Goal: Transaction & Acquisition: Purchase product/service

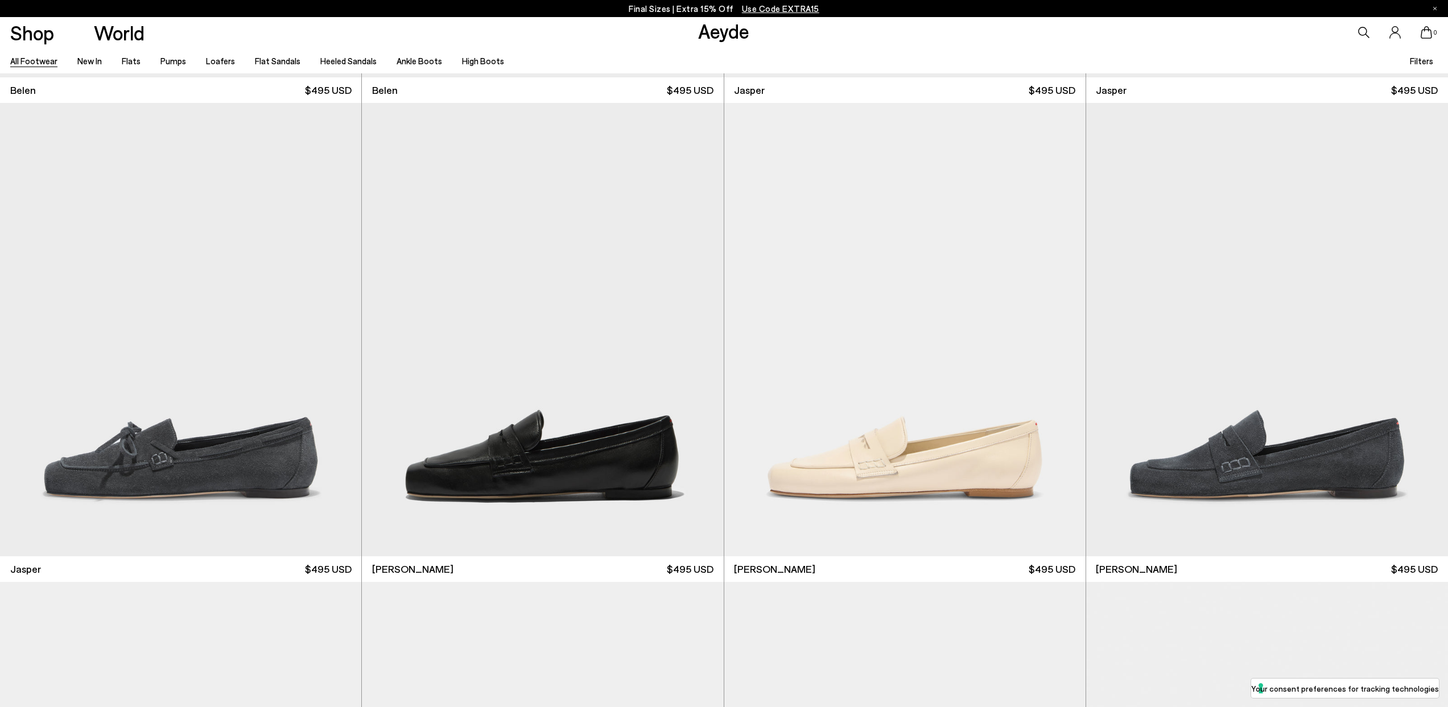
scroll to position [1421, 0]
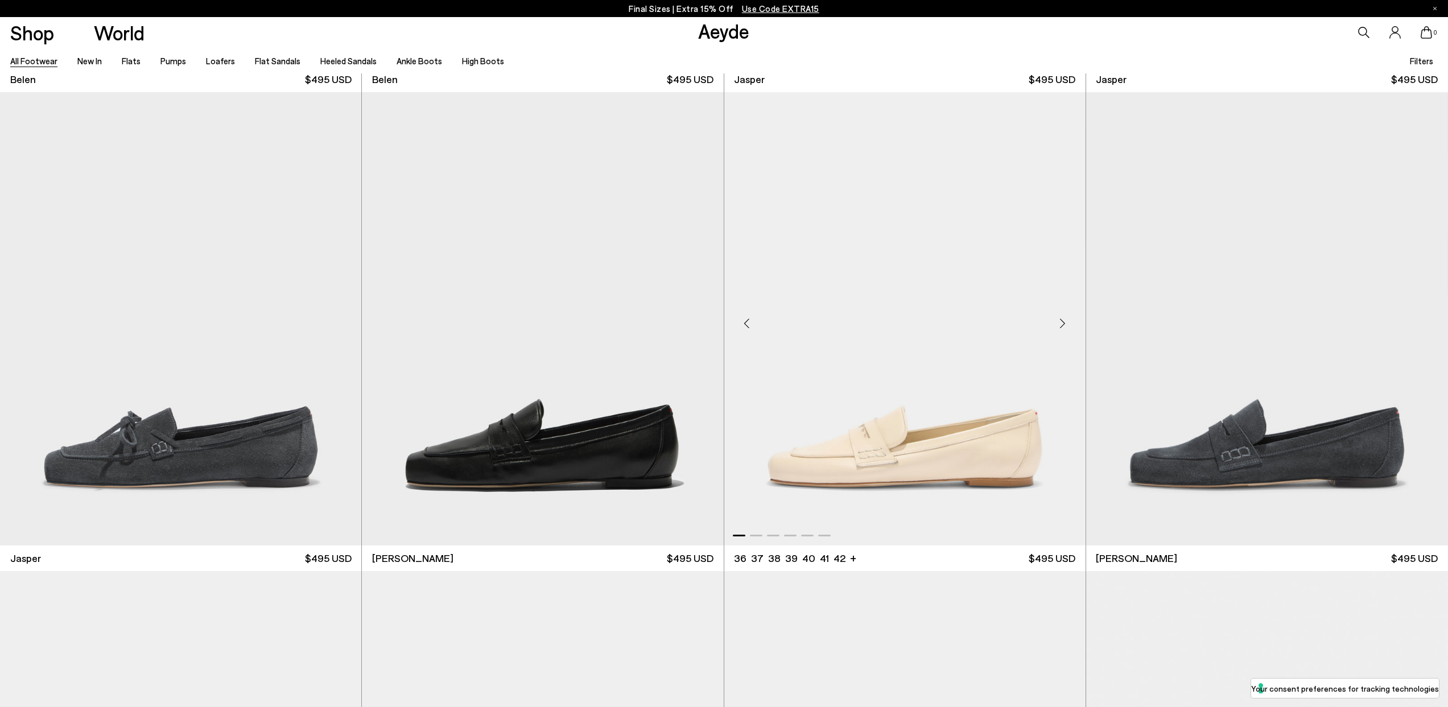
click at [1061, 323] on div "Next slide" at bounding box center [1063, 324] width 34 height 34
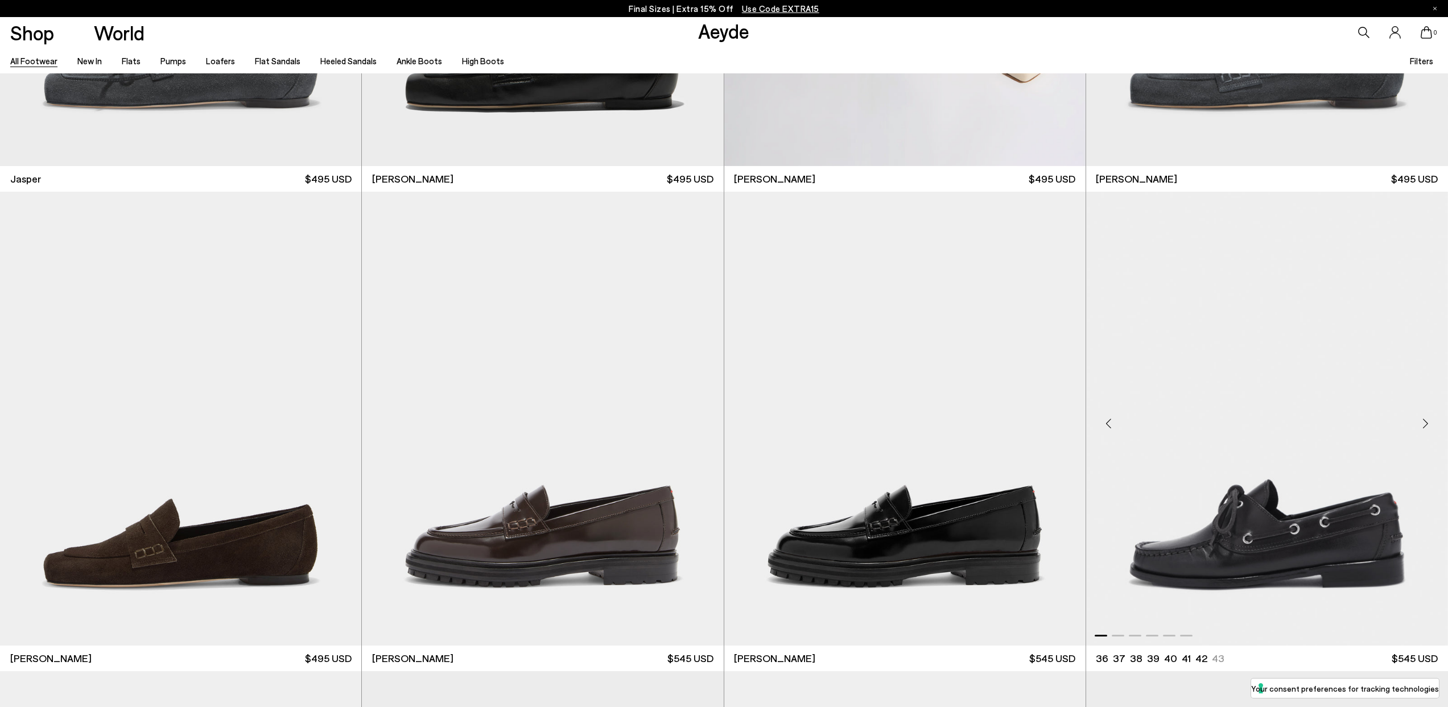
scroll to position [1849, 0]
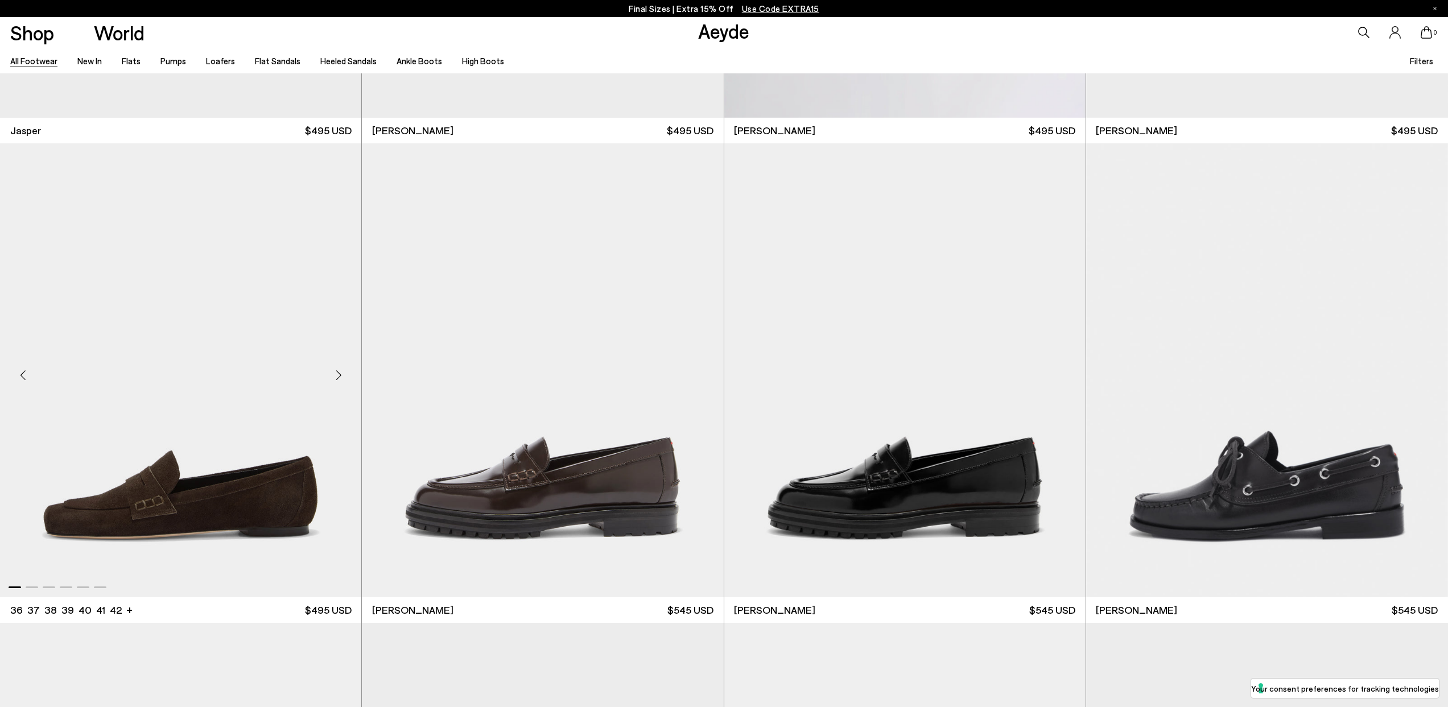
click at [339, 374] on div "Next slide" at bounding box center [339, 375] width 34 height 34
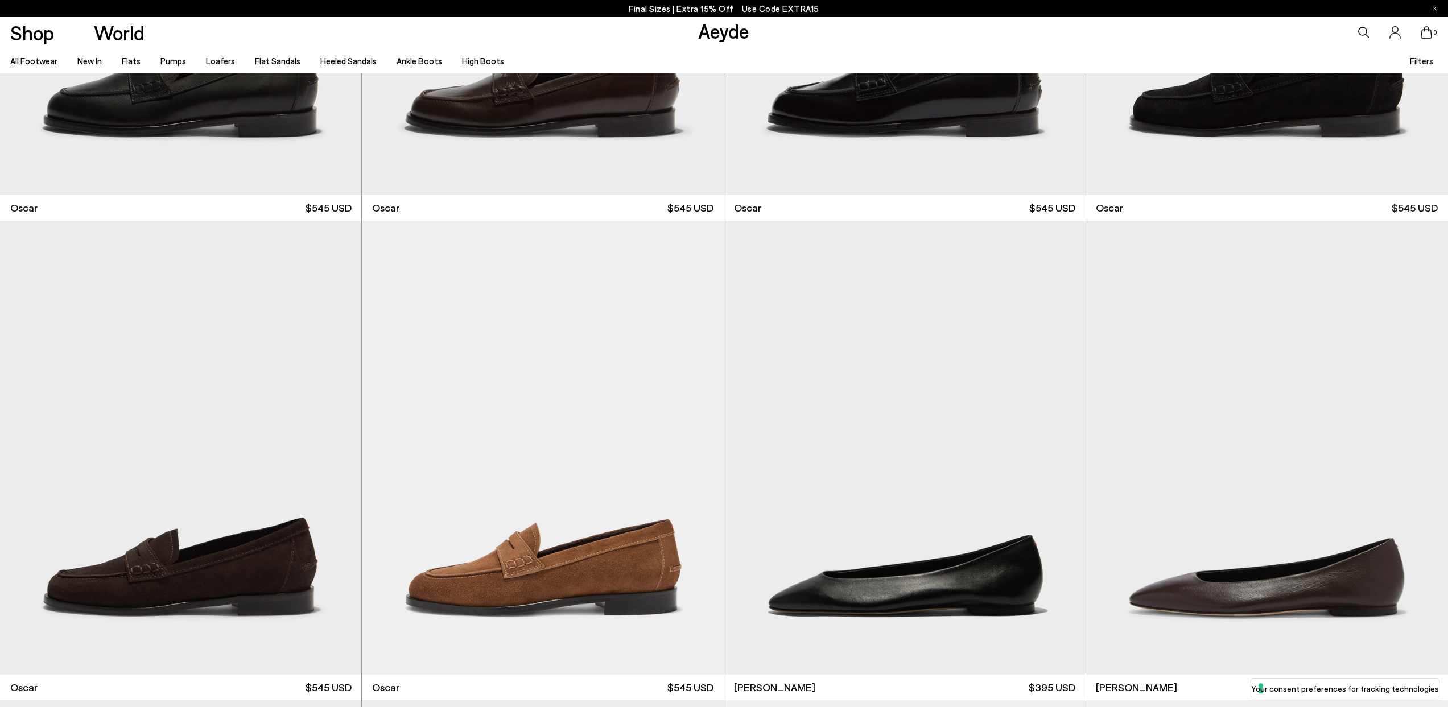
scroll to position [3214, 0]
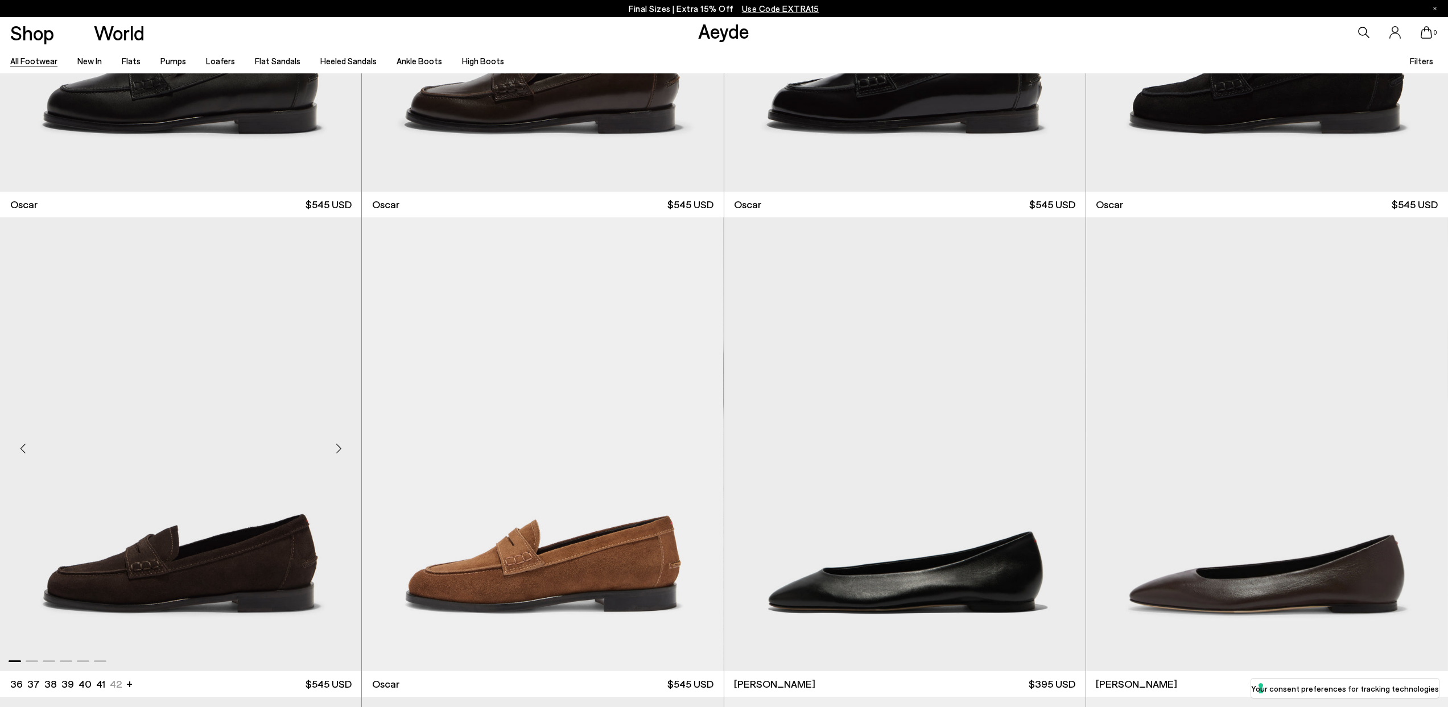
click at [339, 446] on div "Next slide" at bounding box center [339, 449] width 34 height 34
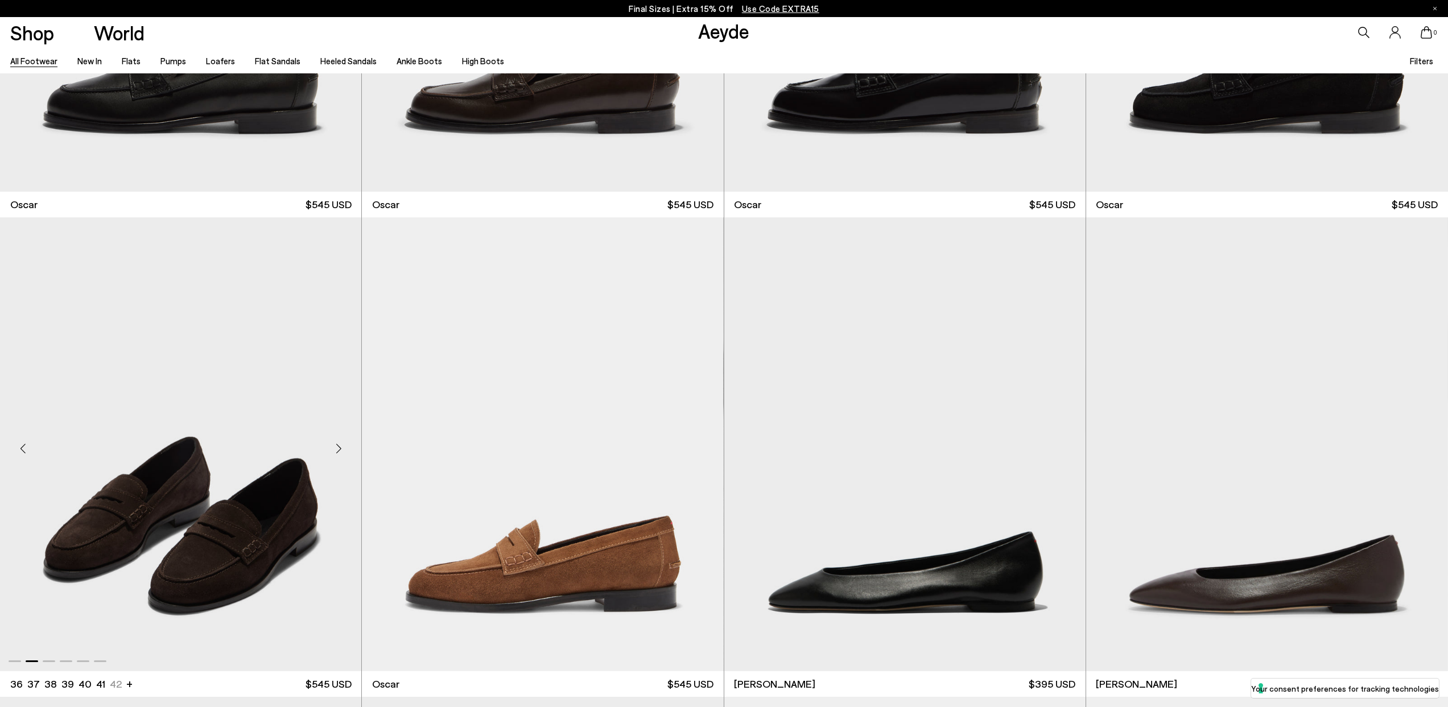
click at [339, 446] on div "Next slide" at bounding box center [339, 449] width 34 height 34
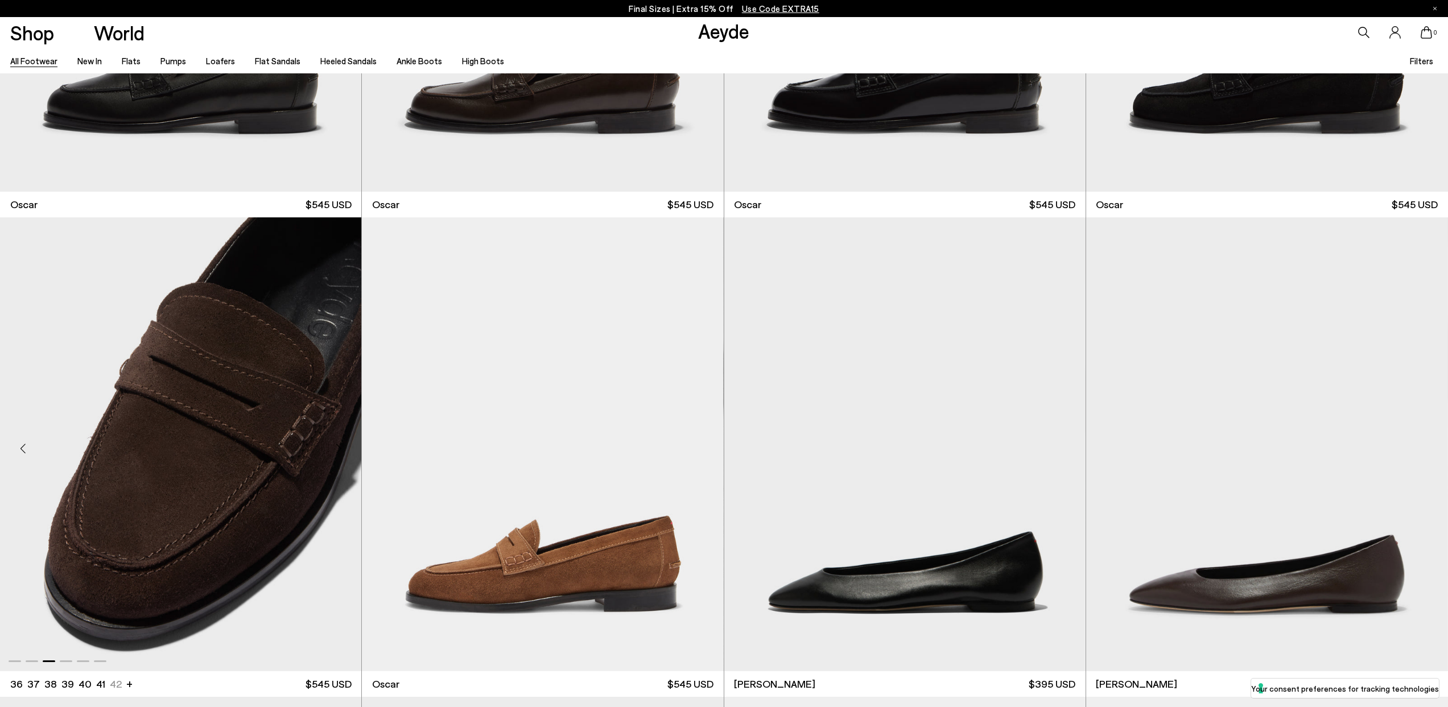
click at [339, 446] on div "Next slide" at bounding box center [339, 449] width 34 height 34
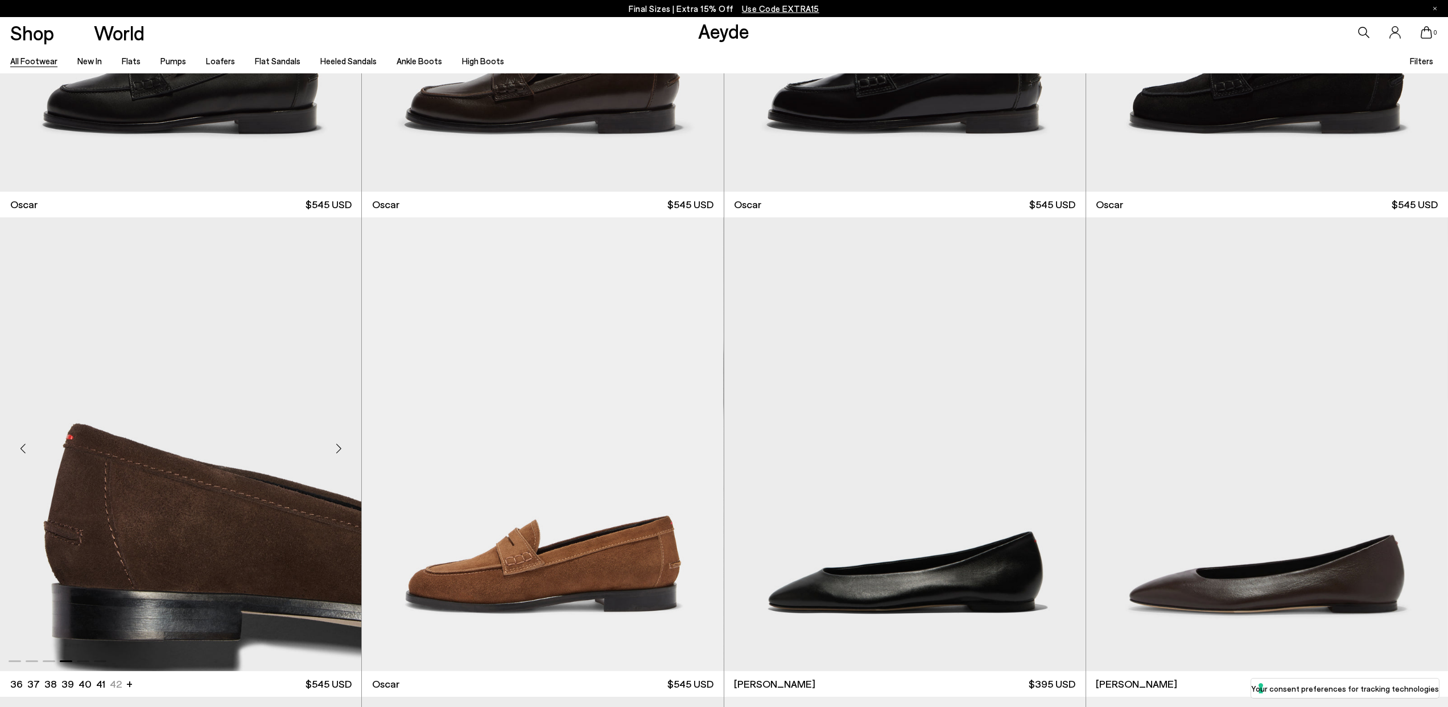
click at [339, 446] on div "Next slide" at bounding box center [339, 449] width 34 height 34
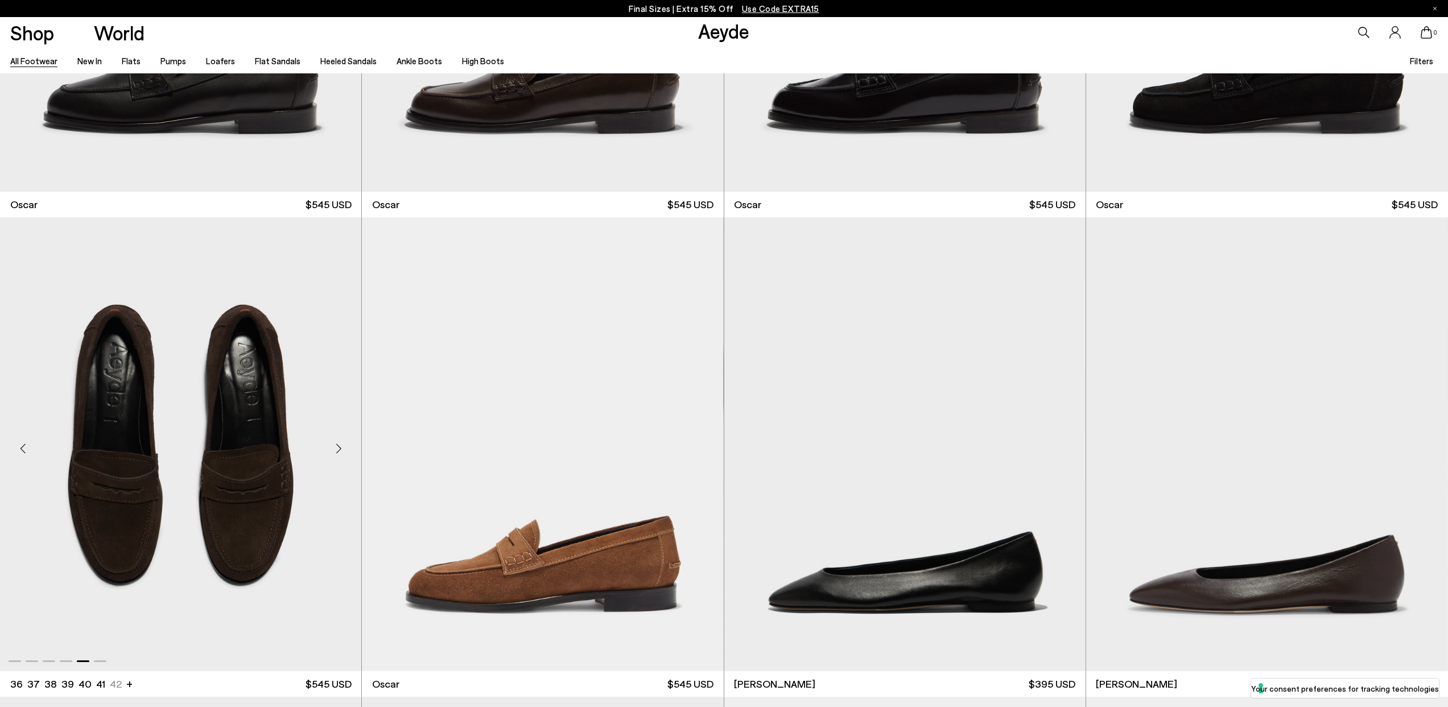
click at [339, 446] on div "Next slide" at bounding box center [339, 449] width 34 height 34
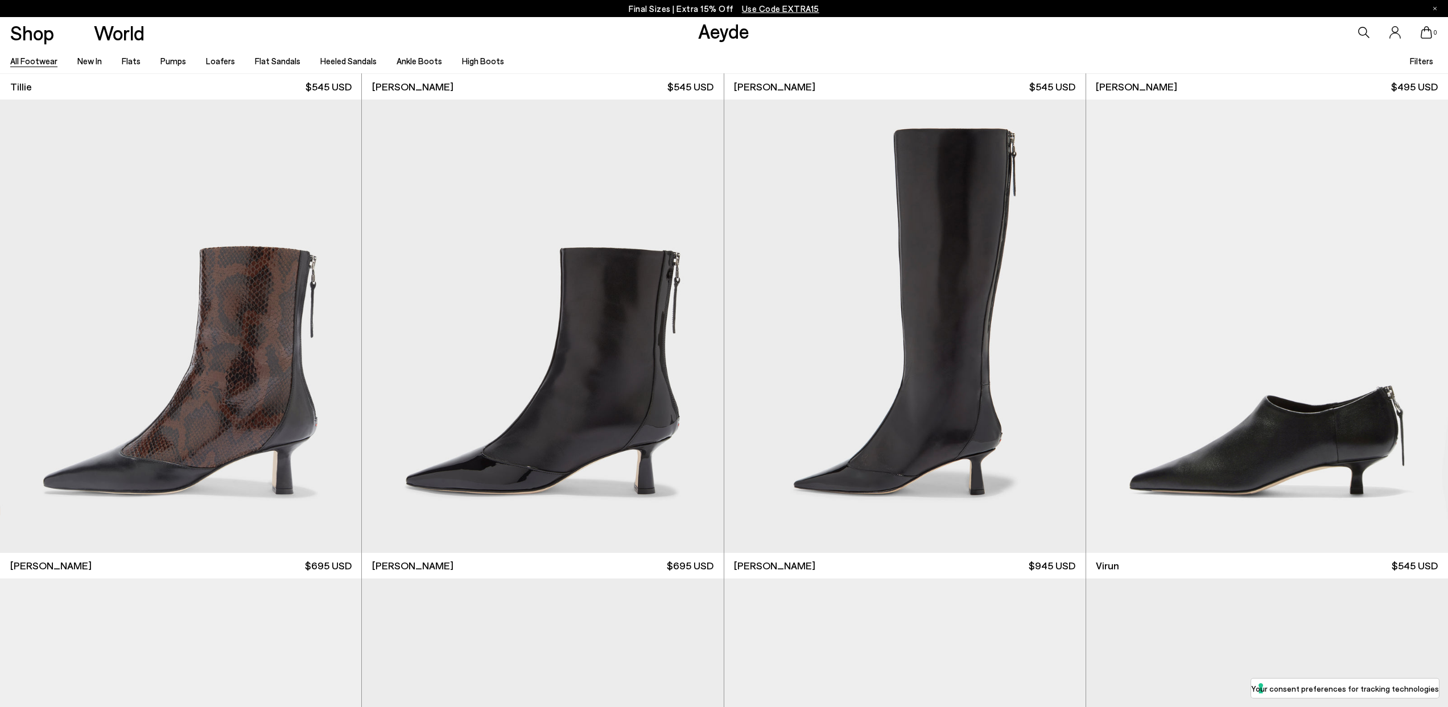
scroll to position [5781, 0]
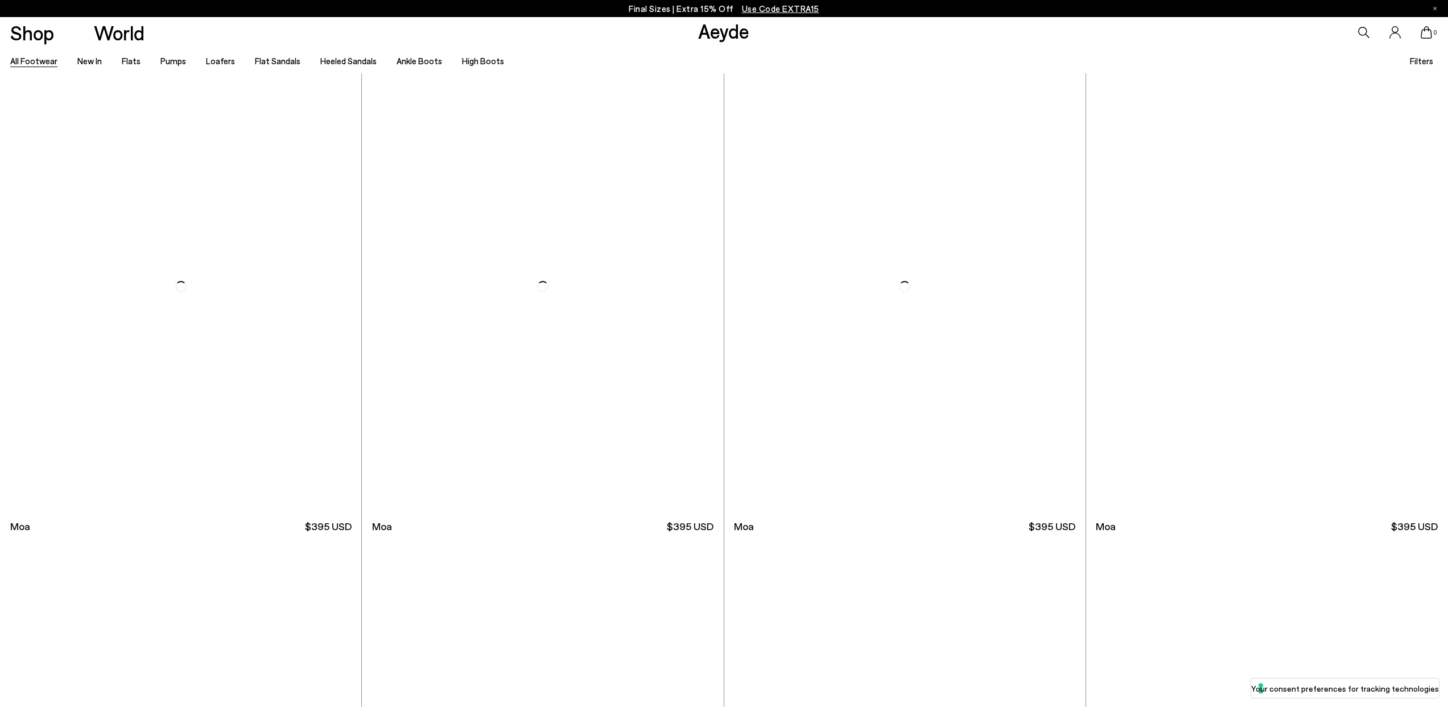
scroll to position [8169, 0]
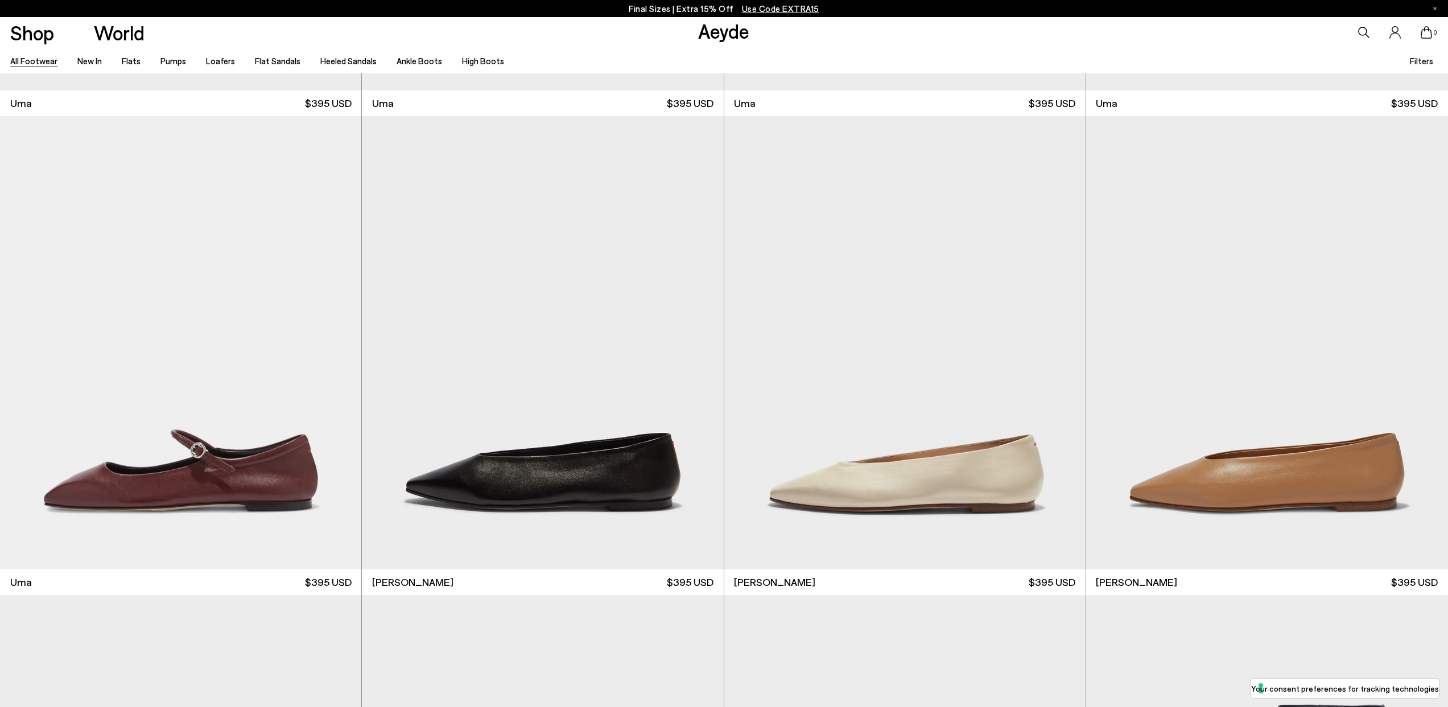
scroll to position [14827, 0]
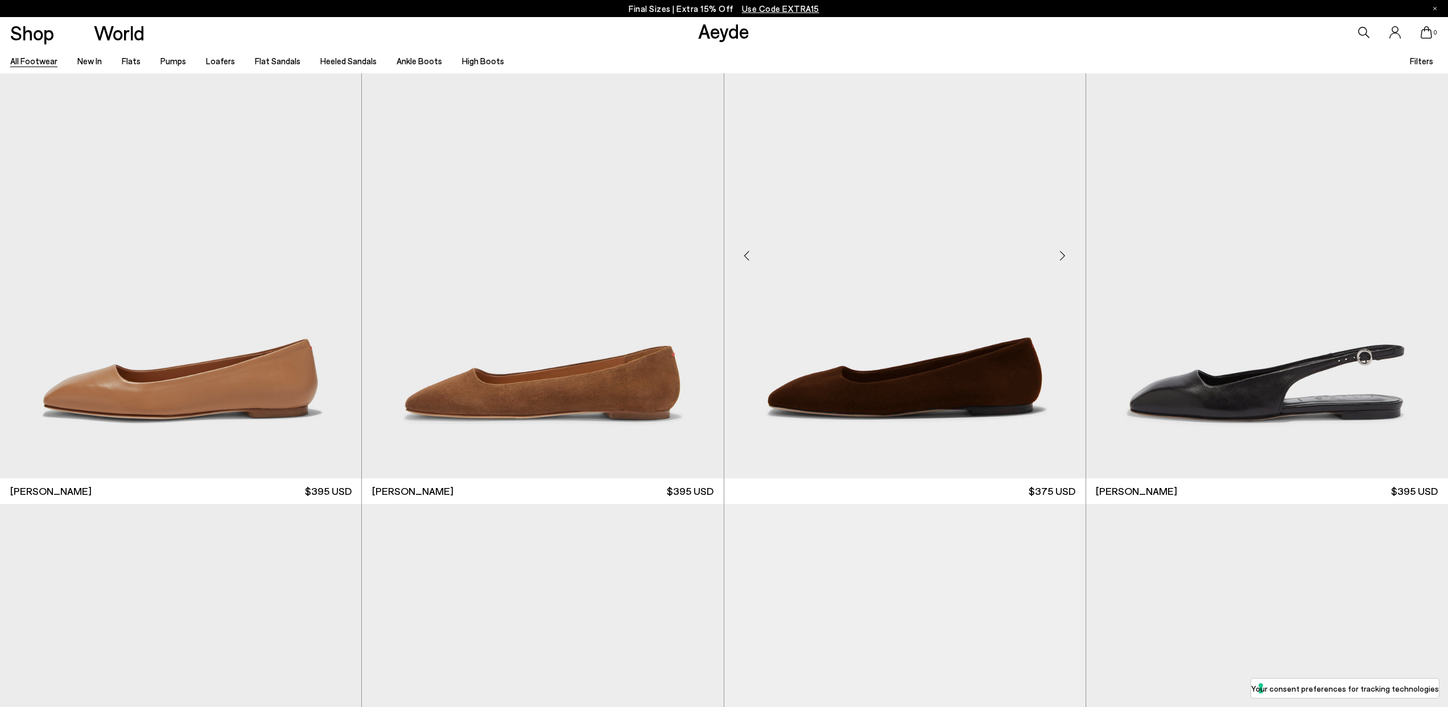
scroll to position [16366, 0]
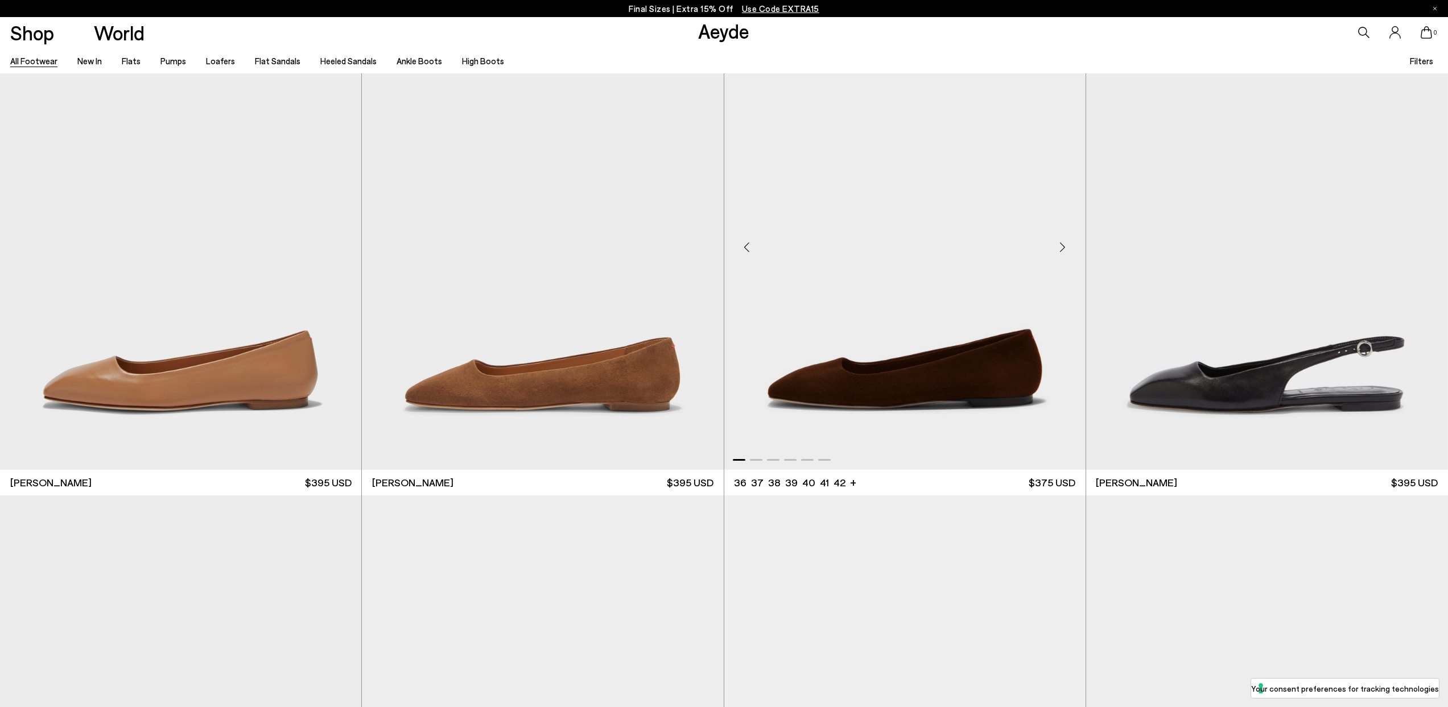
click at [1063, 245] on div "Next slide" at bounding box center [1063, 247] width 34 height 34
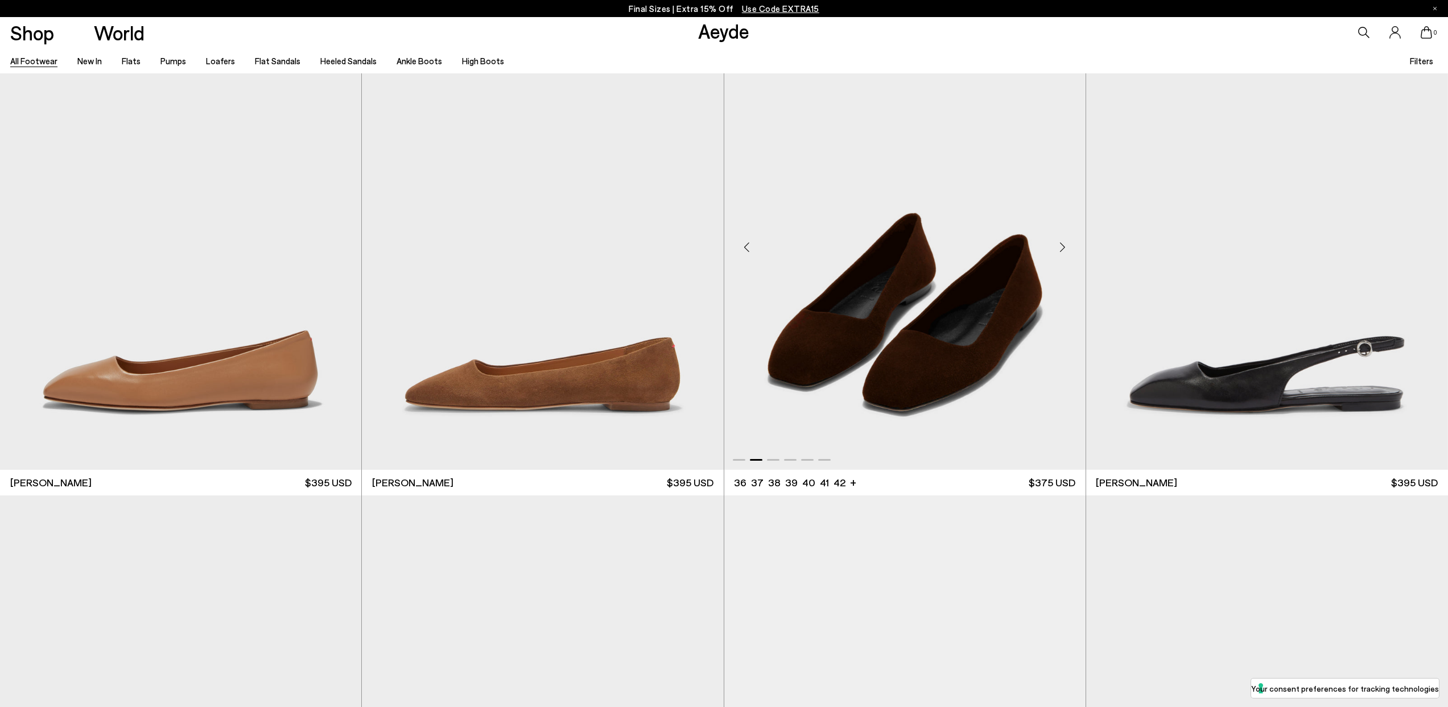
click at [1063, 245] on div "Next slide" at bounding box center [1063, 247] width 34 height 34
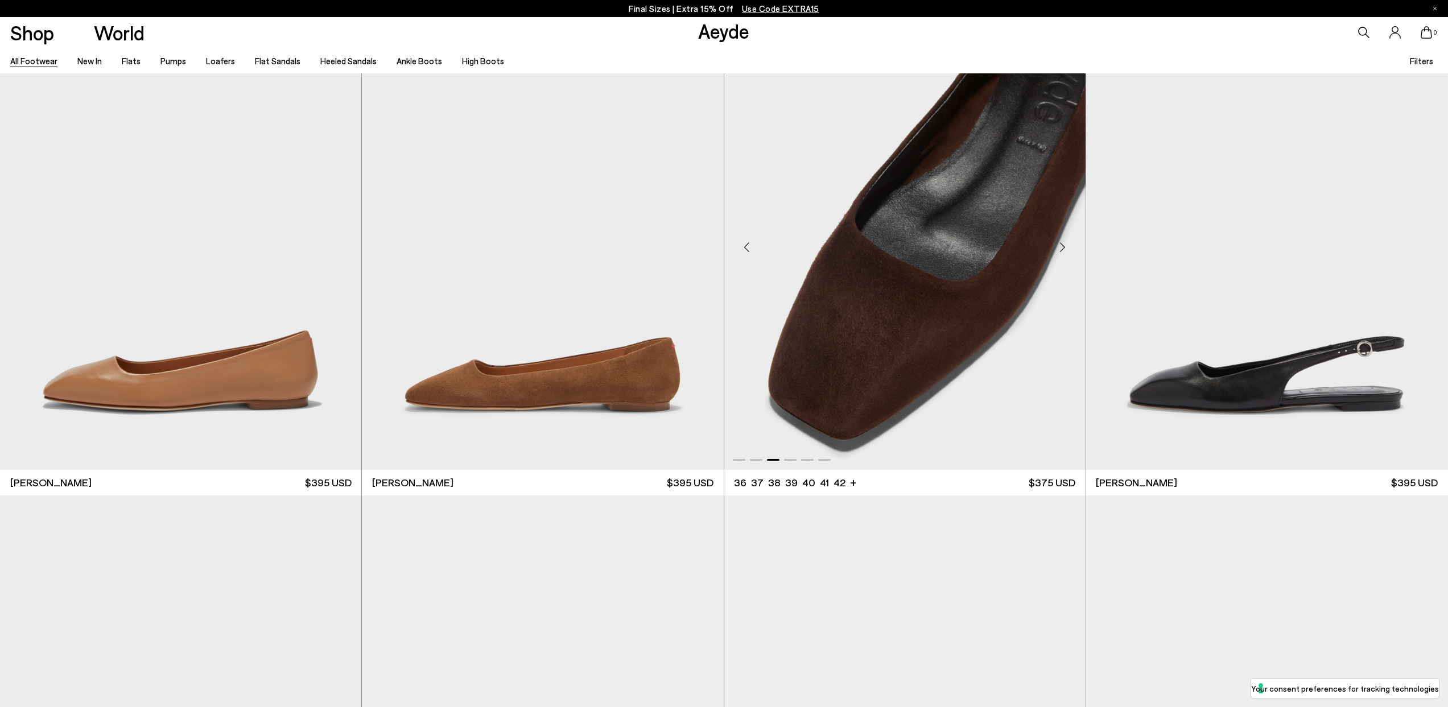
click at [1063, 245] on div "Next slide" at bounding box center [1063, 247] width 34 height 34
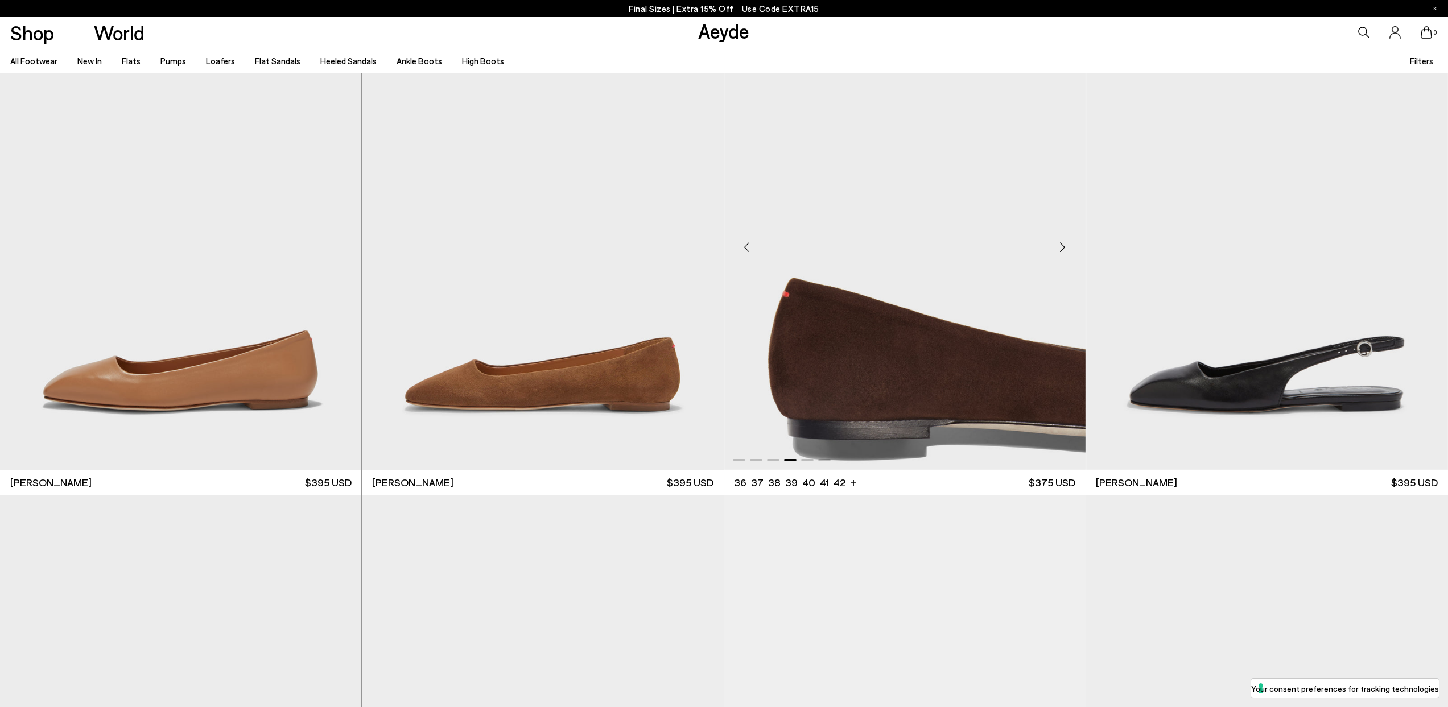
click at [1063, 245] on div "Next slide" at bounding box center [1063, 247] width 34 height 34
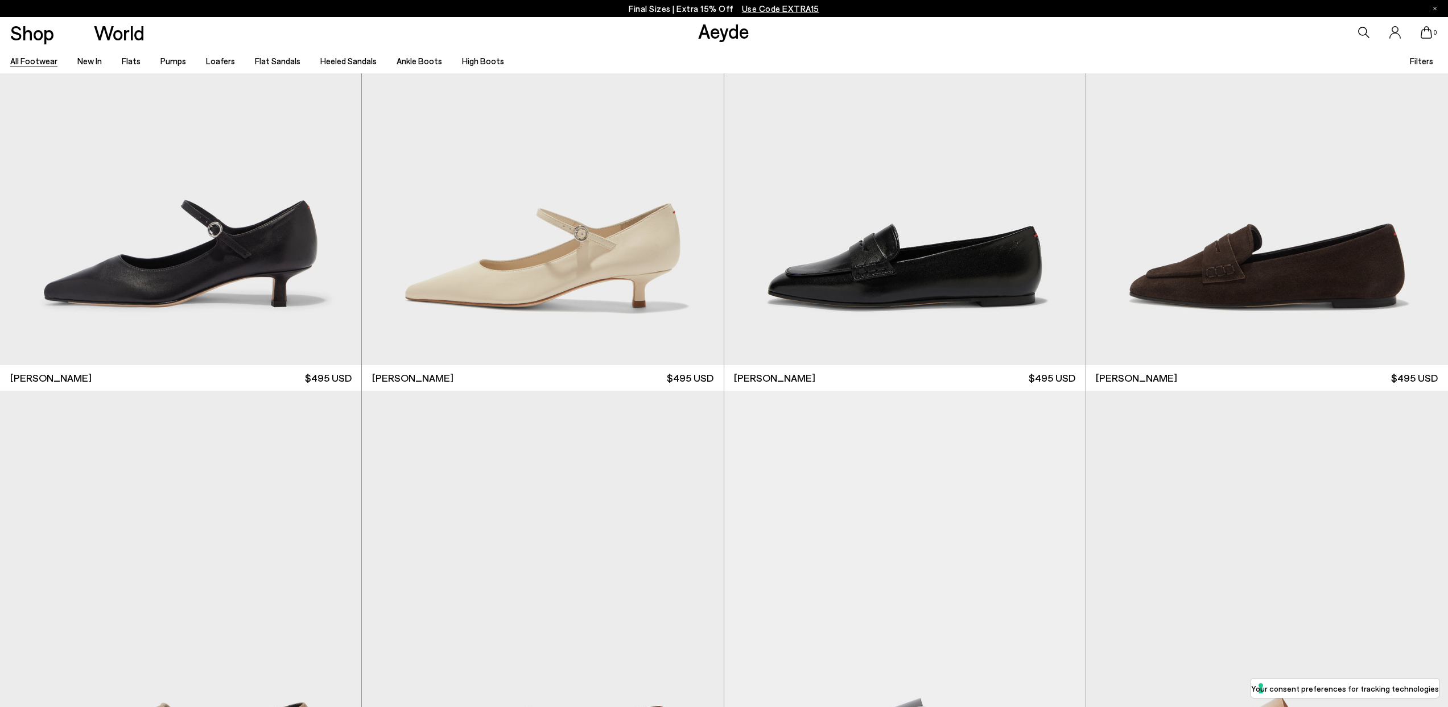
scroll to position [19348, 0]
click at [1427, 139] on div "Next slide" at bounding box center [1426, 142] width 34 height 34
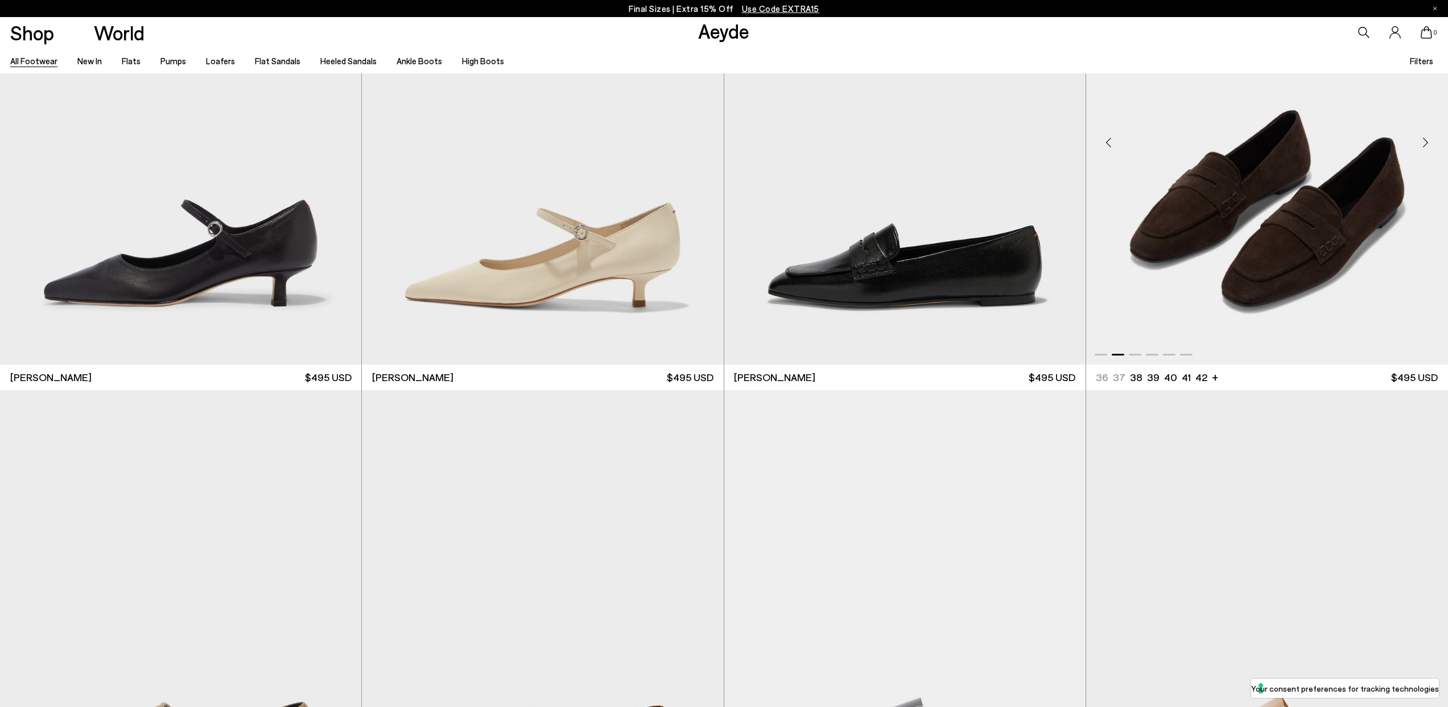
click at [1427, 139] on div "Next slide" at bounding box center [1426, 142] width 34 height 34
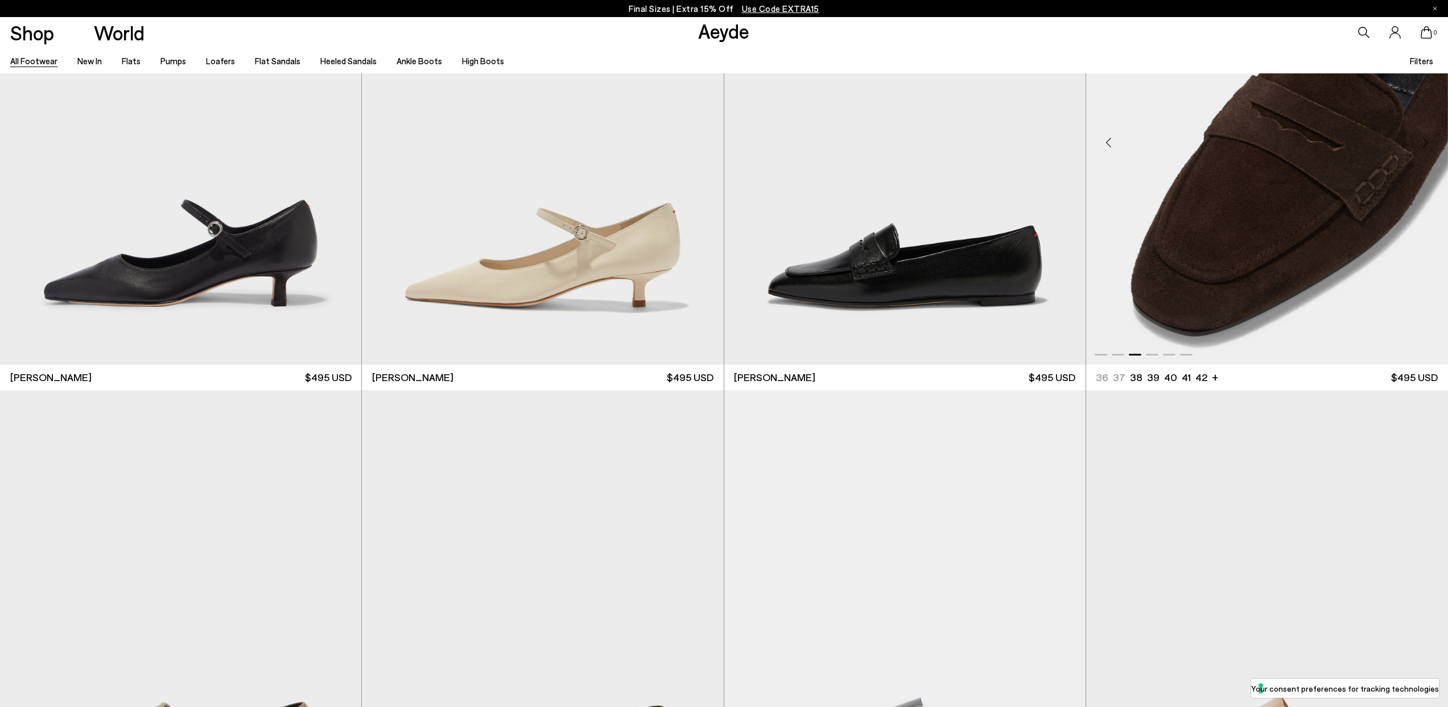
click at [1427, 139] on div "Next slide" at bounding box center [1426, 142] width 34 height 34
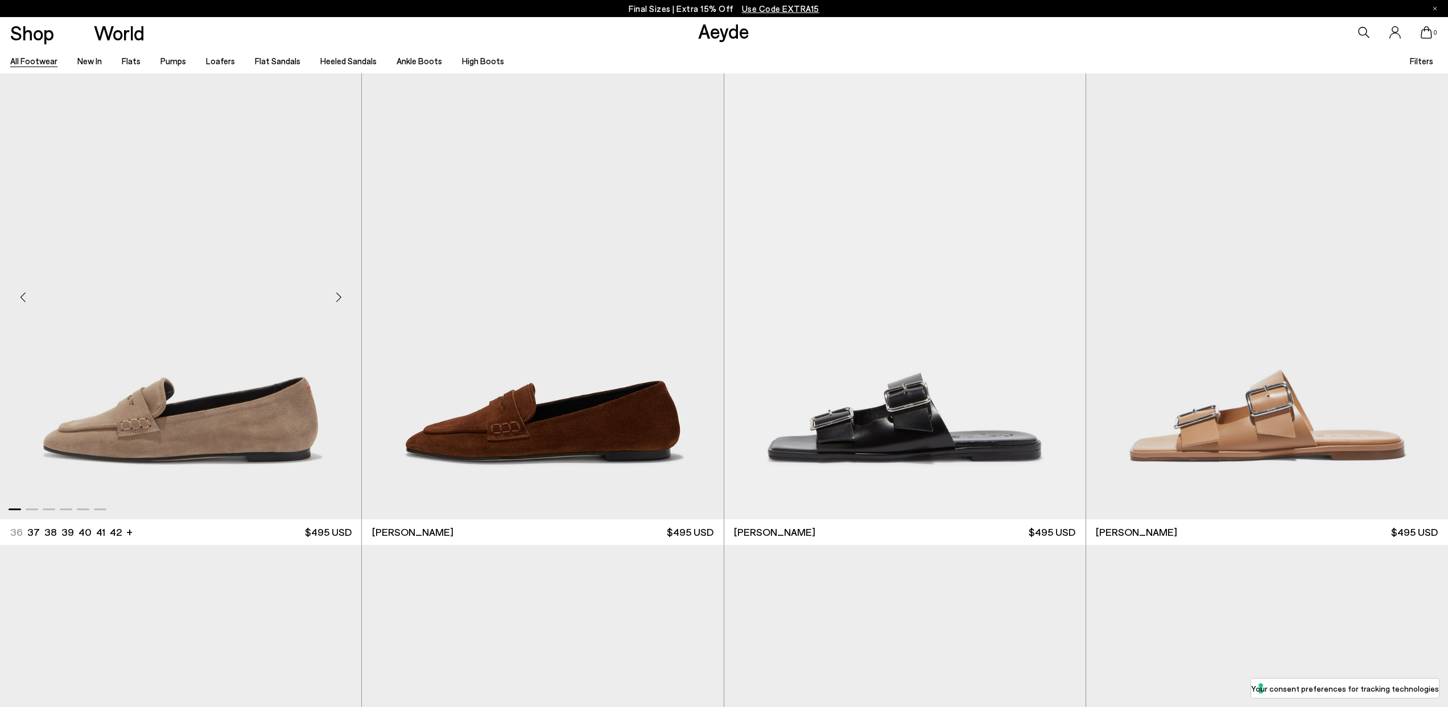
scroll to position [19671, 0]
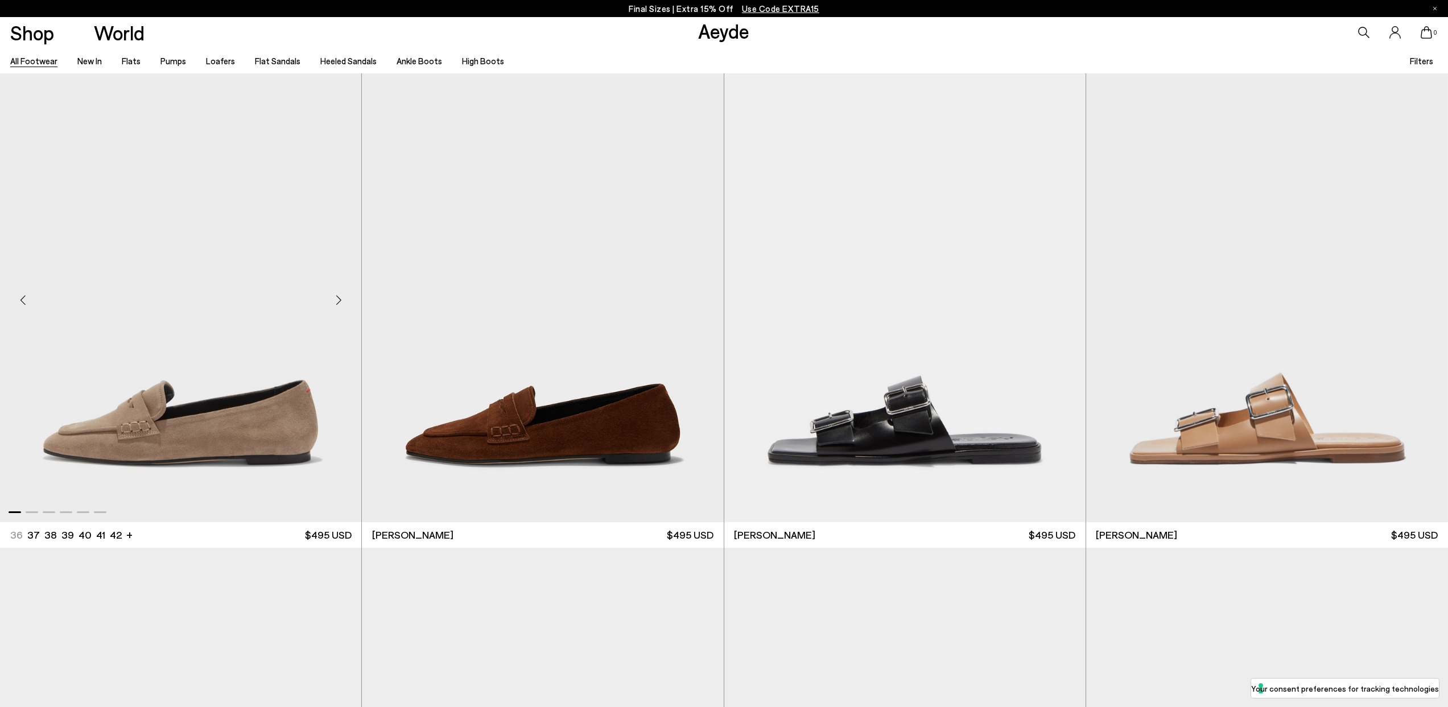
click at [341, 299] on div "Next slide" at bounding box center [339, 300] width 34 height 34
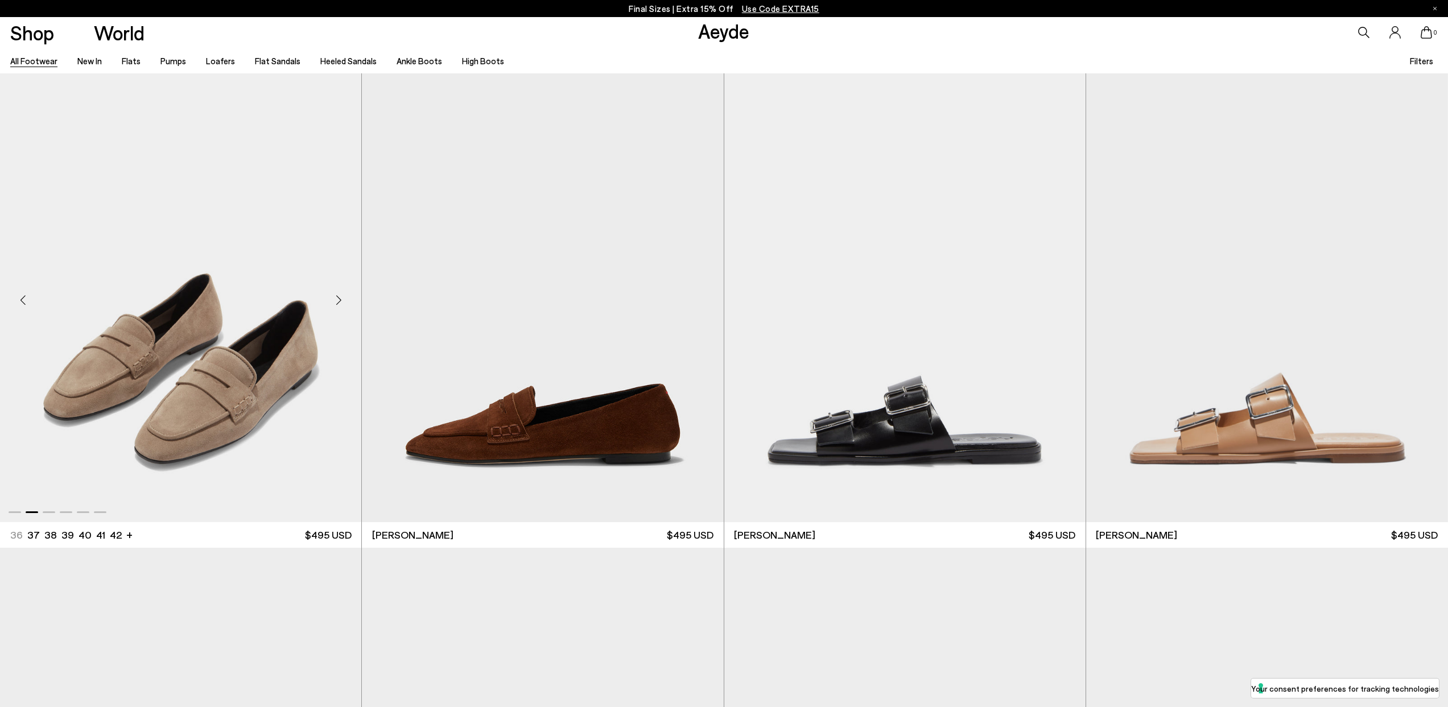
click at [341, 299] on div "Next slide" at bounding box center [339, 300] width 34 height 34
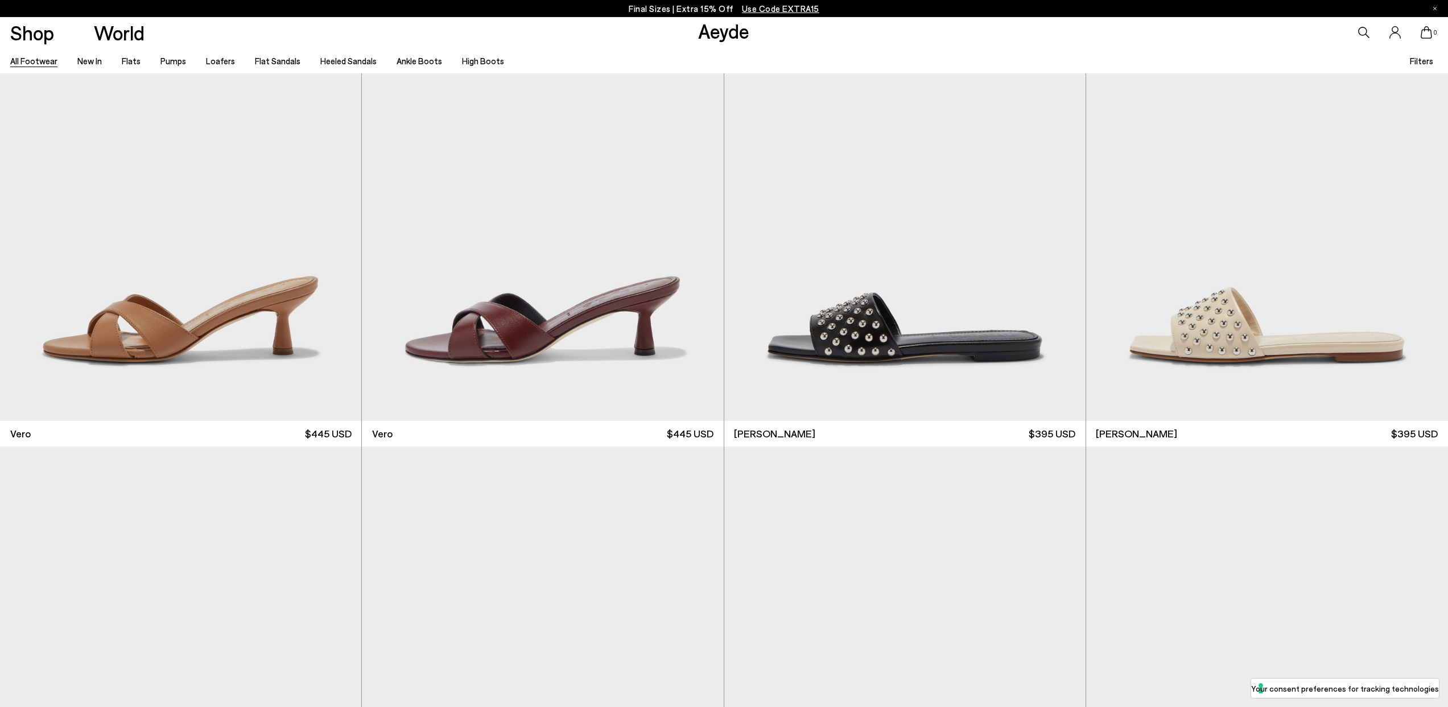
scroll to position [23130, 0]
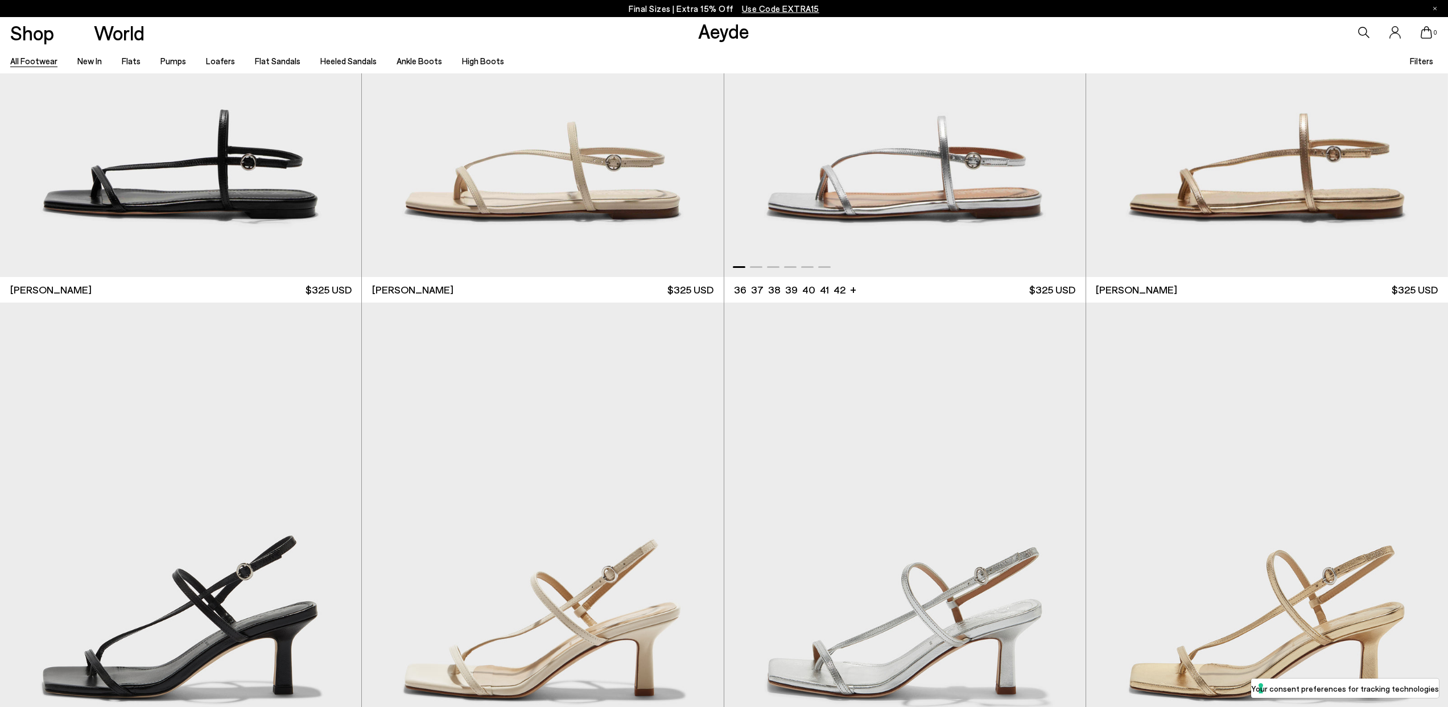
scroll to position [23998, 0]
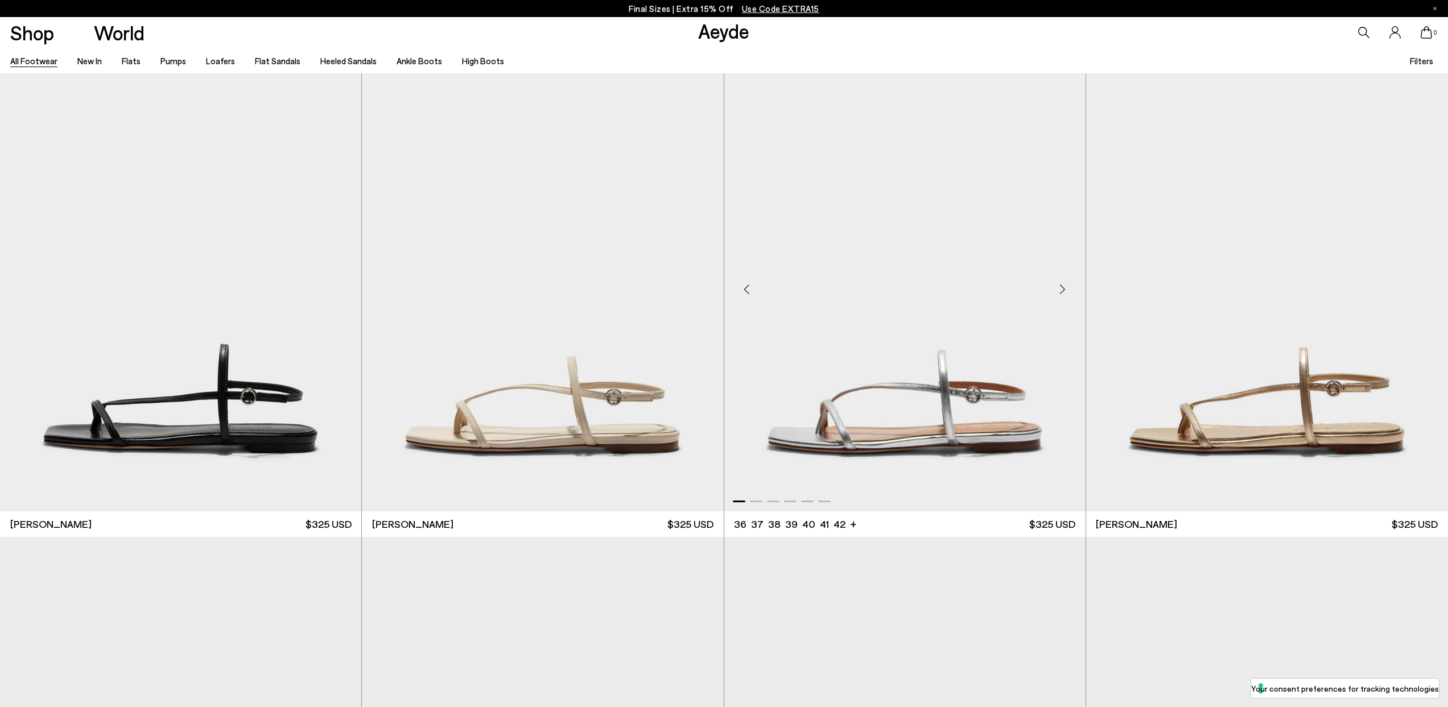
click at [1063, 287] on div "Next slide" at bounding box center [1063, 289] width 34 height 34
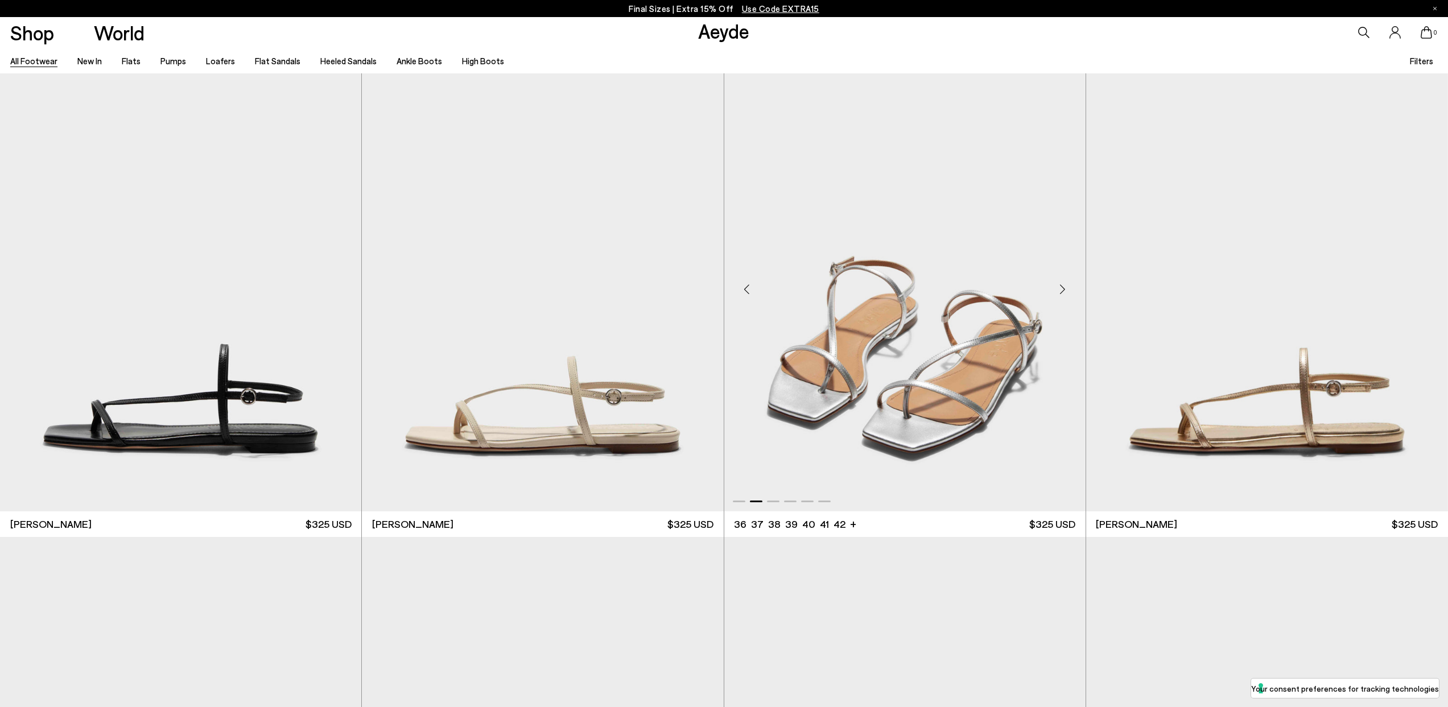
click at [1063, 287] on div "Next slide" at bounding box center [1063, 289] width 34 height 34
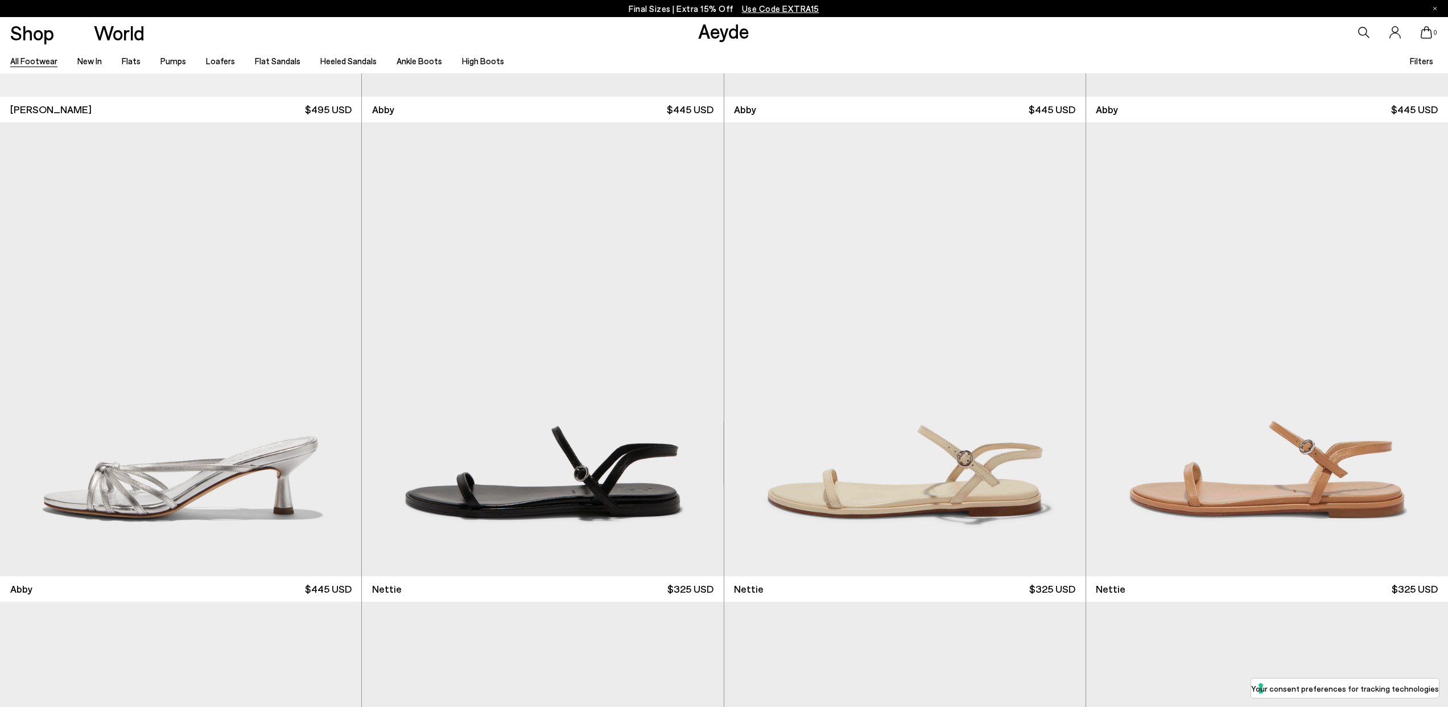
scroll to position [26815, 0]
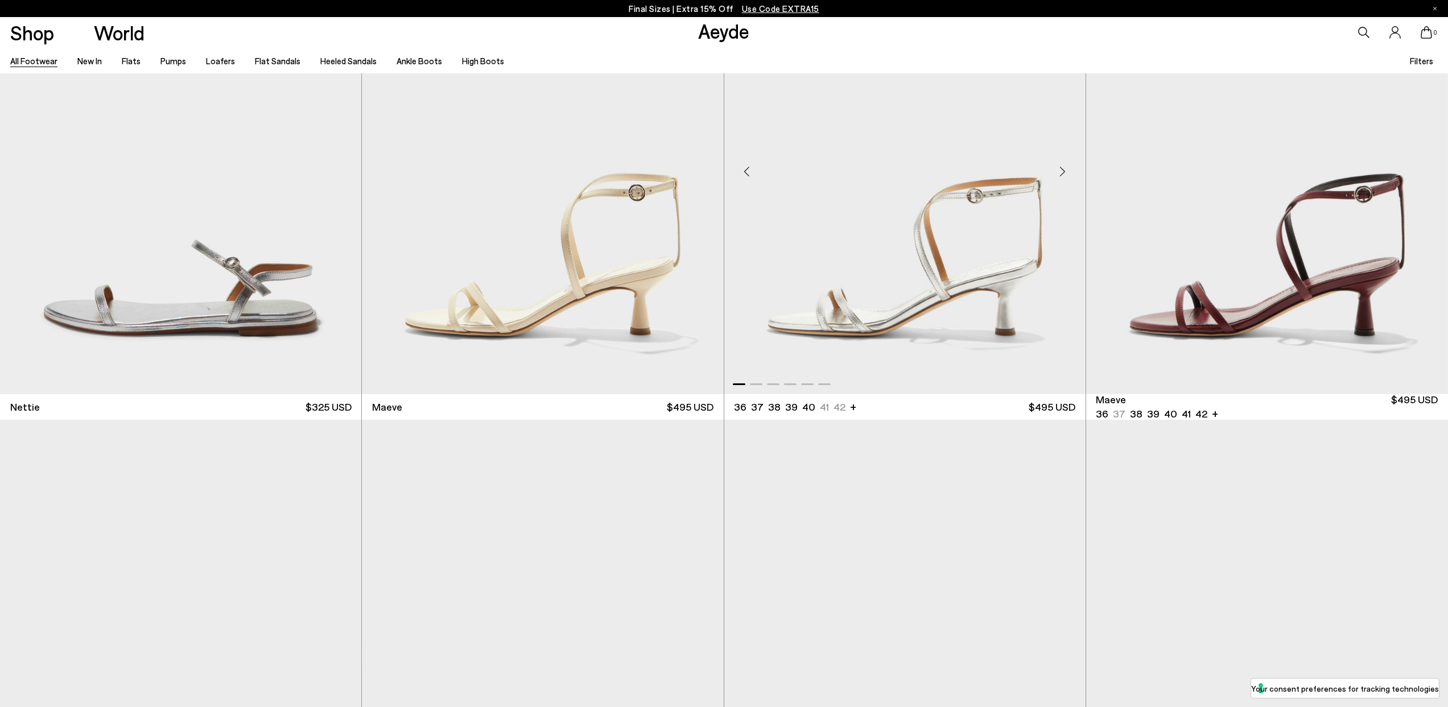
scroll to position [27269, 0]
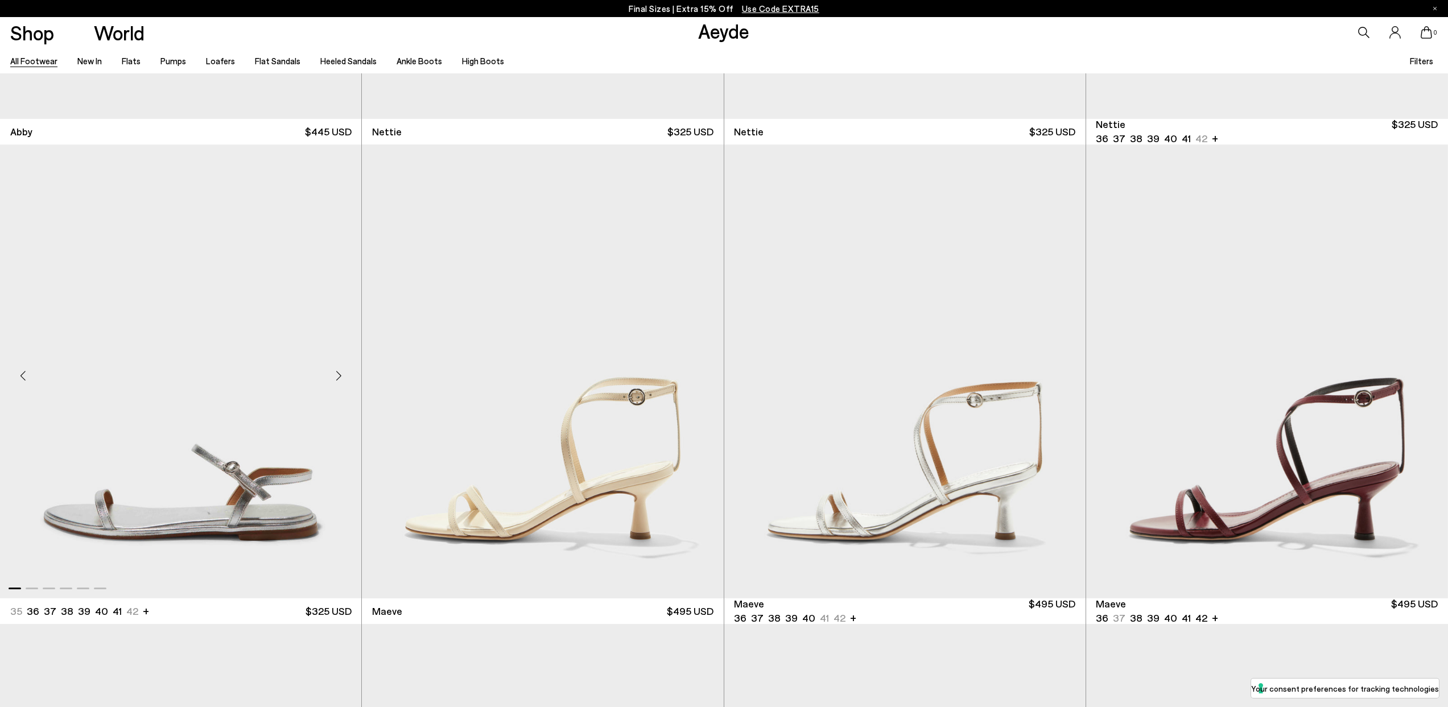
click at [338, 381] on div "Next slide" at bounding box center [339, 376] width 34 height 34
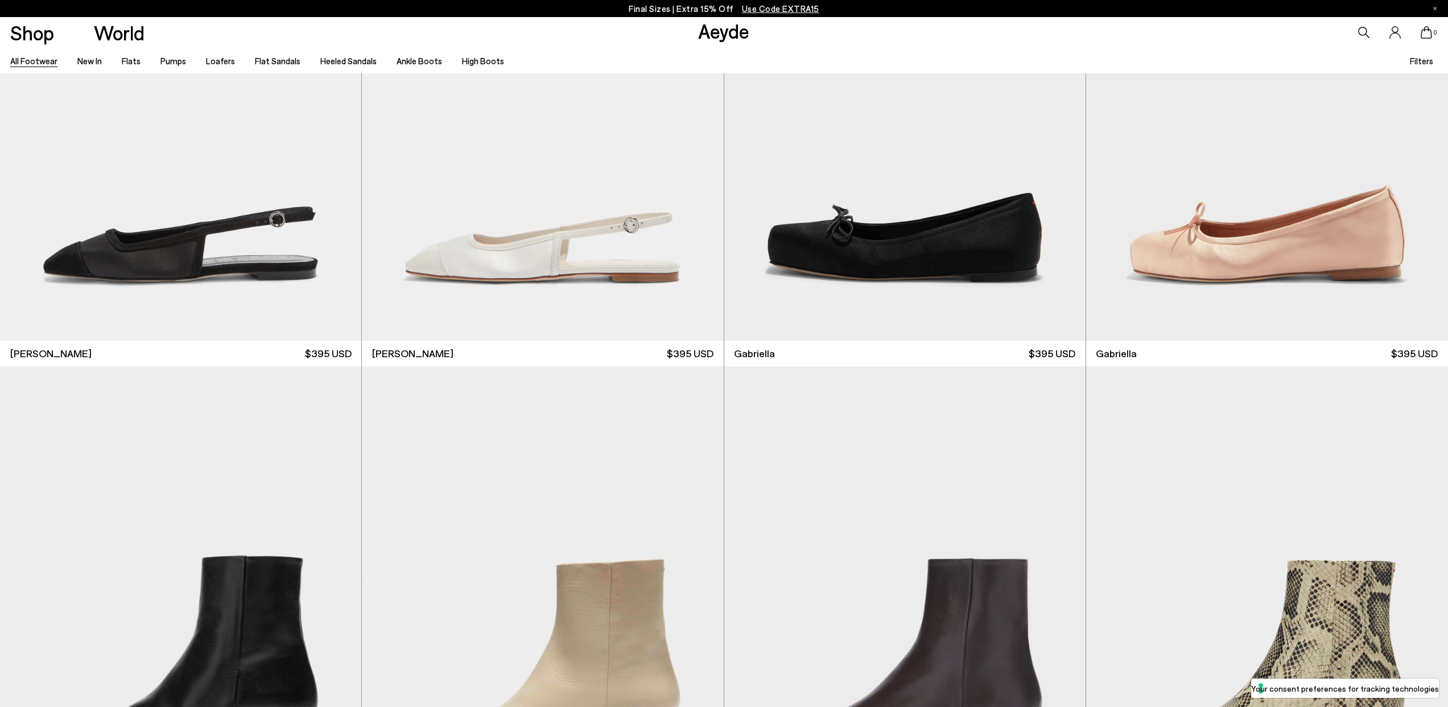
scroll to position [29453, 0]
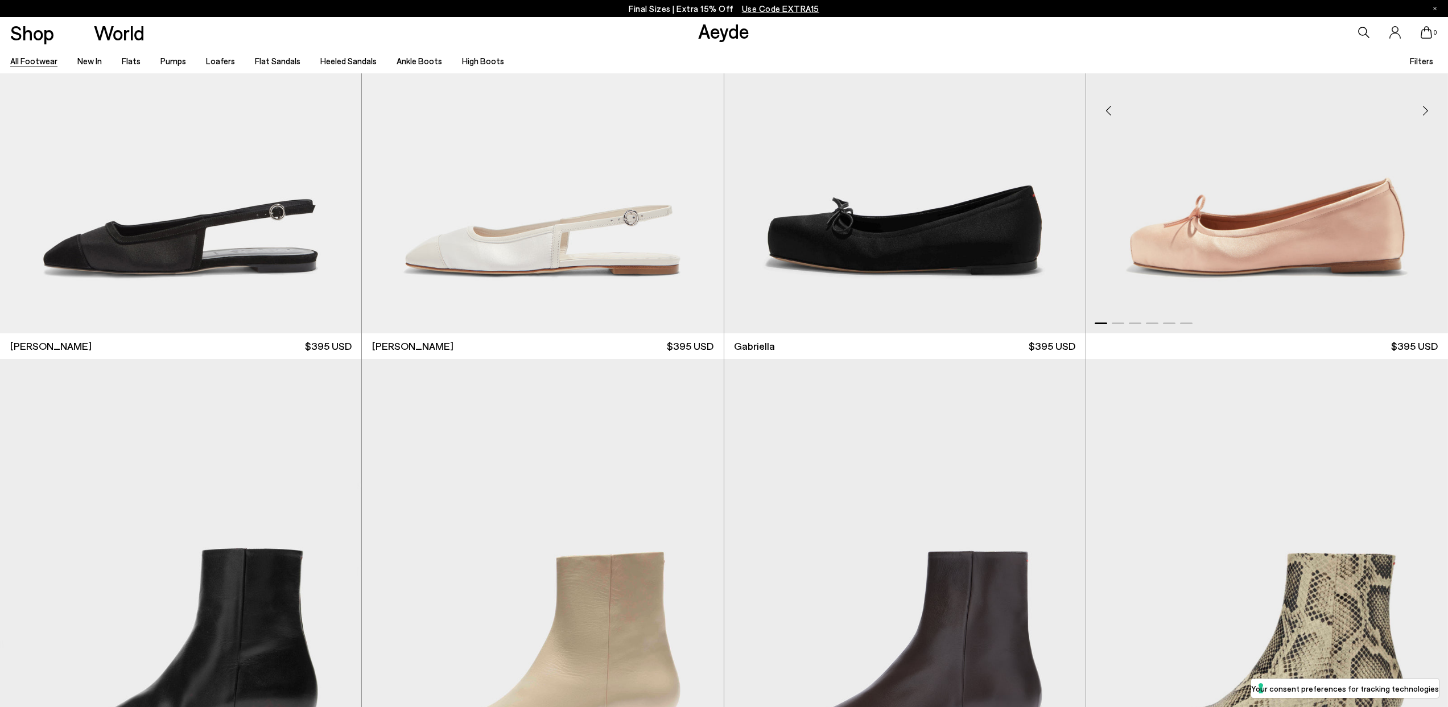
click at [1428, 128] on div "Next slide" at bounding box center [1426, 111] width 34 height 34
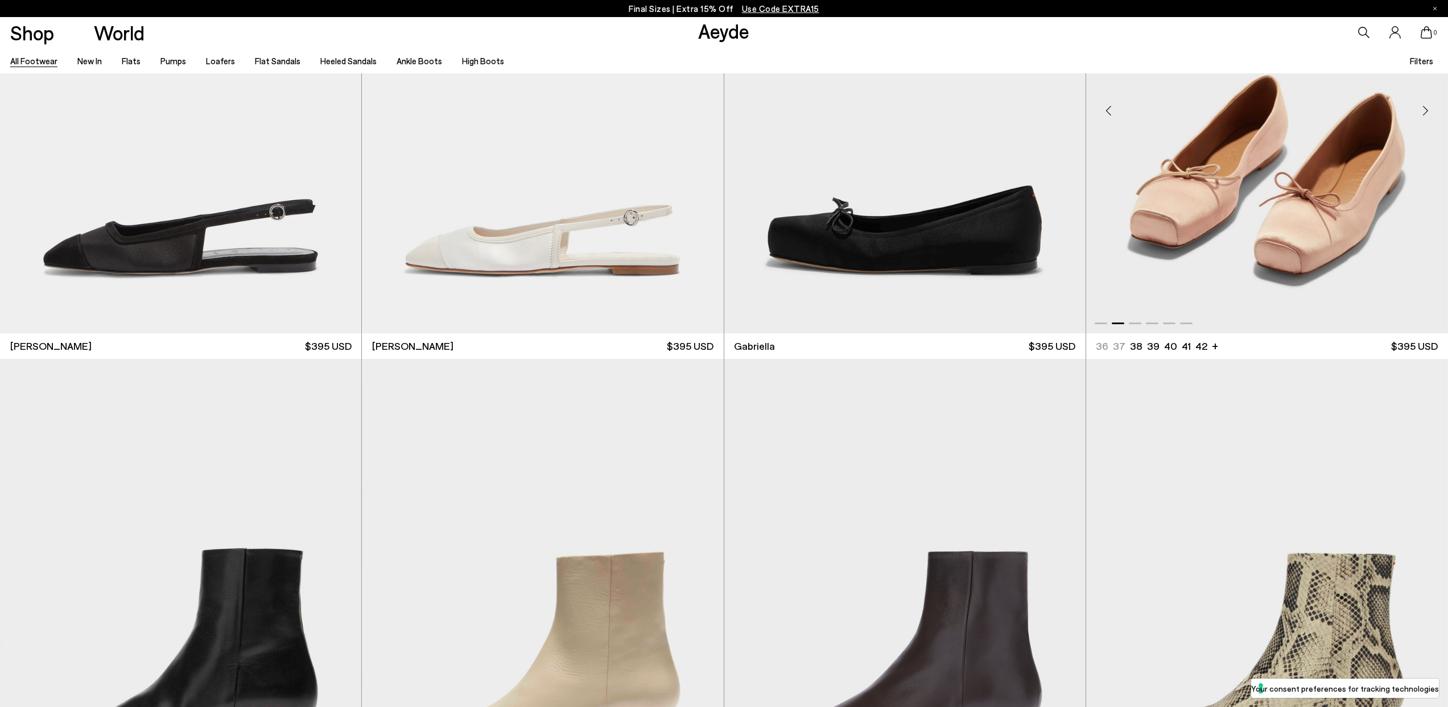
scroll to position [29193, 0]
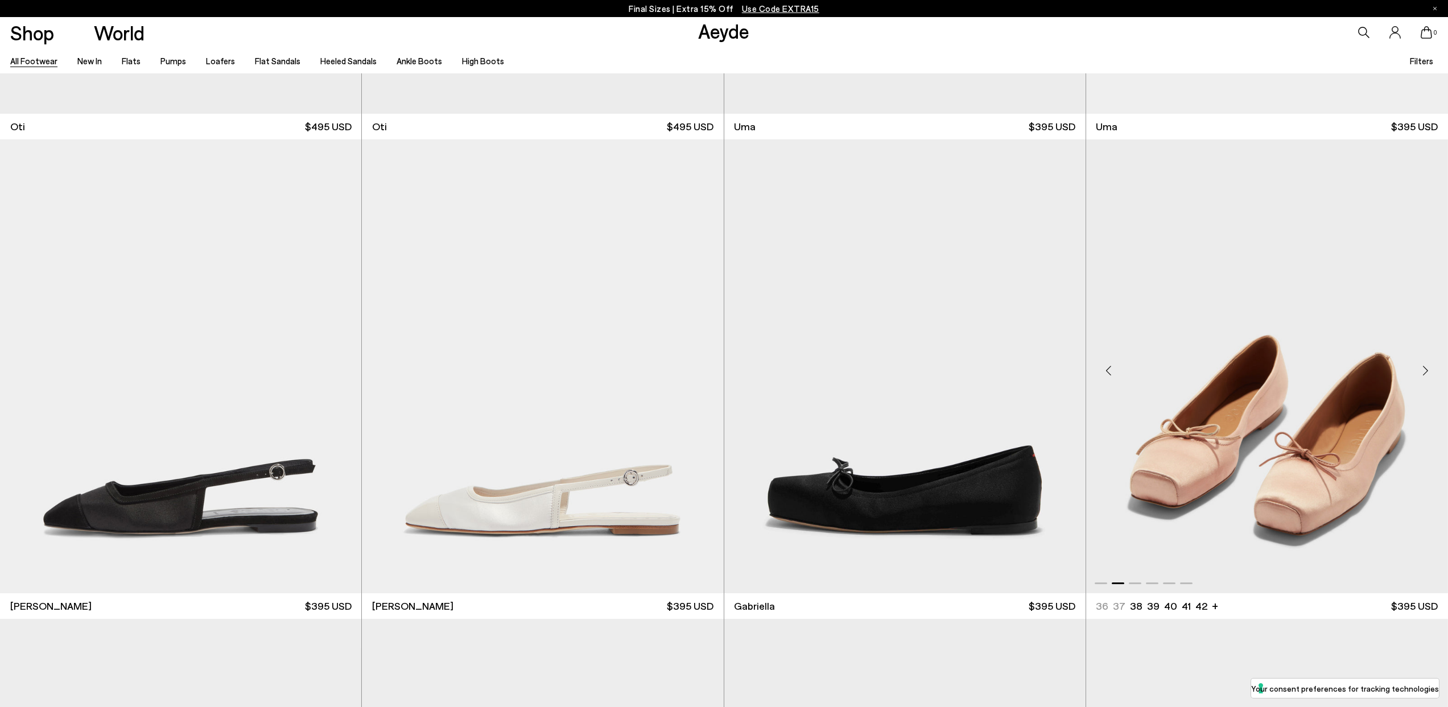
click at [1428, 369] on div "Next slide" at bounding box center [1426, 371] width 34 height 34
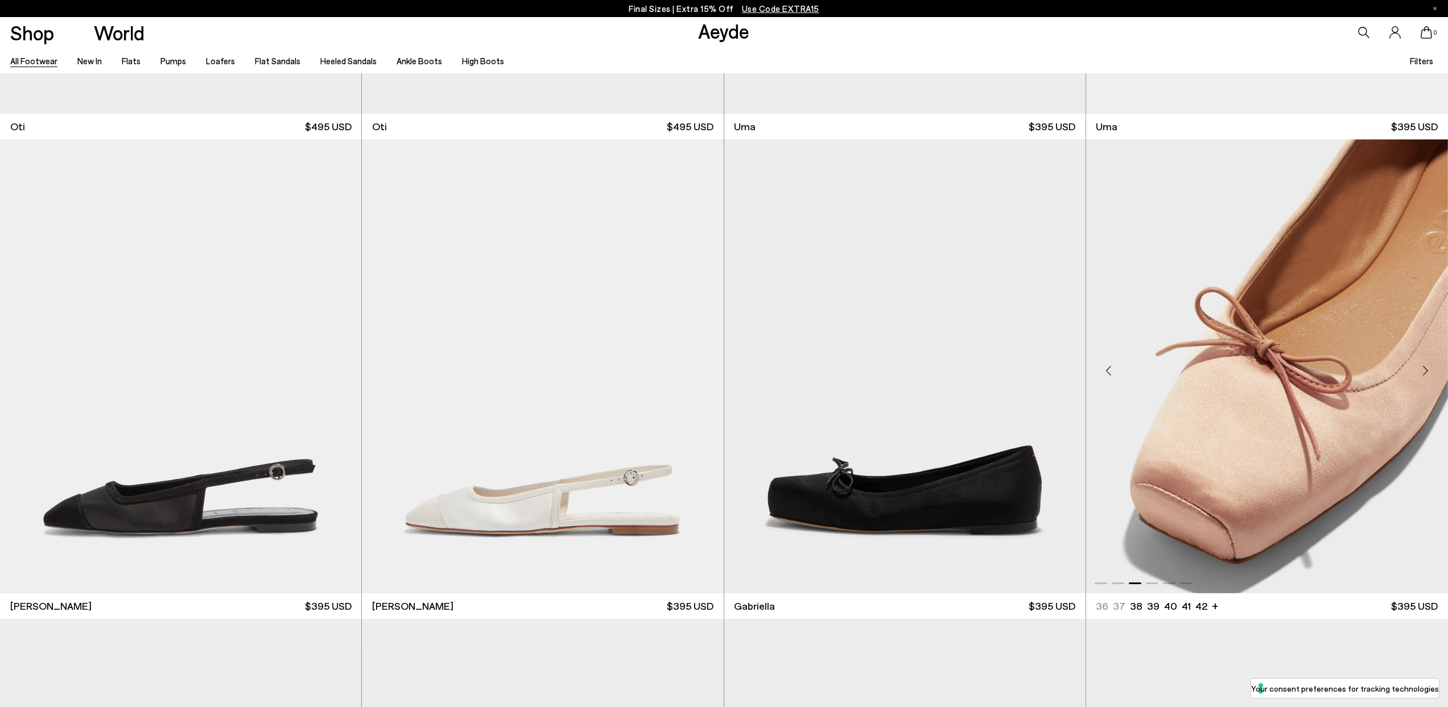
click at [1428, 369] on div "Next slide" at bounding box center [1426, 371] width 34 height 34
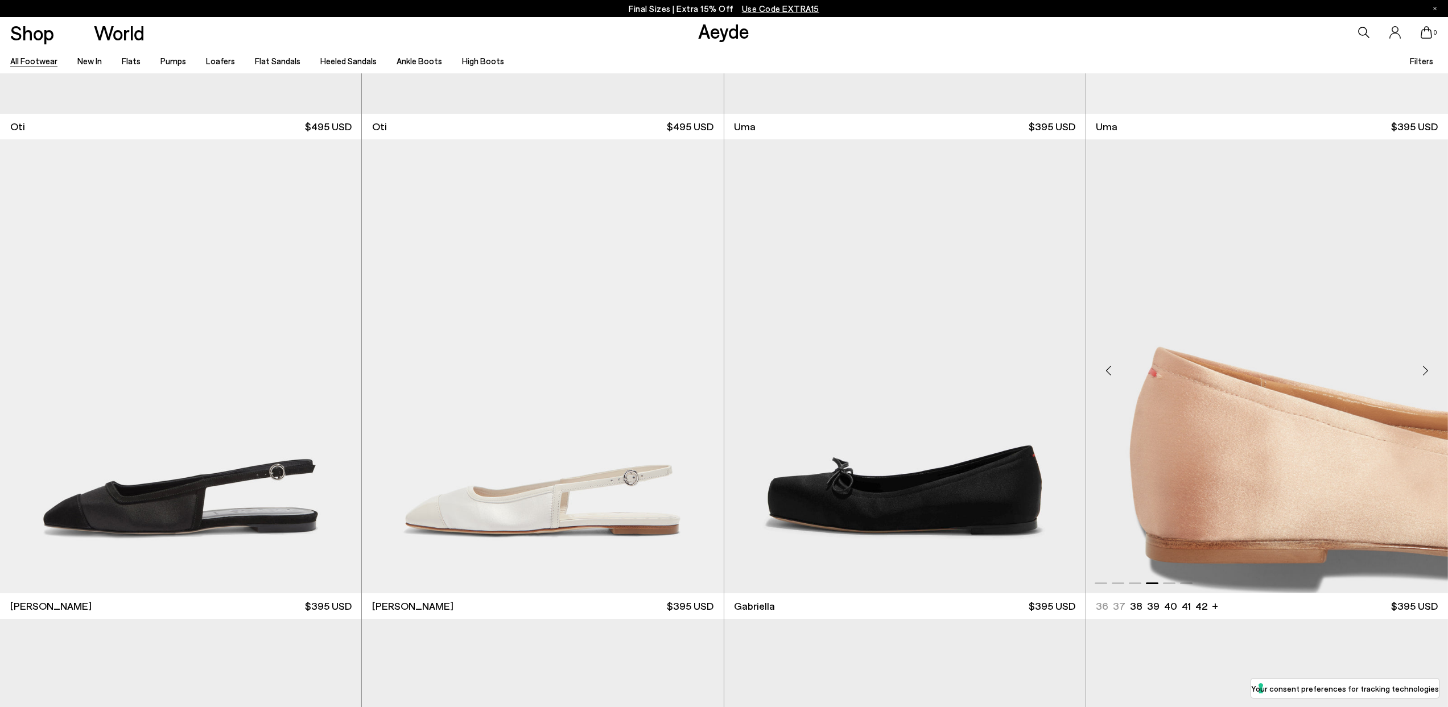
click at [1428, 369] on div "Next slide" at bounding box center [1426, 371] width 34 height 34
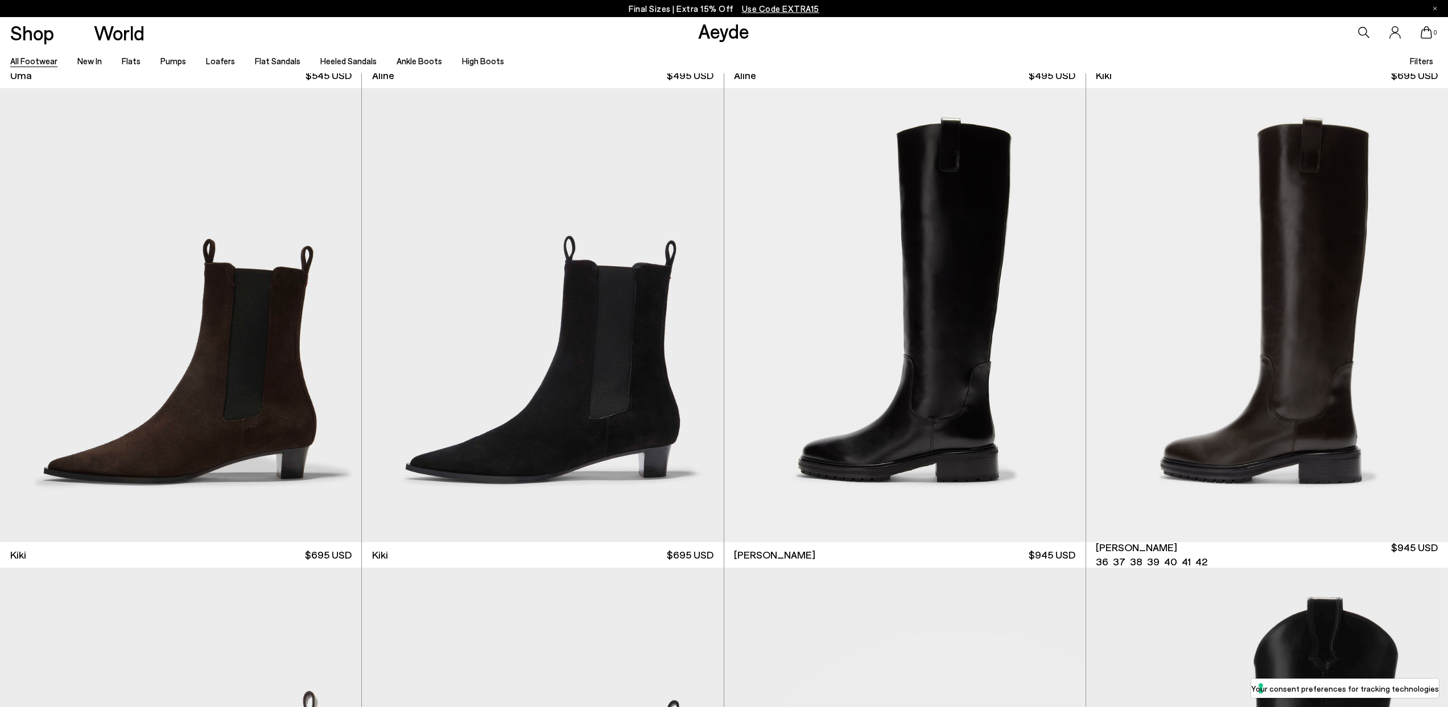
scroll to position [31162, 0]
click at [1063, 316] on div "Next slide" at bounding box center [1063, 320] width 34 height 34
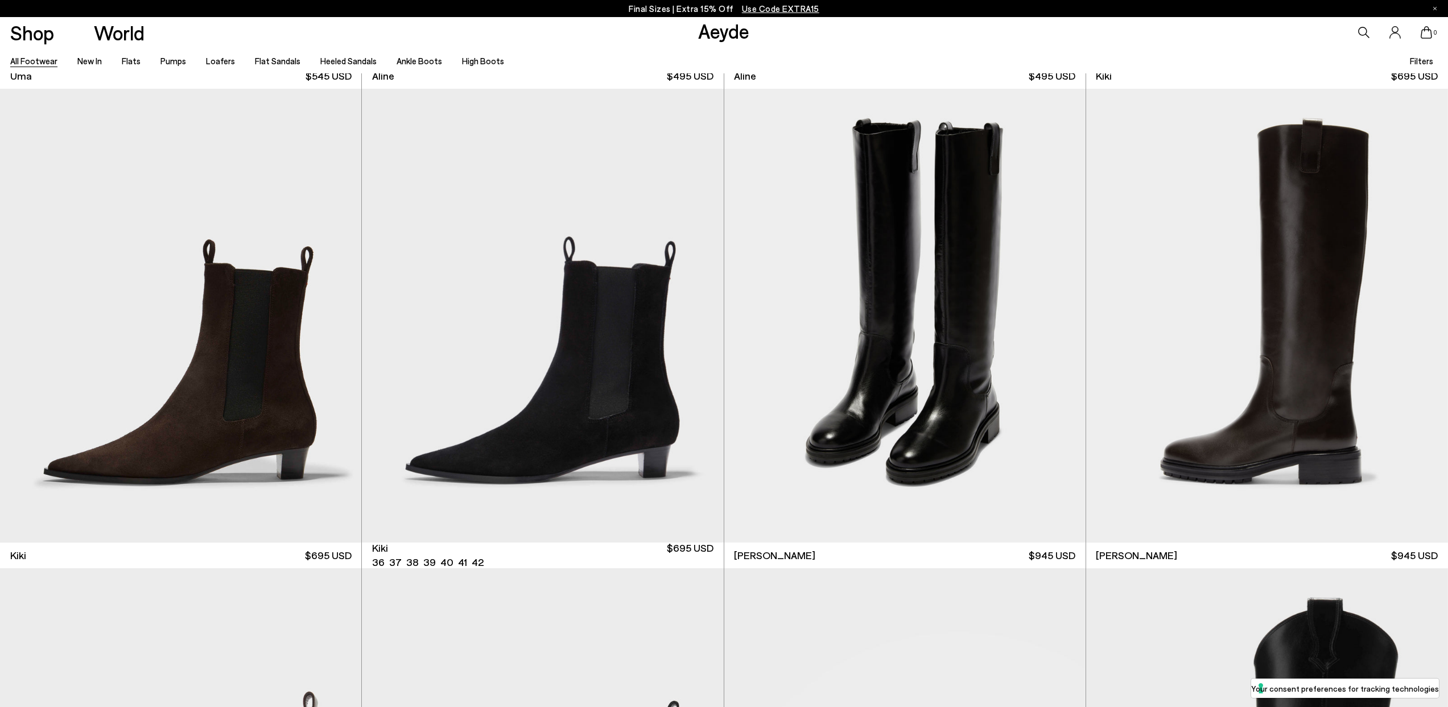
scroll to position [27894, 0]
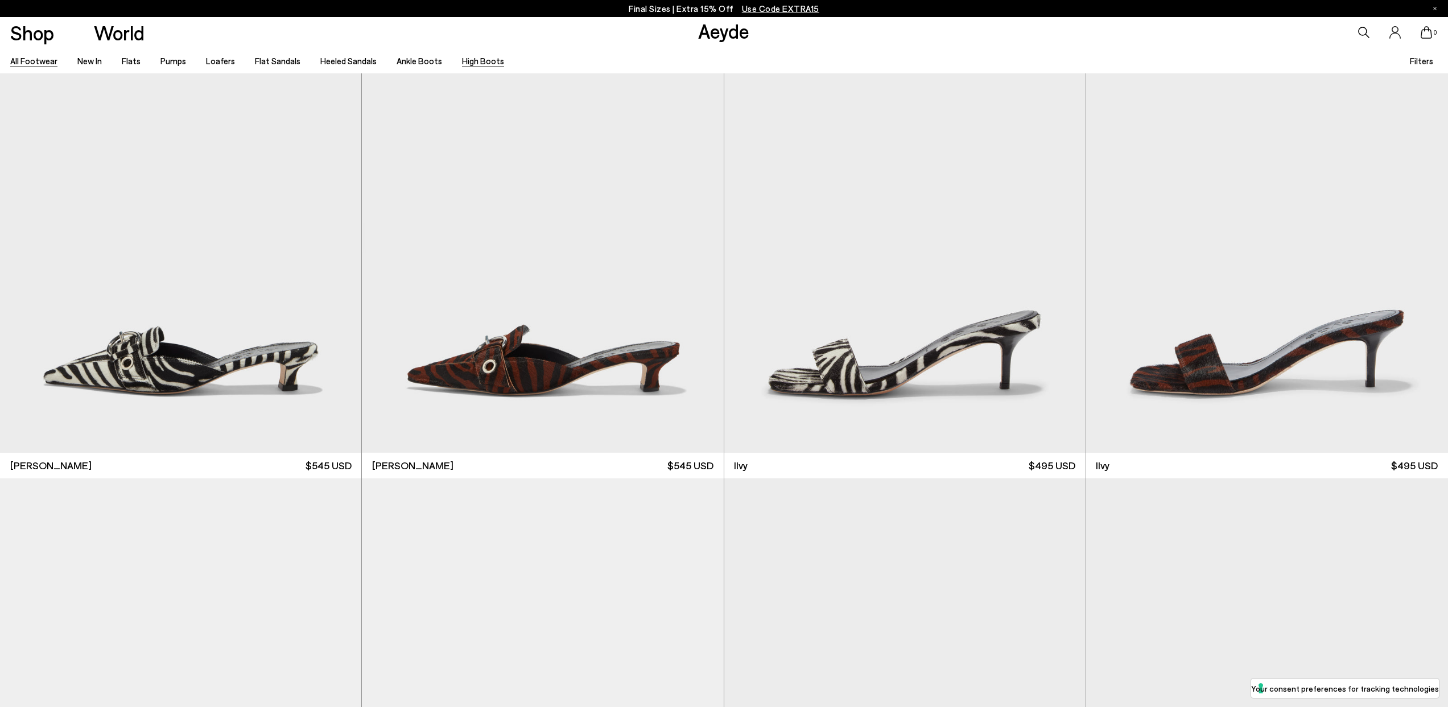
click at [469, 64] on link "High Boots" at bounding box center [483, 61] width 42 height 10
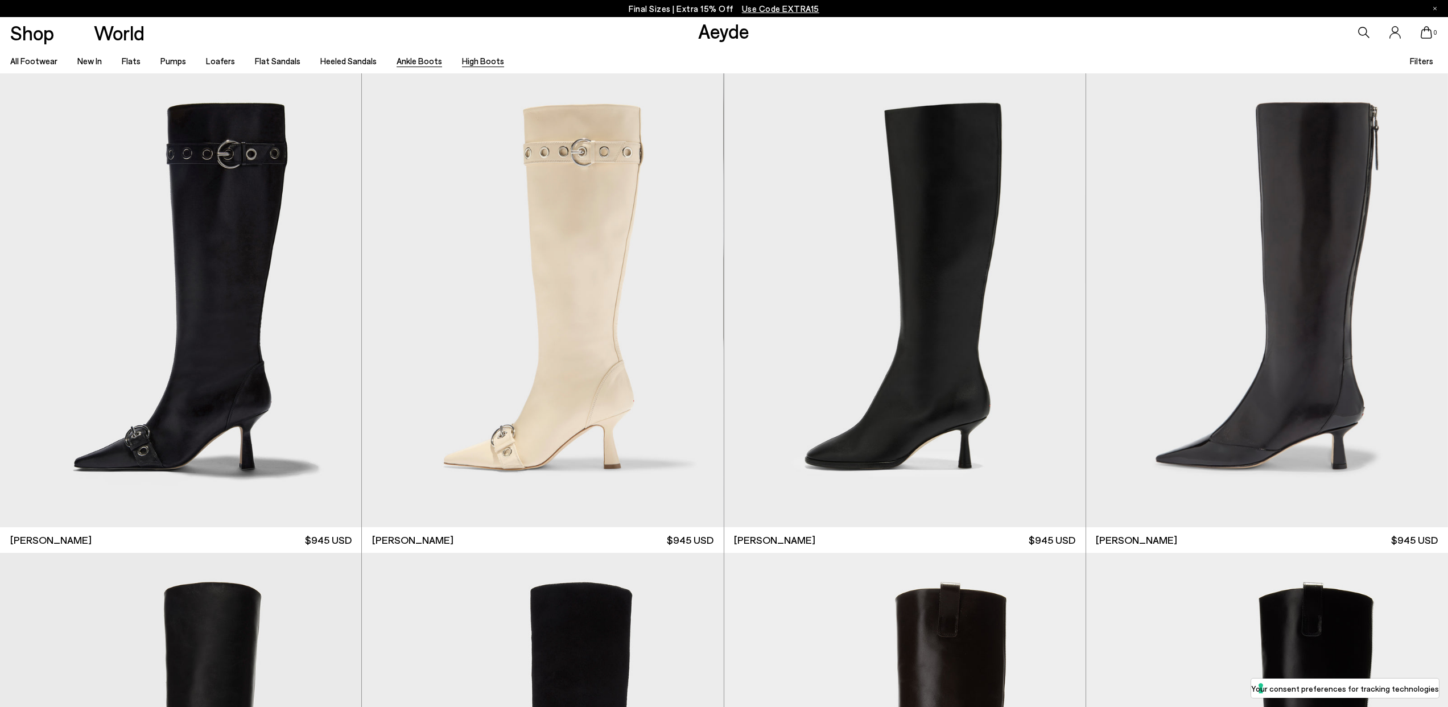
click at [414, 62] on link "Ankle Boots" at bounding box center [420, 61] width 46 height 10
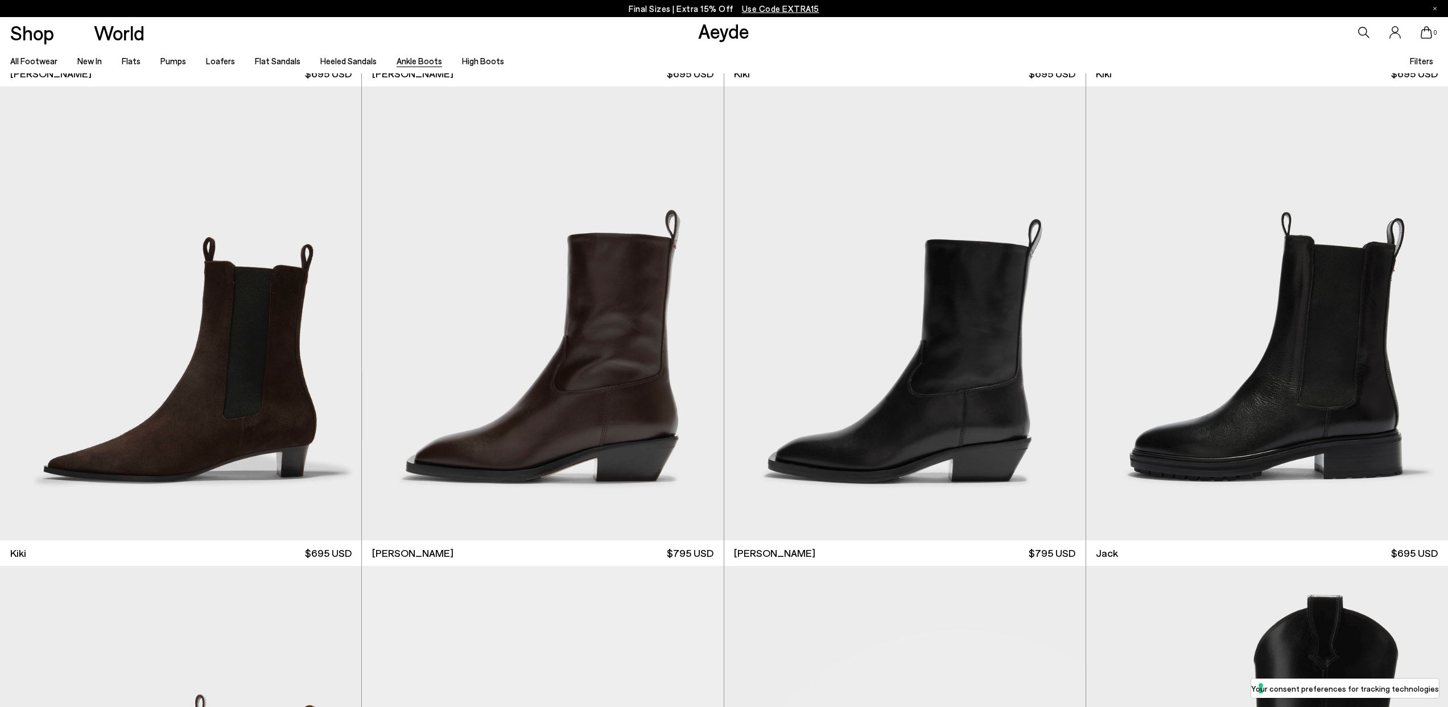
scroll to position [2866, 0]
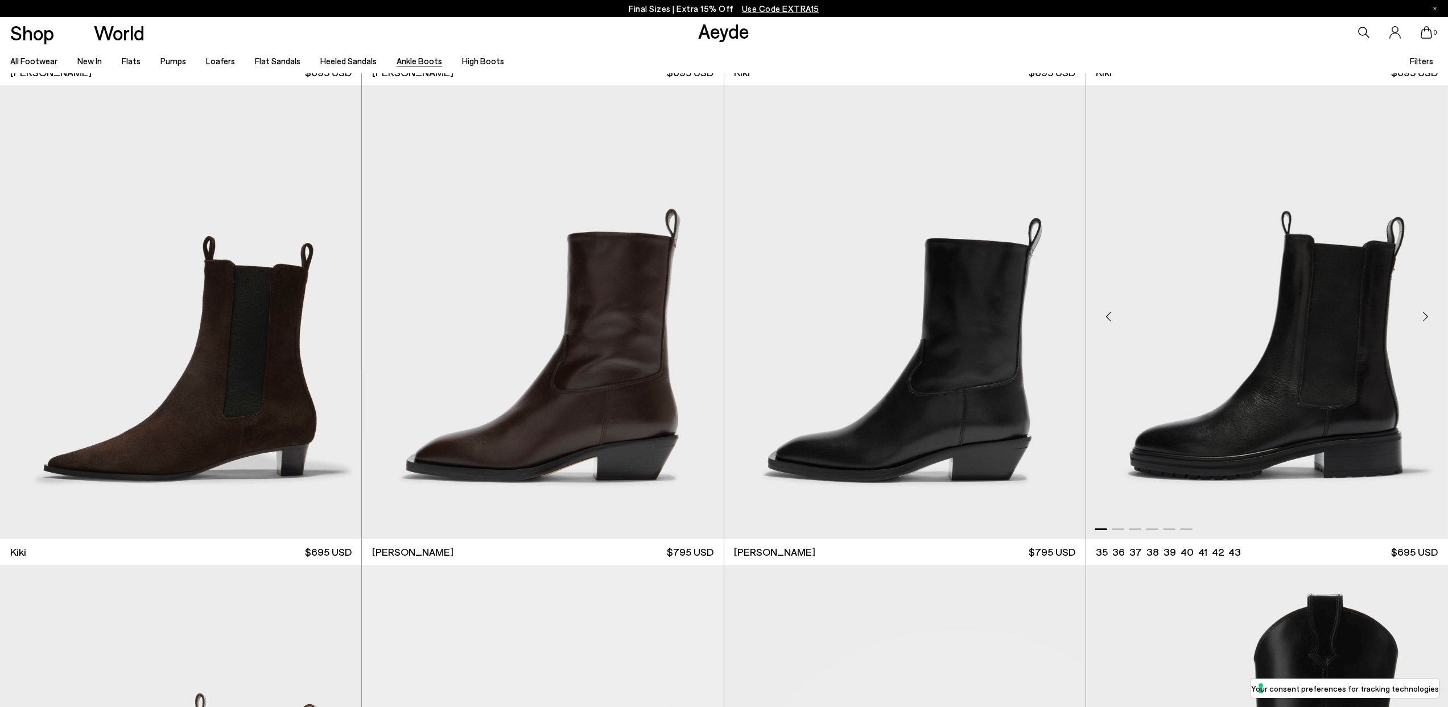
click at [1425, 314] on div "Next slide" at bounding box center [1426, 317] width 34 height 34
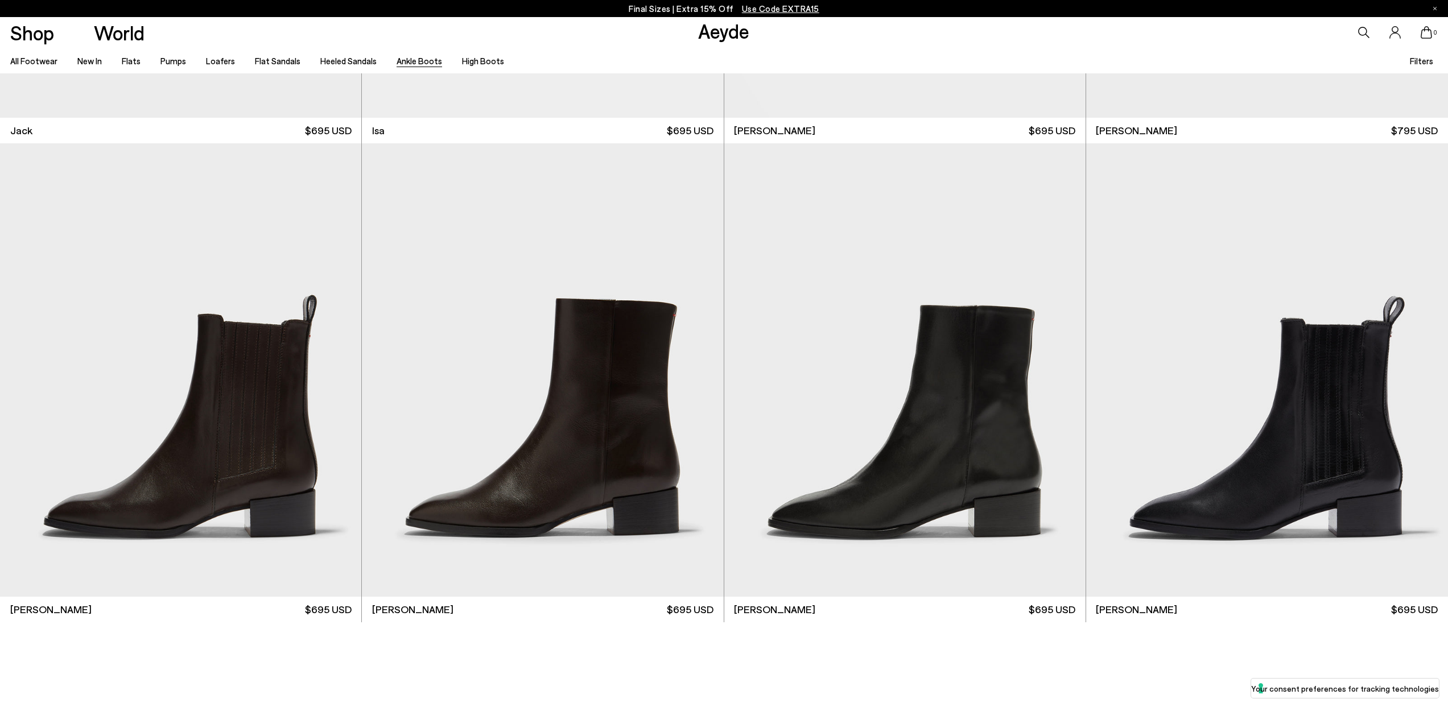
scroll to position [3769, 0]
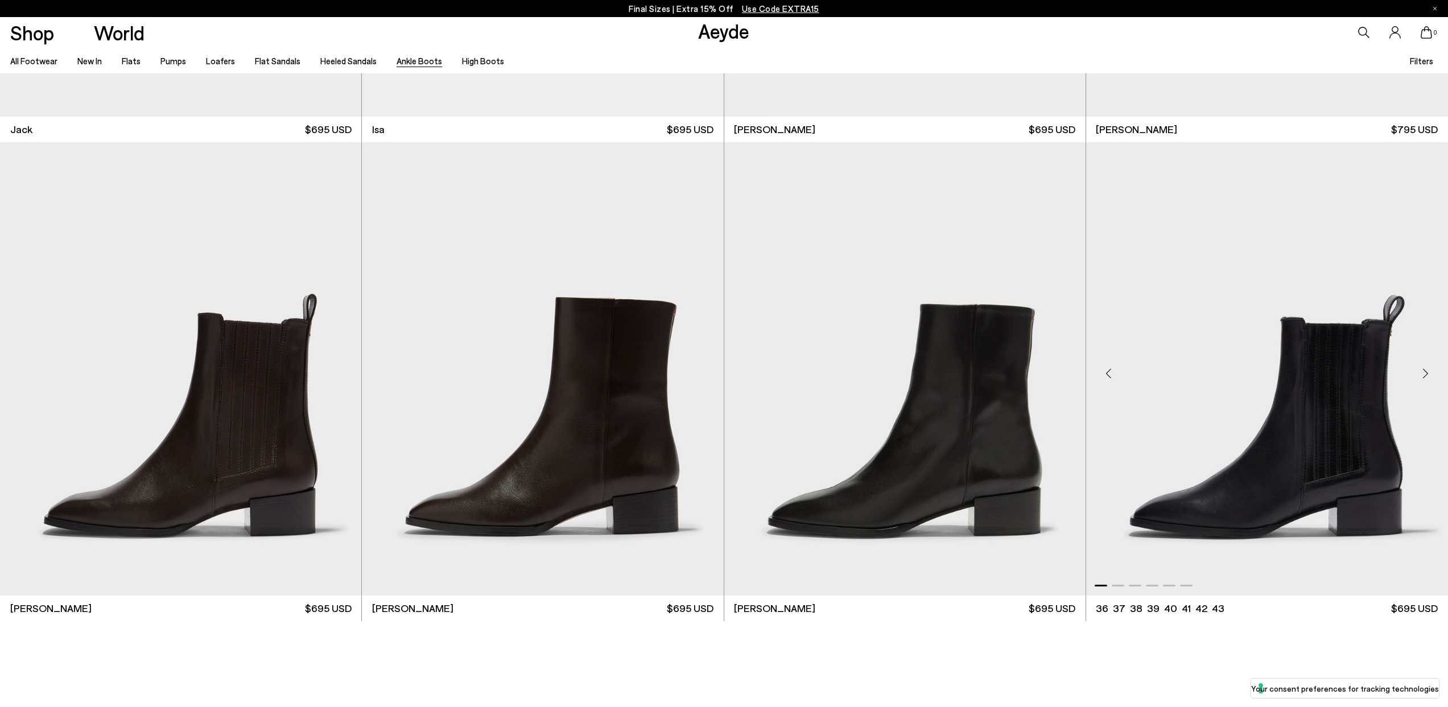
click at [1425, 370] on div "Next slide" at bounding box center [1426, 373] width 34 height 34
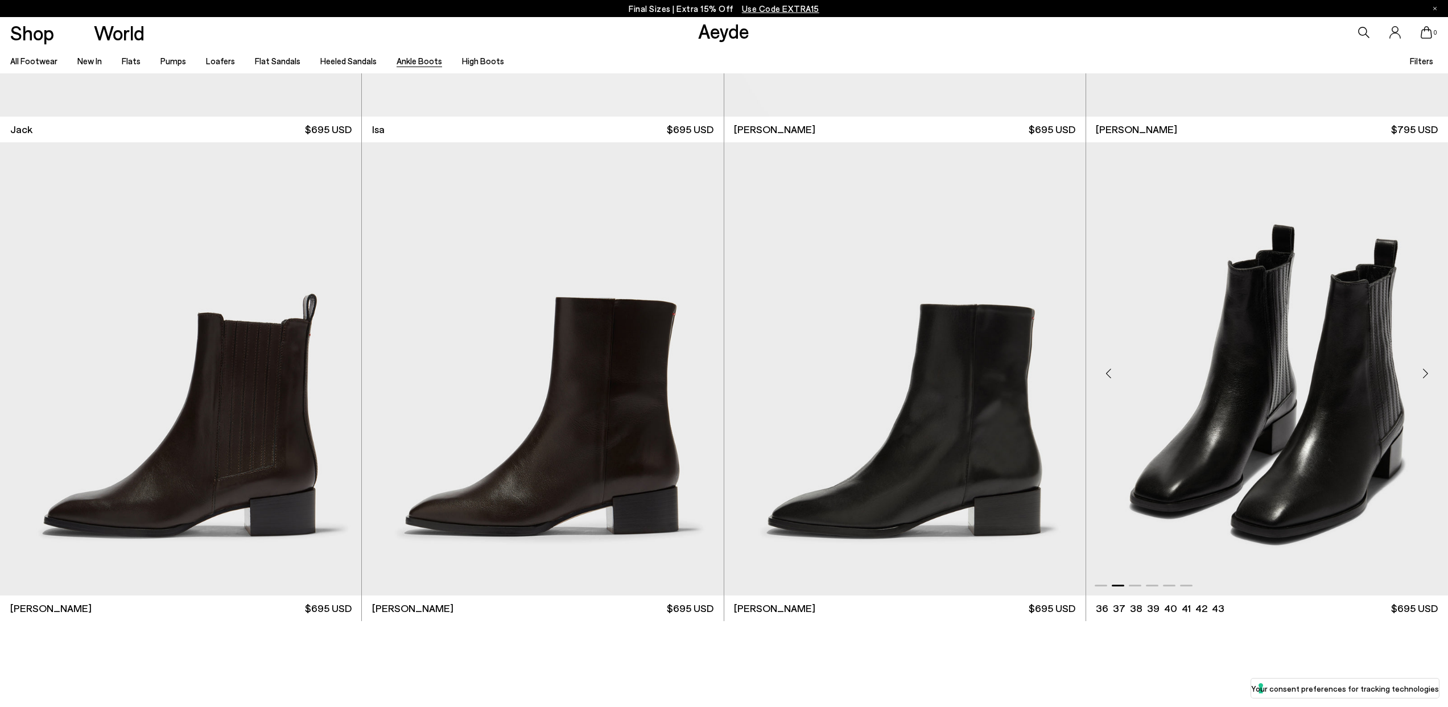
click at [1425, 370] on div "Next slide" at bounding box center [1426, 373] width 34 height 34
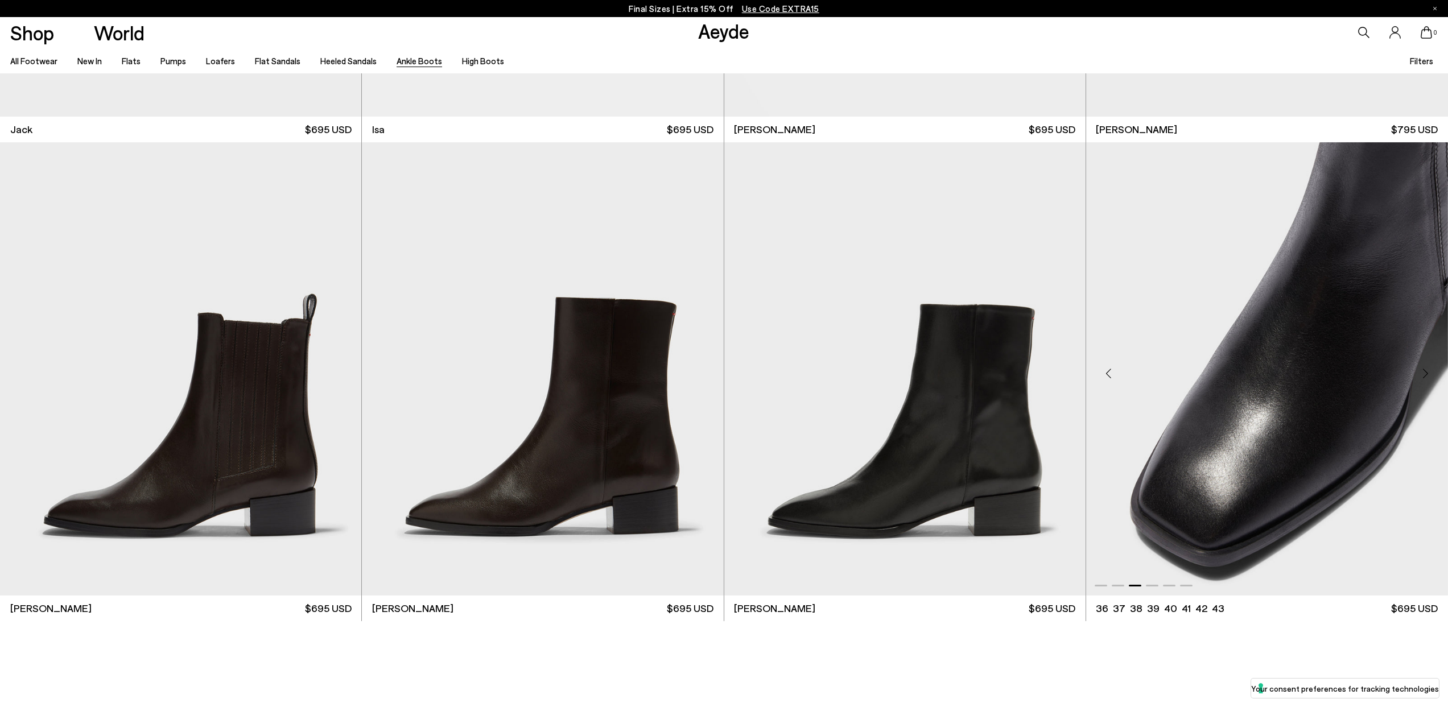
click at [1425, 370] on div "Next slide" at bounding box center [1426, 373] width 34 height 34
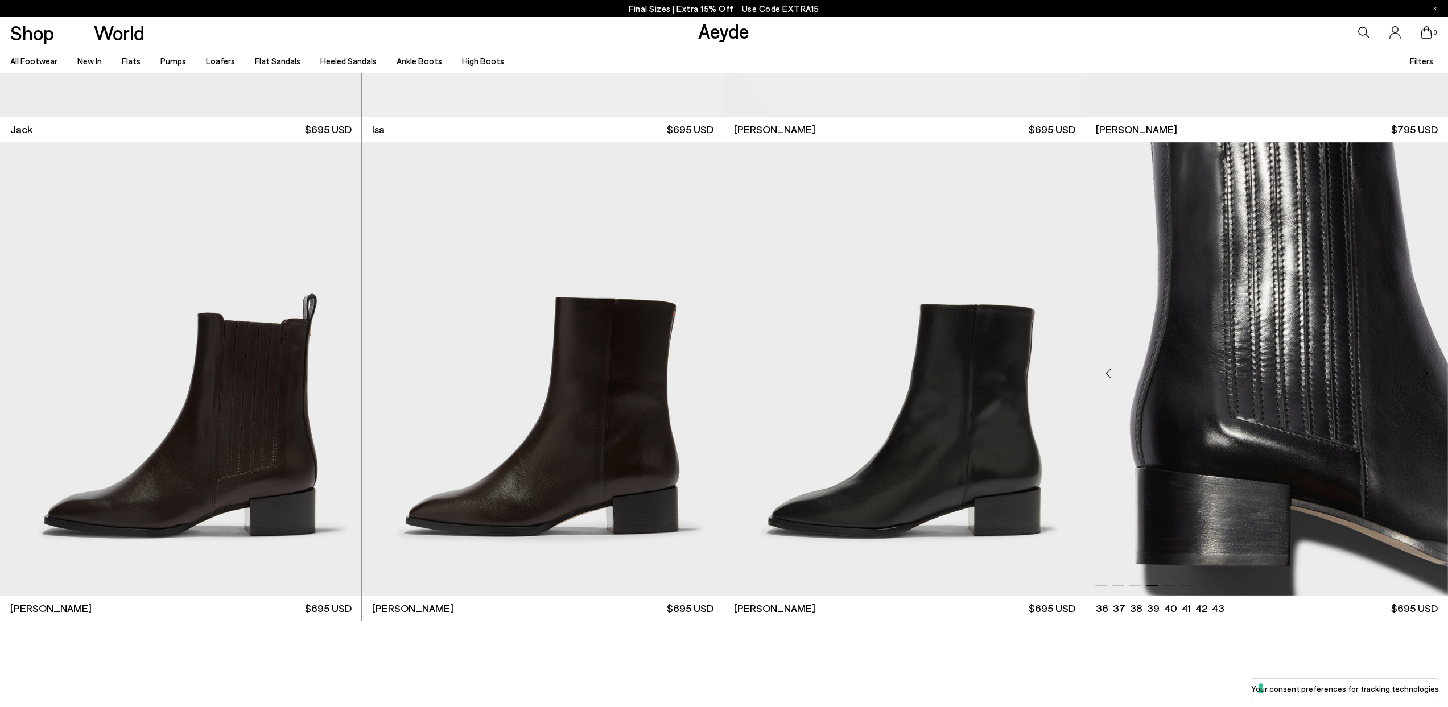
click at [1425, 370] on div "Next slide" at bounding box center [1426, 373] width 34 height 34
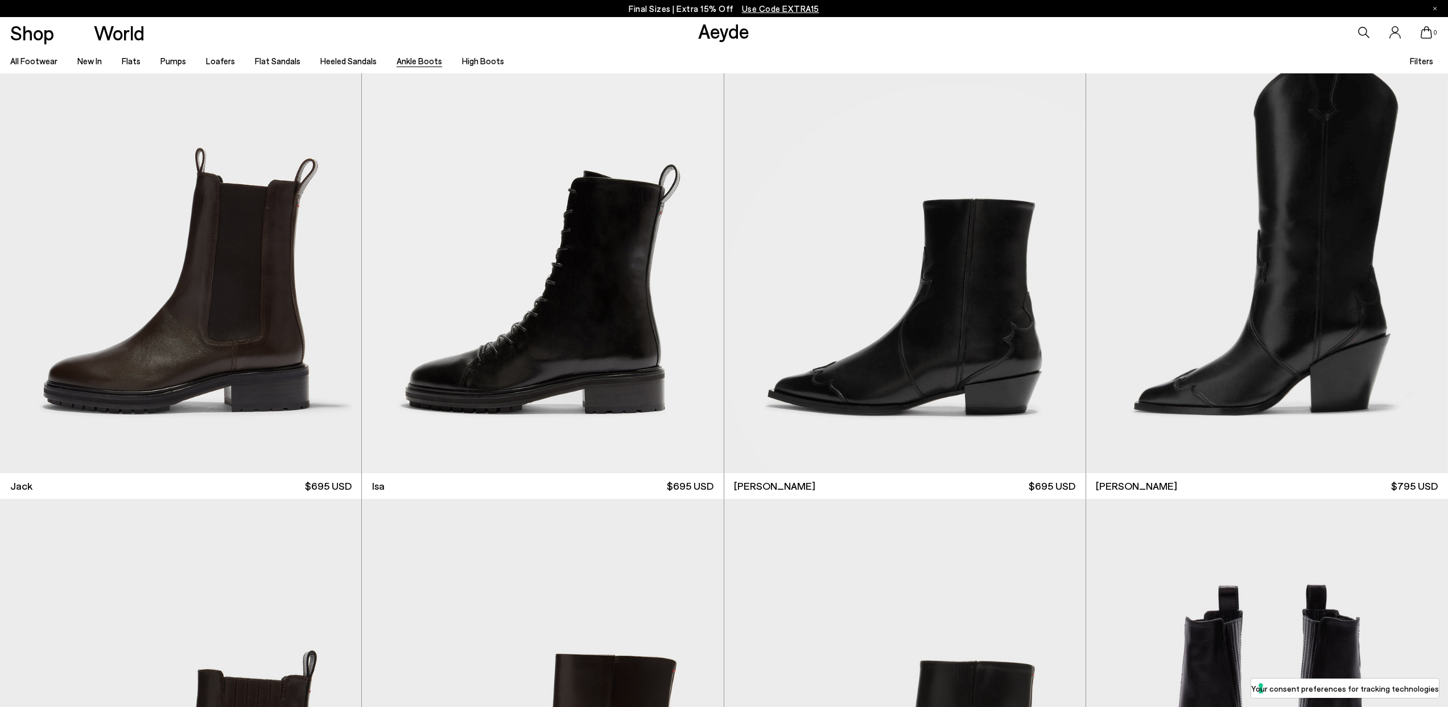
scroll to position [3416, 0]
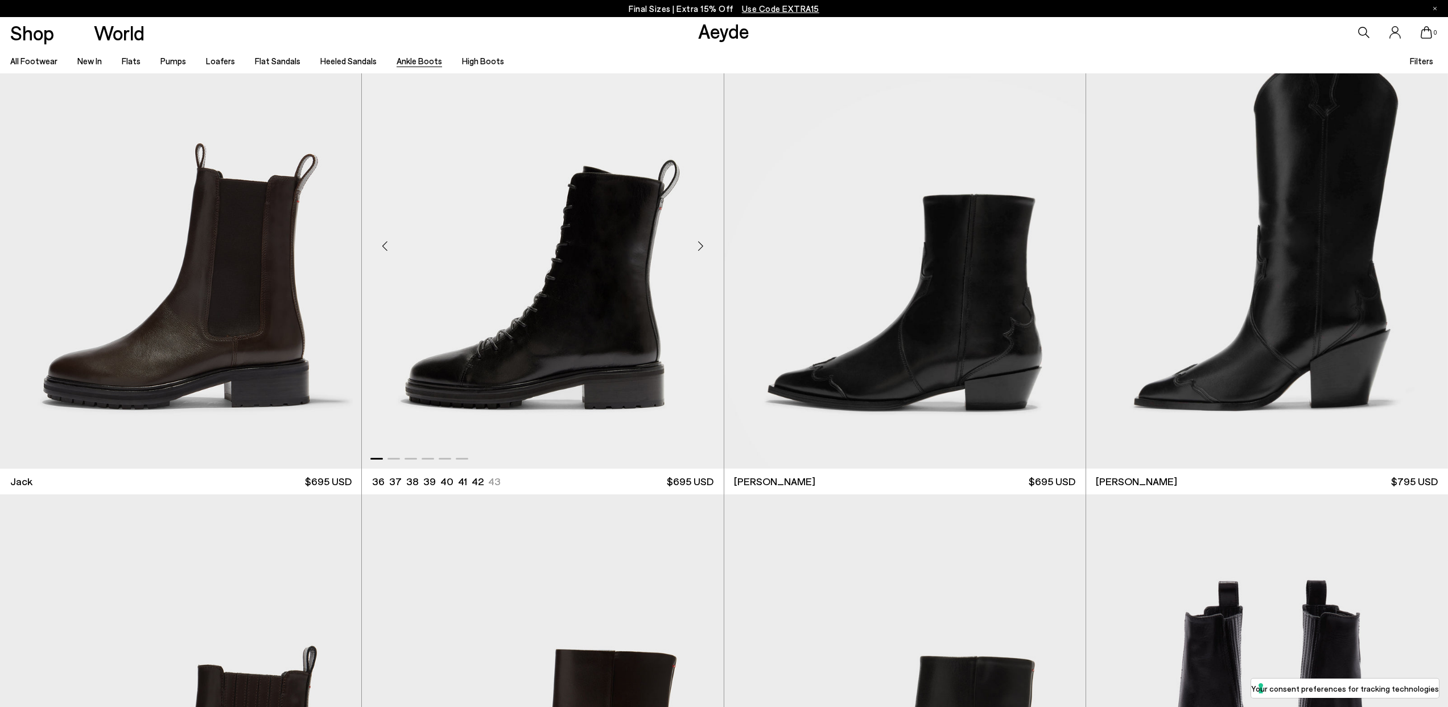
click at [702, 244] on div "Next slide" at bounding box center [701, 246] width 34 height 34
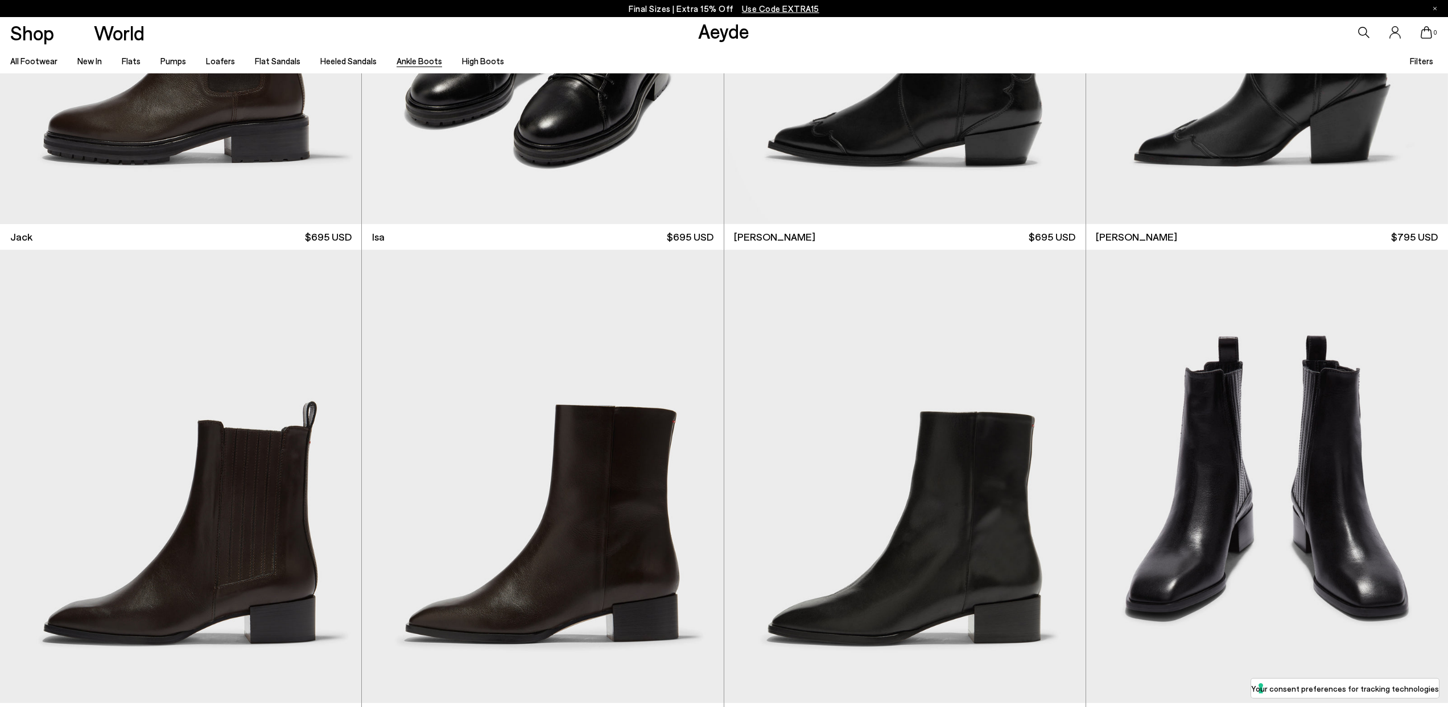
scroll to position [3806, 0]
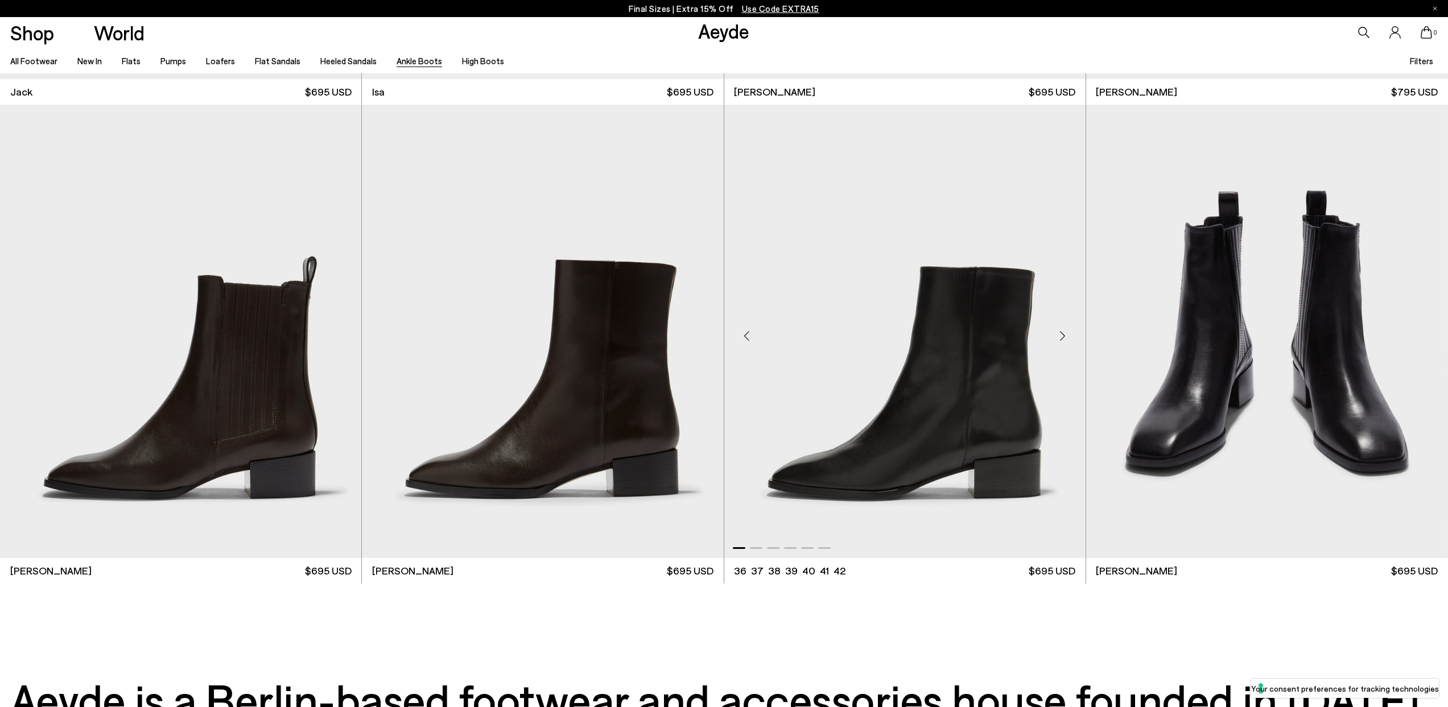
click at [1059, 335] on div "Next slide" at bounding box center [1063, 336] width 34 height 34
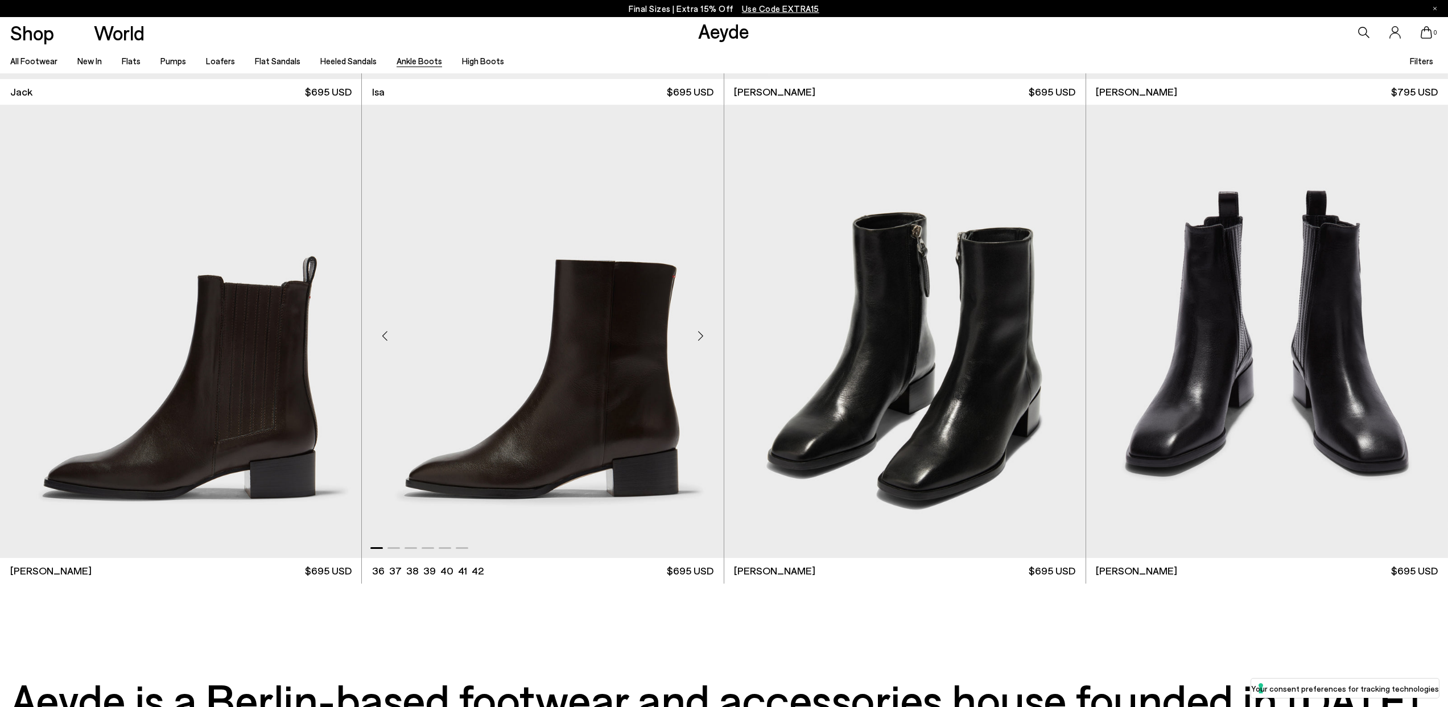
click at [702, 334] on div "Next slide" at bounding box center [701, 336] width 34 height 34
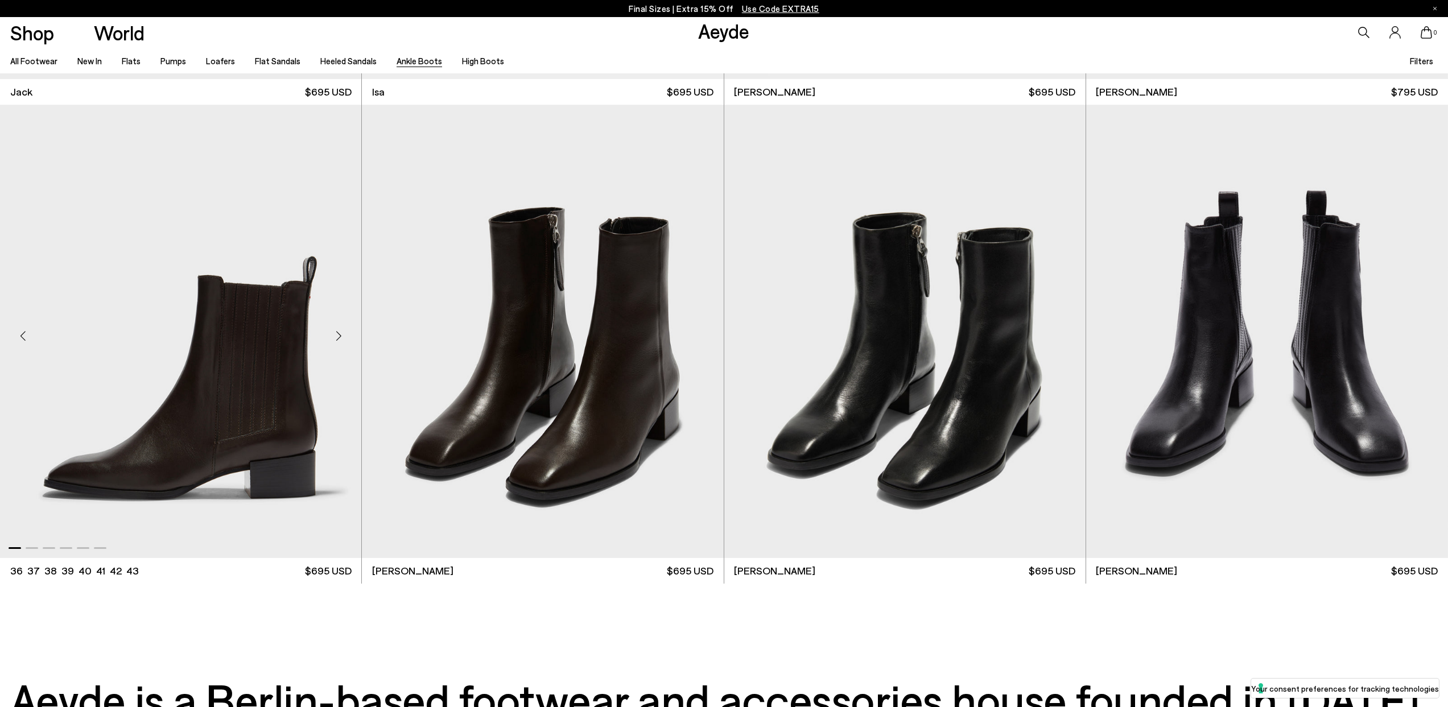
click at [339, 333] on div "Next slide" at bounding box center [339, 336] width 34 height 34
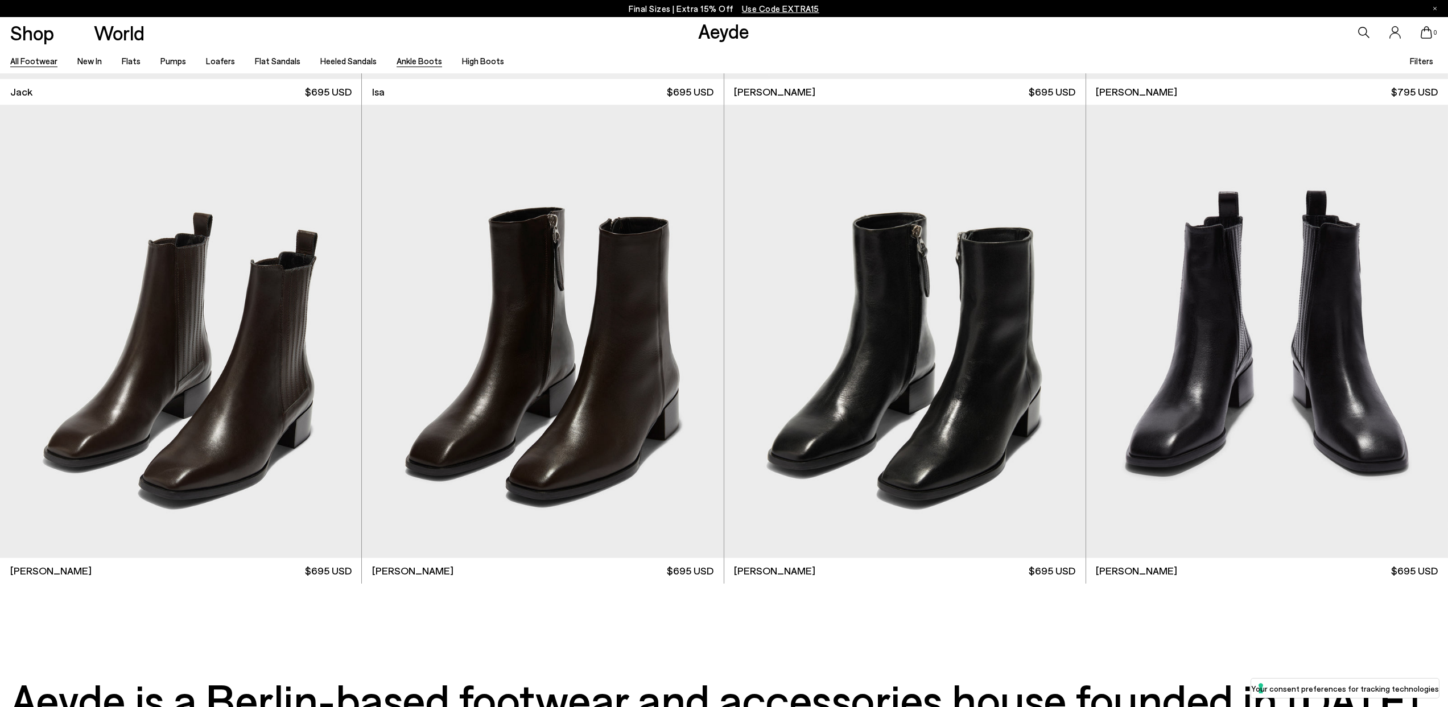
click at [36, 60] on link "All Footwear" at bounding box center [33, 61] width 47 height 10
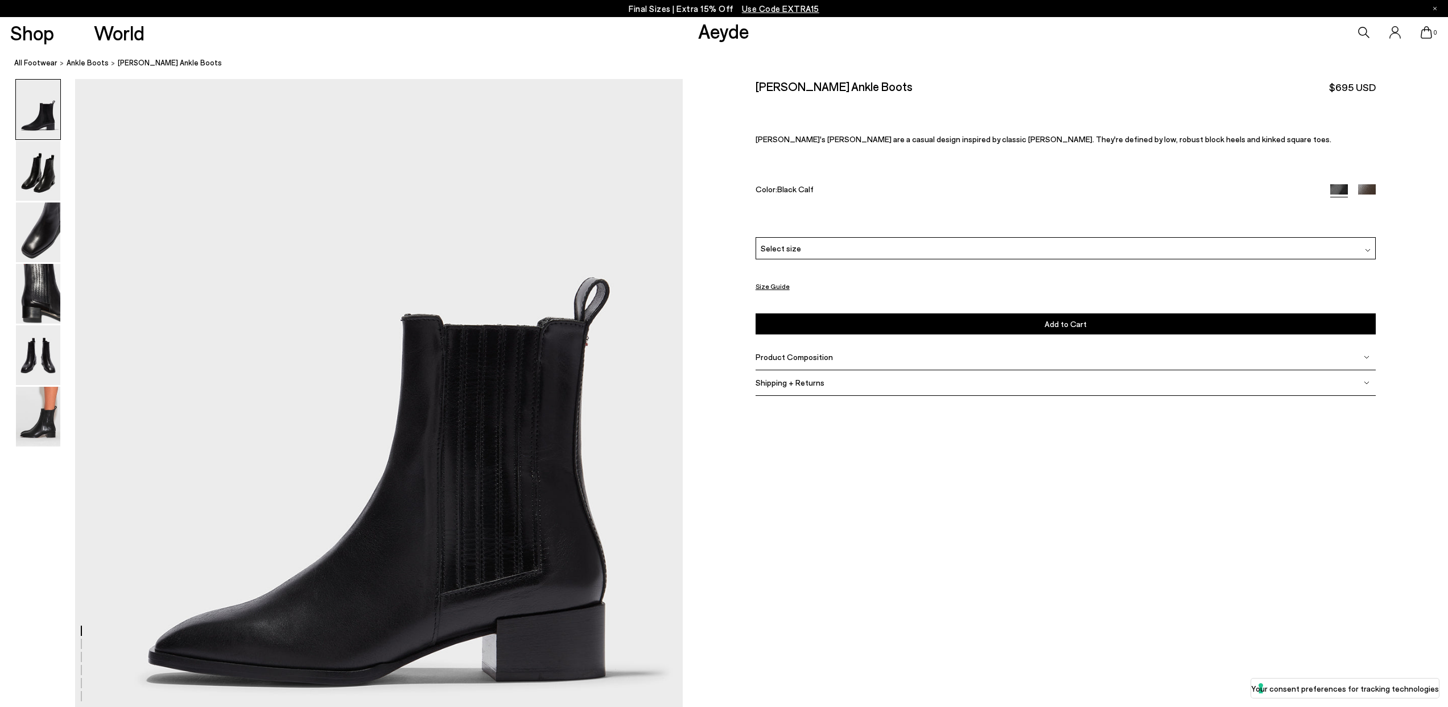
scroll to position [90, 0]
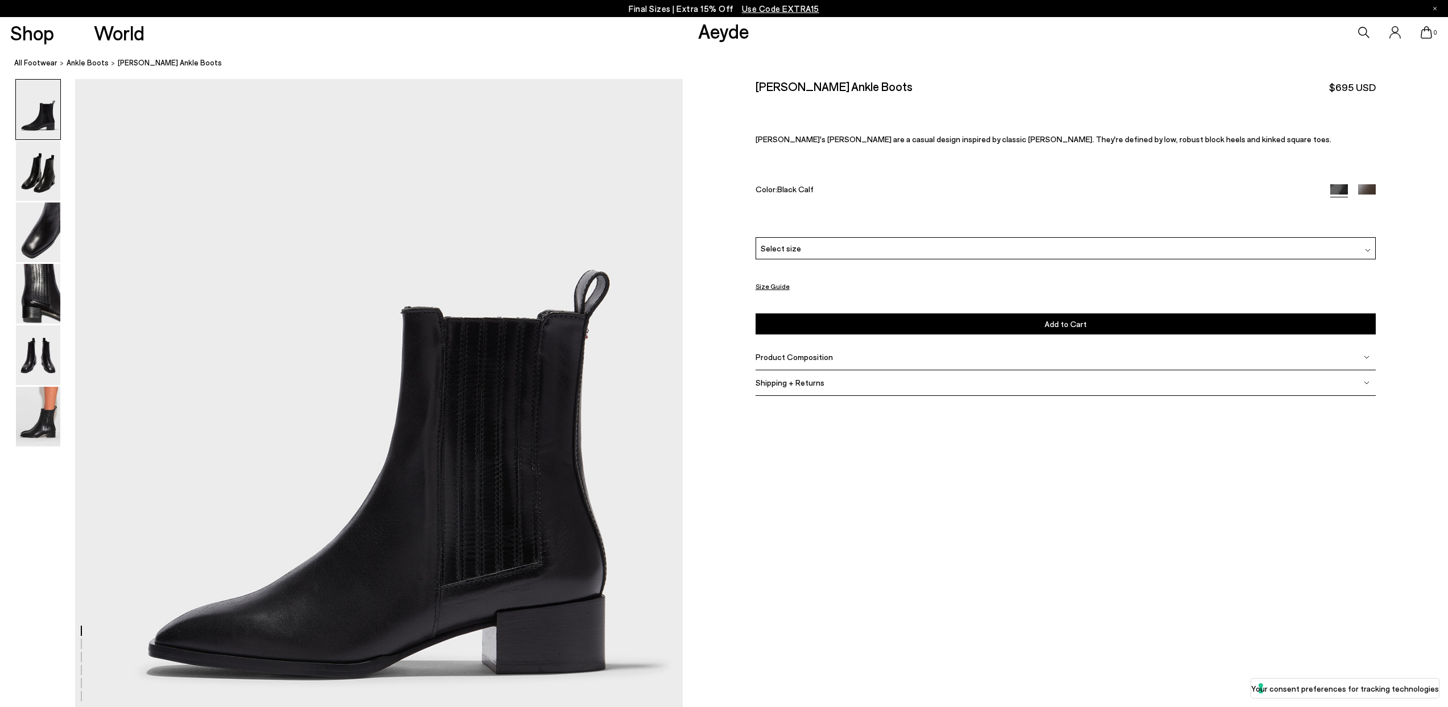
click at [845, 244] on div "Select size" at bounding box center [1066, 248] width 620 height 22
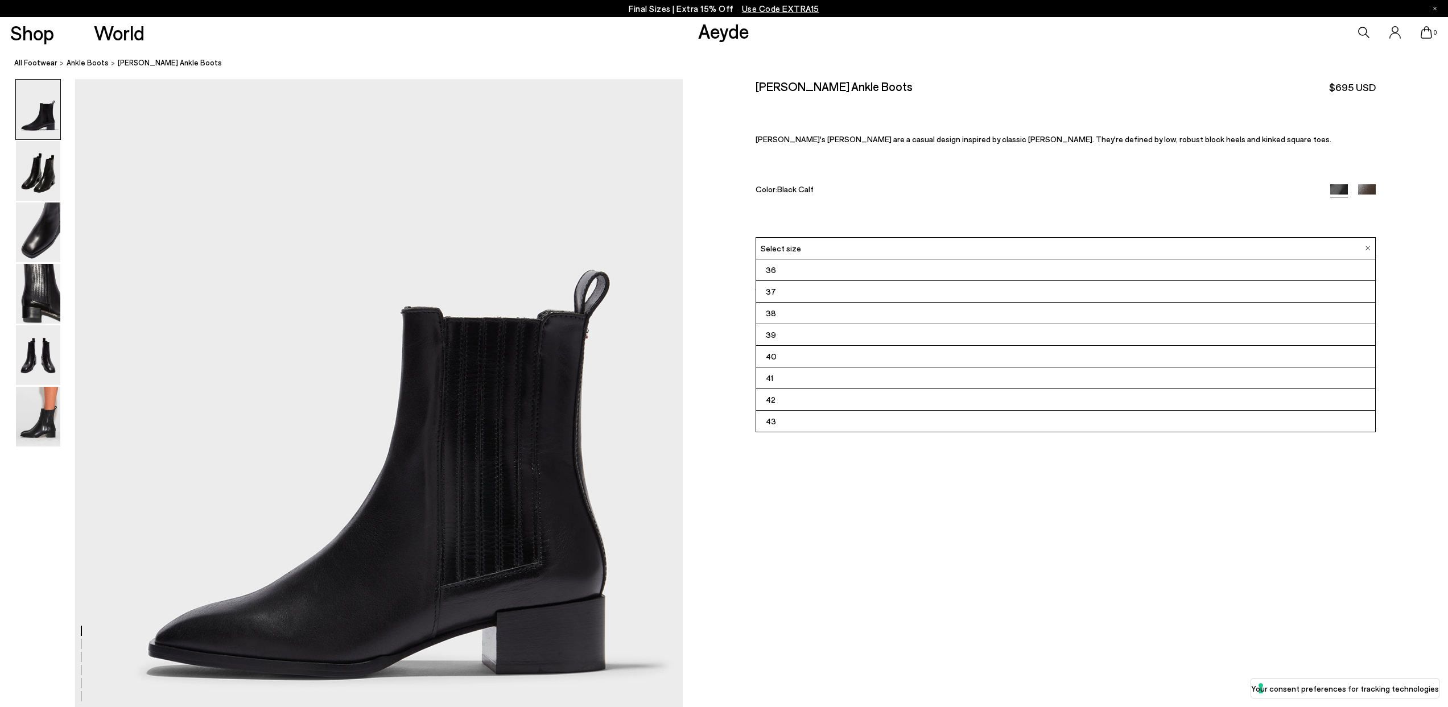
click at [837, 312] on li "38" at bounding box center [1065, 314] width 619 height 22
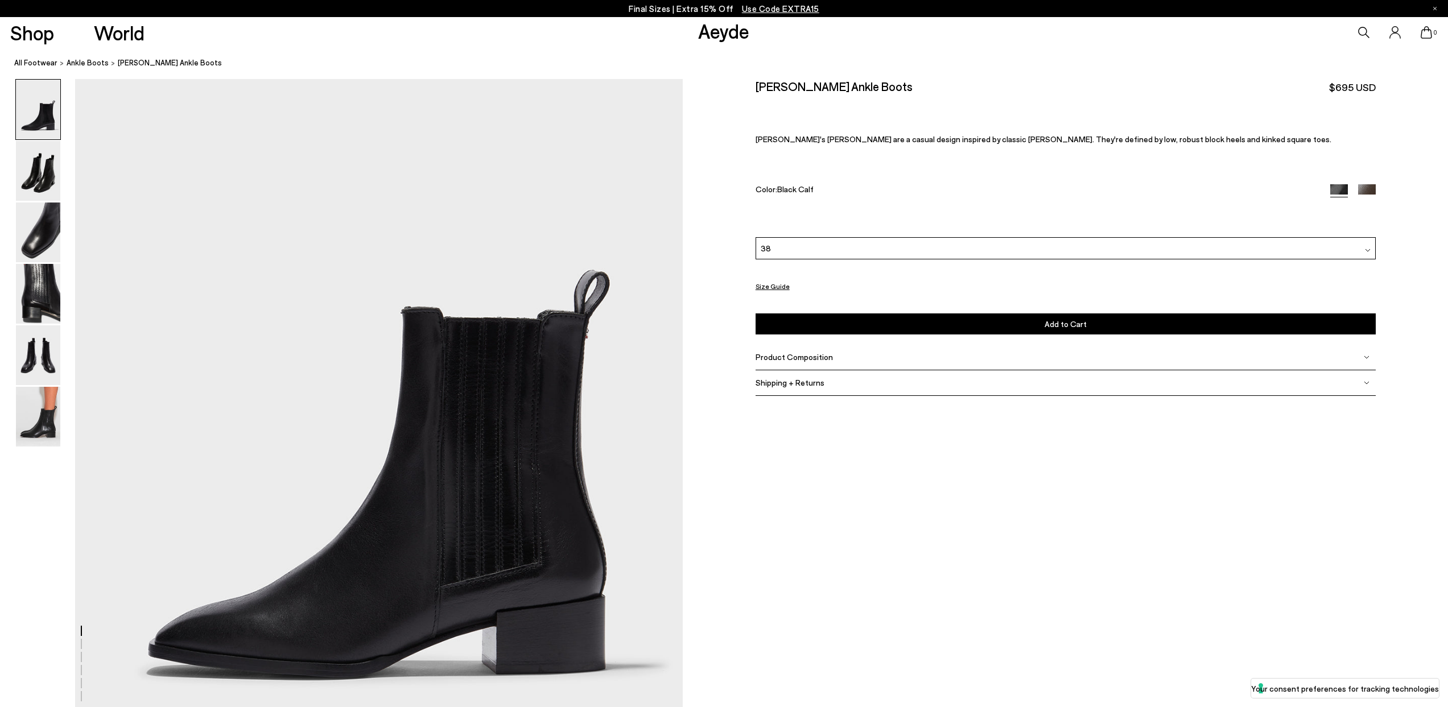
drag, startPoint x: 821, startPoint y: 358, endPoint x: 867, endPoint y: 378, distance: 50.4
click at [821, 358] on span "Product Composition" at bounding box center [794, 357] width 77 height 10
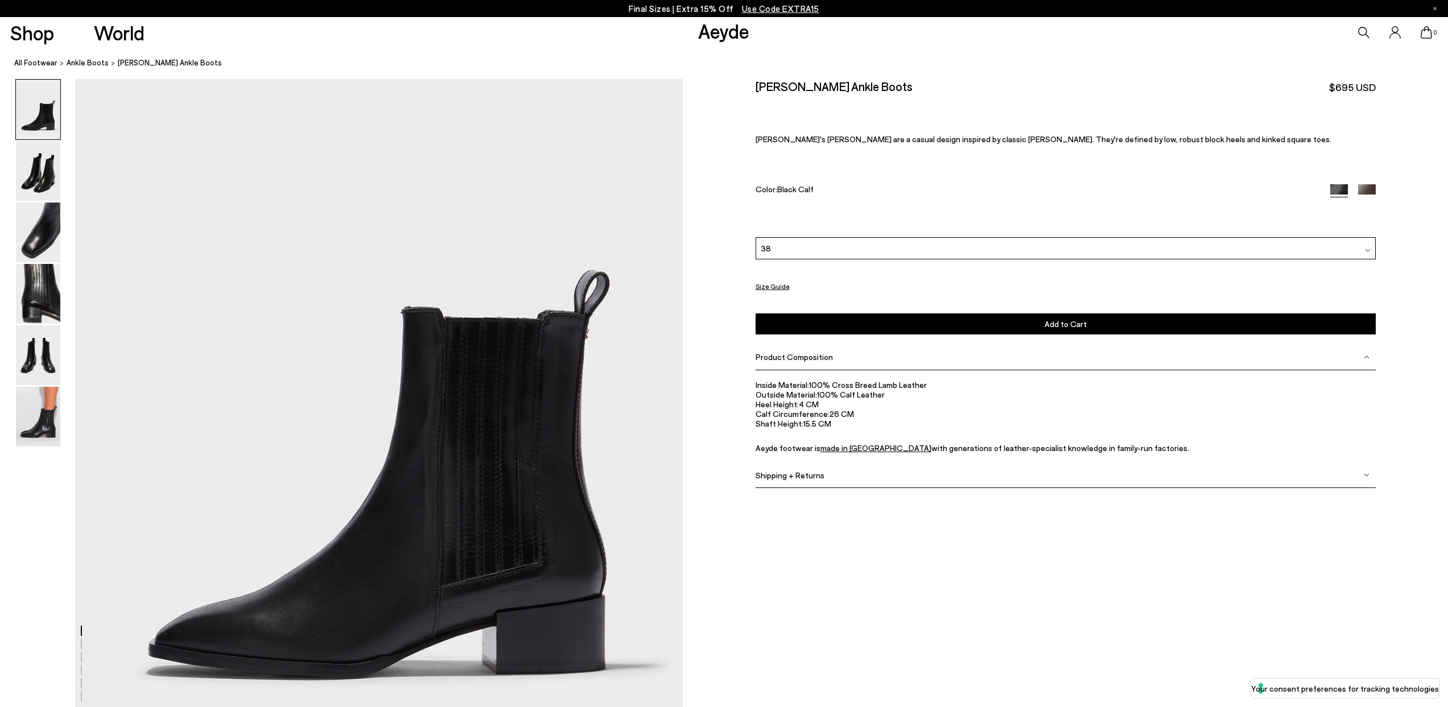
click at [841, 448] on span "made in [GEOGRAPHIC_DATA]" at bounding box center [876, 448] width 111 height 10
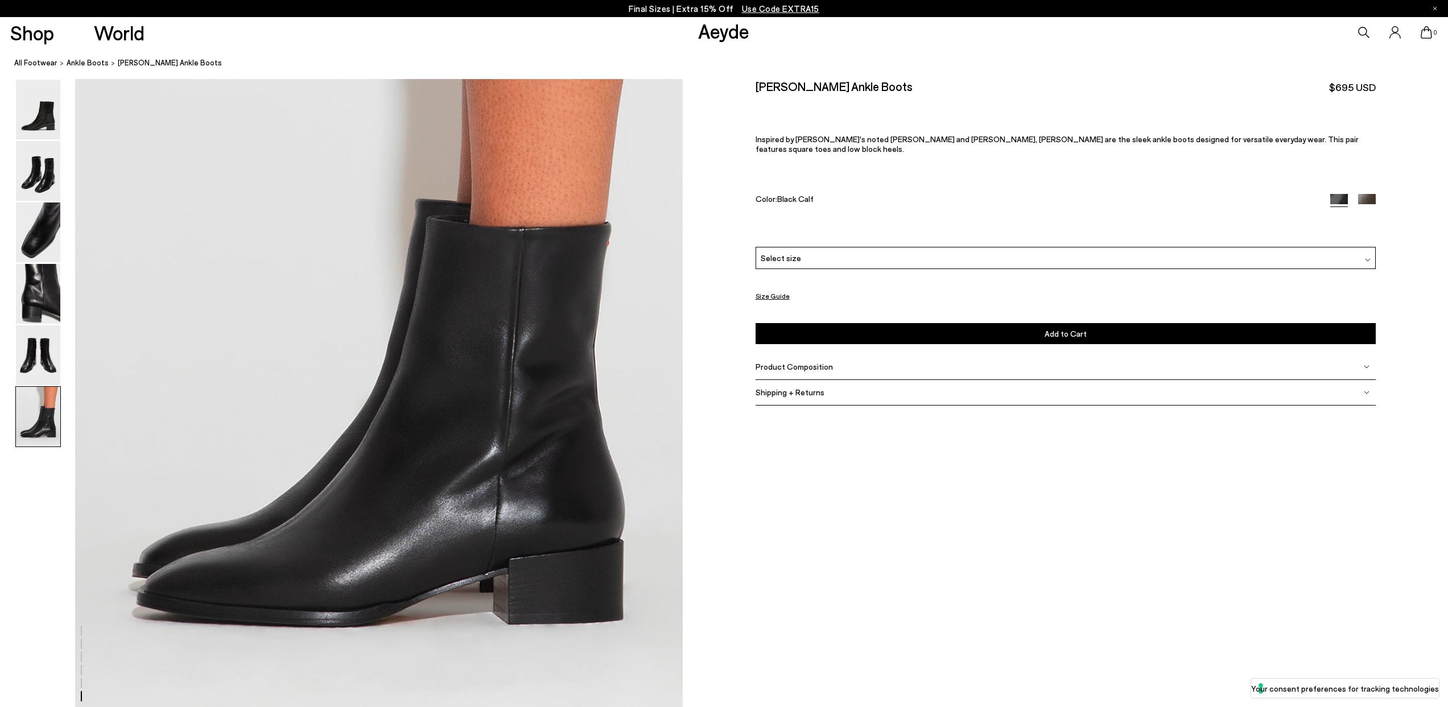
scroll to position [4205, 0]
click at [36, 353] on img at bounding box center [38, 356] width 44 height 60
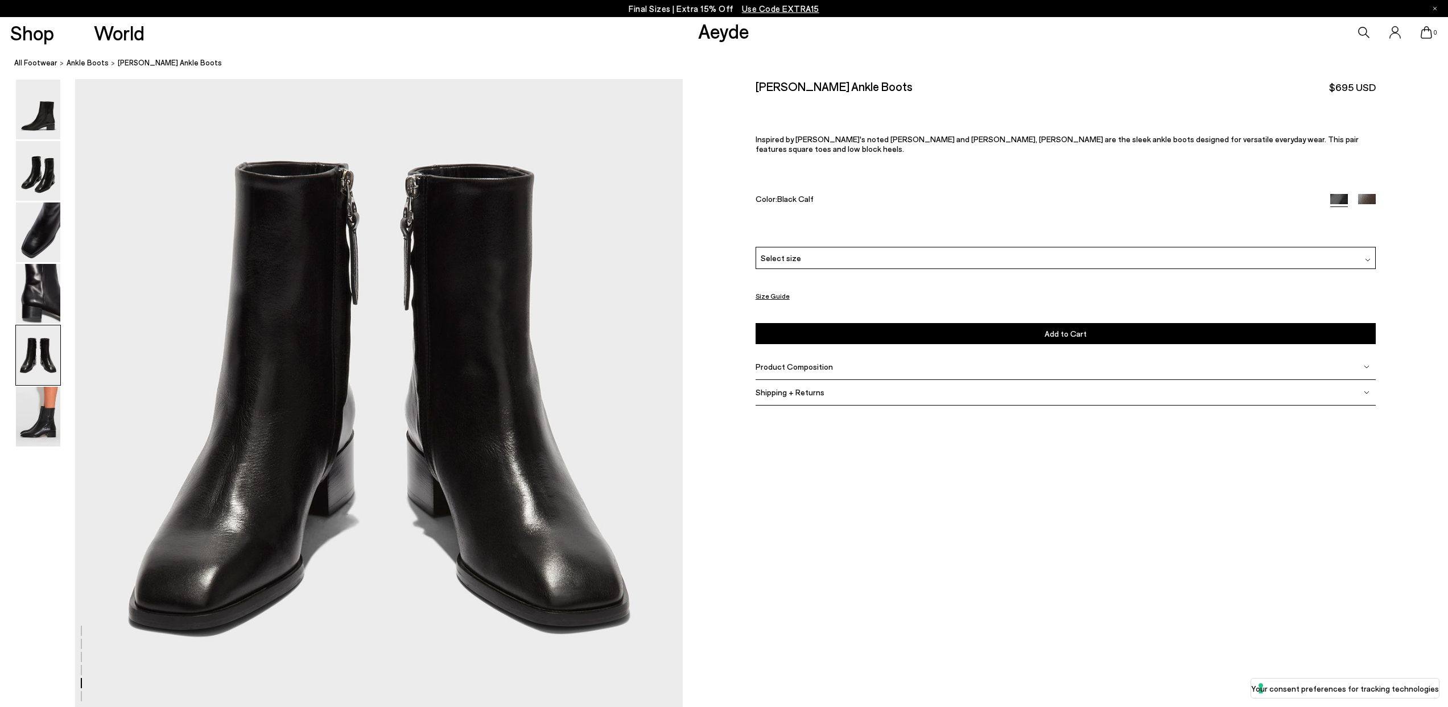
scroll to position [3341, 0]
click at [813, 247] on div "Select size" at bounding box center [1066, 258] width 620 height 22
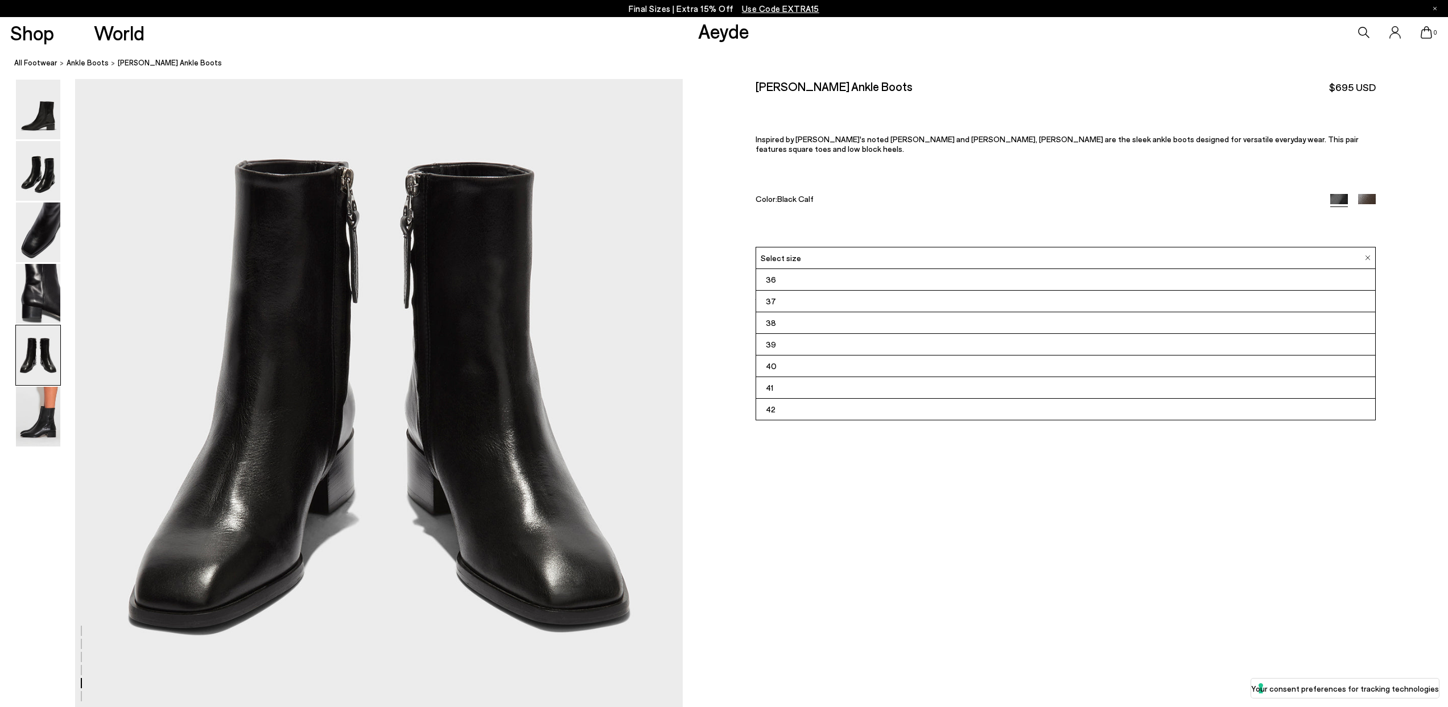
click at [811, 312] on li "38" at bounding box center [1065, 323] width 619 height 22
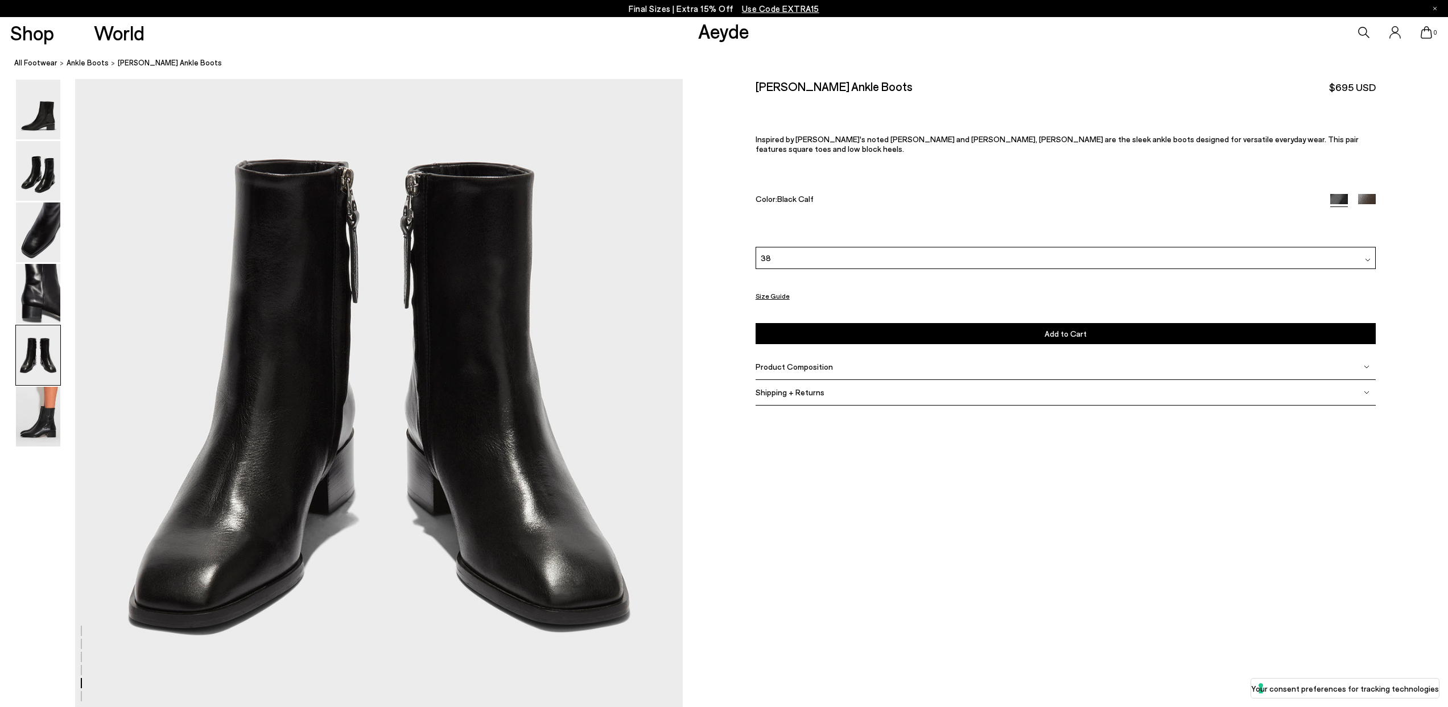
click at [973, 173] on div "Lee Leather Ankle Boots $695 USD Inspired by Aeyde's noted Leandra and Neil sty…" at bounding box center [1066, 163] width 620 height 168
click at [1104, 324] on button "Add to Cart Select a Size First" at bounding box center [1066, 333] width 620 height 21
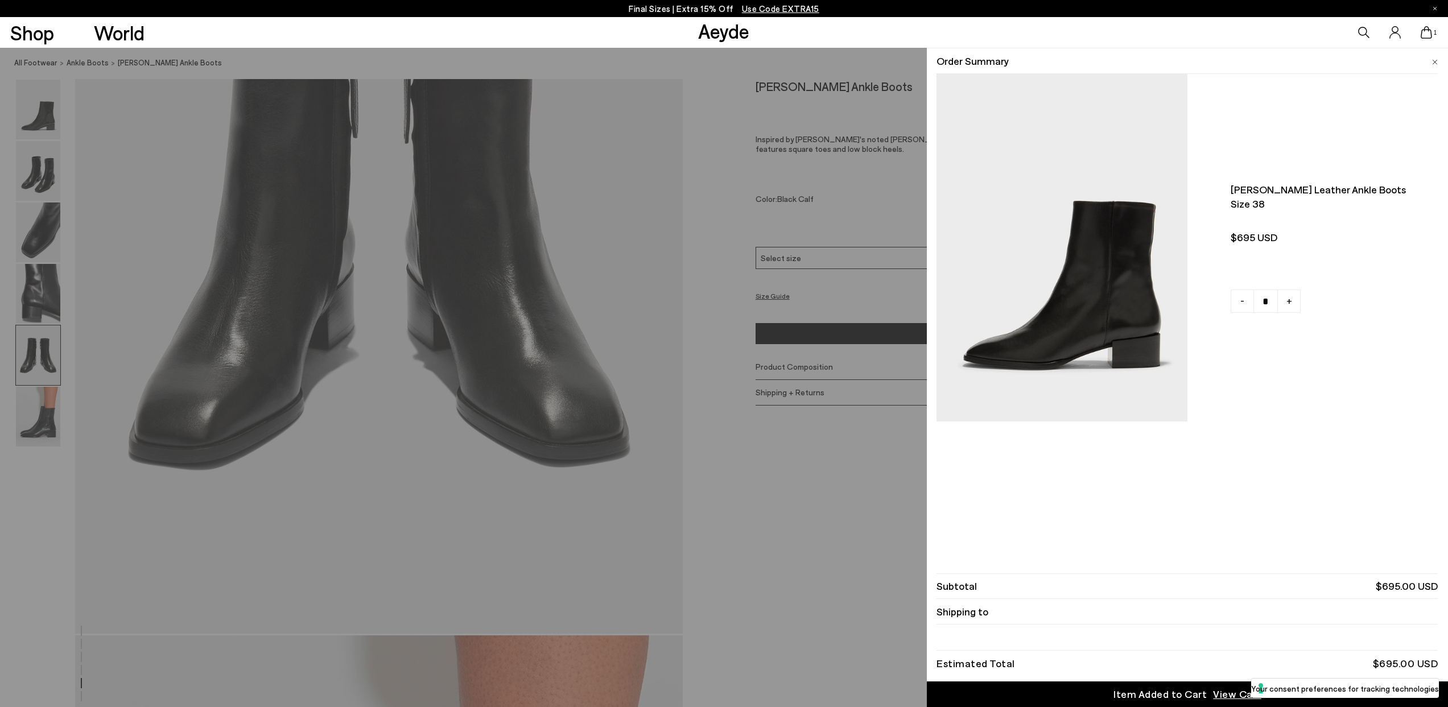
scroll to position [3506, 0]
click at [1224, 692] on span "View Cart" at bounding box center [1237, 694] width 48 height 14
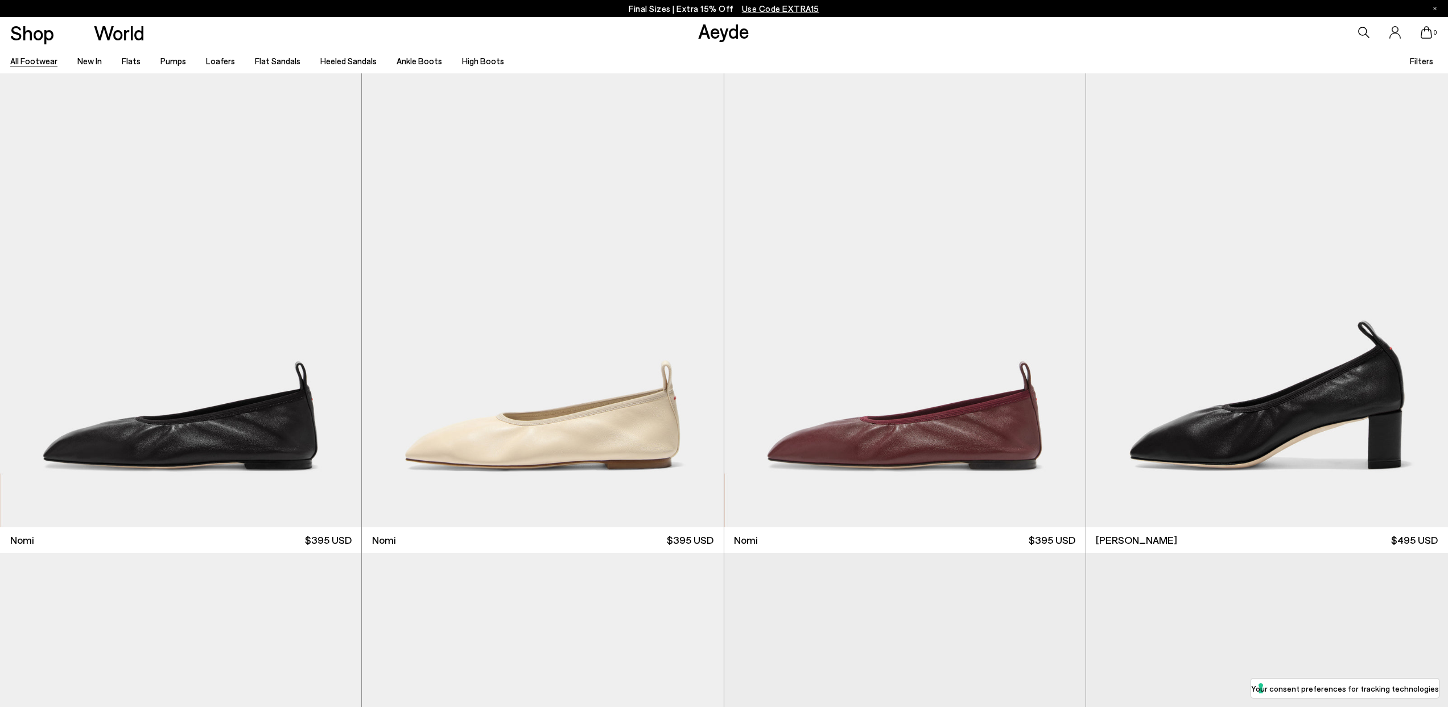
click at [39, 59] on link "All Footwear" at bounding box center [33, 61] width 47 height 10
click at [218, 59] on link "Loafers" at bounding box center [220, 61] width 29 height 10
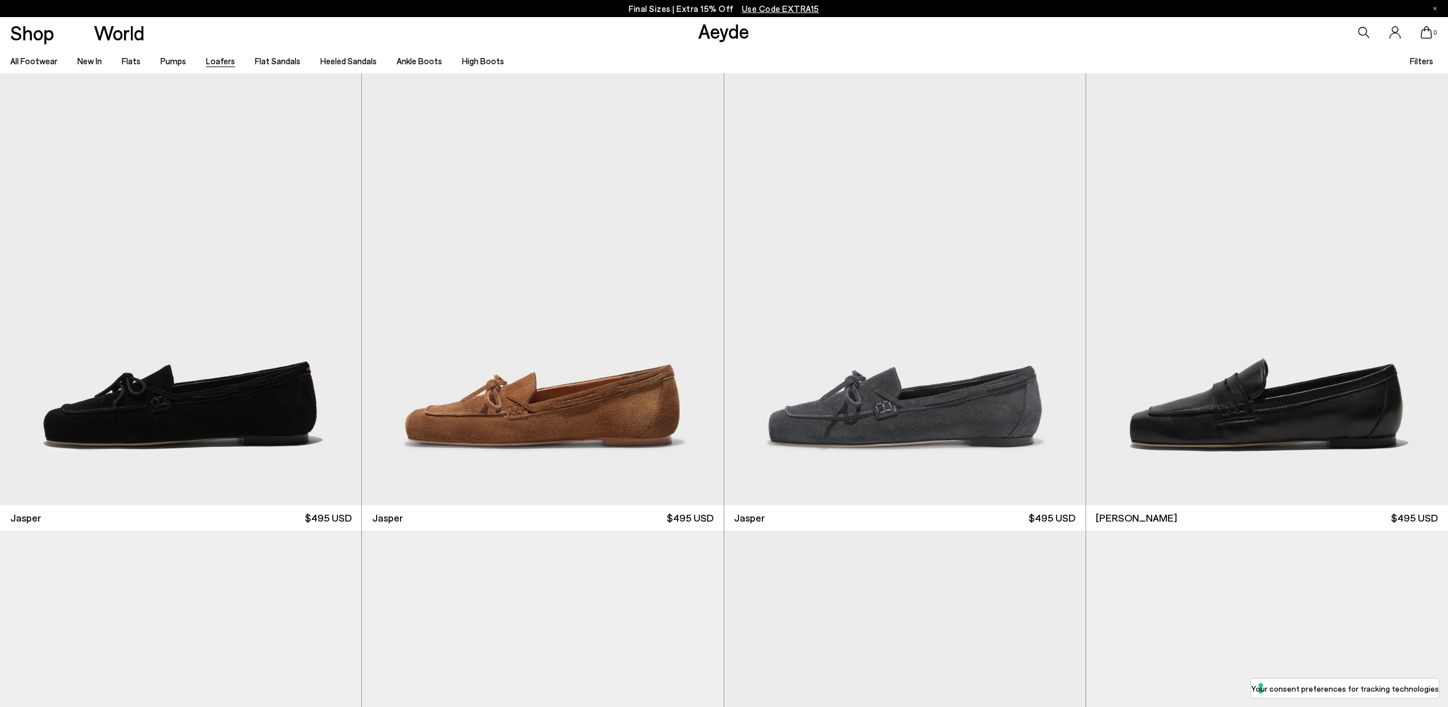
scroll to position [514, 0]
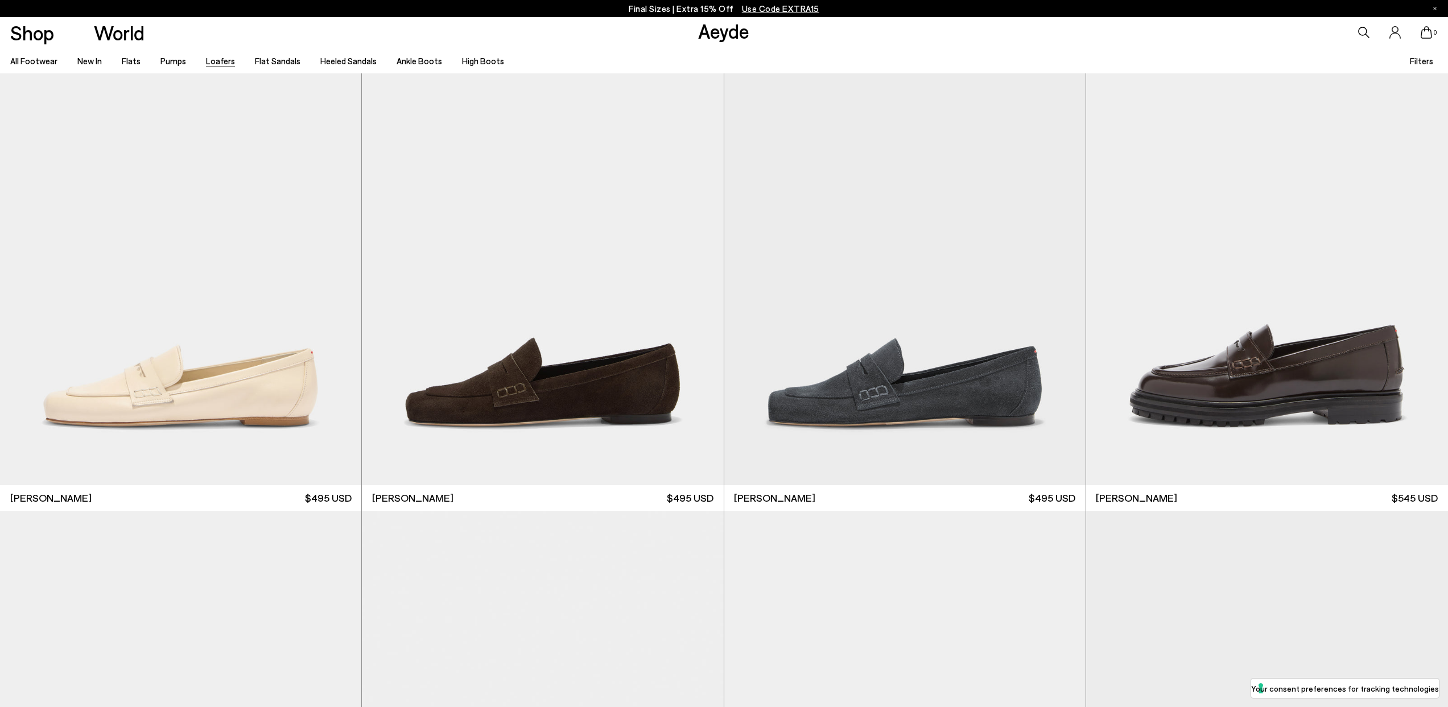
scroll to position [1040, 0]
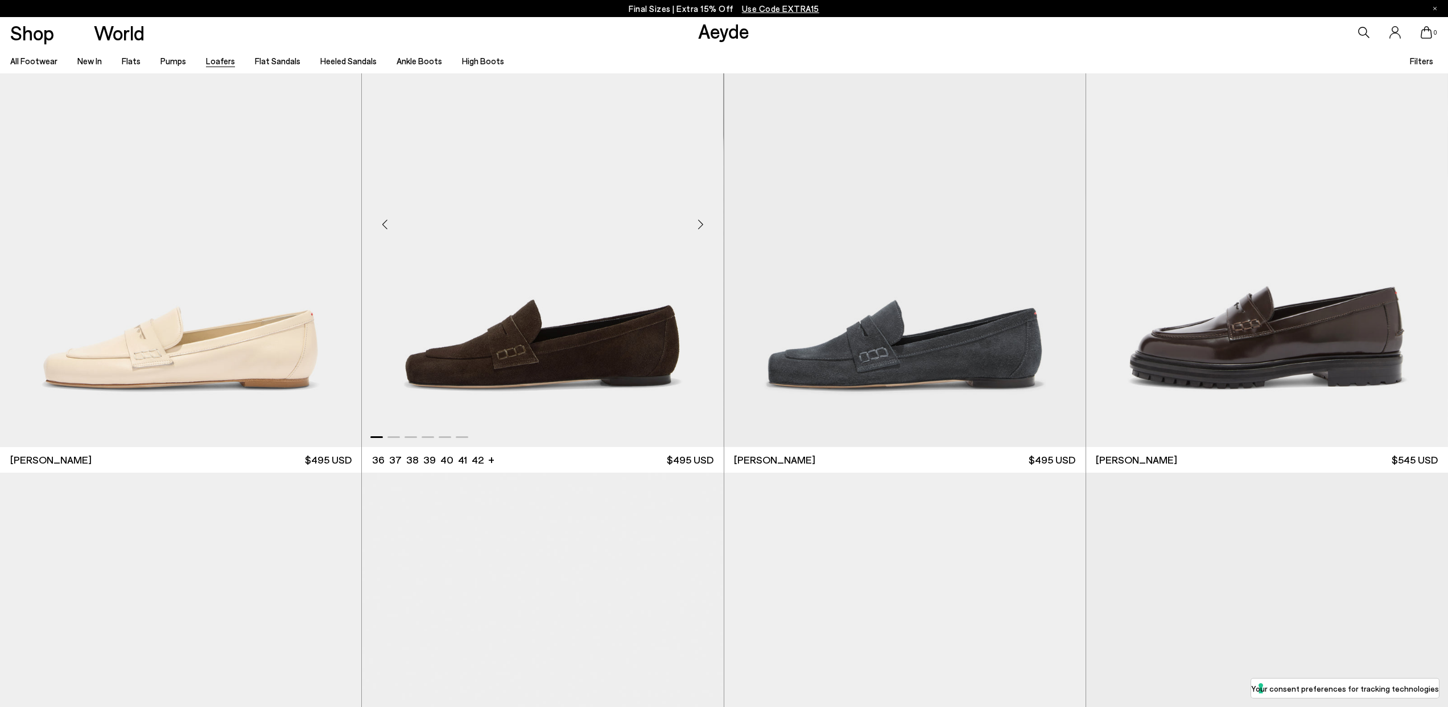
click at [703, 221] on div "Next slide" at bounding box center [701, 225] width 34 height 34
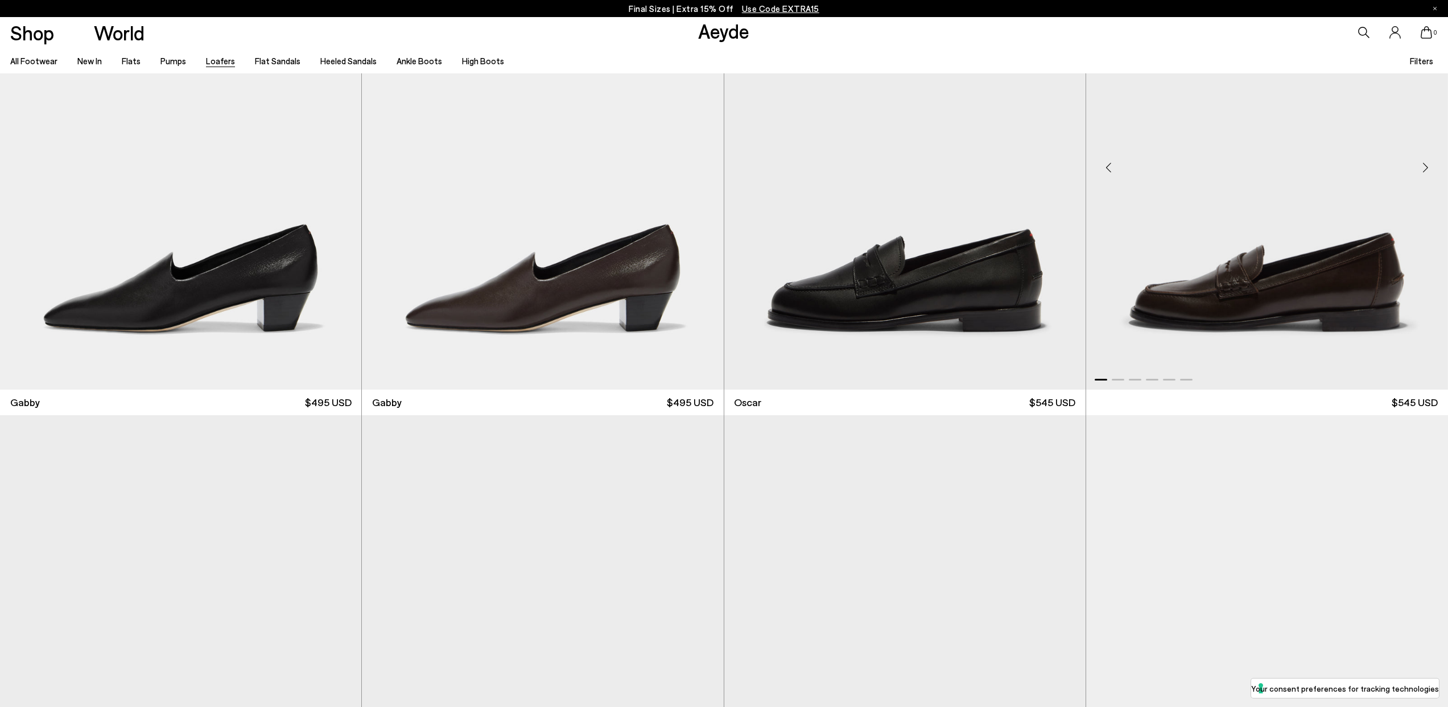
scroll to position [2538, 0]
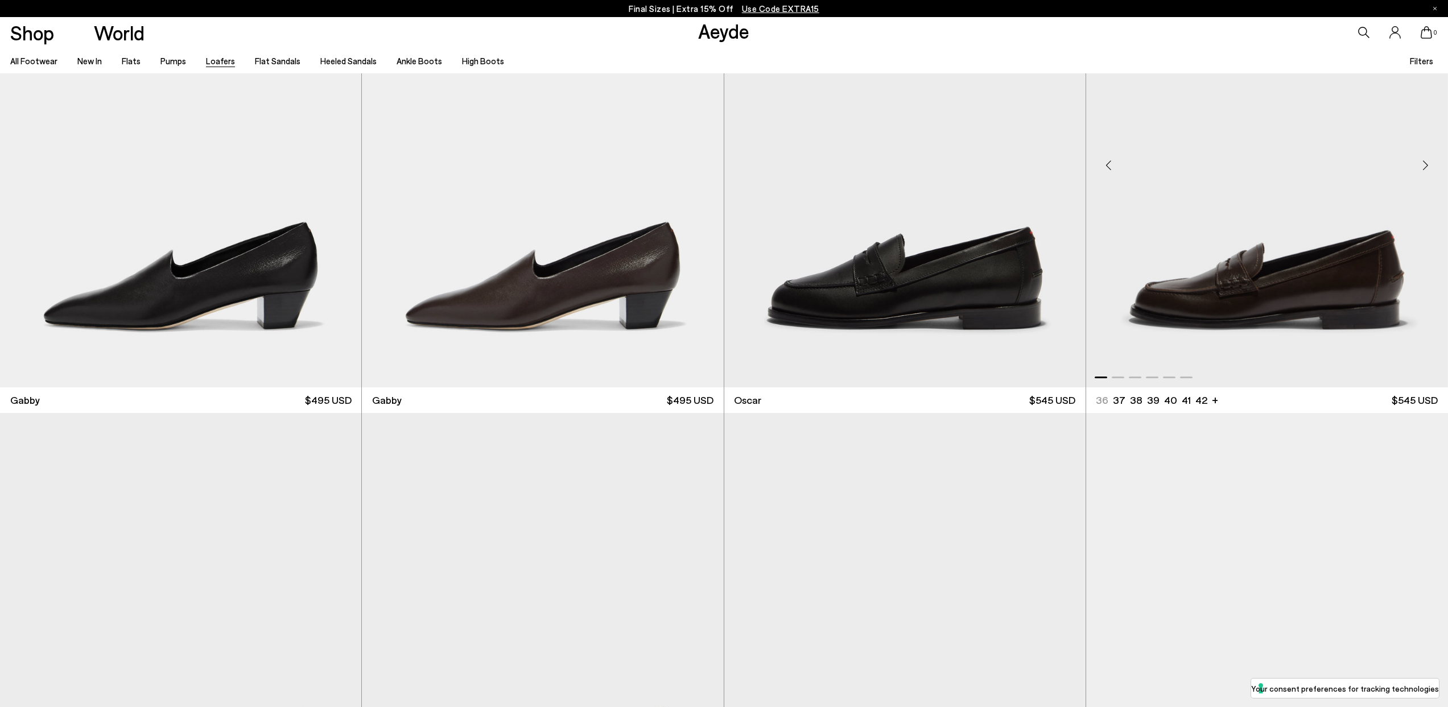
click at [1425, 163] on div "Next slide" at bounding box center [1426, 165] width 34 height 34
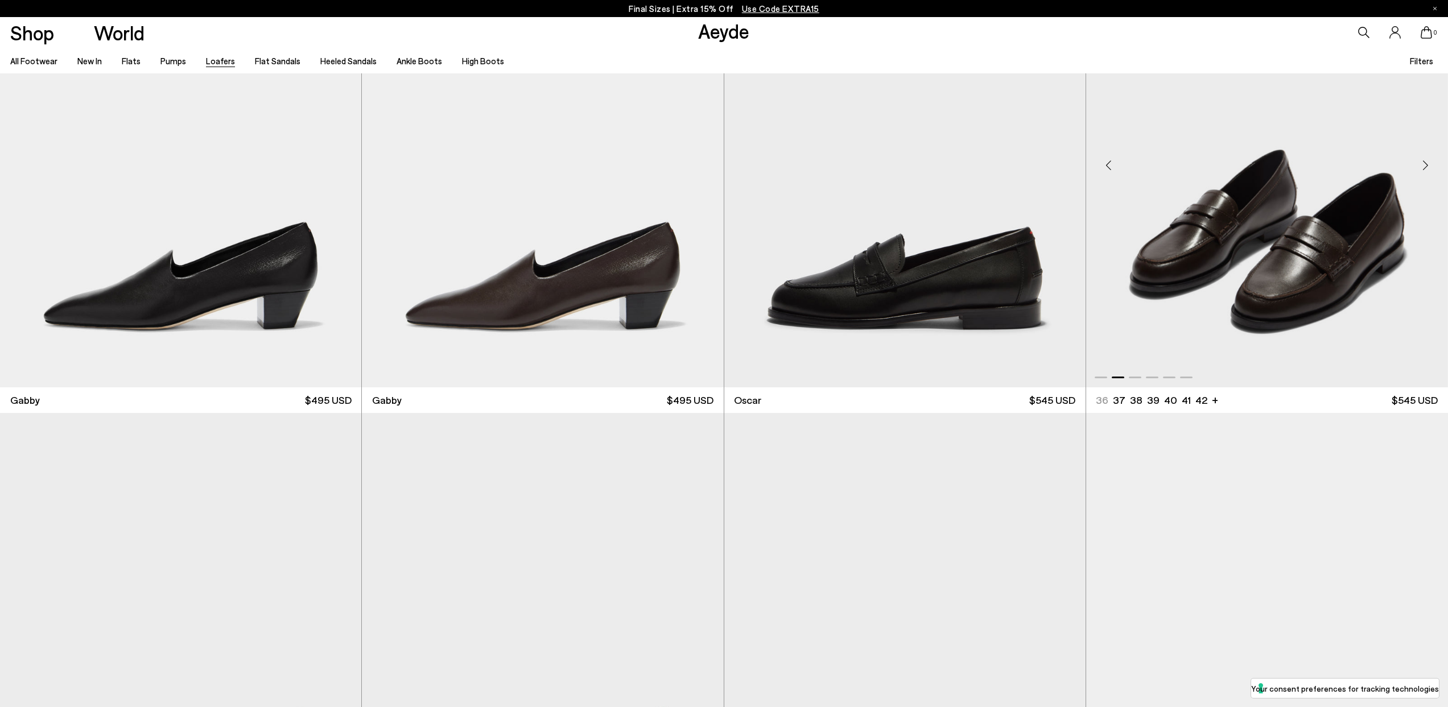
click at [1424, 163] on div "Next slide" at bounding box center [1426, 165] width 34 height 34
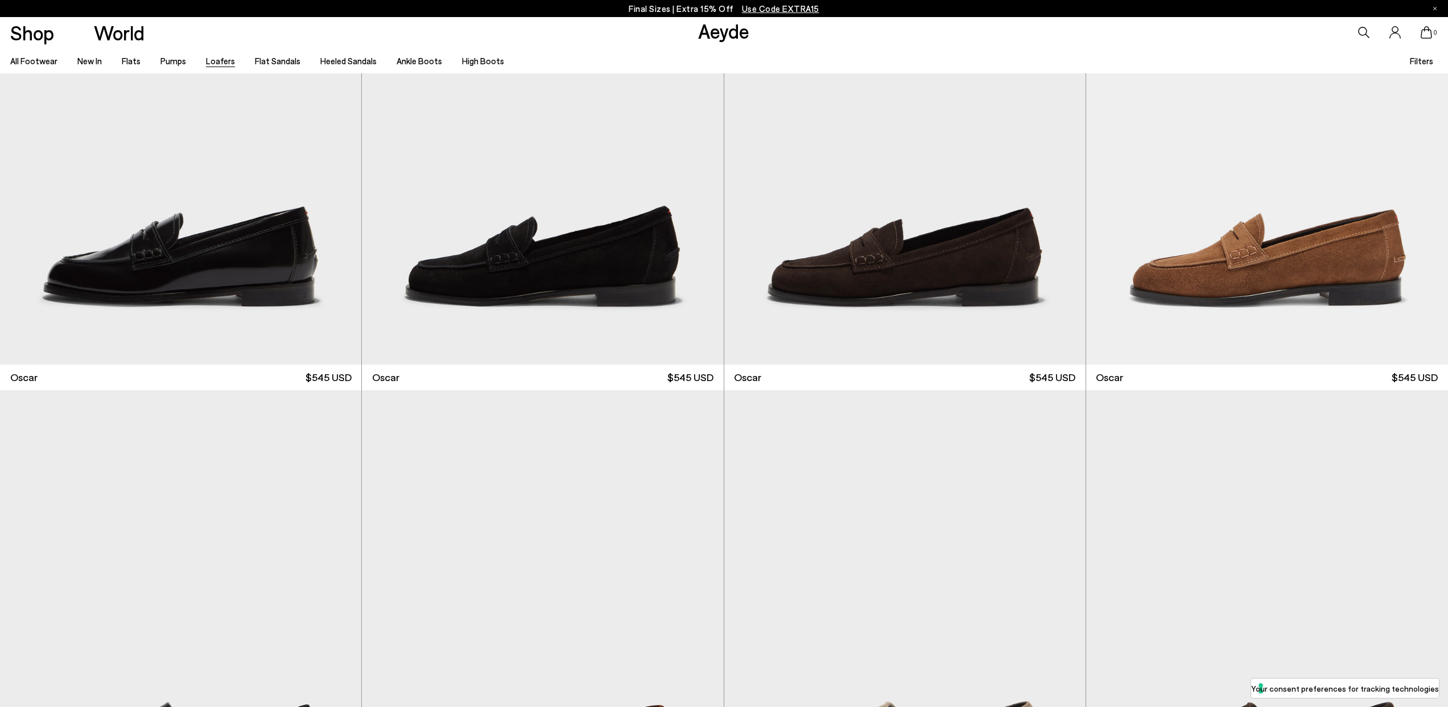
scroll to position [3079, 0]
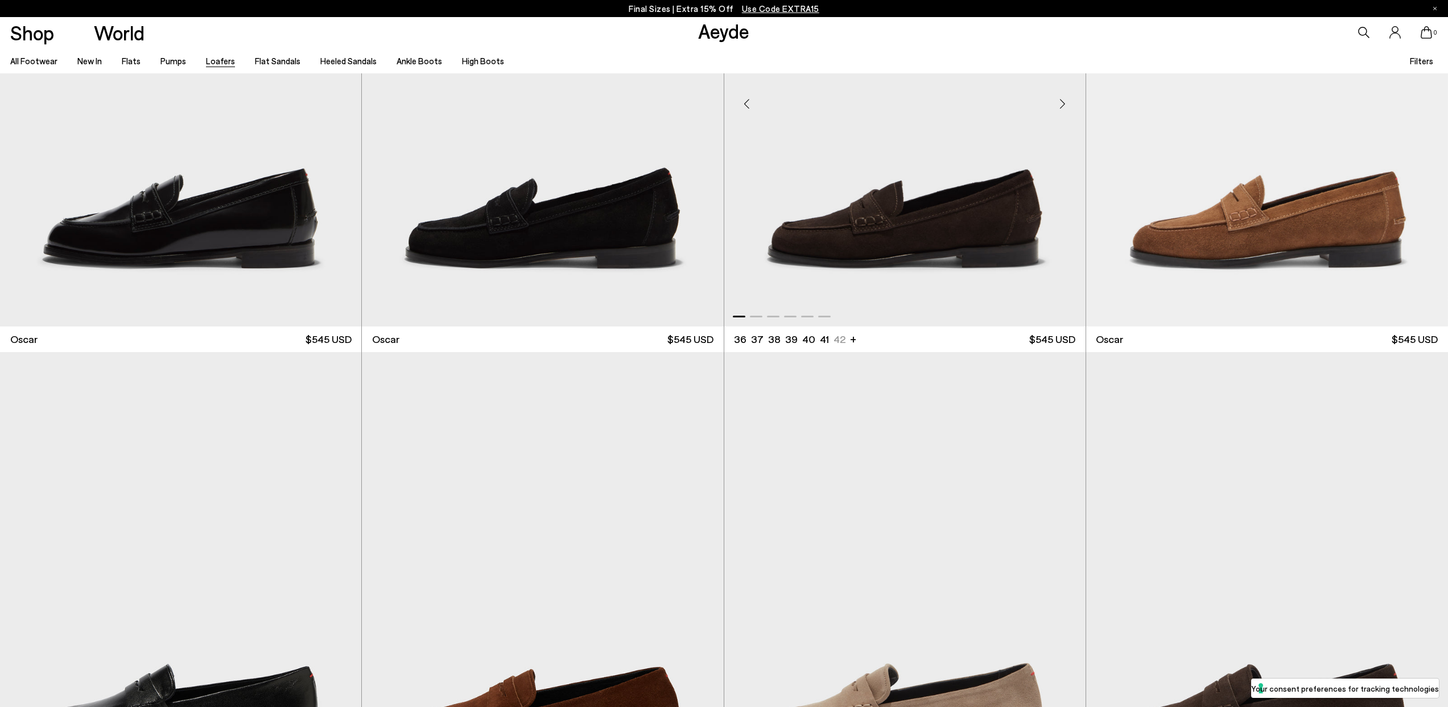
click at [1060, 104] on div "Next slide" at bounding box center [1063, 104] width 34 height 34
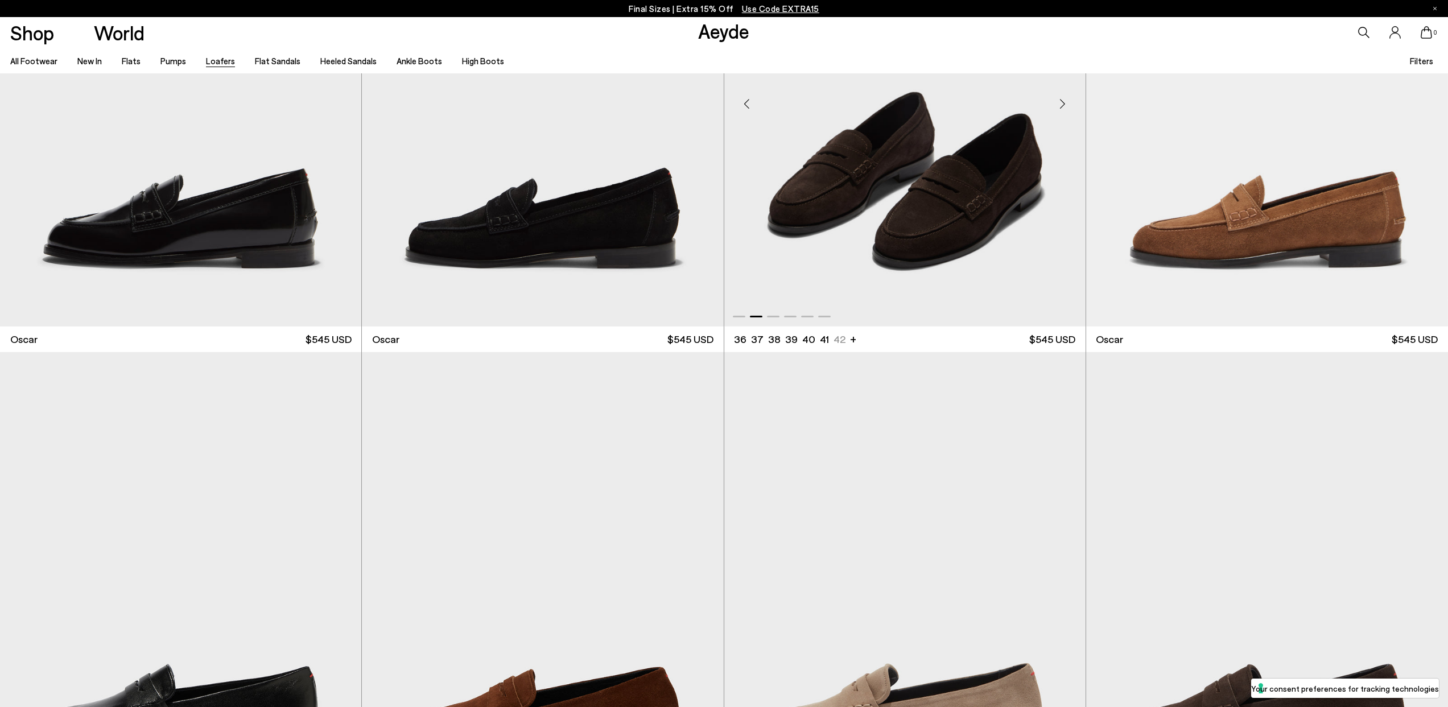
click at [1060, 104] on div "Next slide" at bounding box center [1063, 104] width 34 height 34
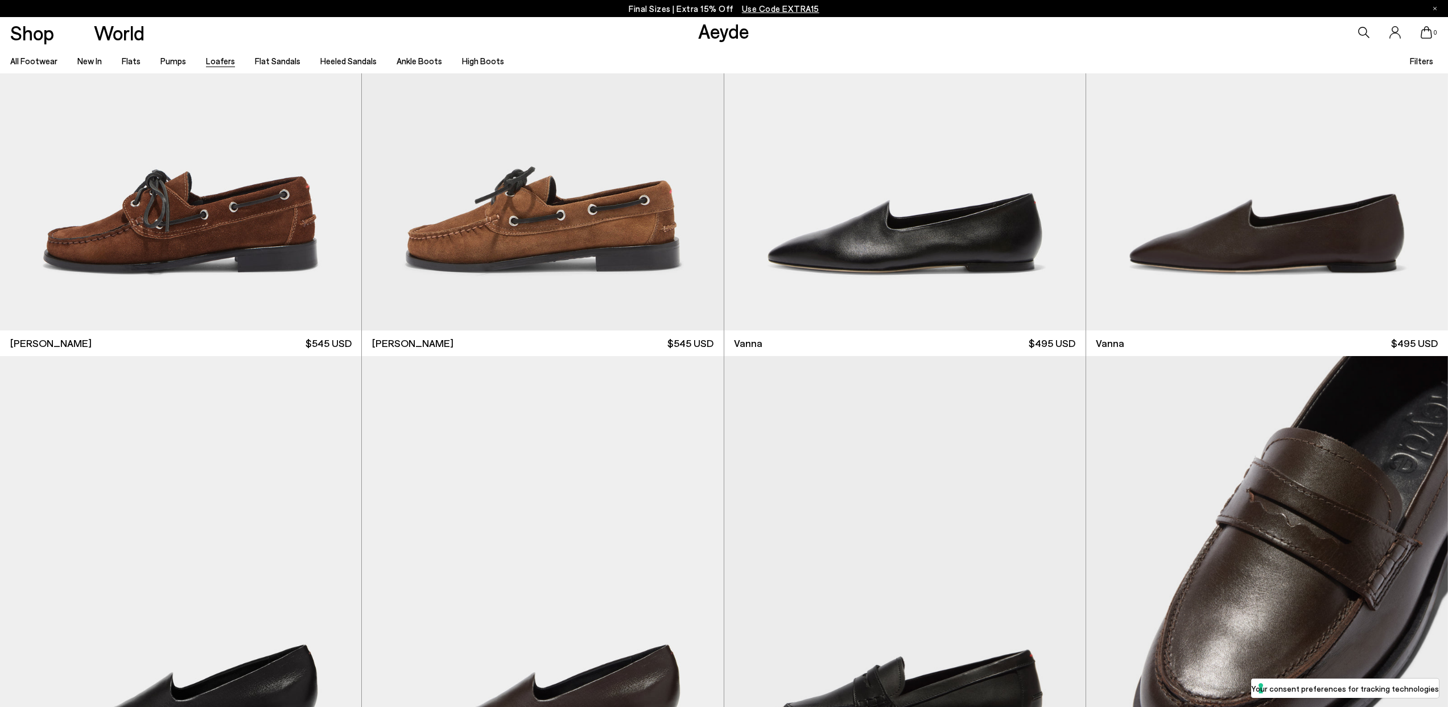
scroll to position [2094, 0]
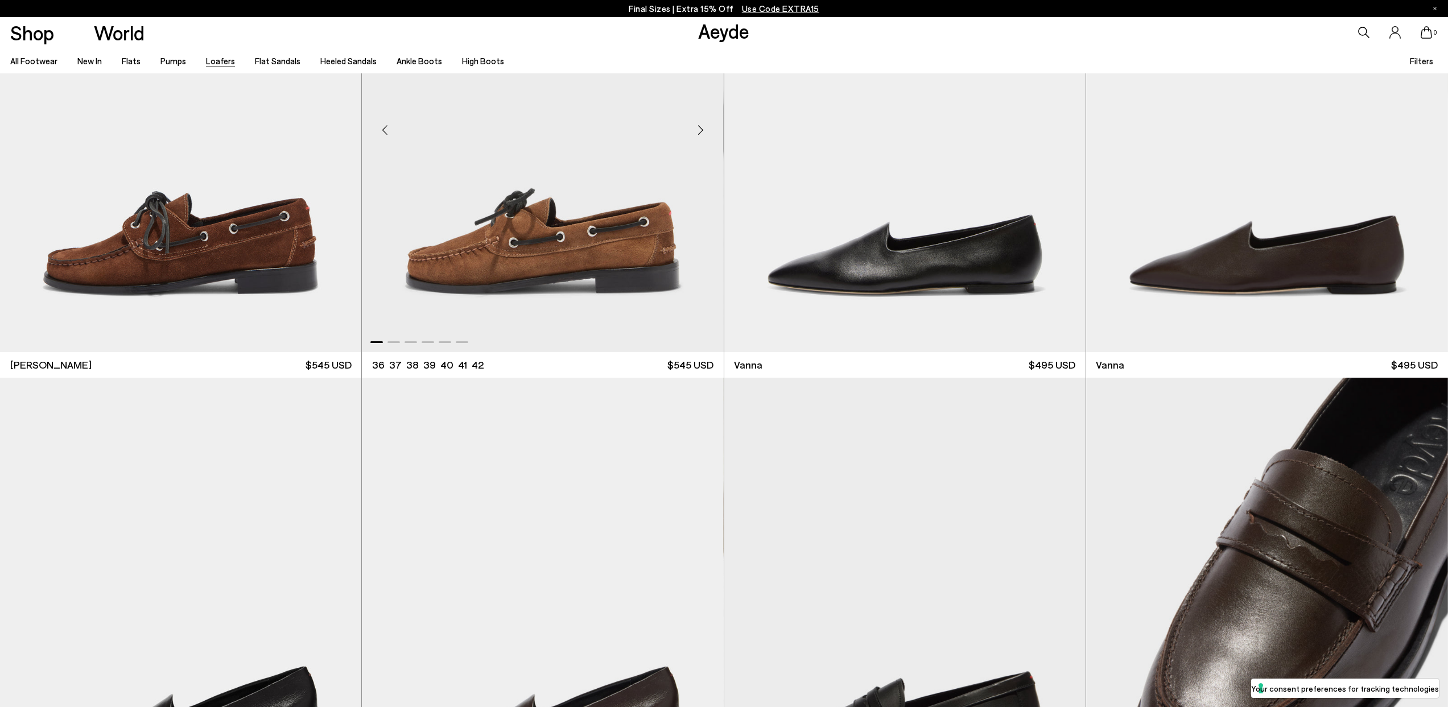
click at [702, 129] on div "Next slide" at bounding box center [701, 130] width 34 height 34
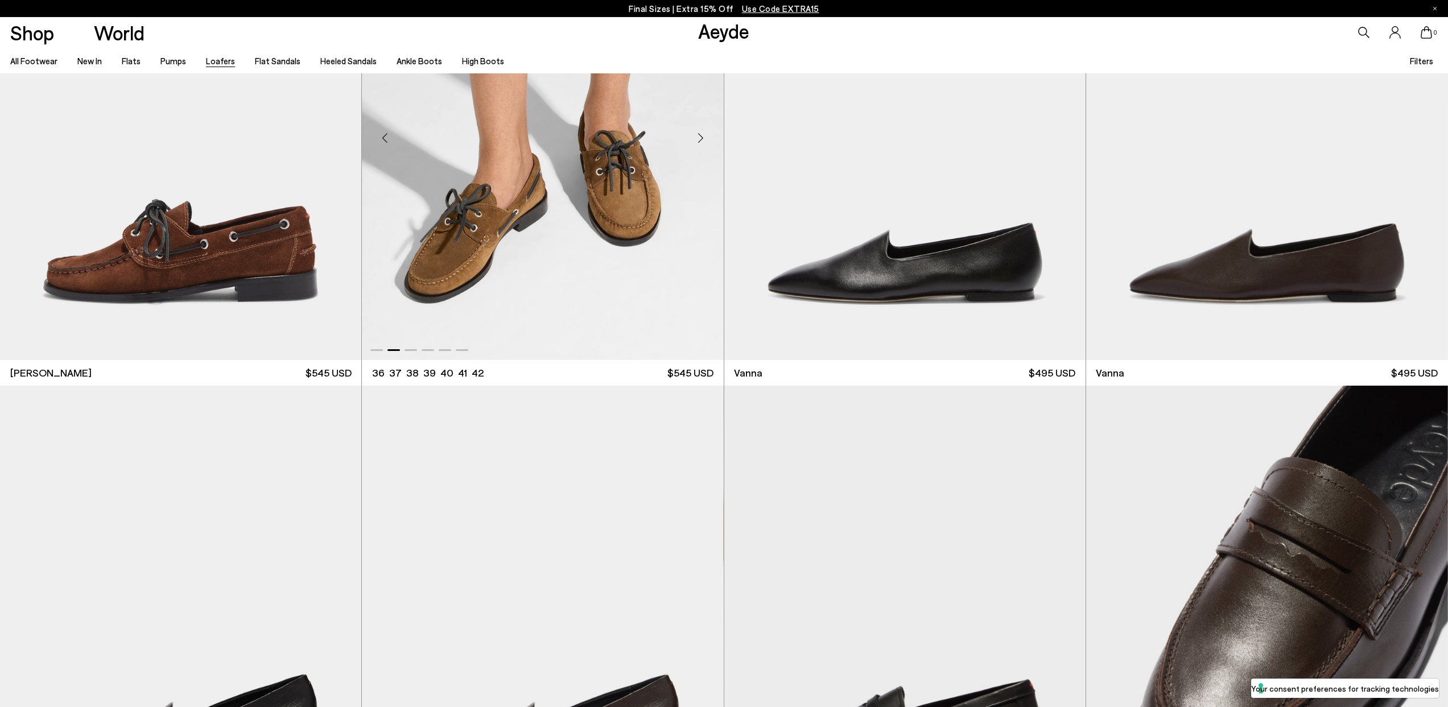
scroll to position [2085, 0]
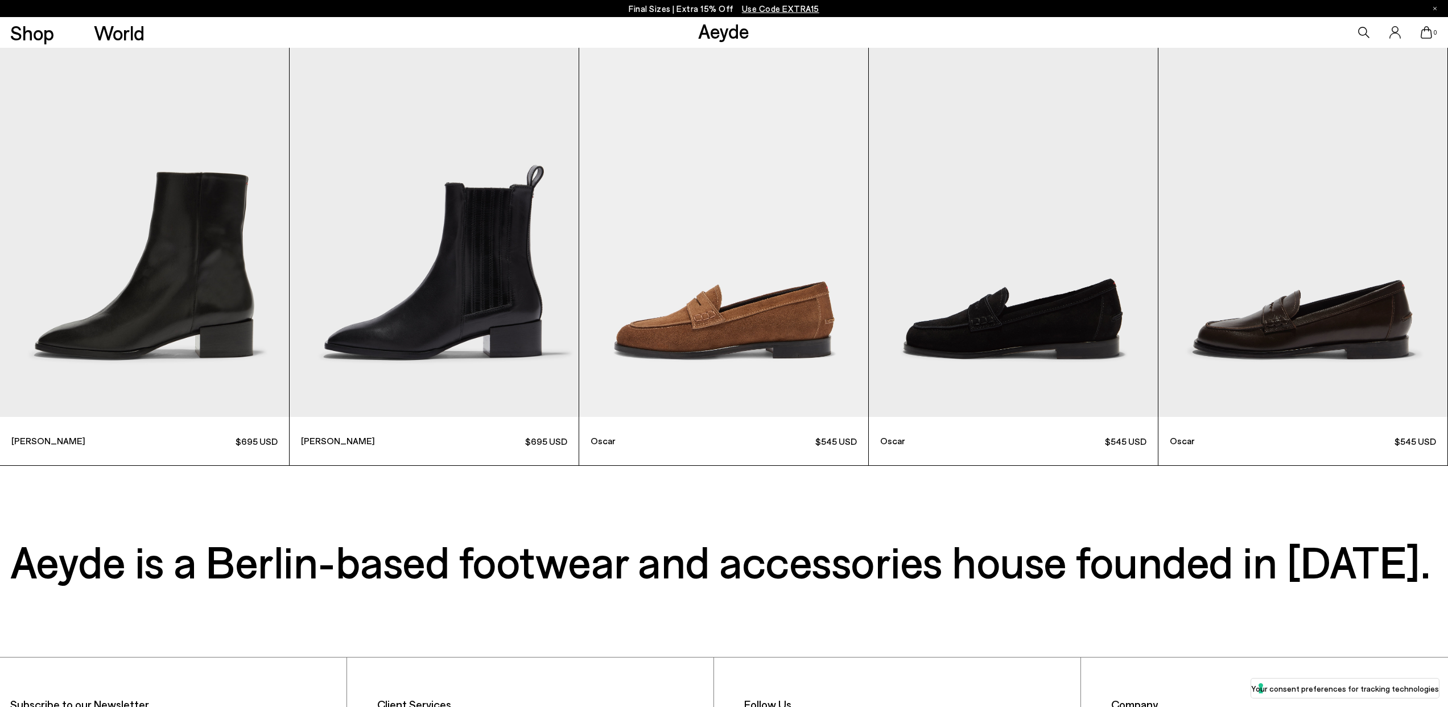
scroll to position [5374, 0]
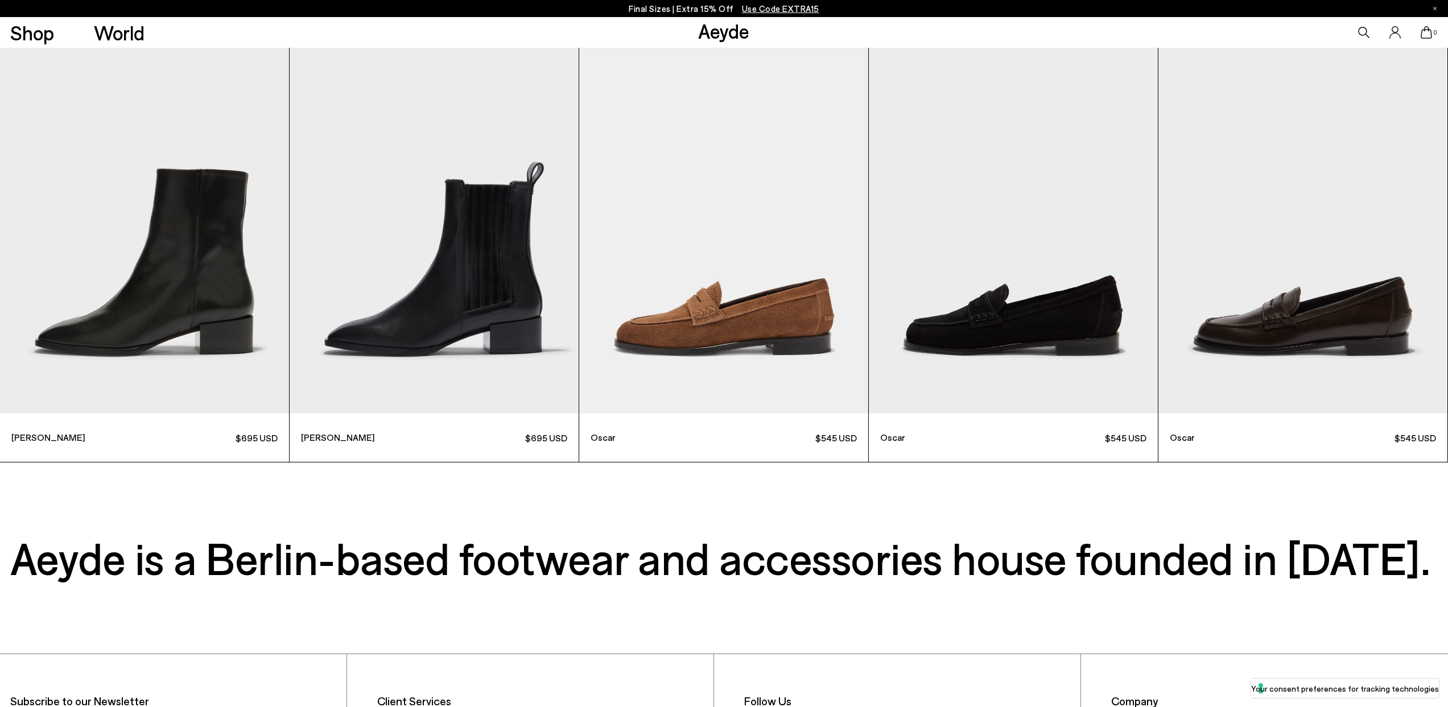
click at [750, 314] on img "3 / 9" at bounding box center [723, 220] width 289 height 385
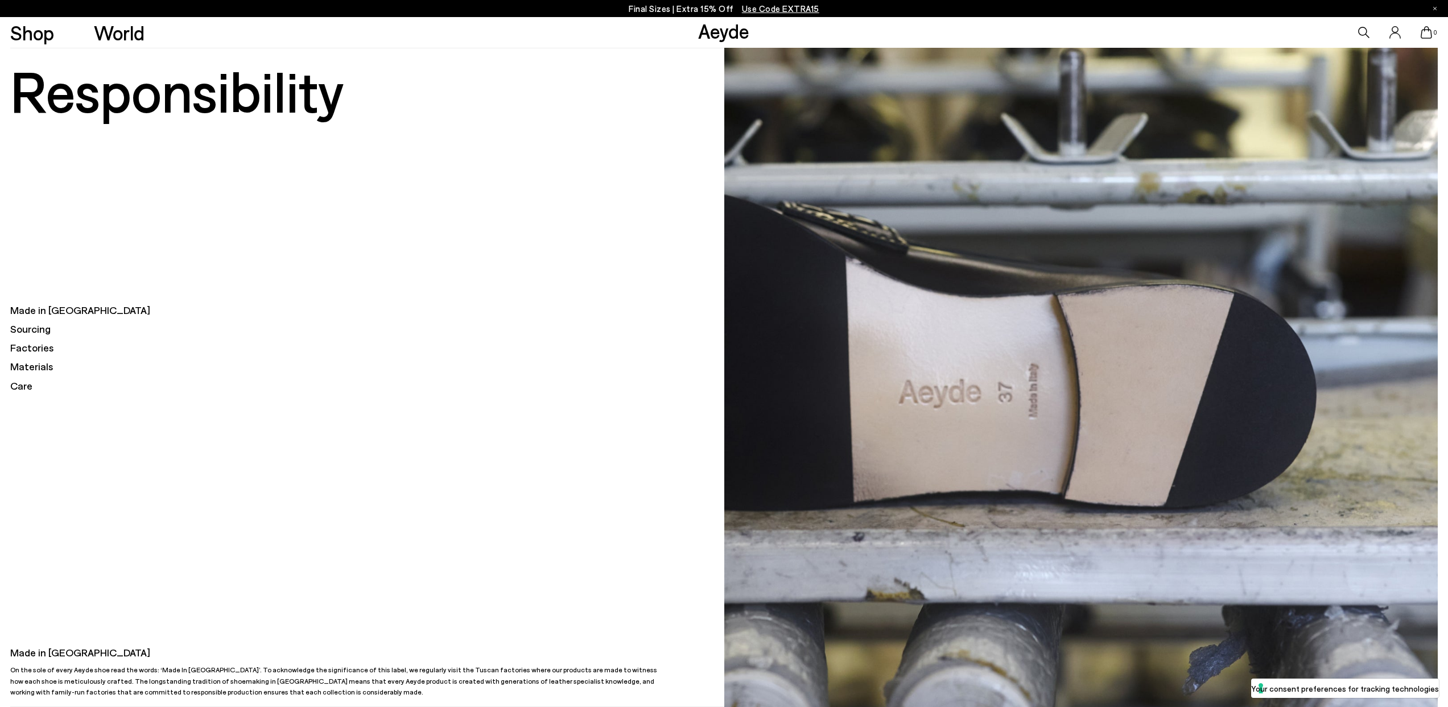
click at [41, 307] on h5 "Made in [GEOGRAPHIC_DATA]" at bounding box center [367, 310] width 714 height 14
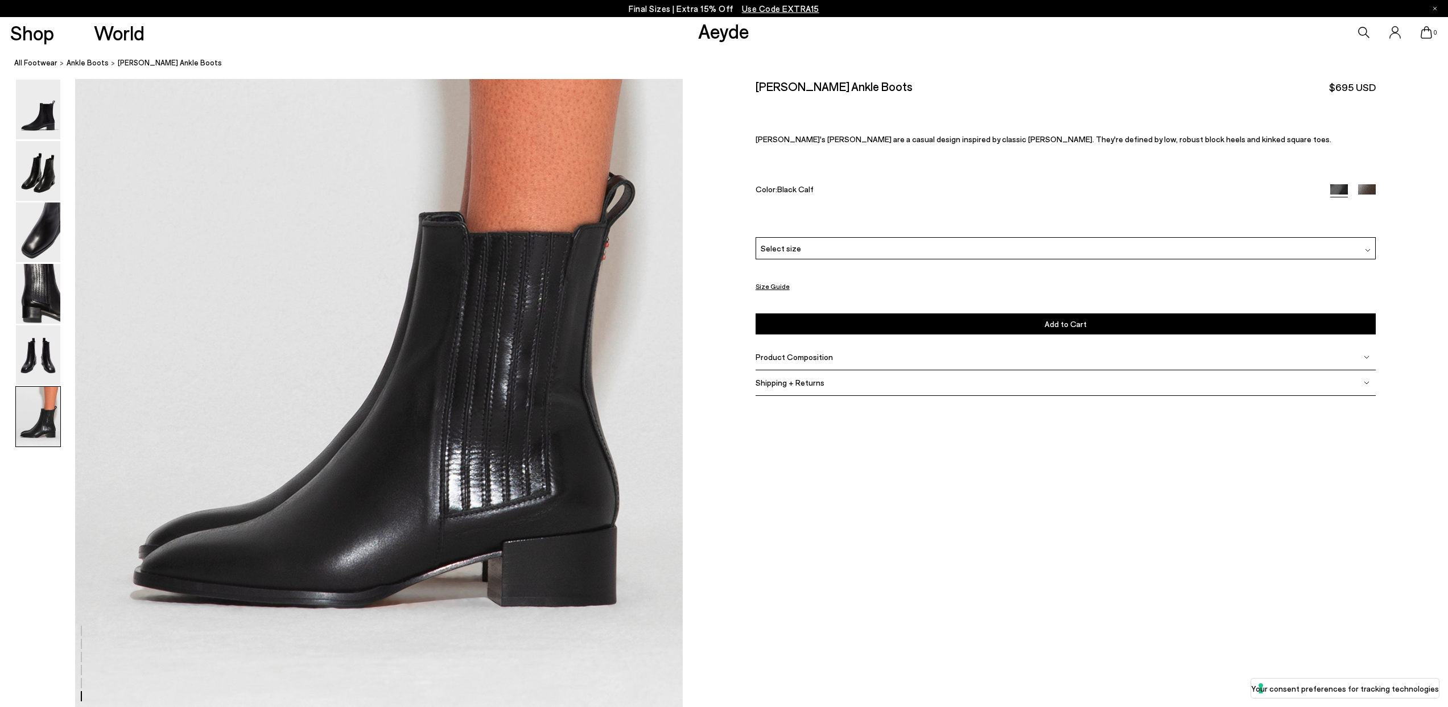
scroll to position [4277, 0]
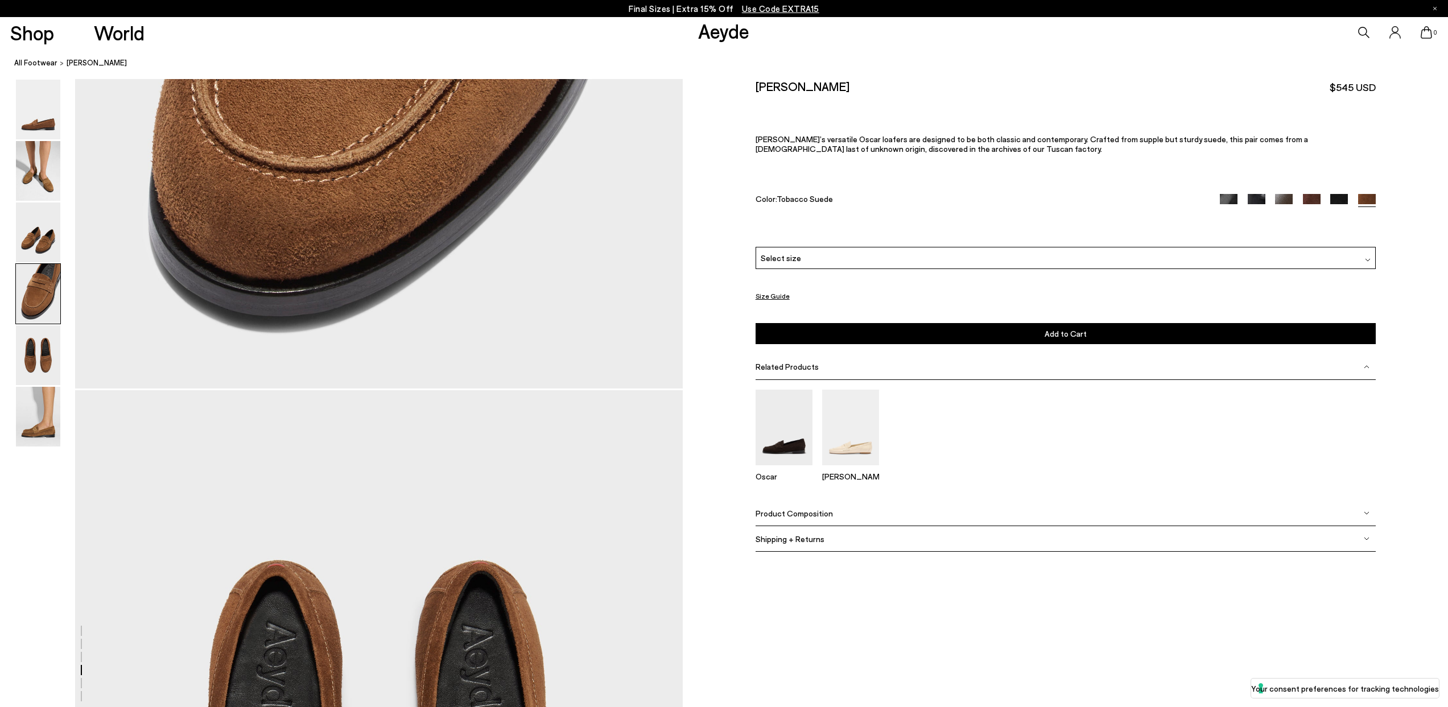
scroll to position [2945, 0]
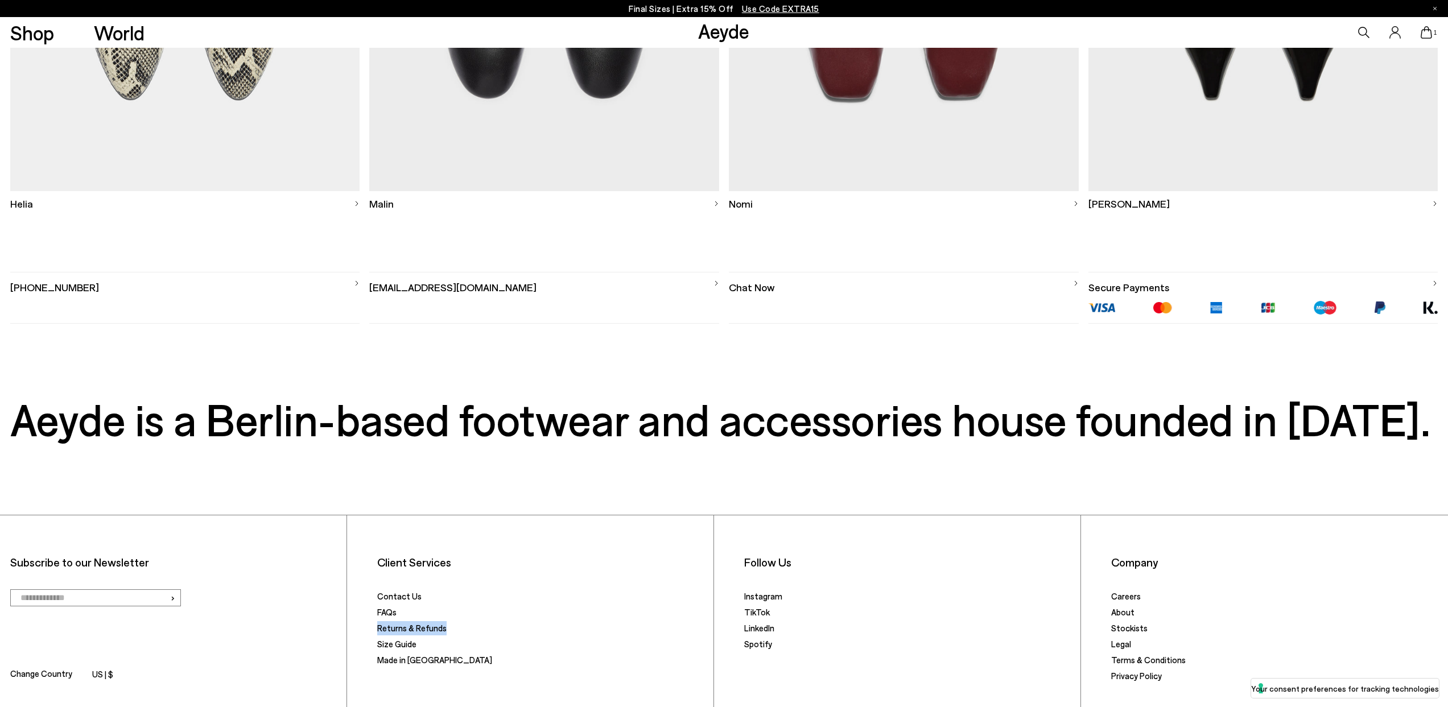
scroll to position [904, 0]
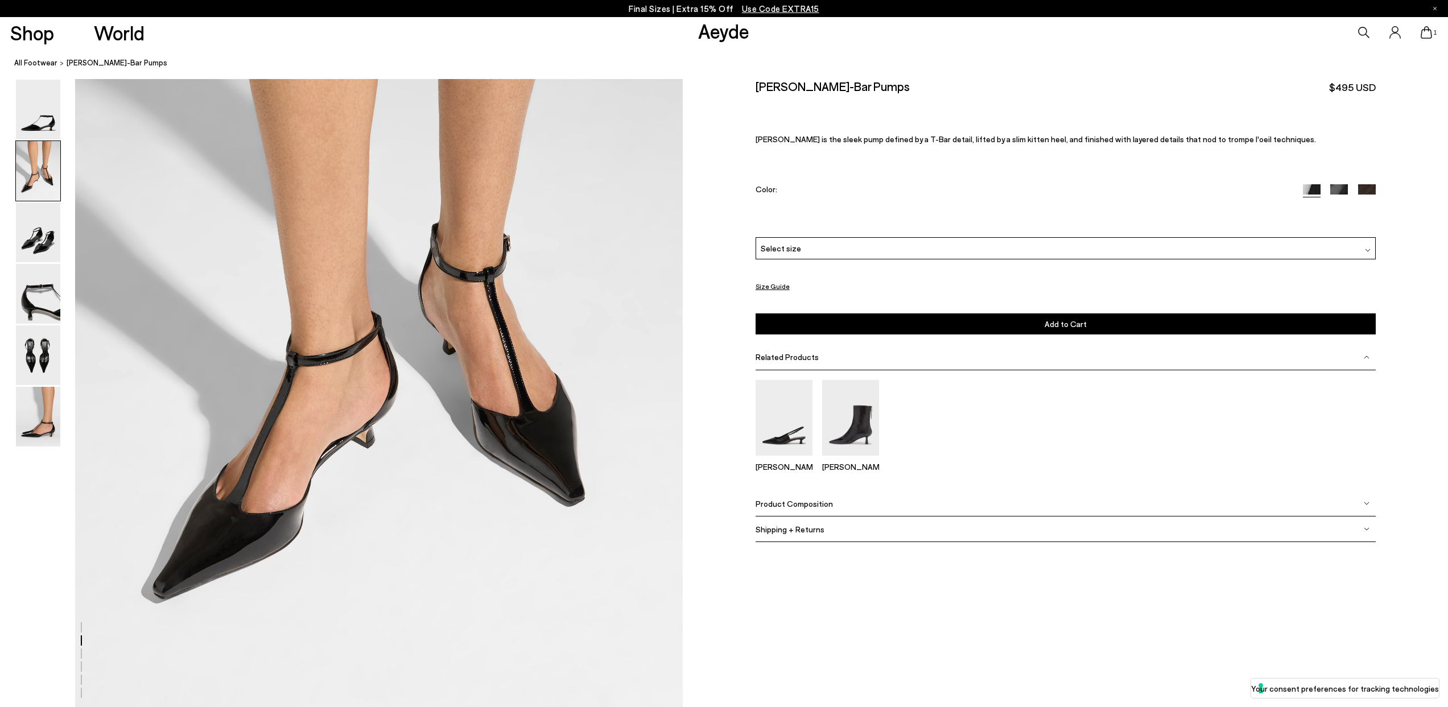
scroll to position [808, 0]
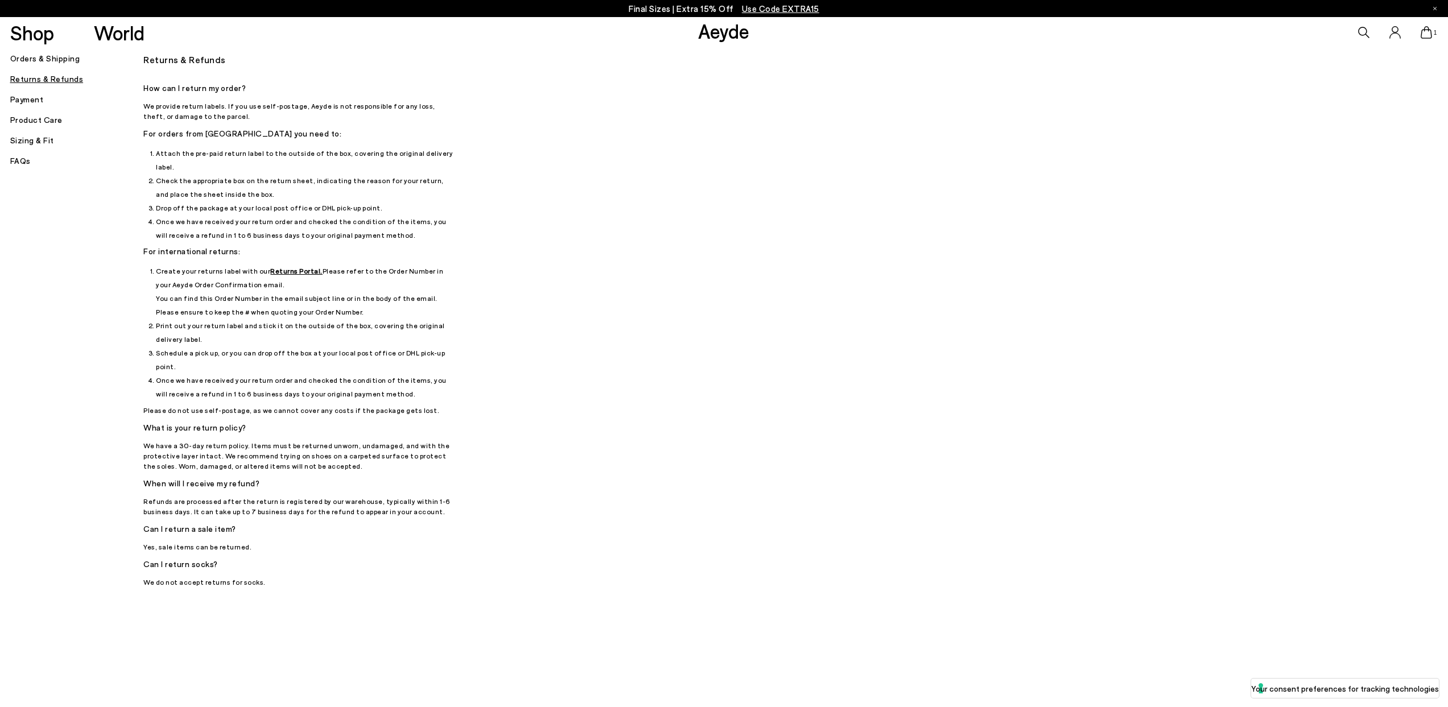
click at [1335, 77] on div "Returns & Refunds How can I return my order? We provide return labels. If you u…" at bounding box center [743, 319] width 1201 height 537
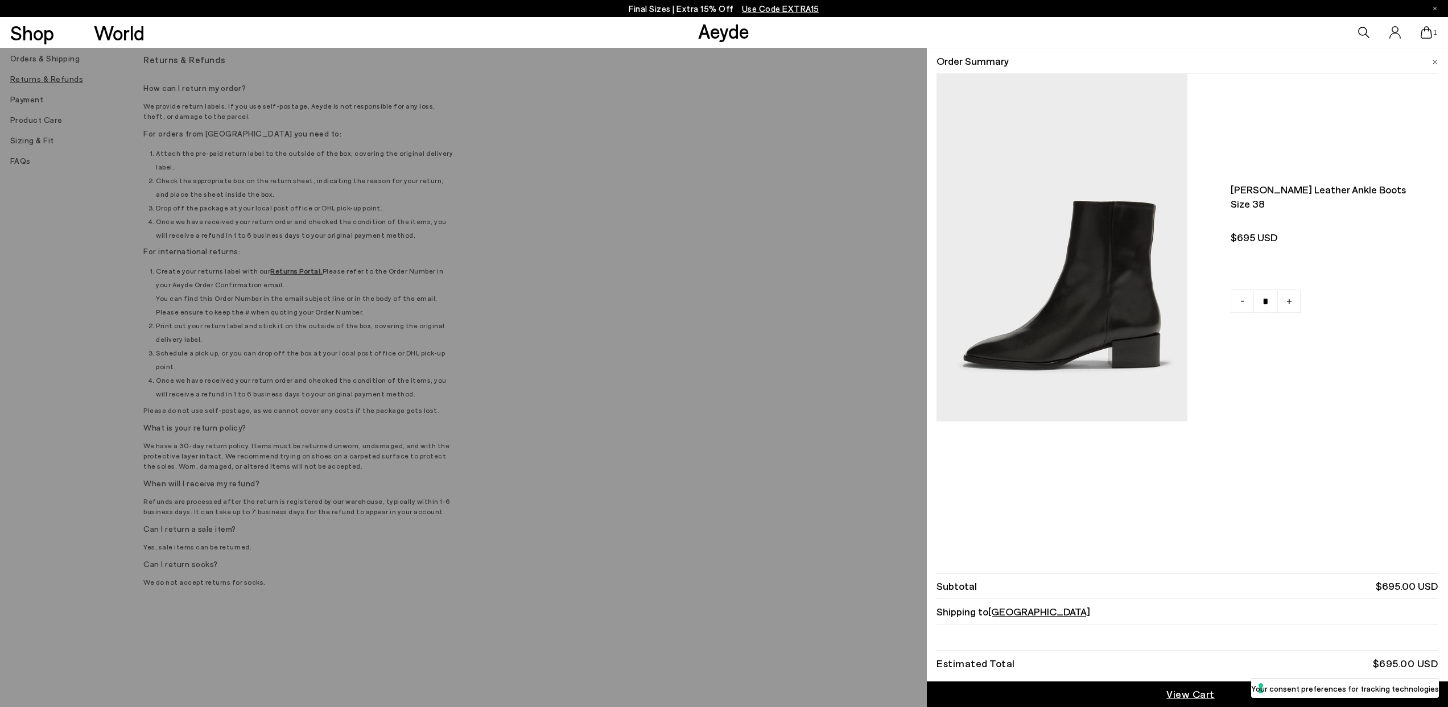
click at [1403, 32] on div "1" at bounding box center [1207, 32] width 483 height 31
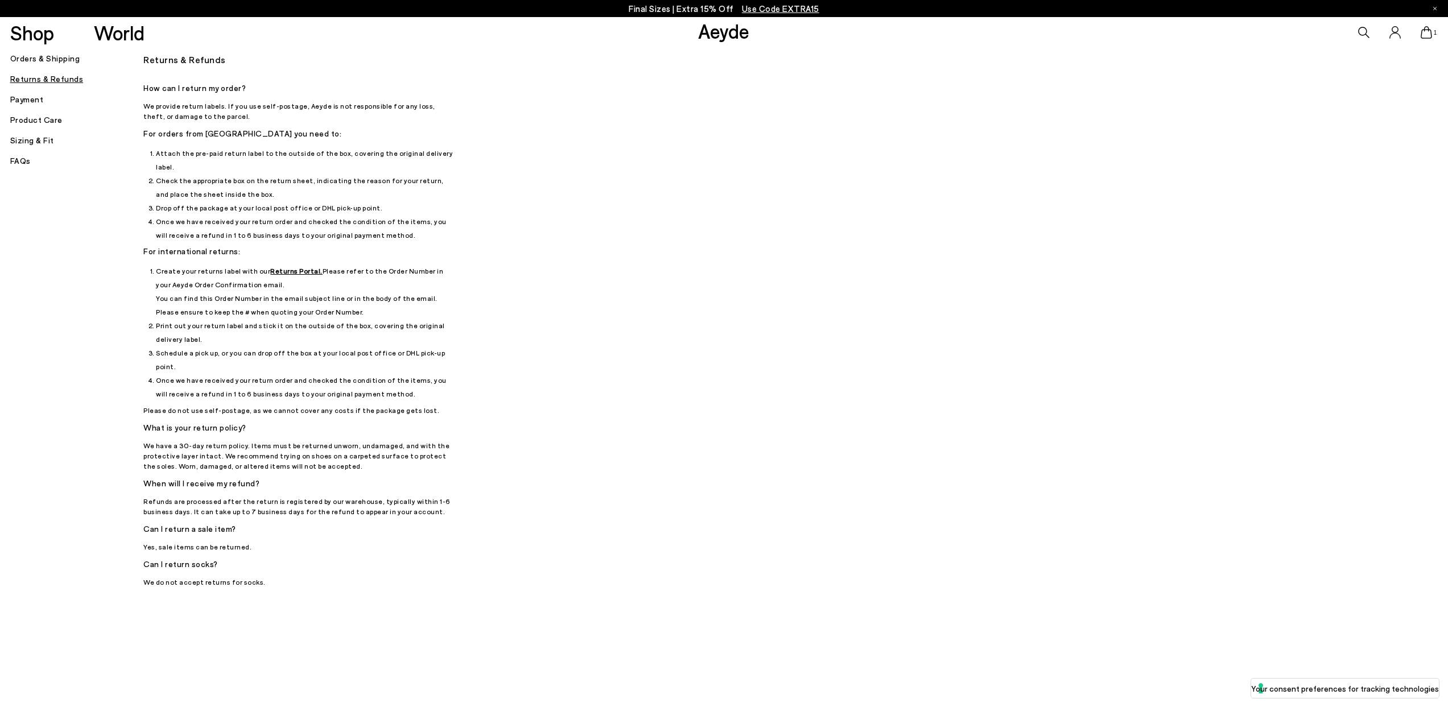
click at [1395, 33] on icon at bounding box center [1395, 32] width 11 height 12
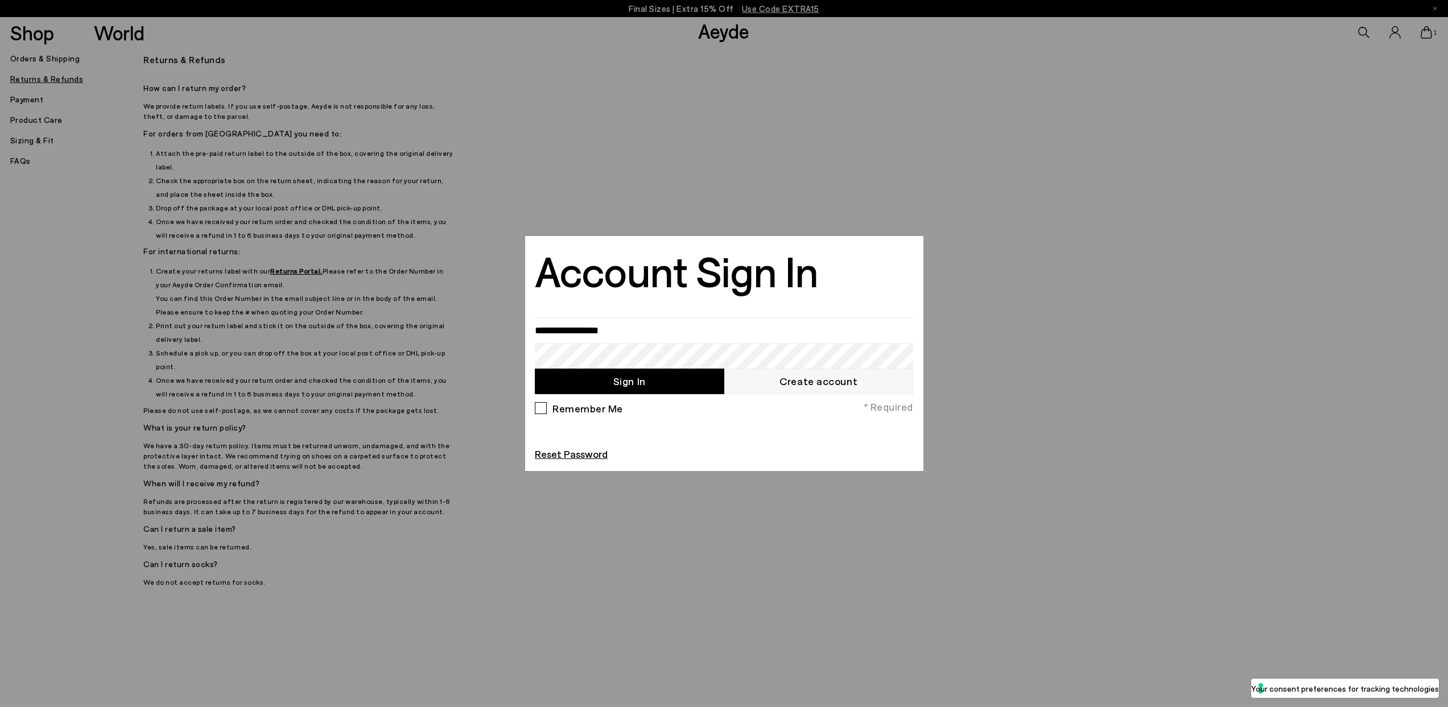
click at [649, 378] on button "Sign In" at bounding box center [629, 382] width 189 height 26
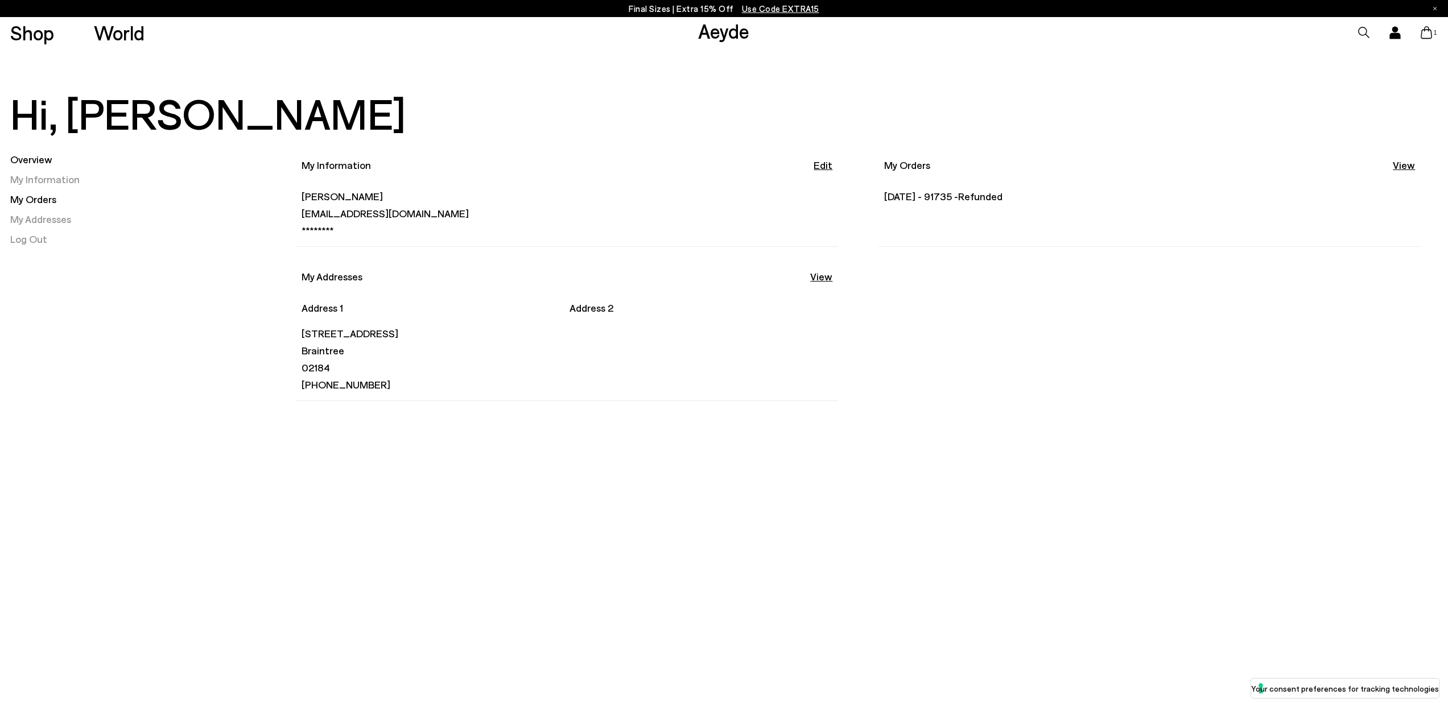
click at [35, 199] on link "My Orders" at bounding box center [33, 199] width 46 height 13
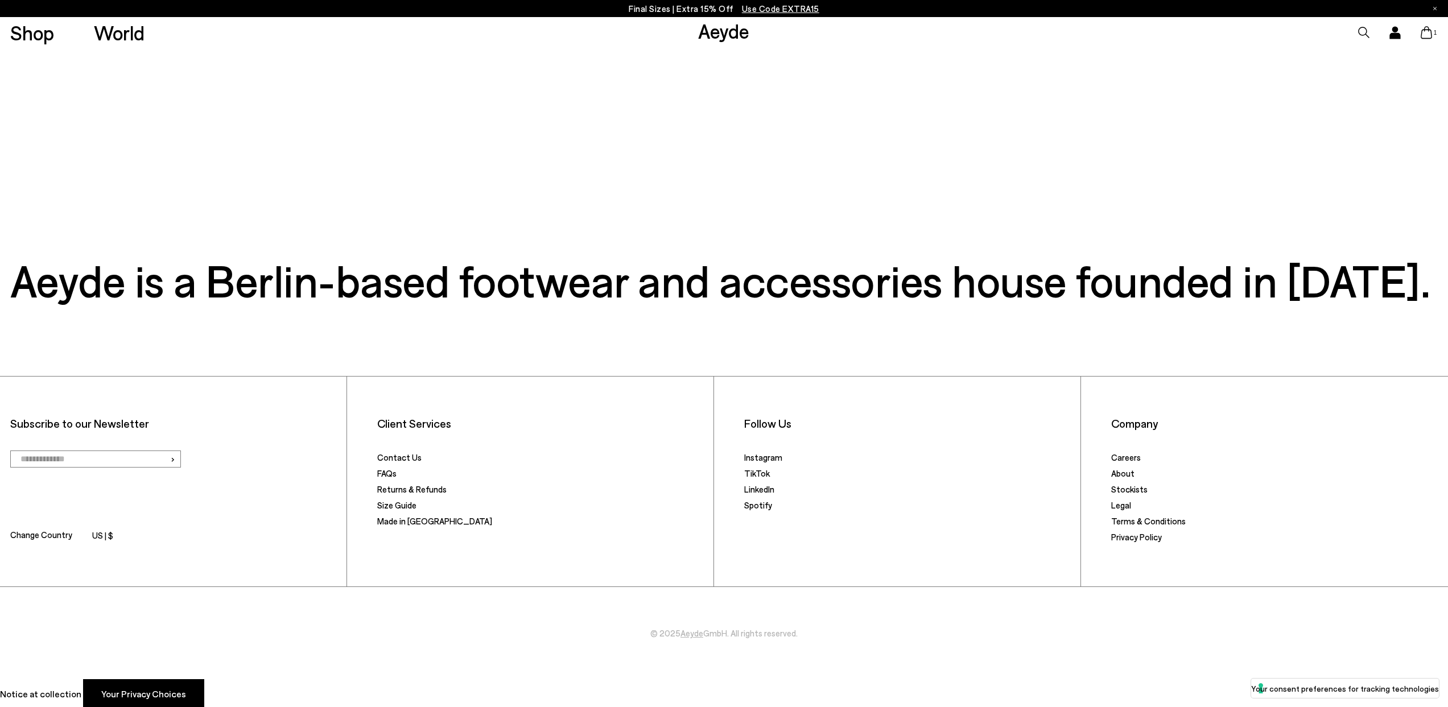
scroll to position [577, 0]
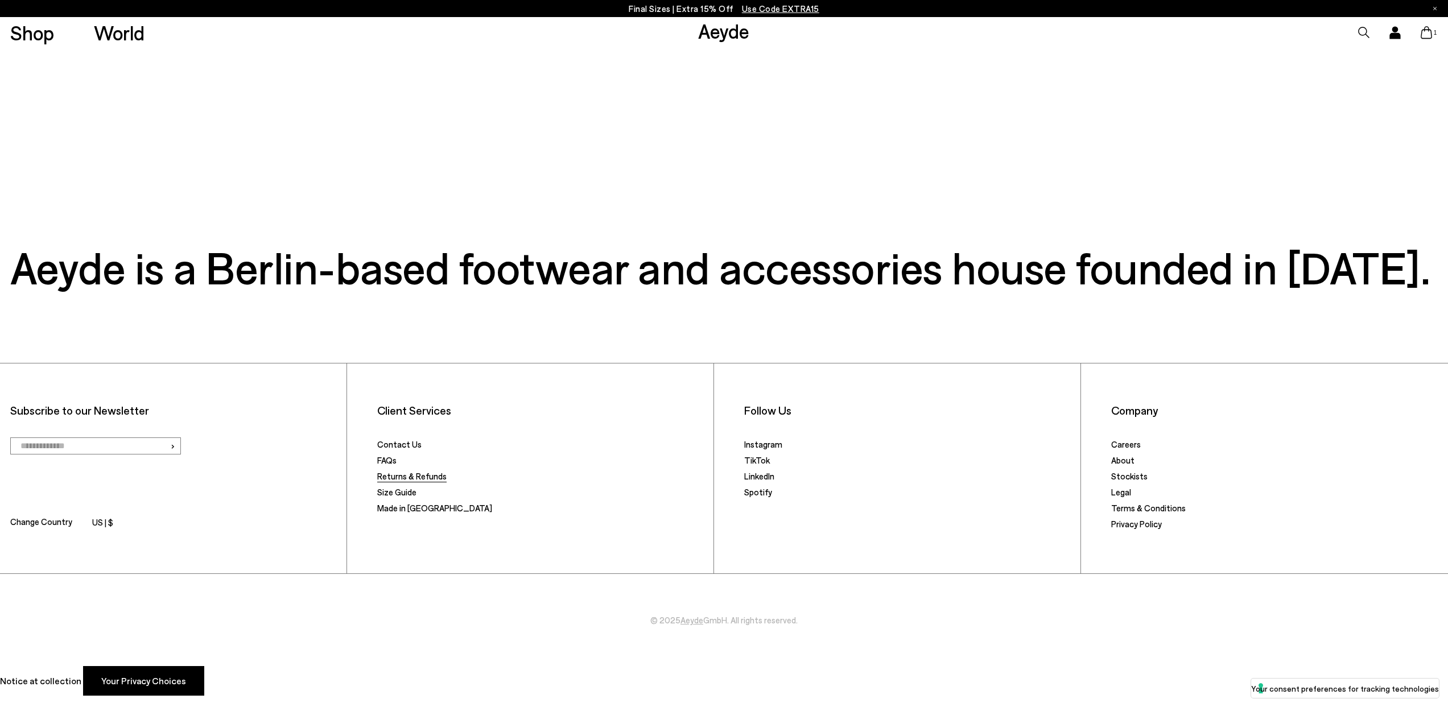
click at [417, 474] on link "Returns & Refunds" at bounding box center [411, 476] width 69 height 10
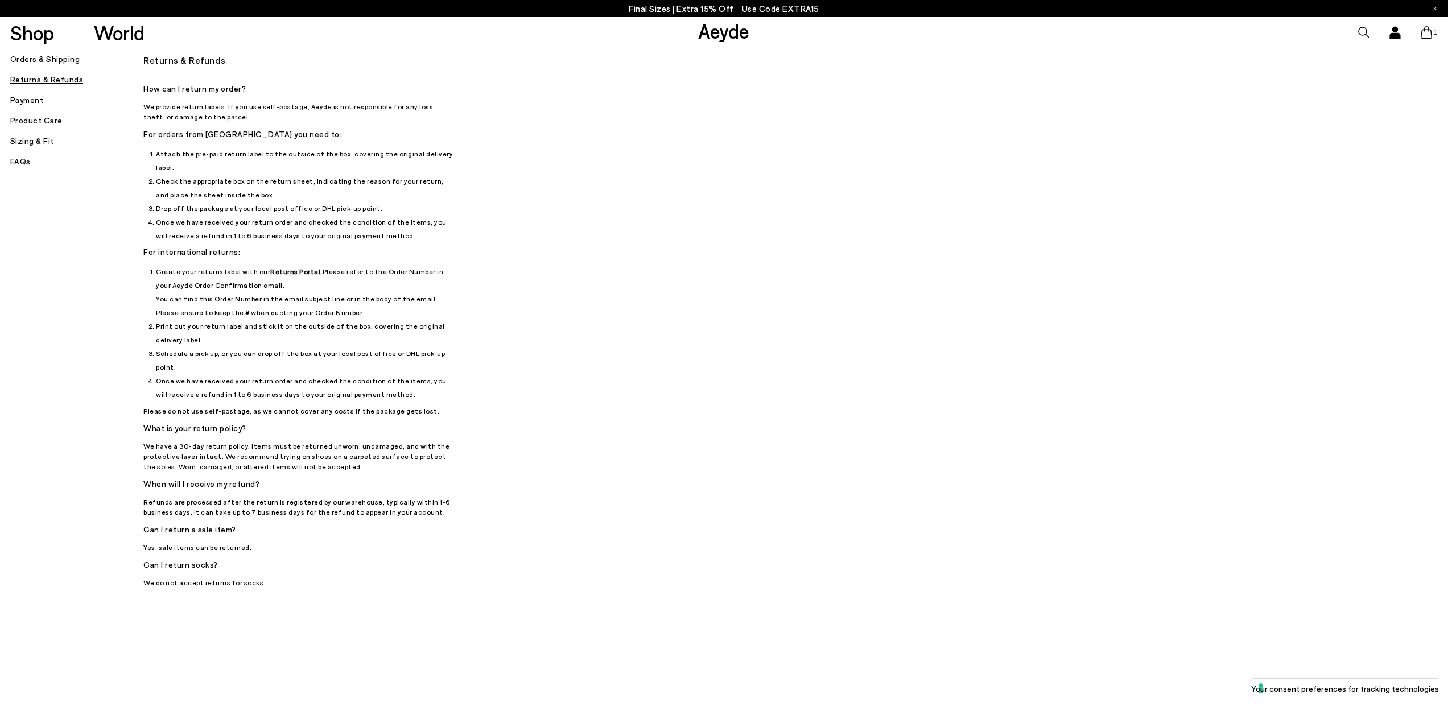
drag, startPoint x: 1432, startPoint y: 31, endPoint x: 1045, endPoint y: 195, distance: 420.3
click at [1432, 31] on span "1" at bounding box center [1435, 33] width 6 height 6
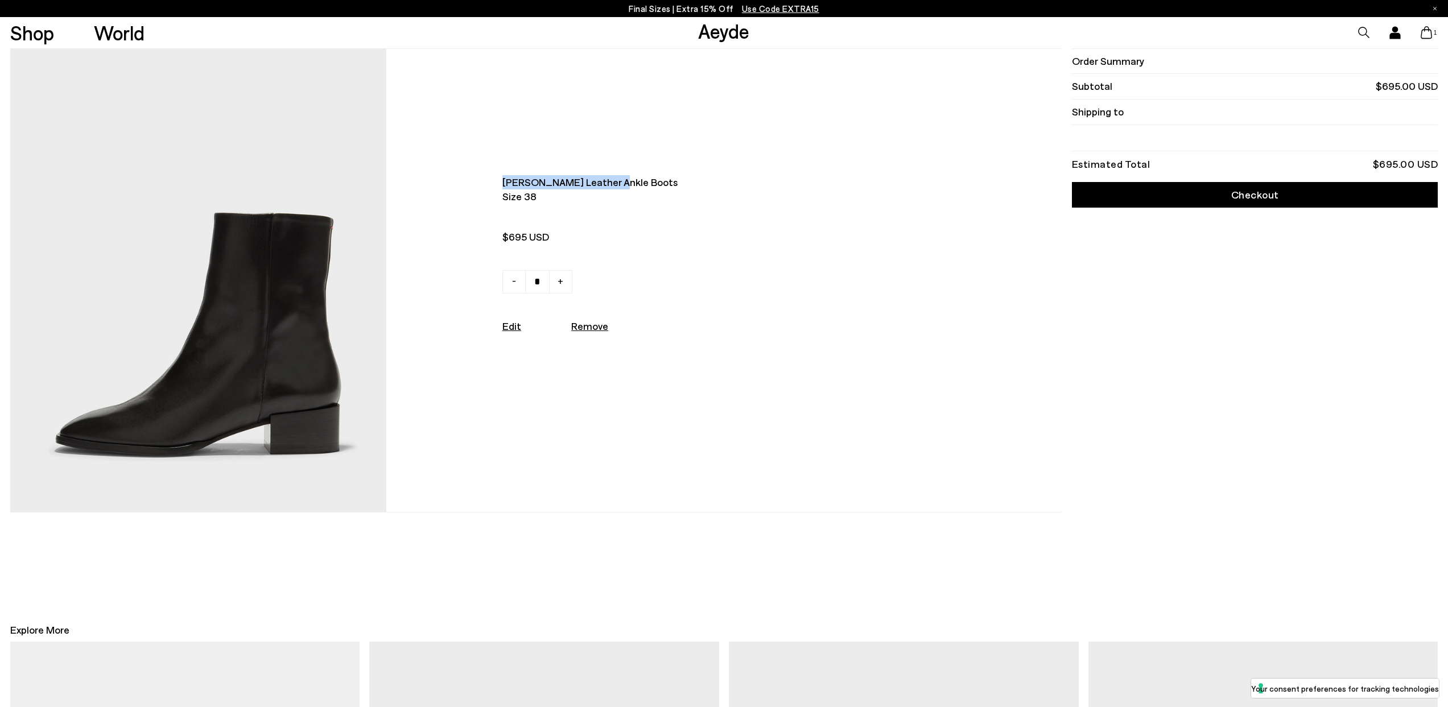
drag, startPoint x: 508, startPoint y: 178, endPoint x: 620, endPoint y: 182, distance: 111.6
click at [620, 182] on div "[PERSON_NAME] leather ankle boots Size 38 $695 USD - + No More Available Edit R…" at bounding box center [649, 280] width 526 height 211
copy span "[PERSON_NAME] leather ankle boots"
click at [529, 189] on span "[PERSON_NAME] leather ankle boots" at bounding box center [708, 182] width 410 height 14
click at [526, 197] on span "Size 38" at bounding box center [708, 197] width 410 height 14
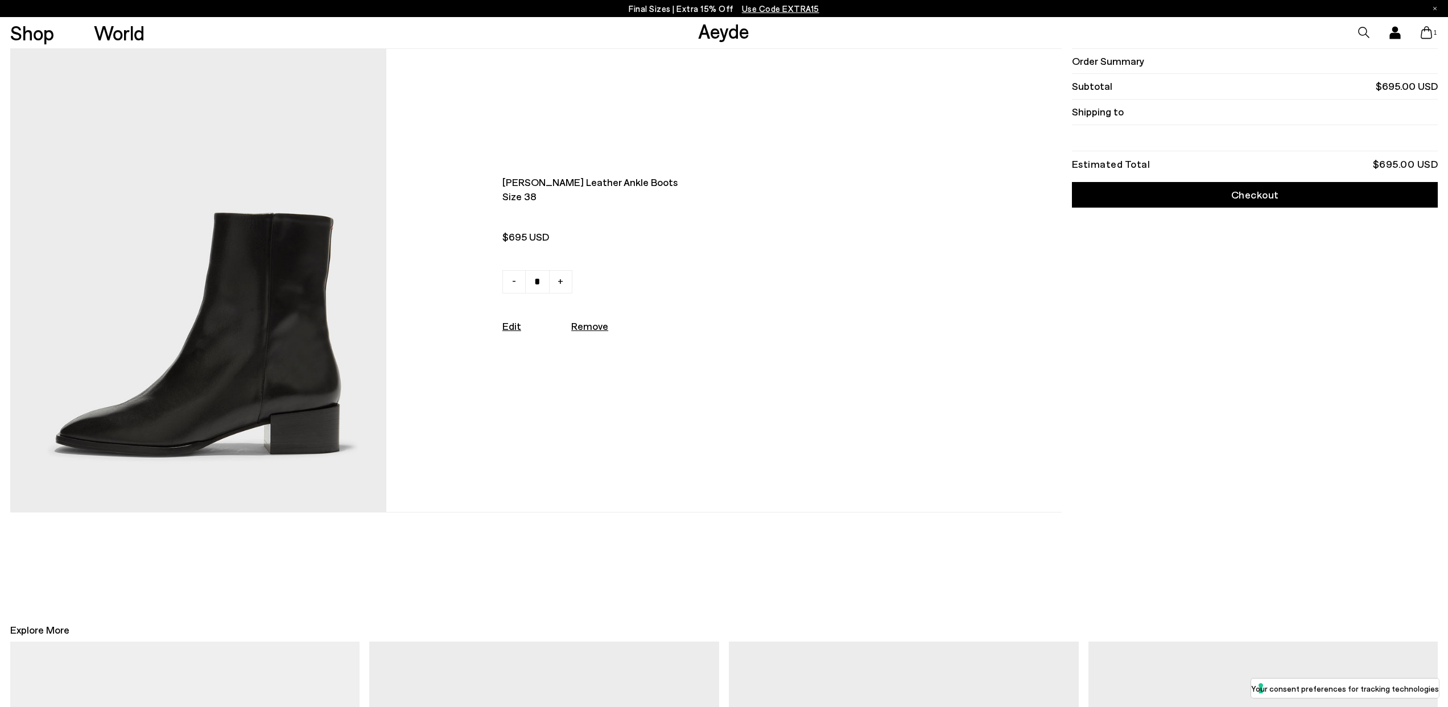
drag, startPoint x: 661, startPoint y: 210, endPoint x: 365, endPoint y: 164, distance: 300.0
click at [661, 209] on div "[PERSON_NAME] leather ankle boots Size 38 $695 USD" at bounding box center [708, 209] width 410 height 69
click at [526, 176] on span "[PERSON_NAME] leather ankle boots" at bounding box center [708, 182] width 410 height 14
click at [524, 183] on span "[PERSON_NAME] leather ankle boots" at bounding box center [708, 182] width 410 height 14
click at [510, 328] on link "Edit" at bounding box center [512, 326] width 19 height 13
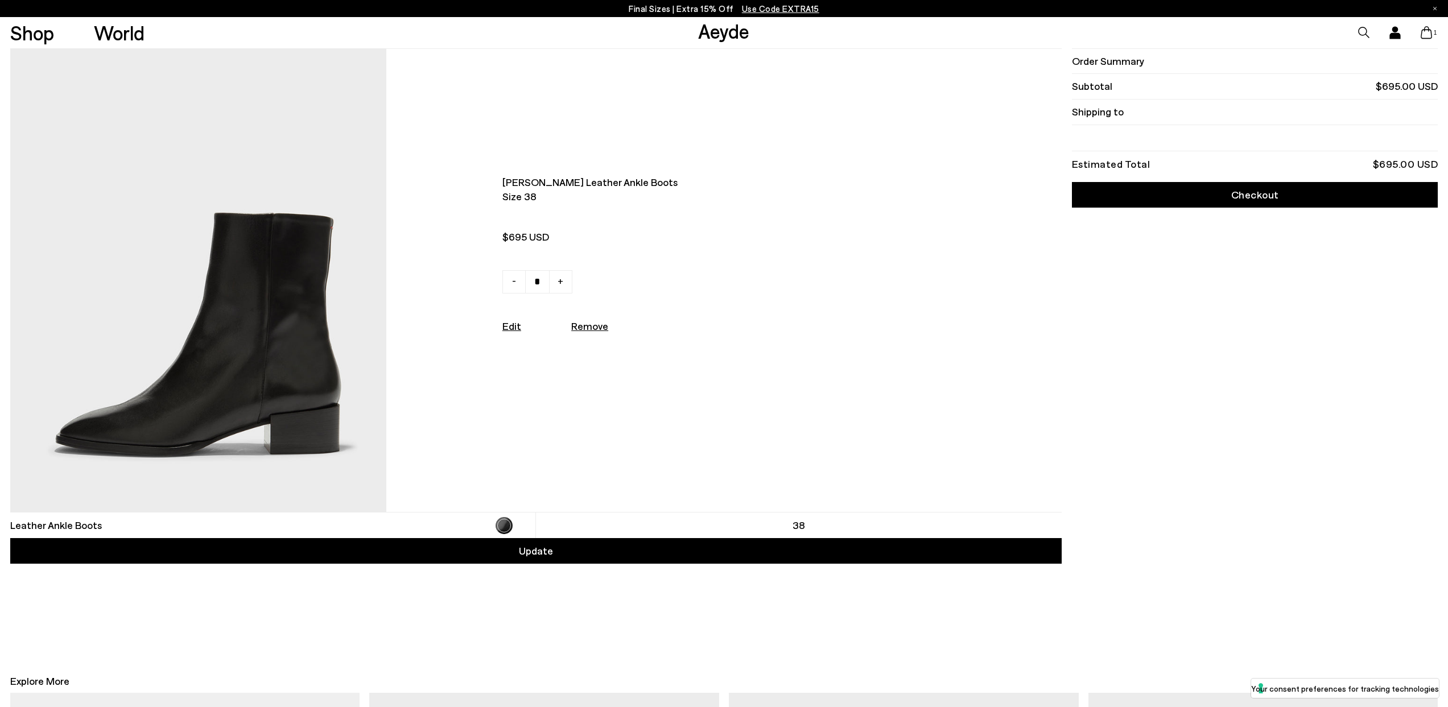
scroll to position [149, 0]
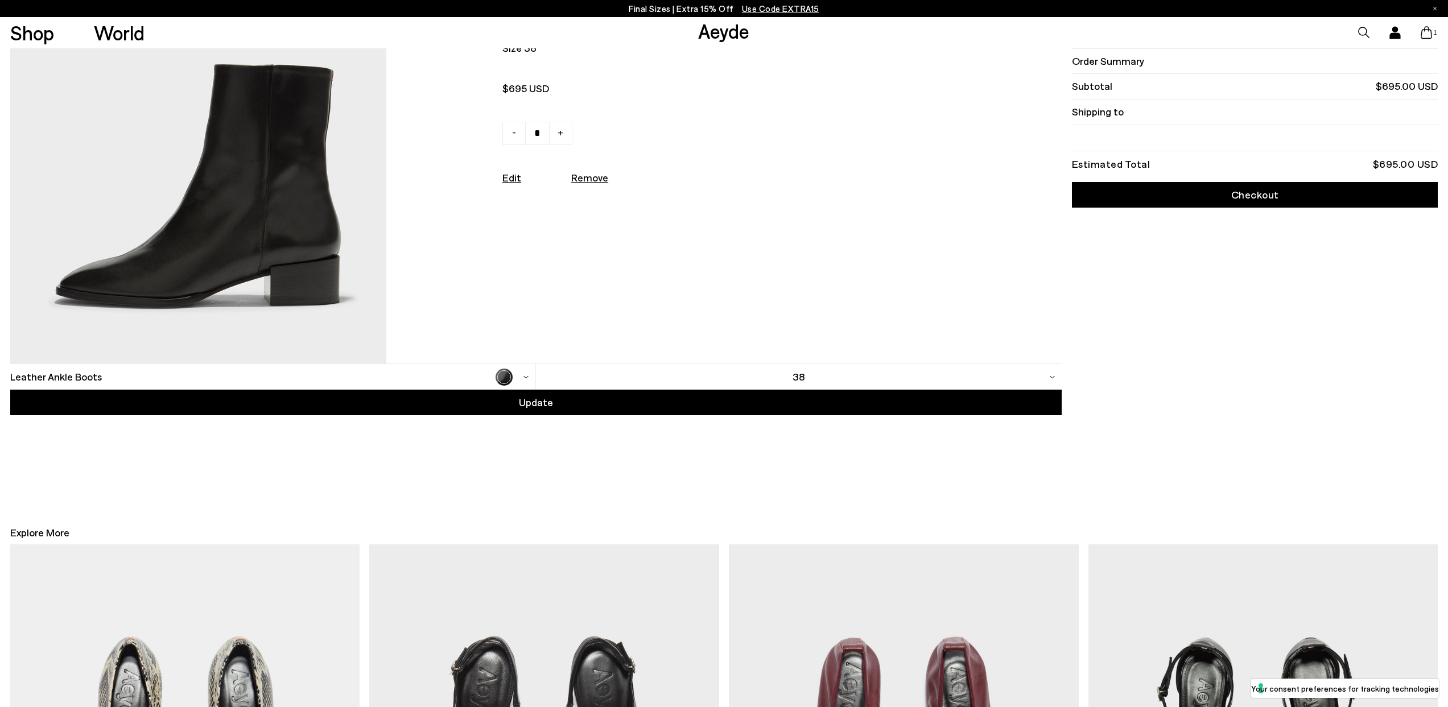
click at [65, 375] on span "Leather Ankle Boots" at bounding box center [56, 377] width 92 height 14
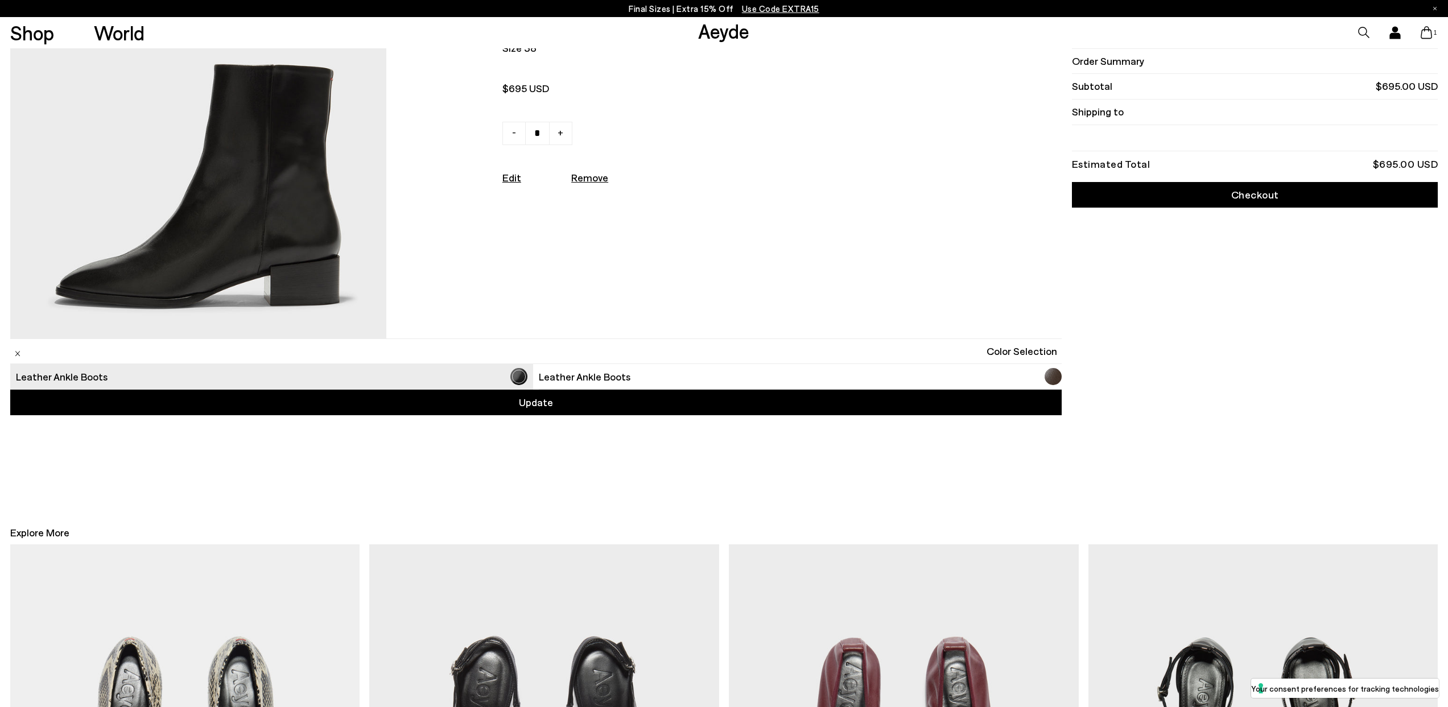
click at [603, 295] on div "[PERSON_NAME] leather ankle boots Size 38 $695 USD - + Edit Remove" at bounding box center [536, 132] width 1052 height 464
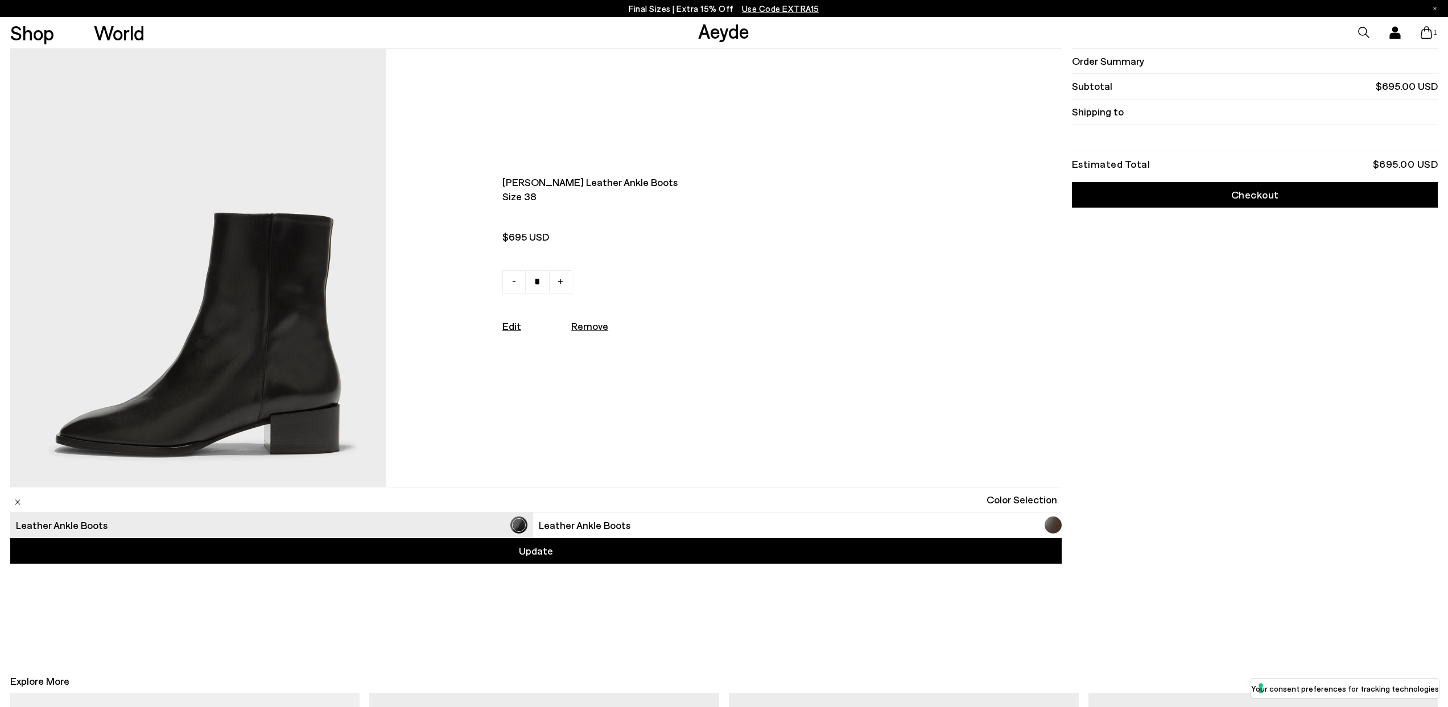
click at [578, 185] on span "Lee leather ankle boots" at bounding box center [708, 182] width 410 height 14
click at [300, 262] on img at bounding box center [198, 280] width 377 height 463
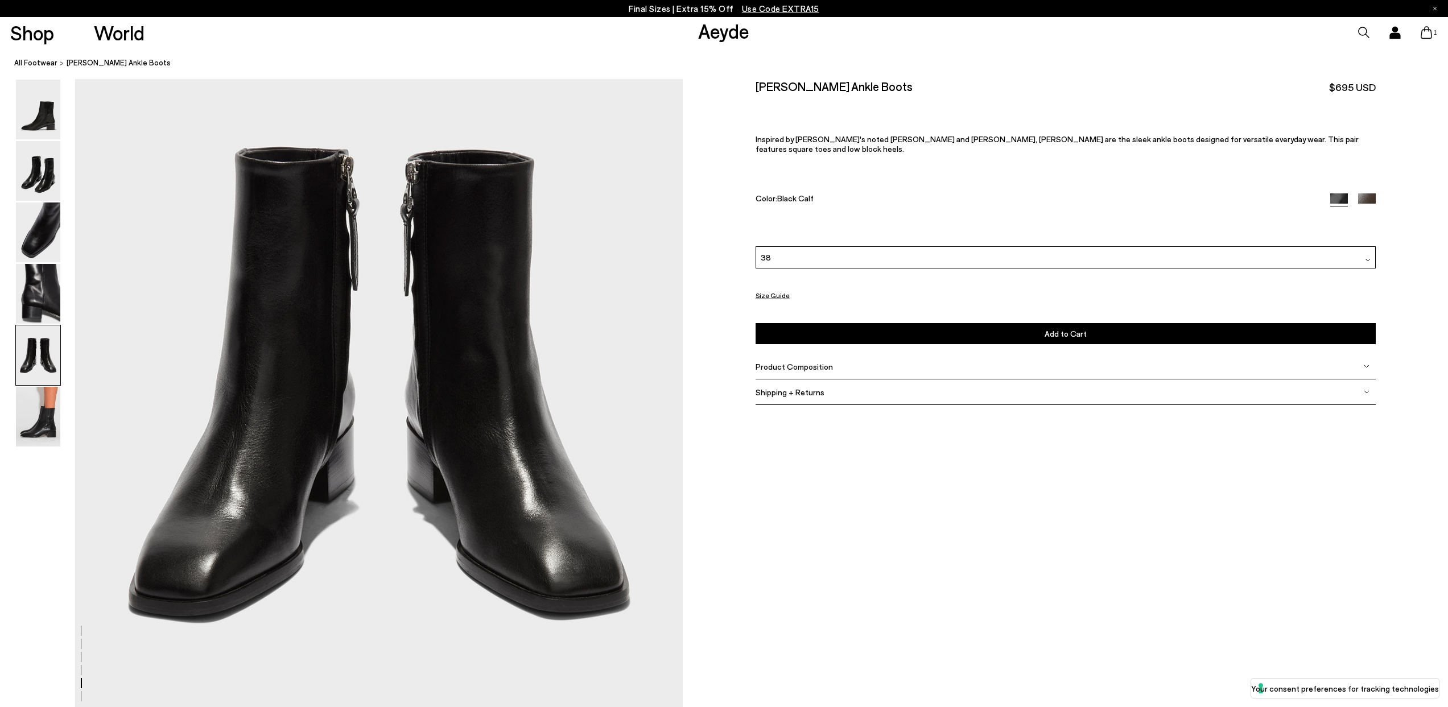
scroll to position [3356, 0]
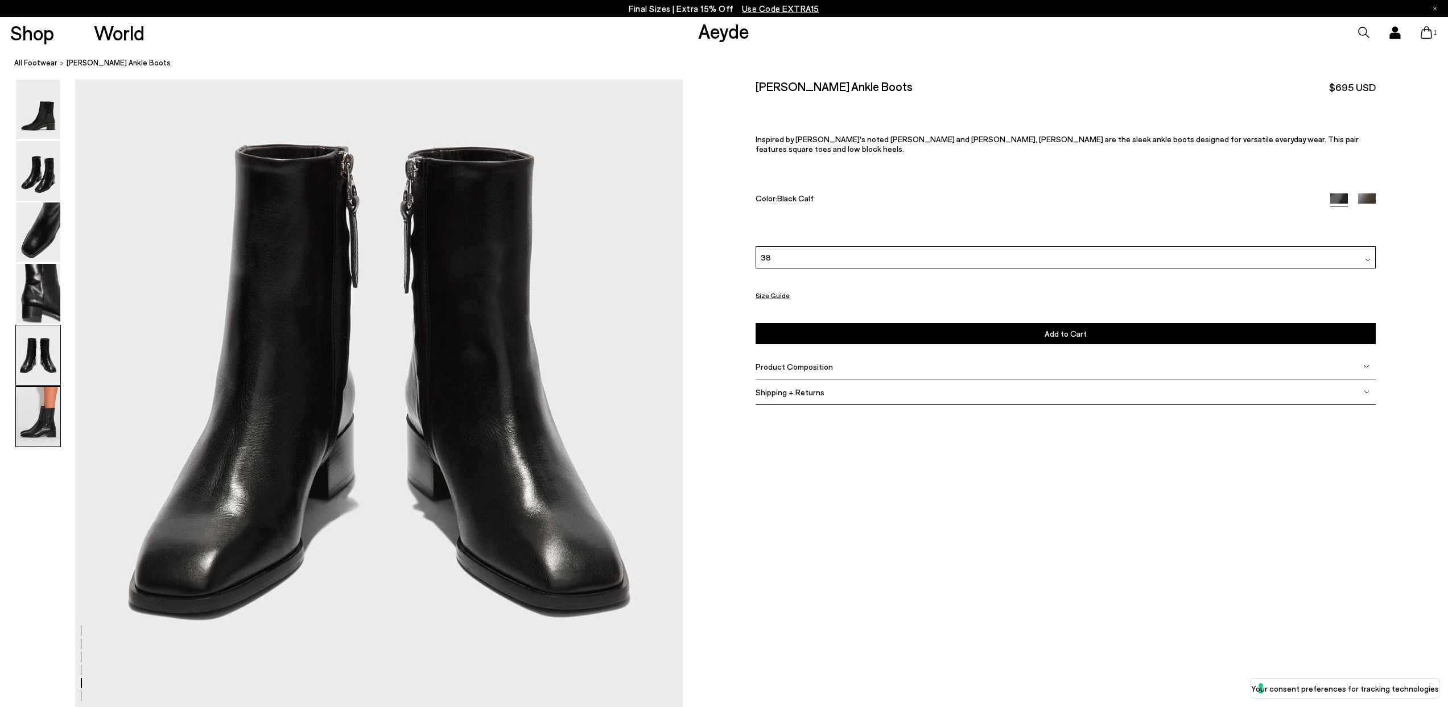
click at [27, 405] on img at bounding box center [38, 417] width 44 height 60
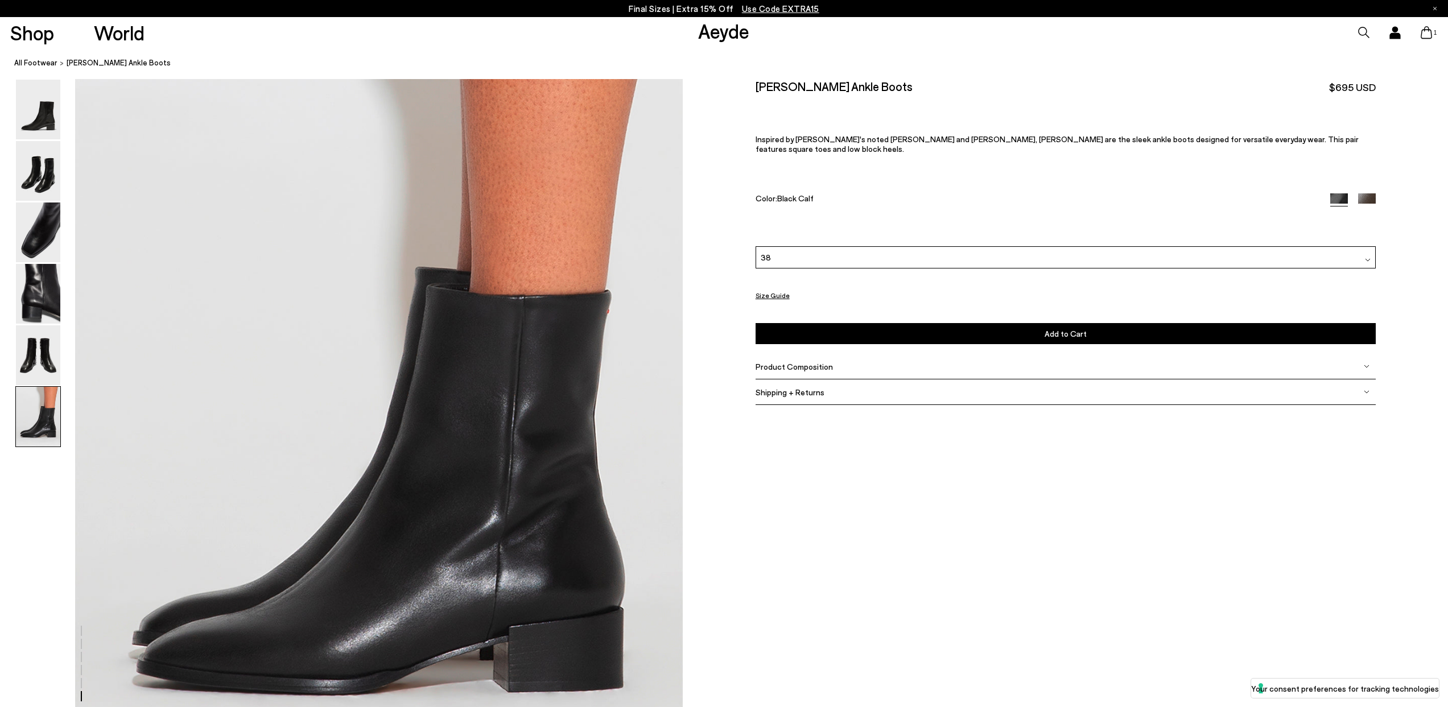
scroll to position [4142, 0]
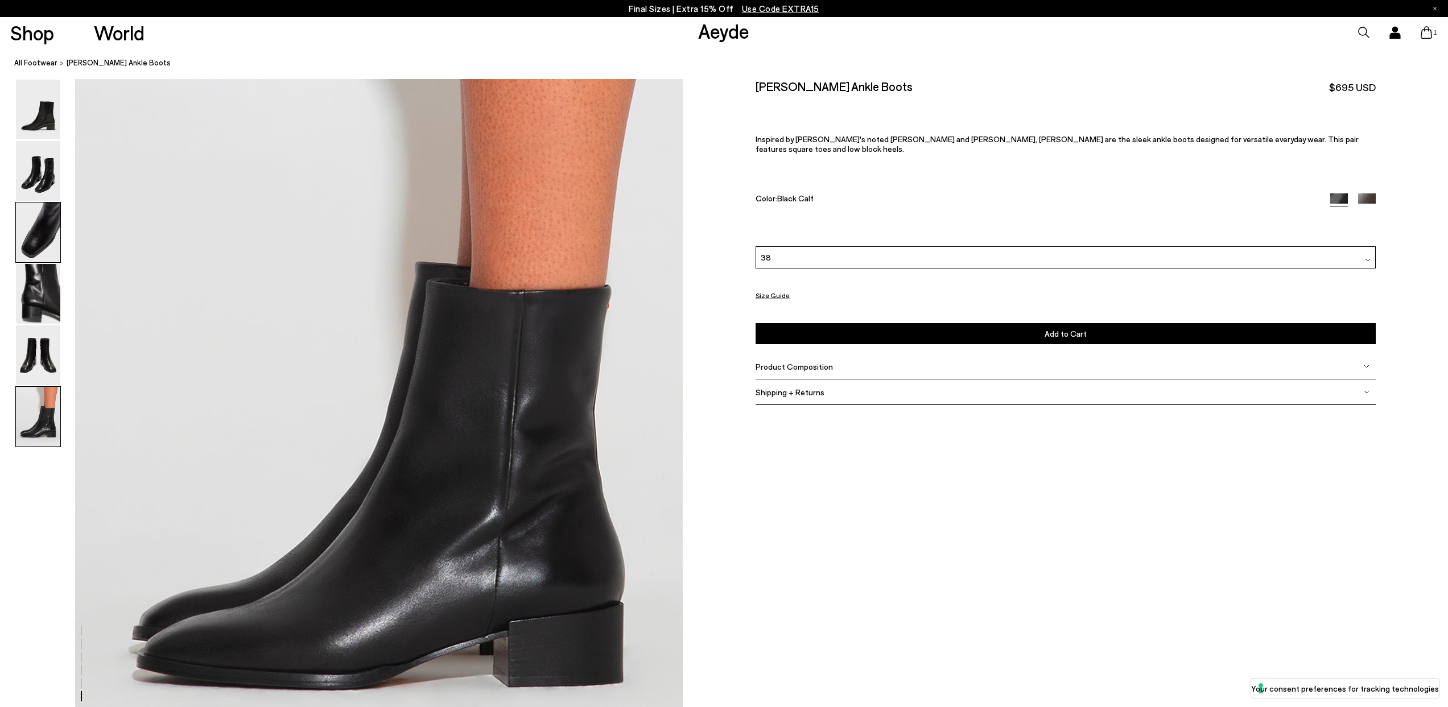
click at [43, 246] on img at bounding box center [38, 233] width 44 height 60
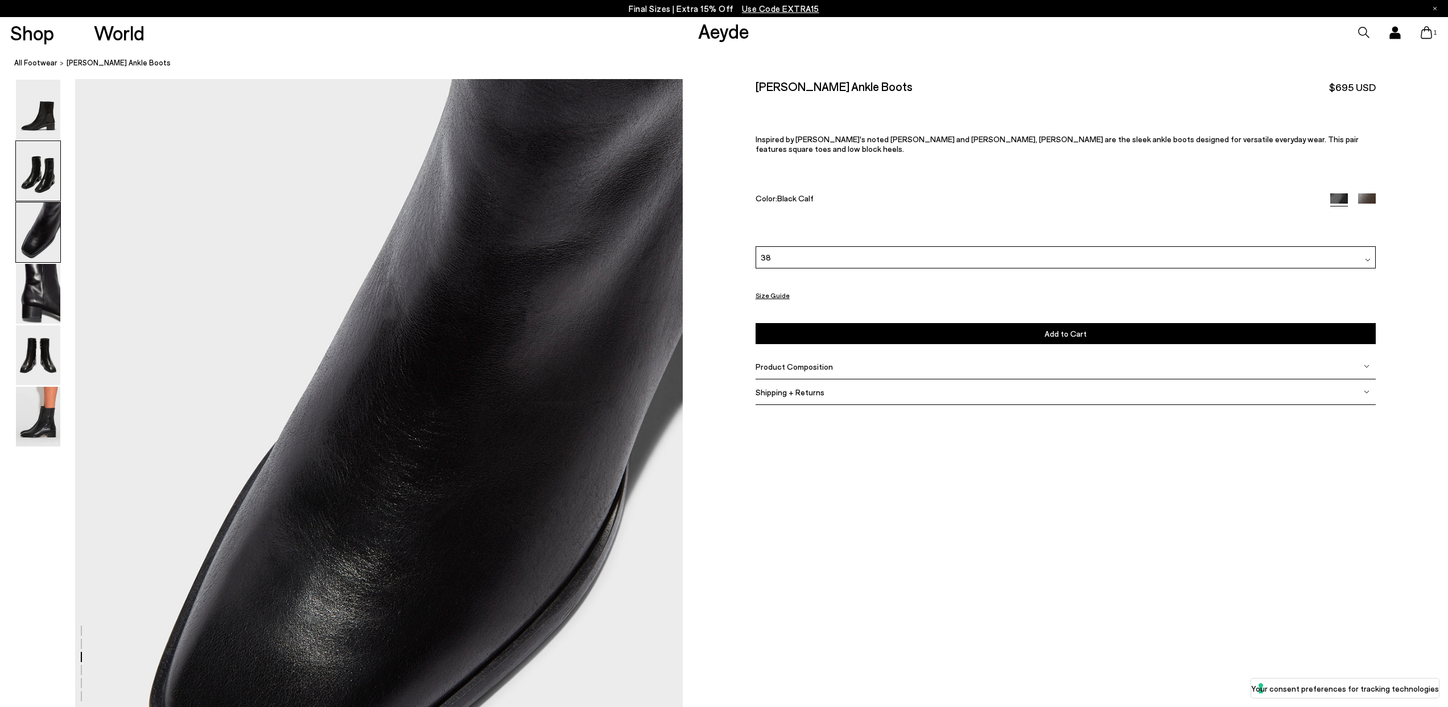
click at [44, 174] on img at bounding box center [38, 171] width 44 height 60
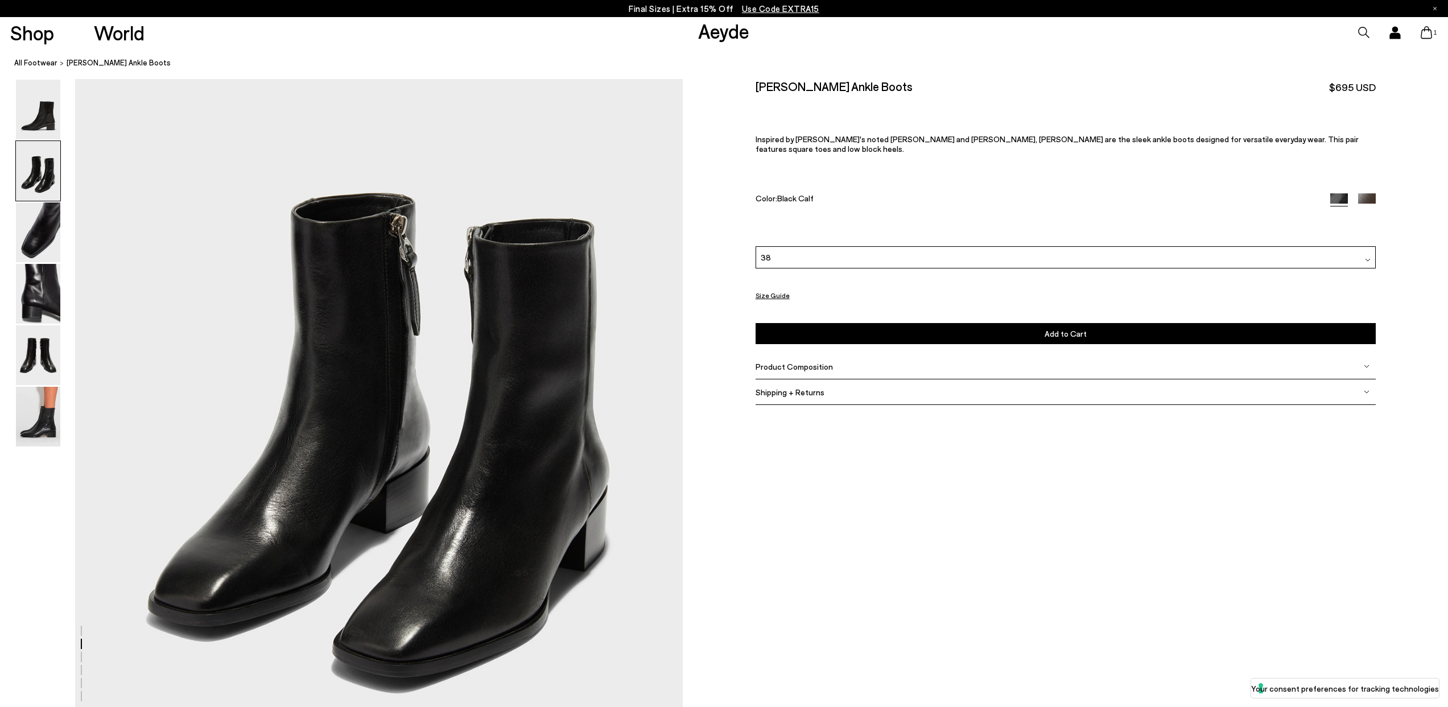
scroll to position [904, 0]
click at [793, 362] on span "Product Composition" at bounding box center [794, 367] width 77 height 10
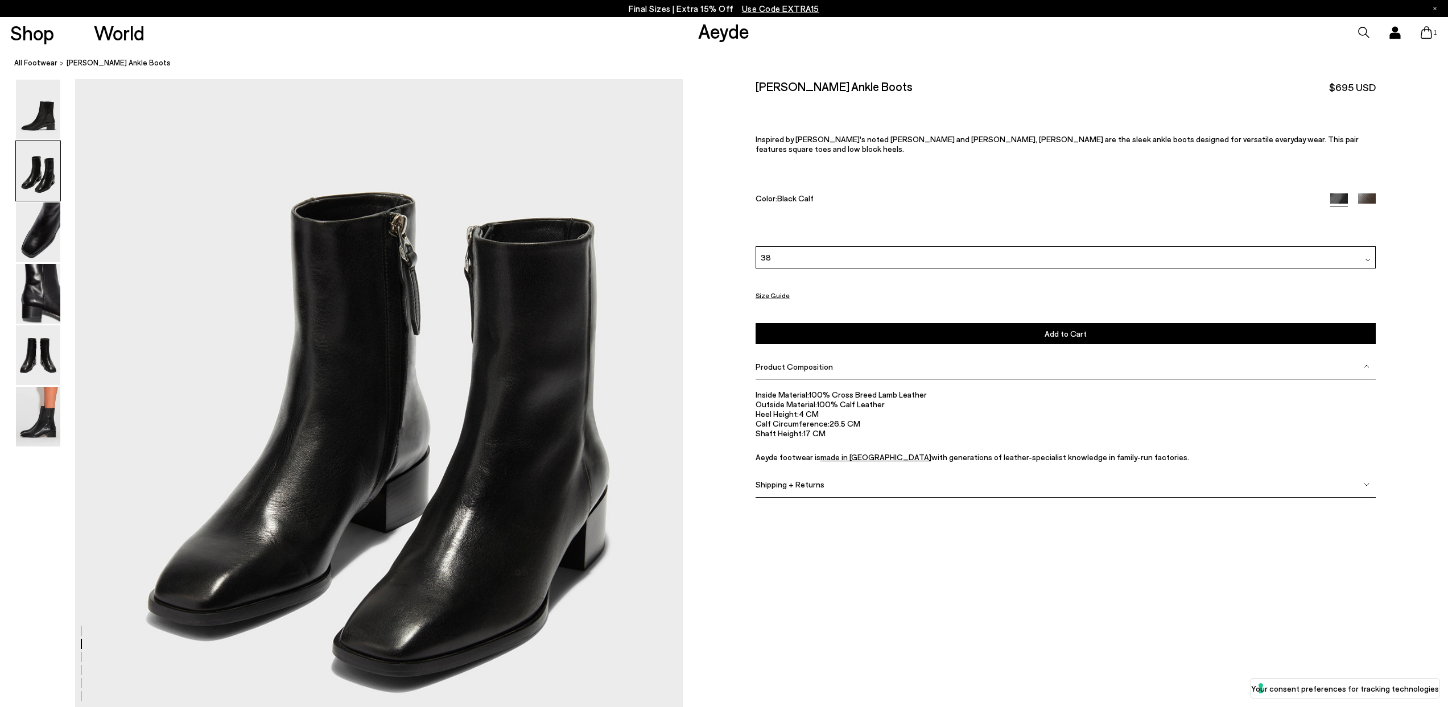
drag, startPoint x: 796, startPoint y: 476, endPoint x: 856, endPoint y: 477, distance: 59.8
click at [796, 480] on span "Shipping + Returns" at bounding box center [790, 485] width 69 height 10
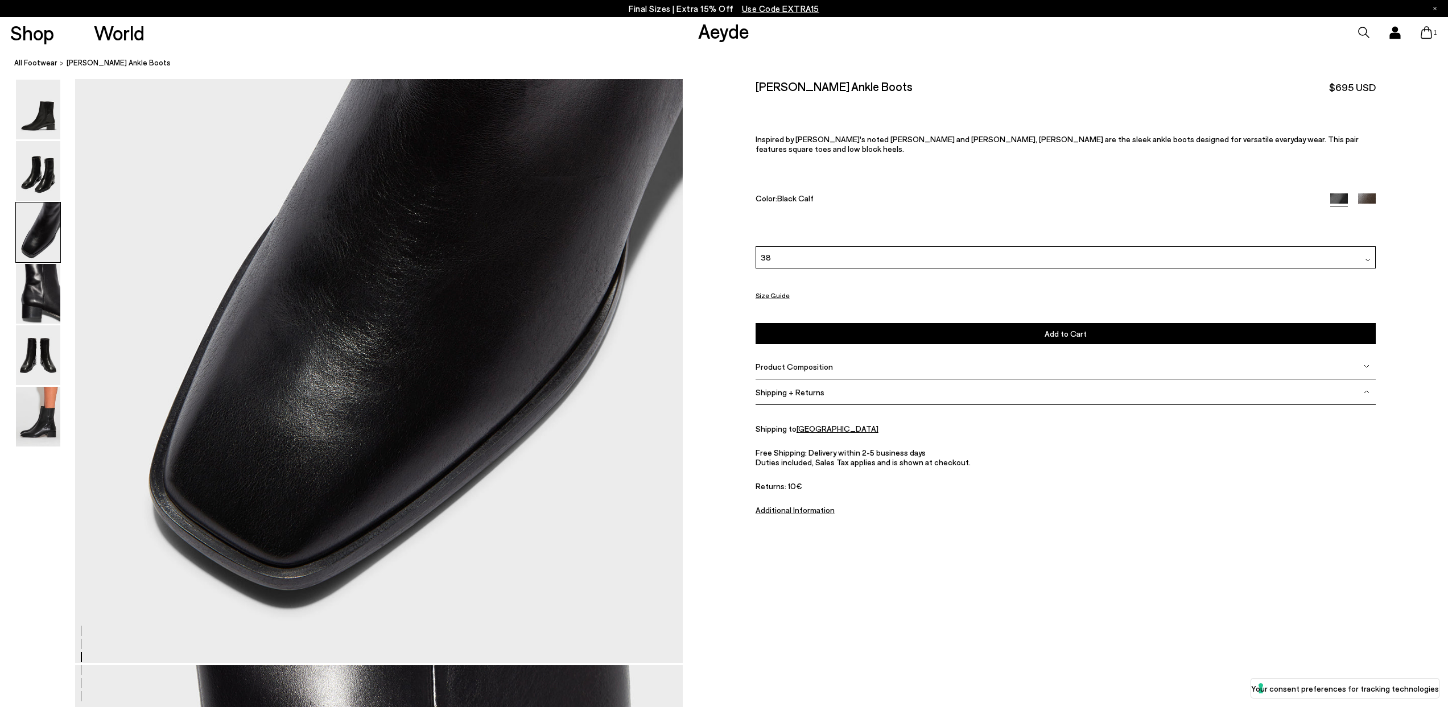
scroll to position [1986, 0]
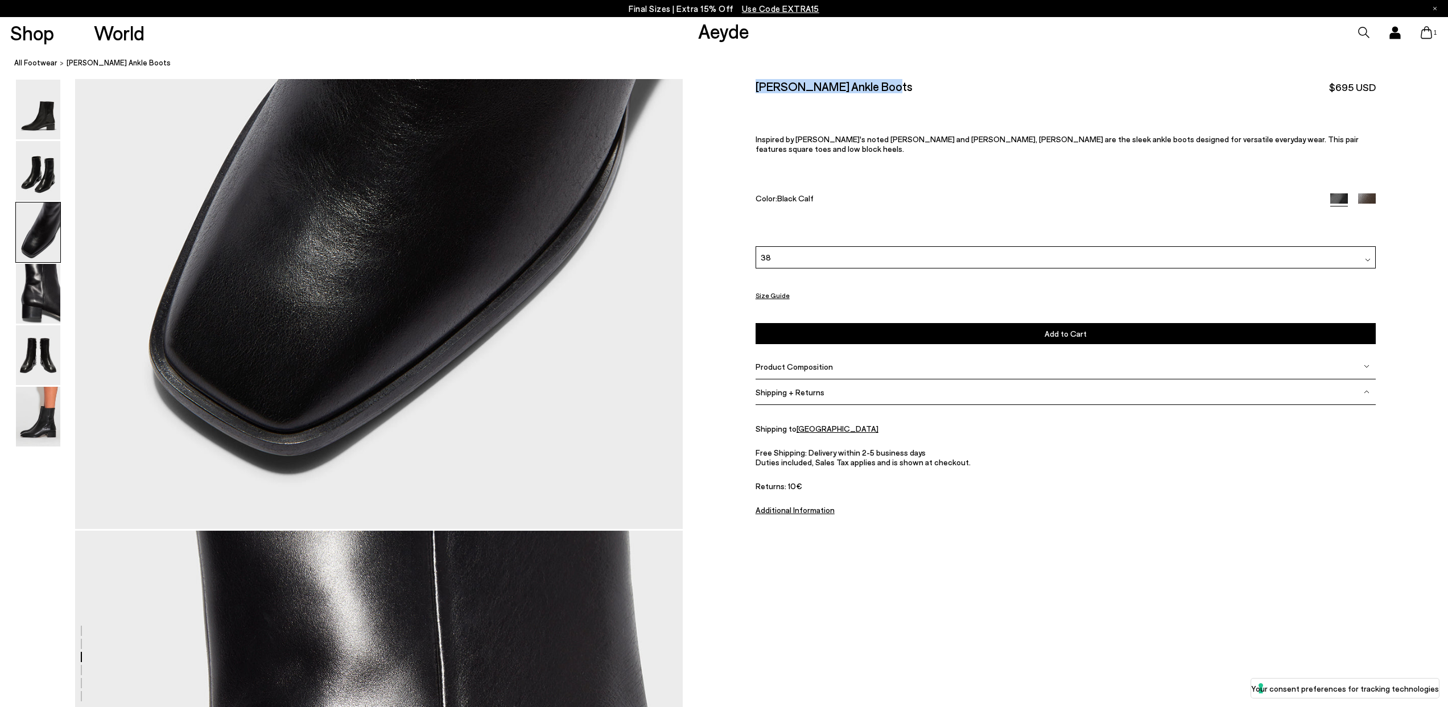
drag, startPoint x: 751, startPoint y: 81, endPoint x: 887, endPoint y: 85, distance: 136.1
click at [887, 85] on div "Size Guide Shoes Belt Our shoes come in European sizing. The easiest way to mea…" at bounding box center [1065, 312] width 765 height 467
copy h2 "Lee Leather Ankle Boots"
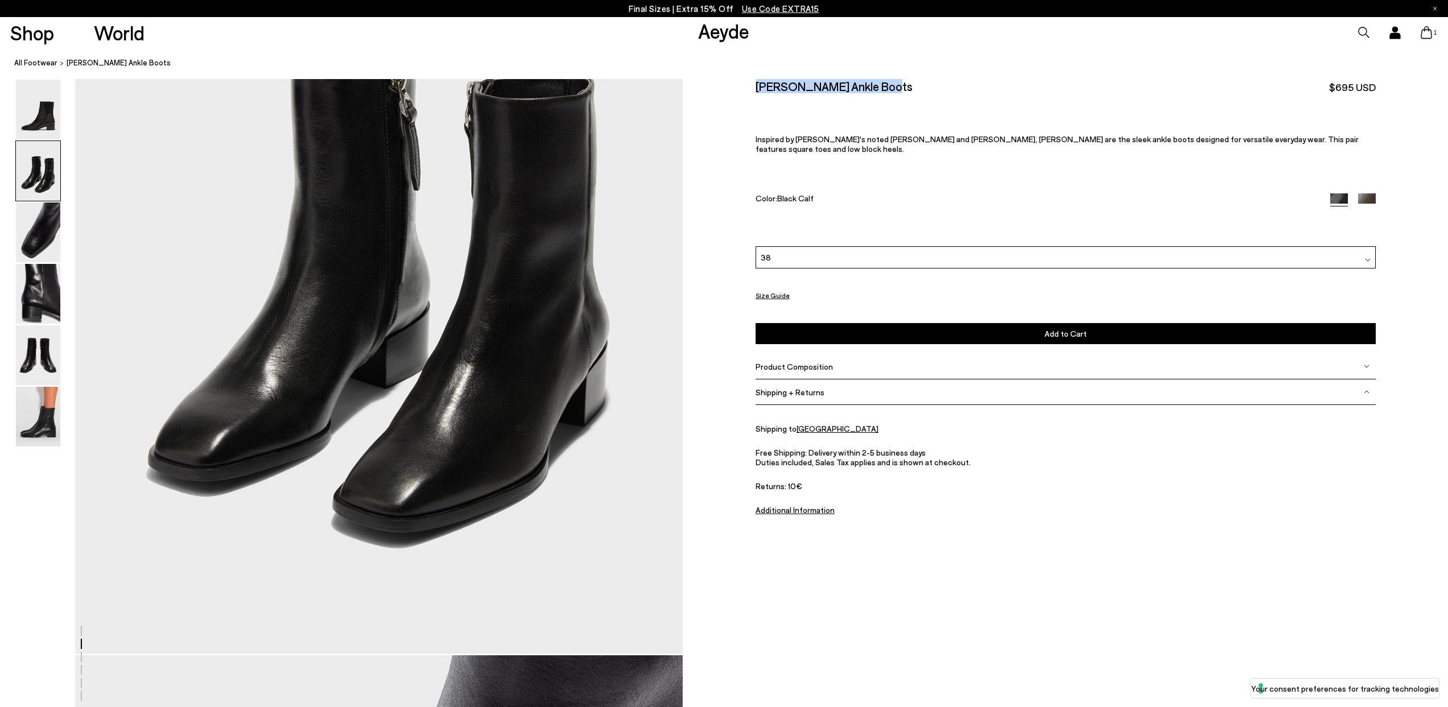
scroll to position [1060, 0]
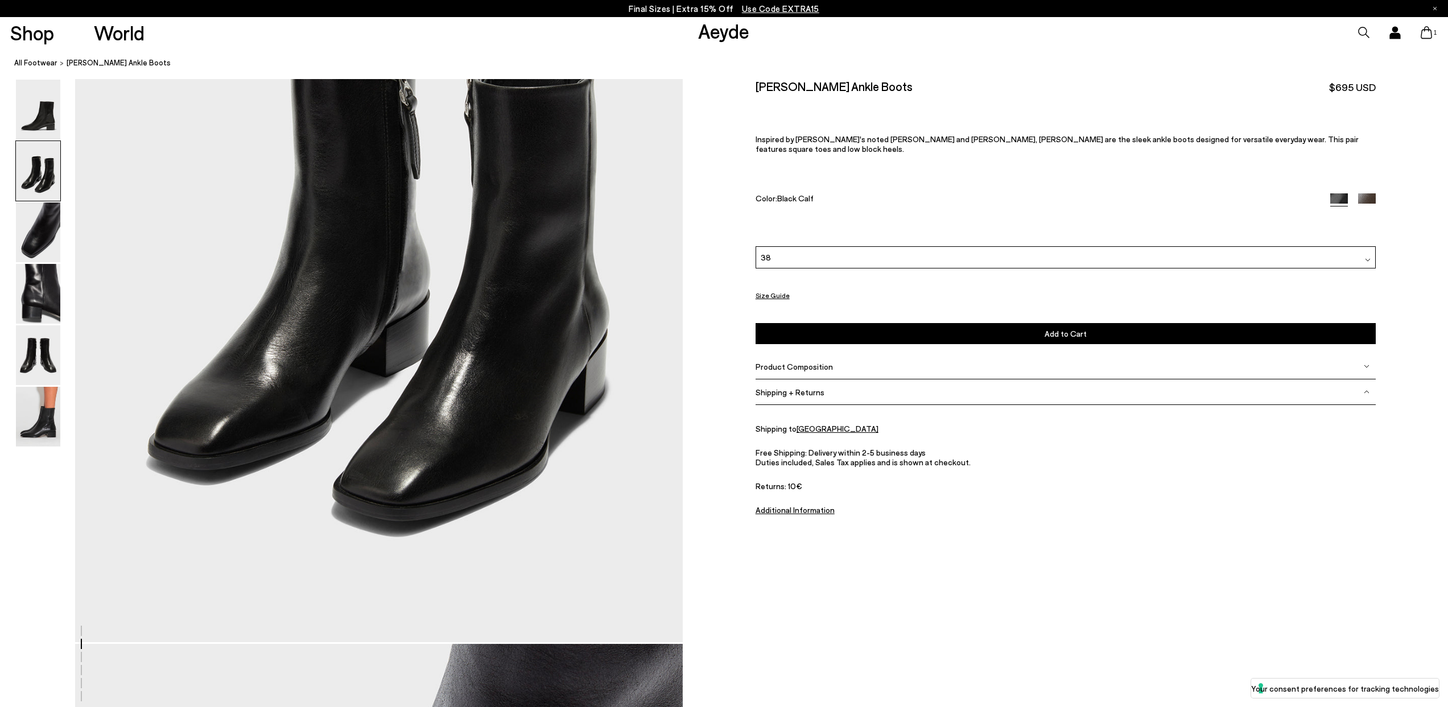
click at [1389, 30] on div "1" at bounding box center [1207, 32] width 483 height 31
click at [1396, 31] on icon at bounding box center [1395, 29] width 5 height 5
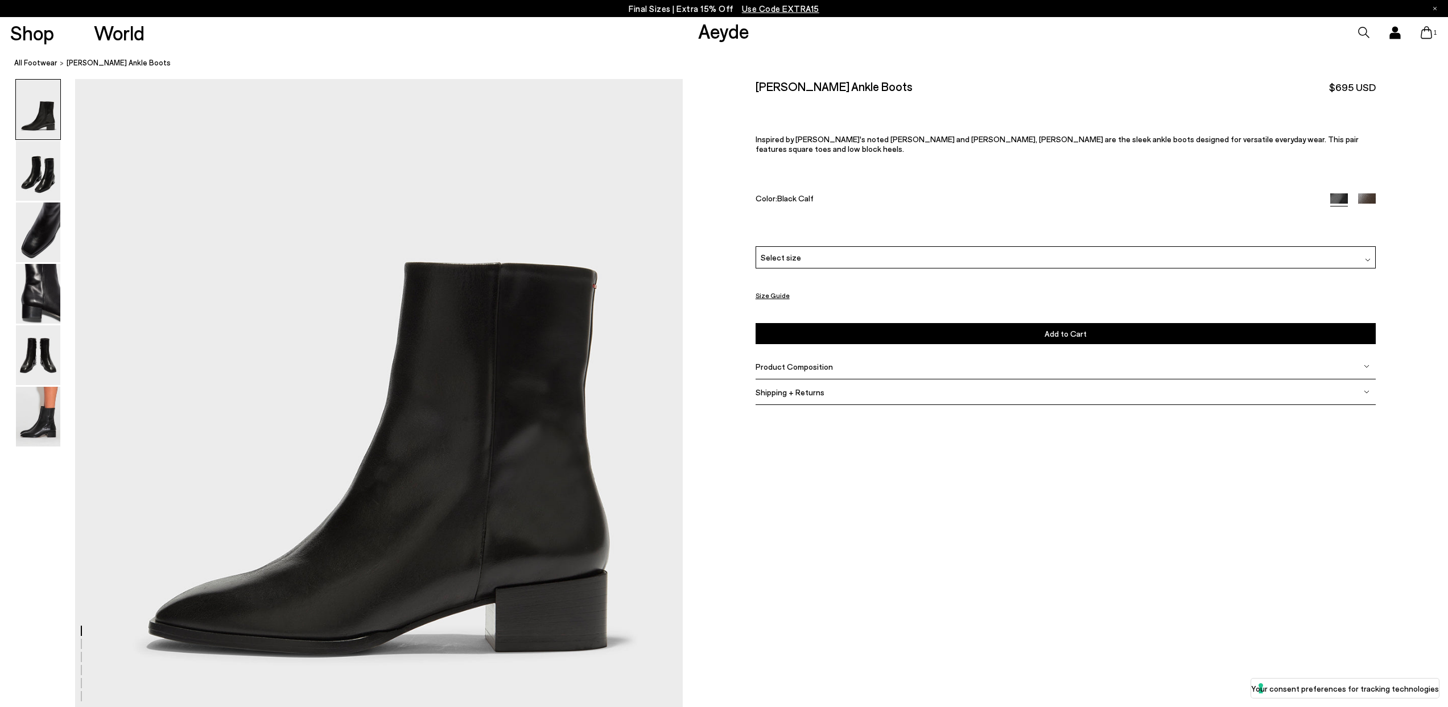
scroll to position [117, 0]
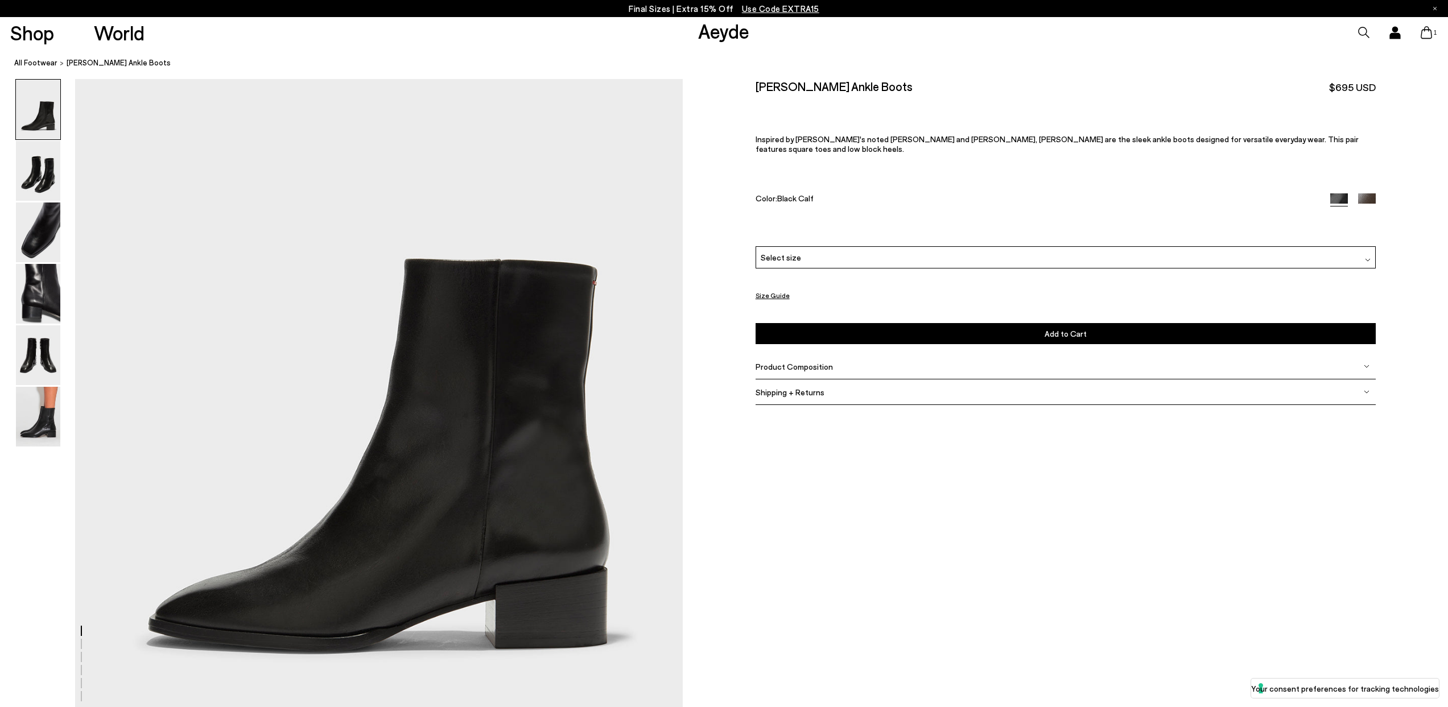
click at [776, 289] on button "Size Guide" at bounding box center [773, 296] width 34 height 14
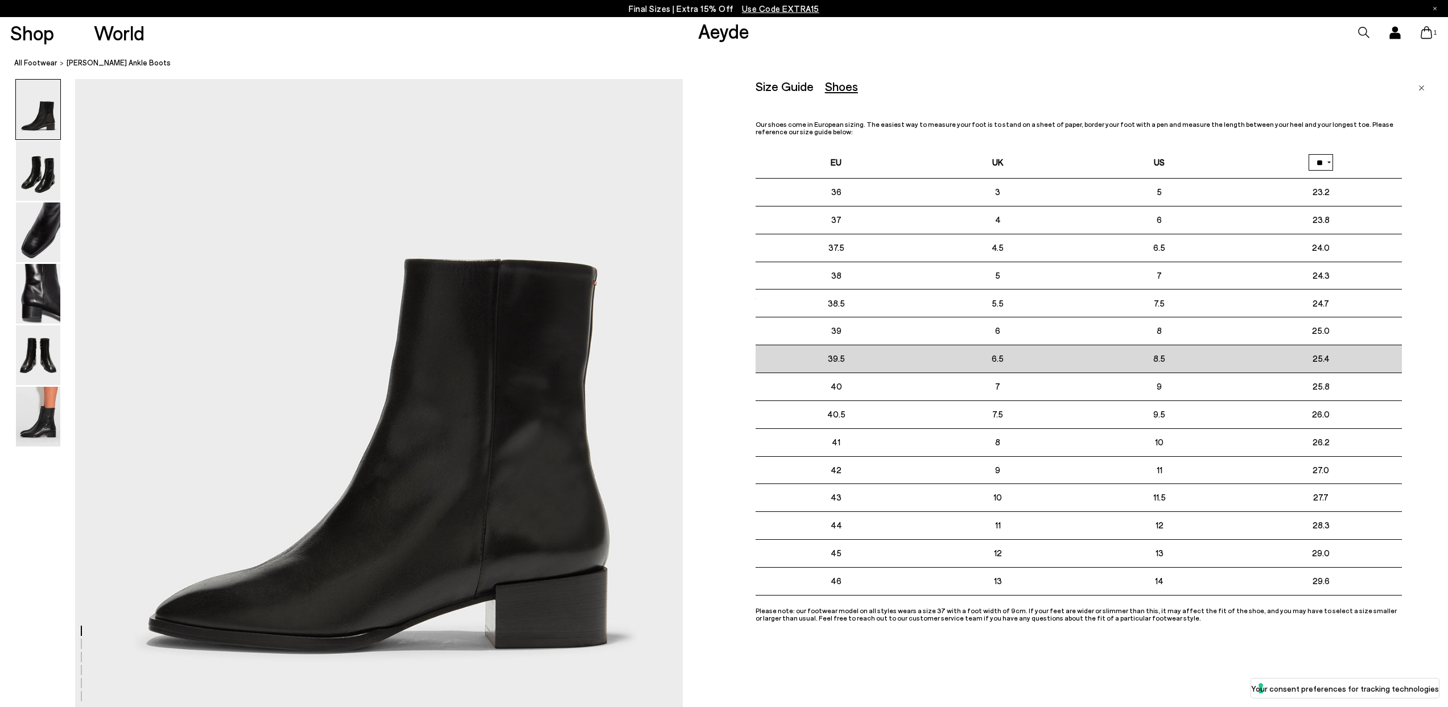
click at [1158, 359] on td "8.5" at bounding box center [1160, 359] width 162 height 28
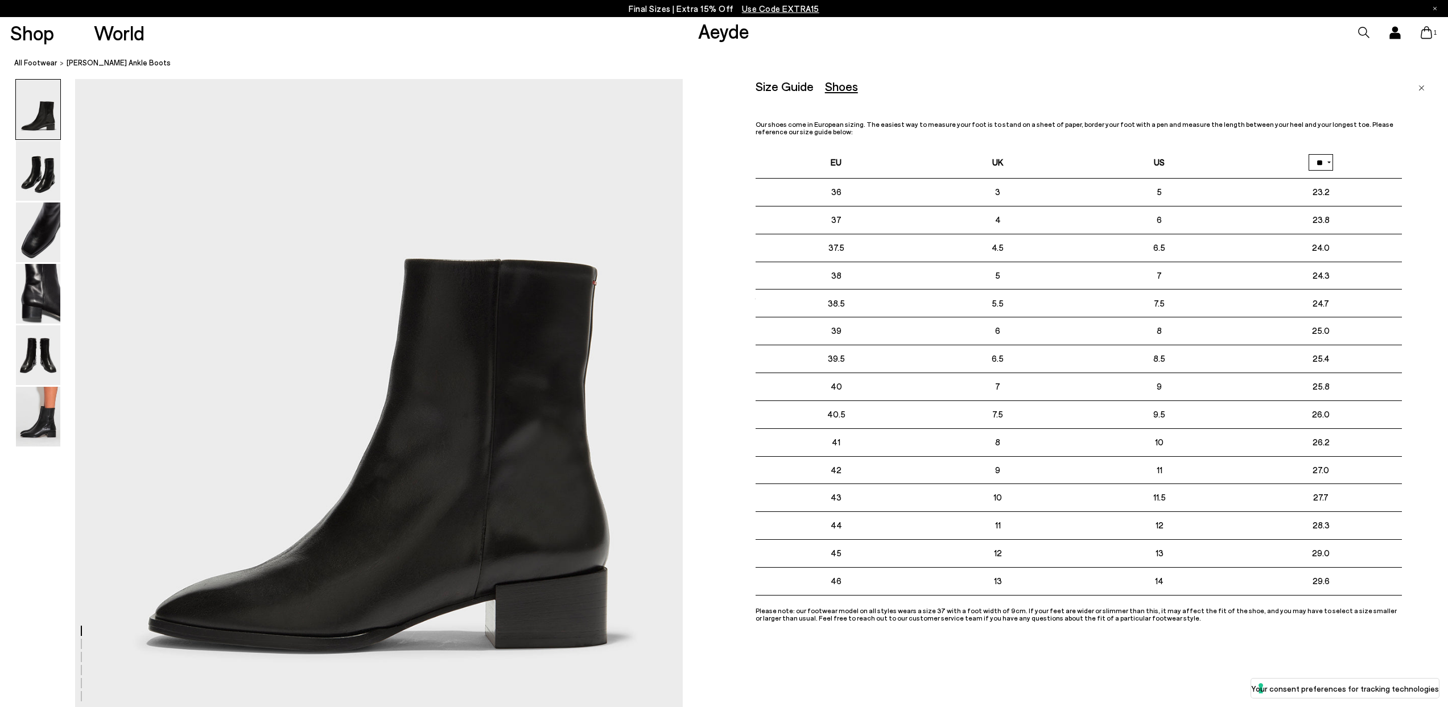
click at [833, 84] on div "Shoes" at bounding box center [841, 86] width 33 height 14
click at [837, 86] on div "Shoes" at bounding box center [841, 86] width 33 height 14
click at [1423, 31] on icon at bounding box center [1426, 32] width 11 height 13
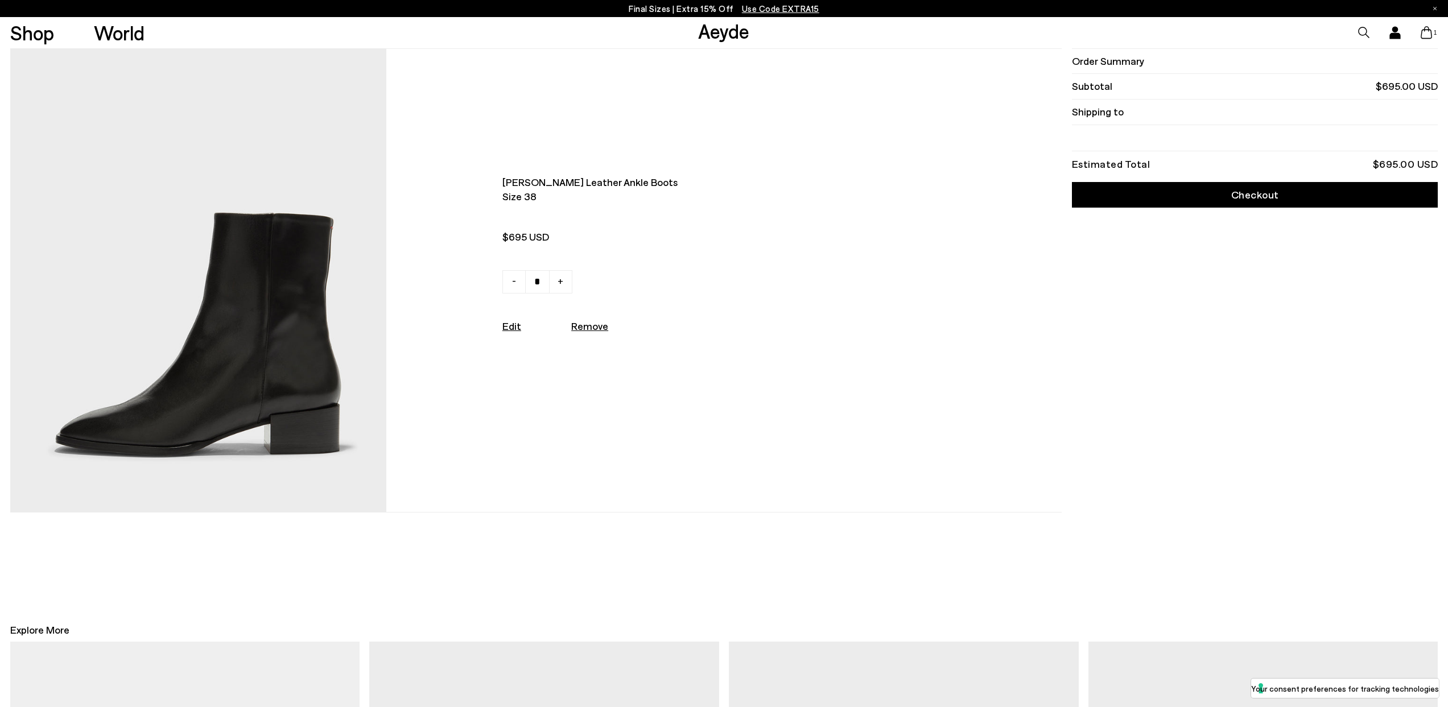
click at [515, 331] on link "Edit" at bounding box center [512, 326] width 19 height 13
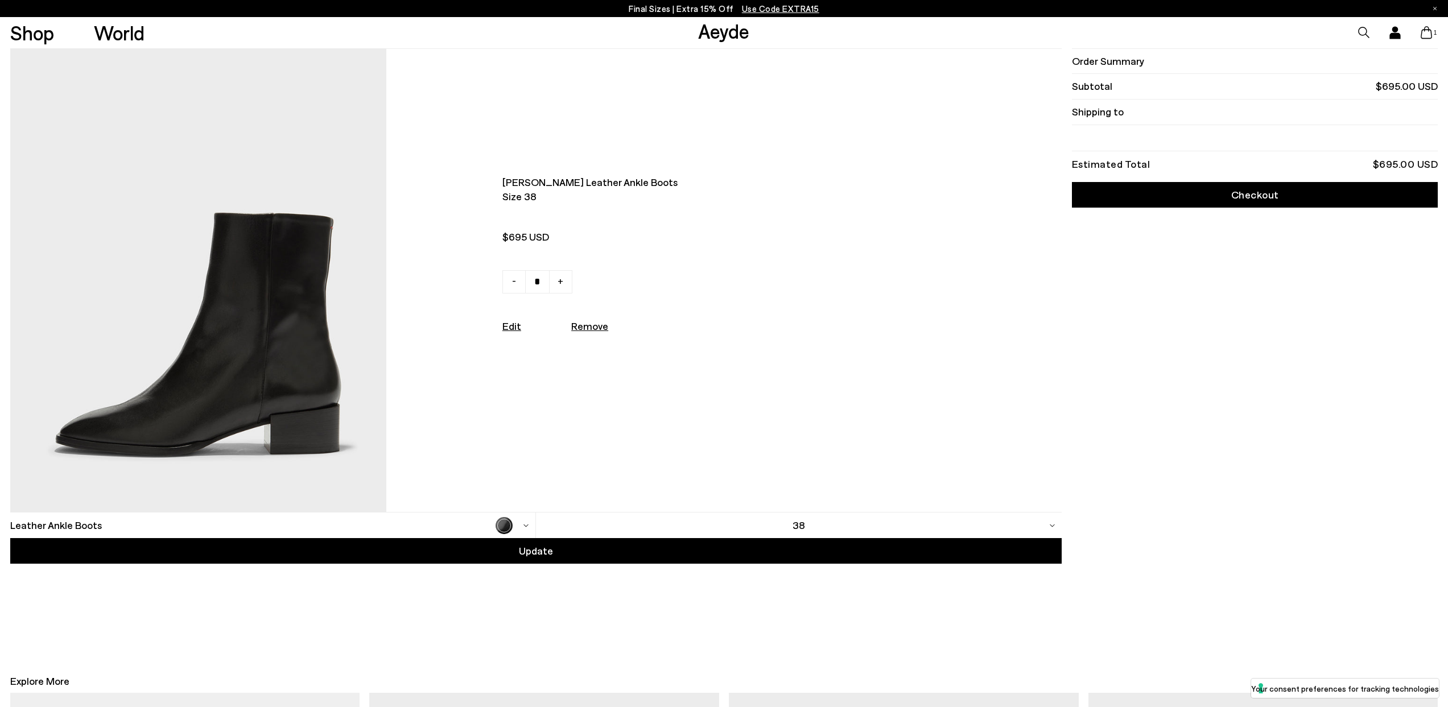
click at [1048, 529] on div "38" at bounding box center [799, 526] width 526 height 26
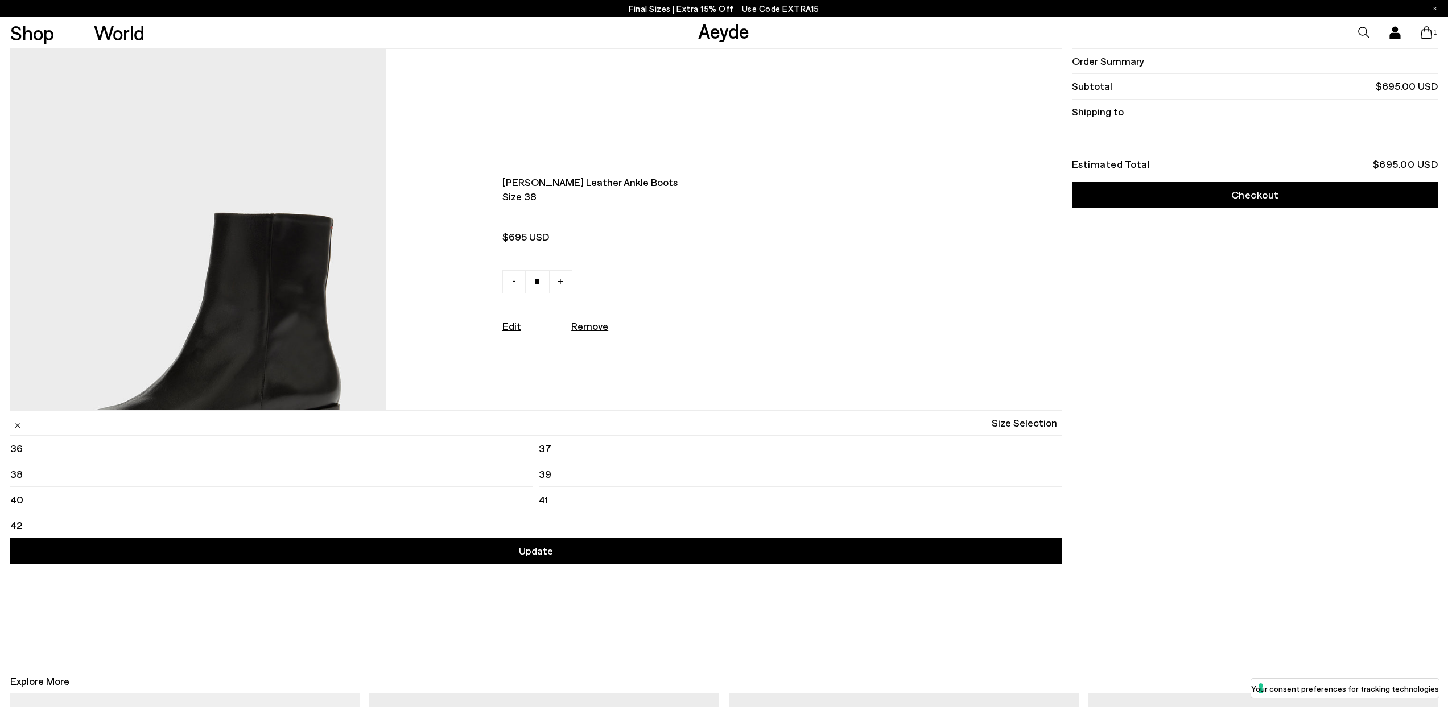
drag, startPoint x: 24, startPoint y: 474, endPoint x: 211, endPoint y: 482, distance: 186.9
click at [24, 474] on li "38" at bounding box center [271, 475] width 523 height 26
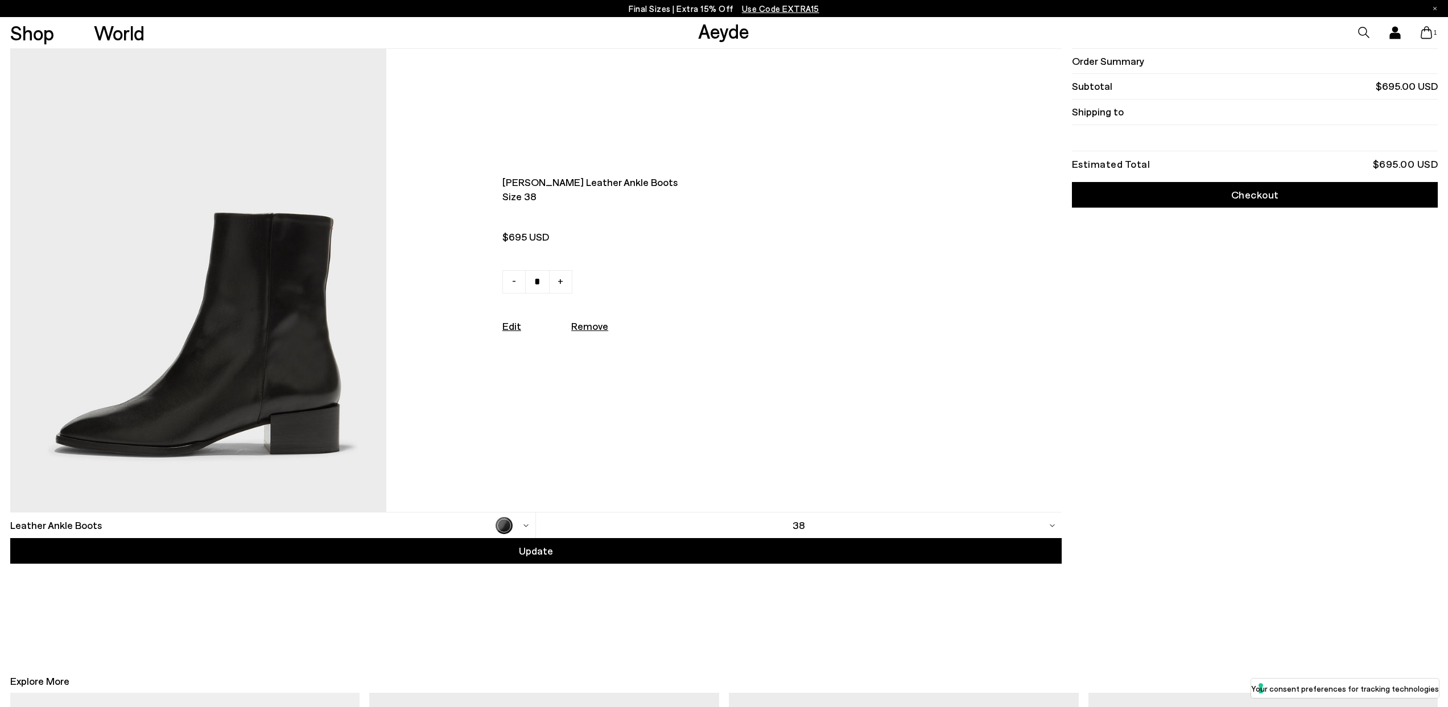
click at [979, 522] on div "38" at bounding box center [799, 526] width 526 height 26
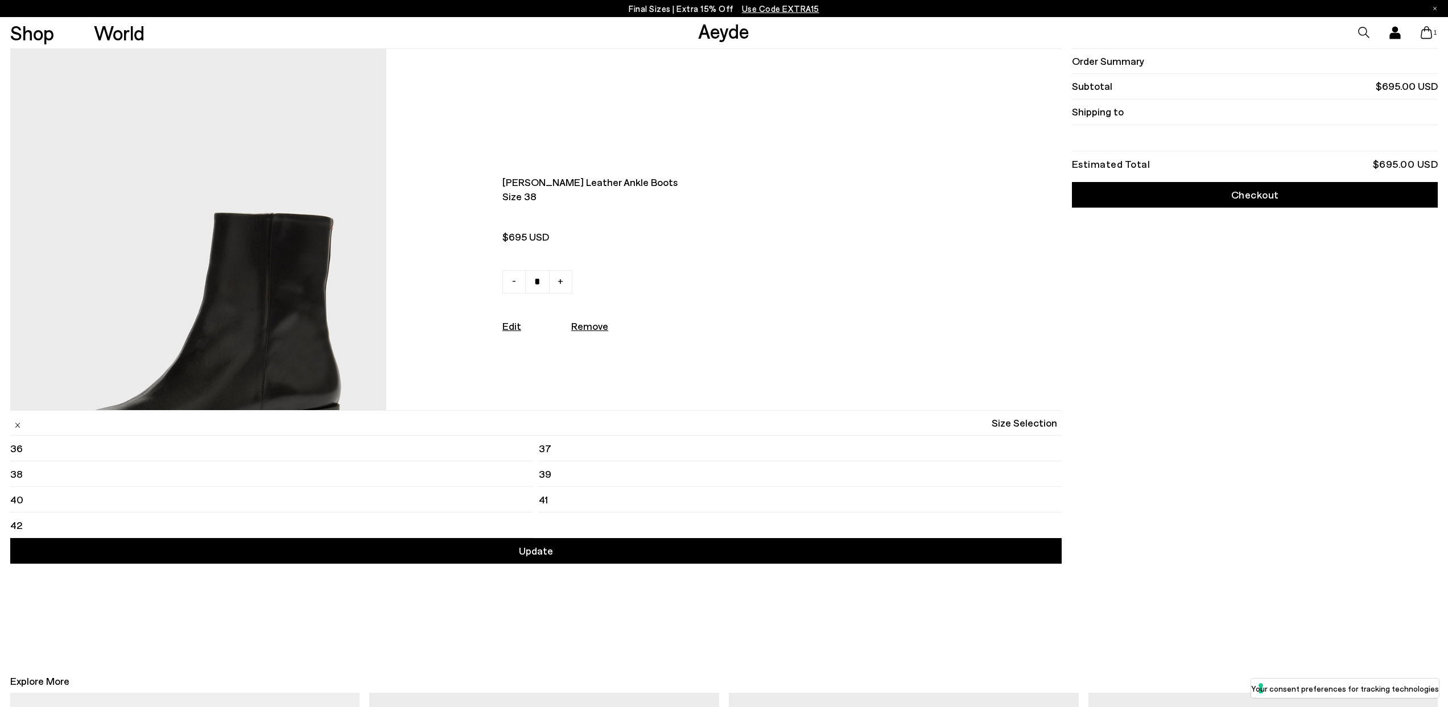
click at [542, 474] on span "39" at bounding box center [545, 474] width 13 height 14
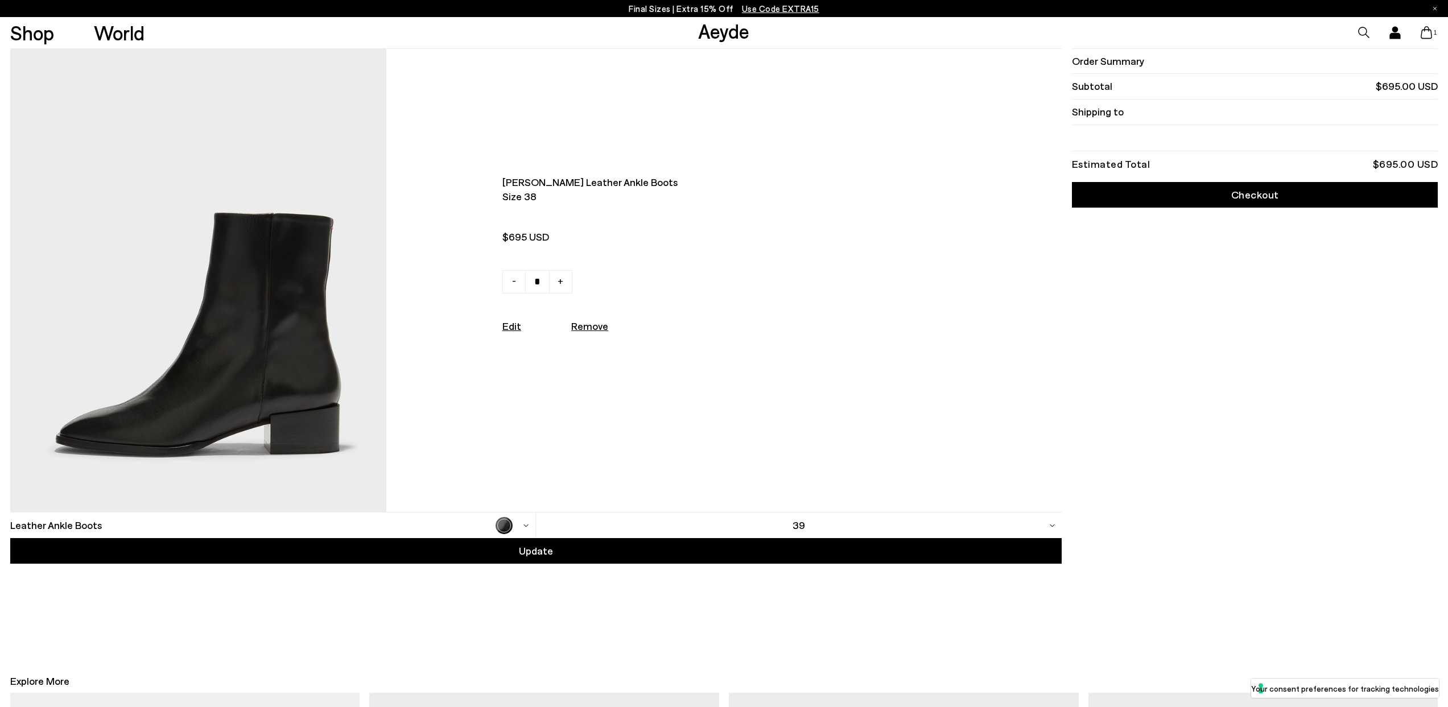
click at [562, 556] on div "Update" at bounding box center [536, 551] width 1052 height 26
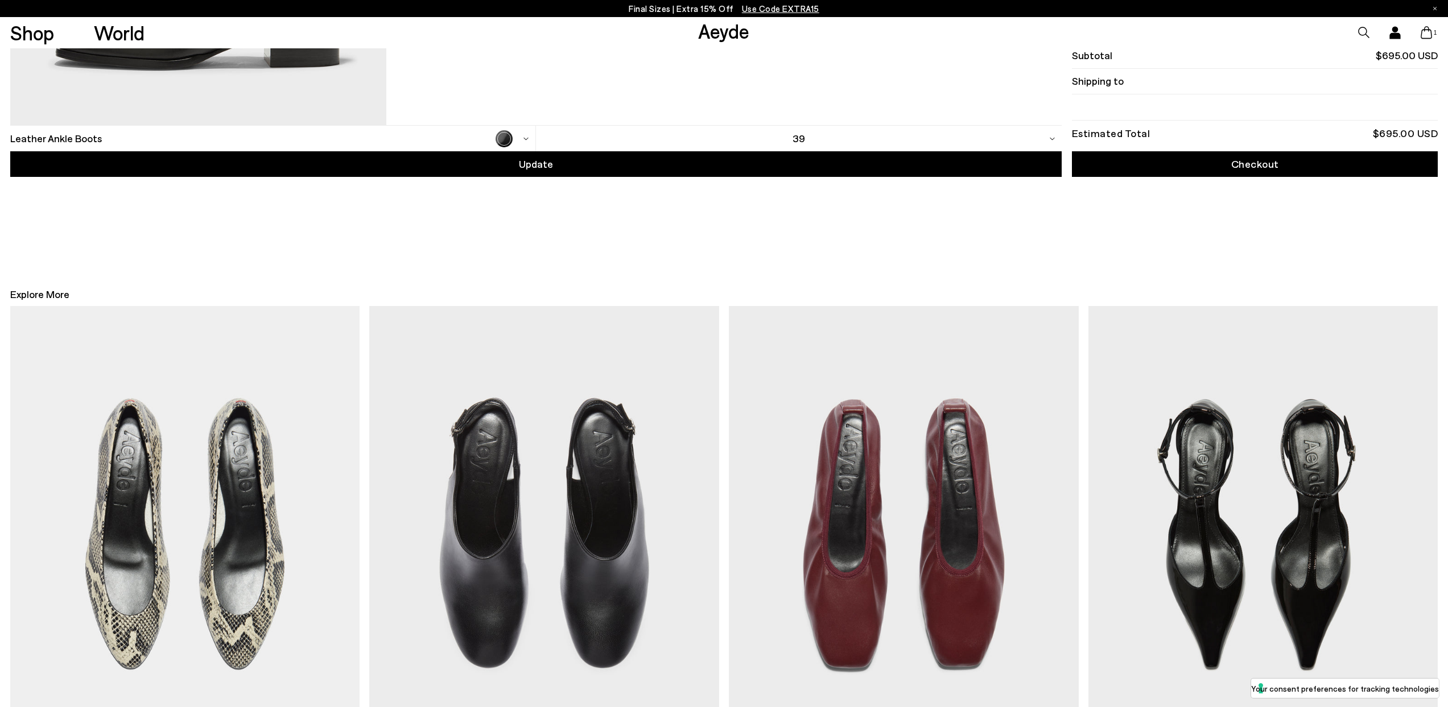
scroll to position [409, 0]
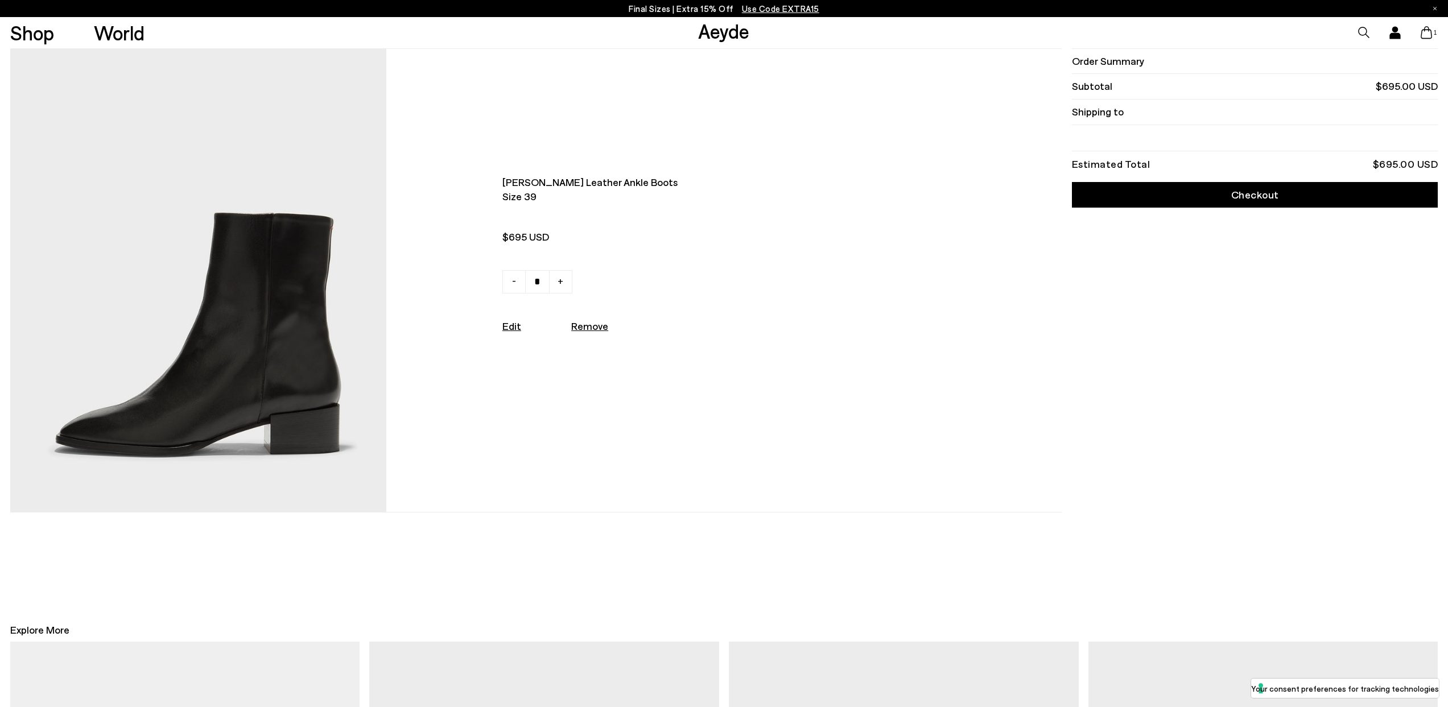
drag, startPoint x: 1282, startPoint y: 195, endPoint x: 1220, endPoint y: 232, distance: 71.7
click at [1282, 195] on link "Checkout" at bounding box center [1255, 195] width 367 height 26
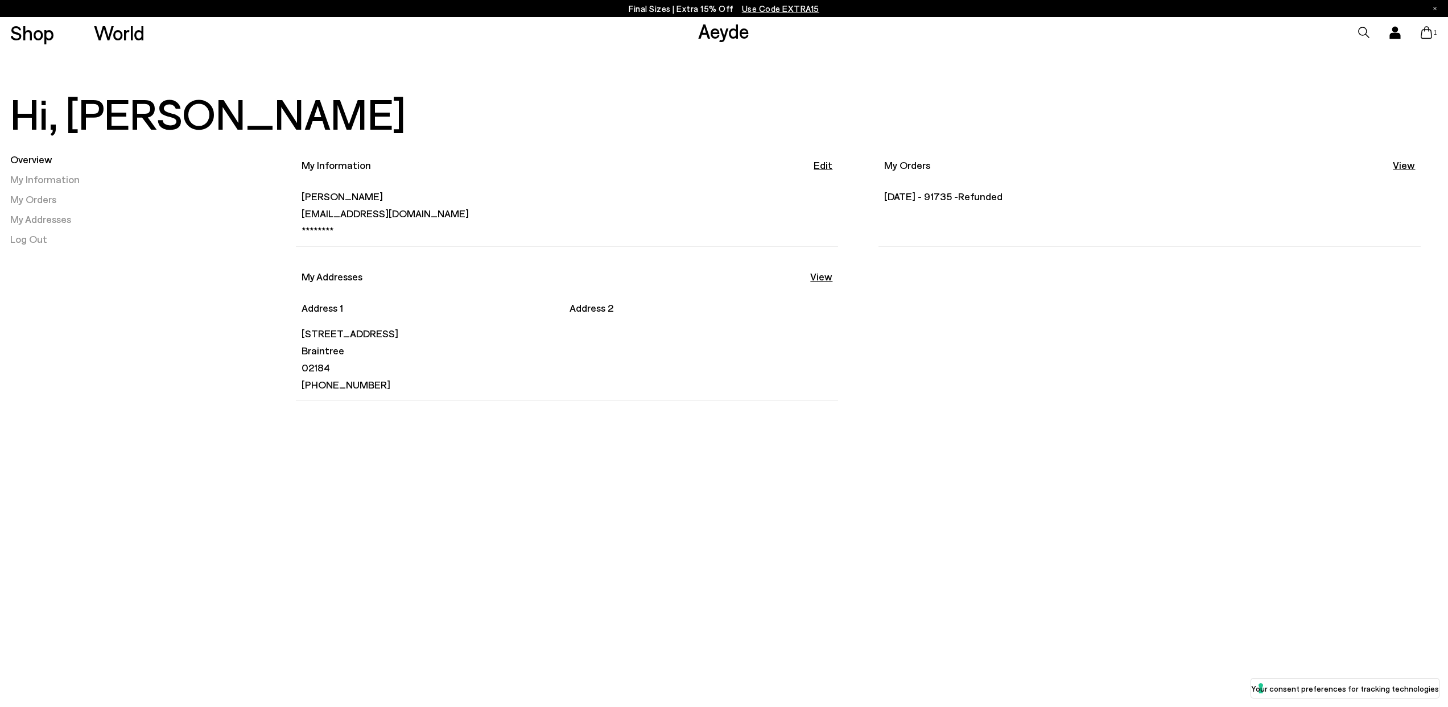
click at [1398, 32] on icon at bounding box center [1395, 32] width 11 height 13
click at [23, 240] on link "Log Out" at bounding box center [28, 239] width 37 height 13
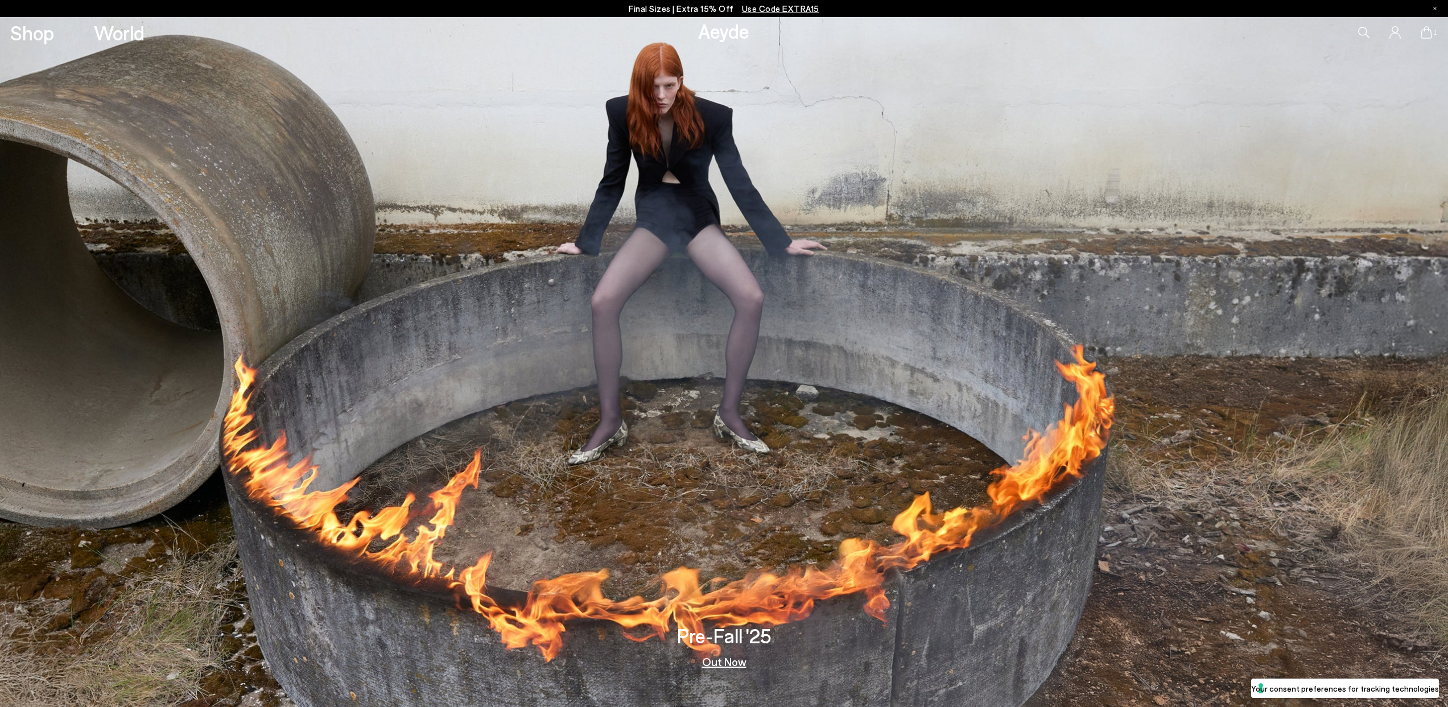
click at [1393, 32] on icon at bounding box center [1395, 32] width 11 height 13
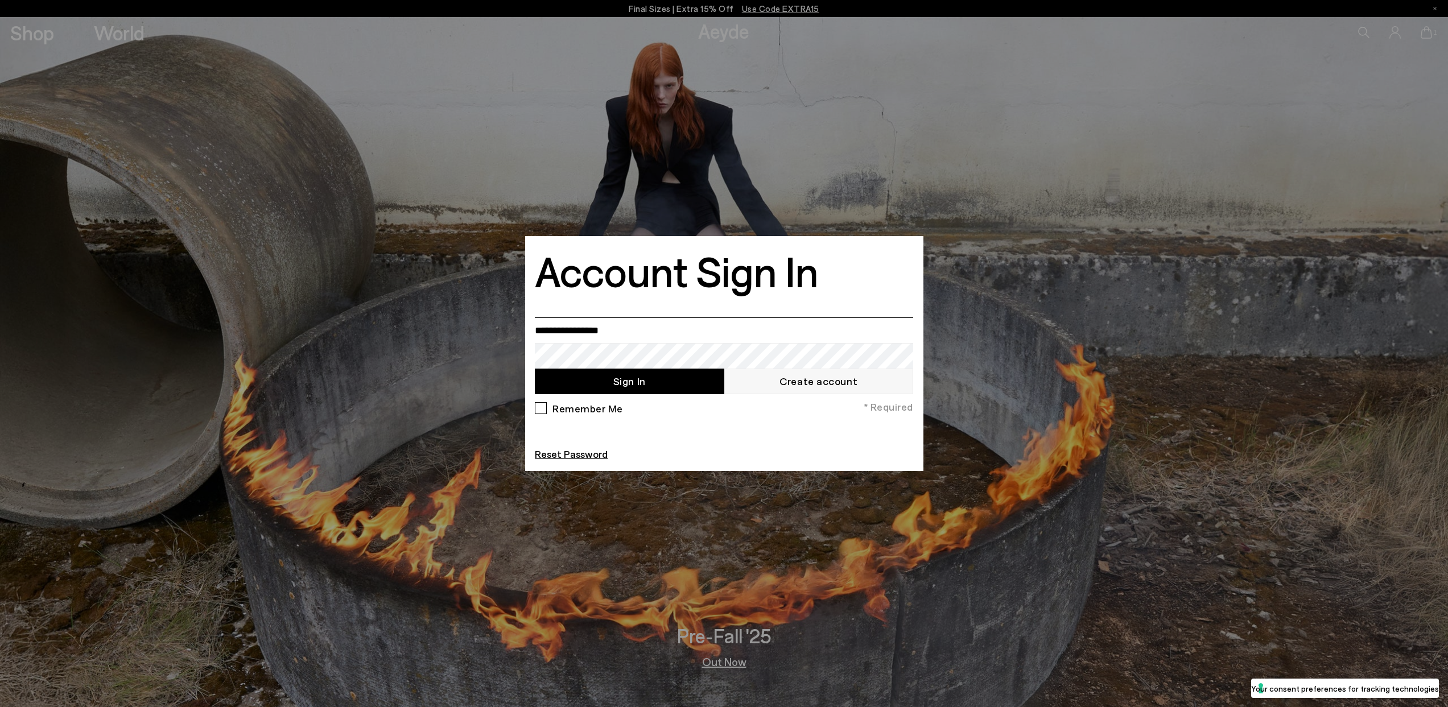
click at [580, 332] on input "**********" at bounding box center [724, 331] width 378 height 26
click at [579, 332] on input "**********" at bounding box center [724, 331] width 378 height 26
click at [580, 332] on input "**********" at bounding box center [724, 331] width 378 height 26
type input "**********"
click at [647, 379] on button "Sign In" at bounding box center [629, 382] width 189 height 26
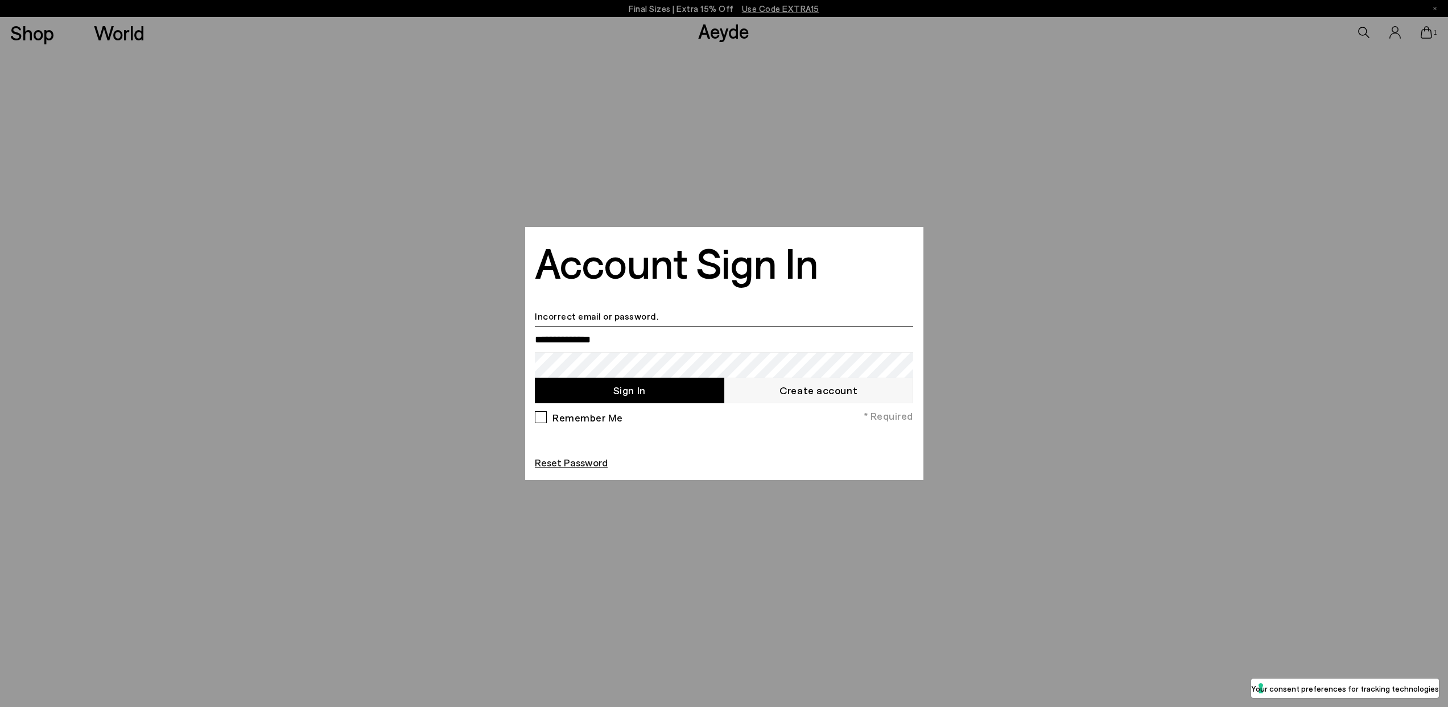
type input "**********"
click at [574, 461] on link "Reset Password" at bounding box center [571, 462] width 73 height 13
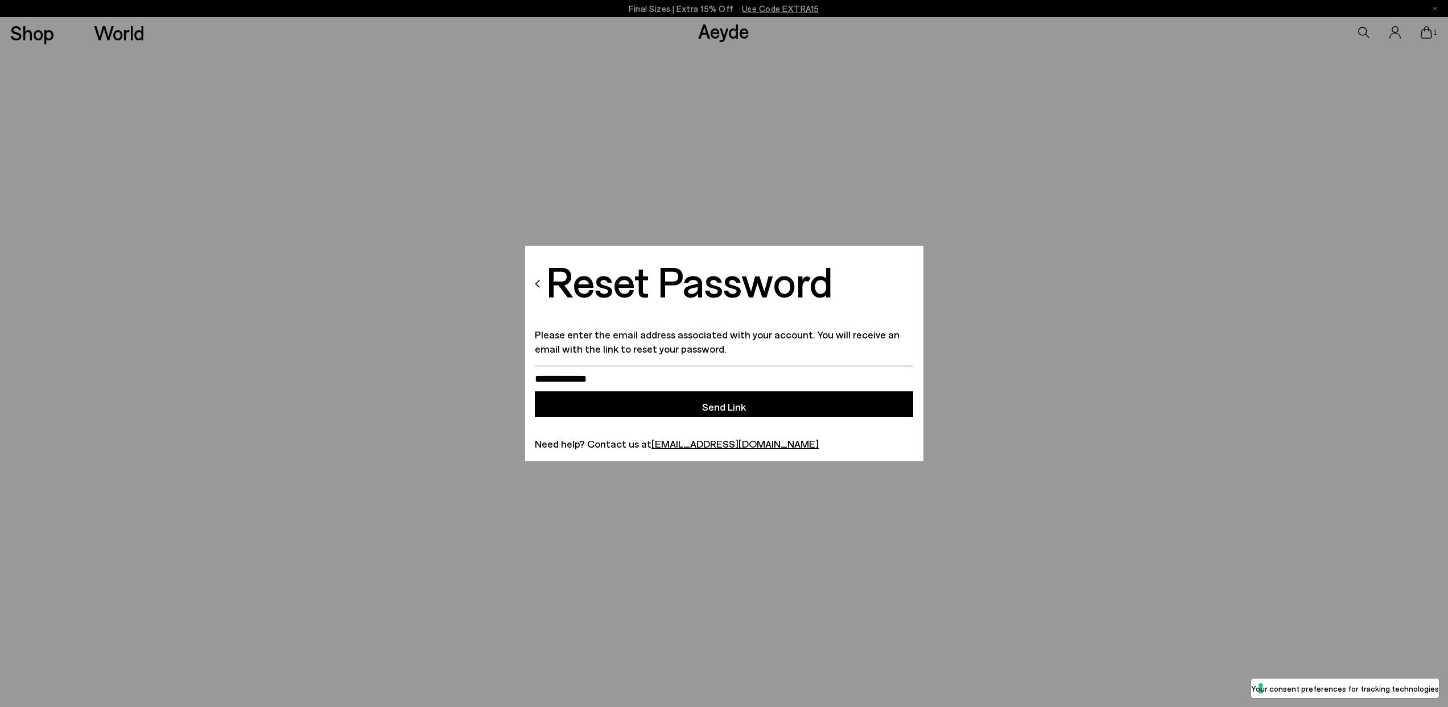
click at [579, 374] on input "Email" at bounding box center [724, 379] width 378 height 26
type input "**********"
click at [621, 409] on button "Send Link" at bounding box center [724, 405] width 378 height 26
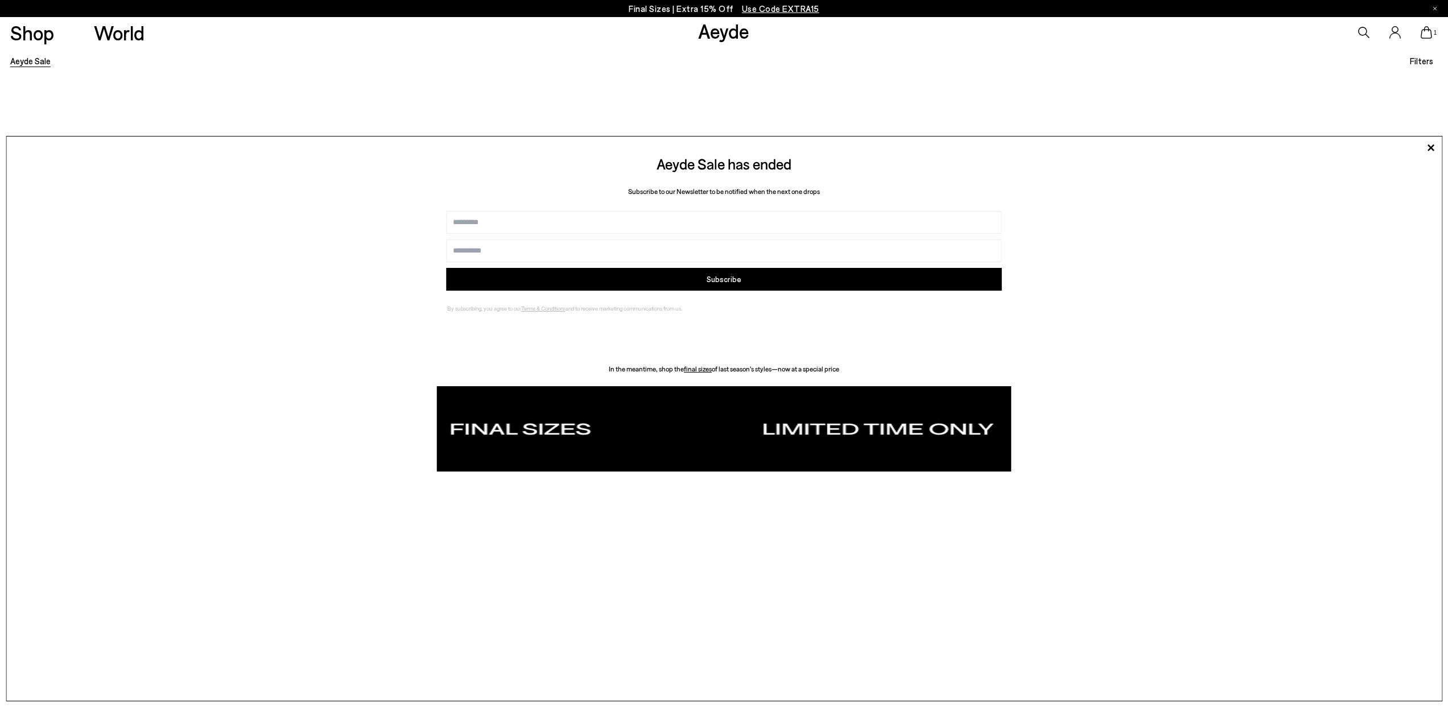
click at [868, 439] on img at bounding box center [724, 428] width 574 height 85
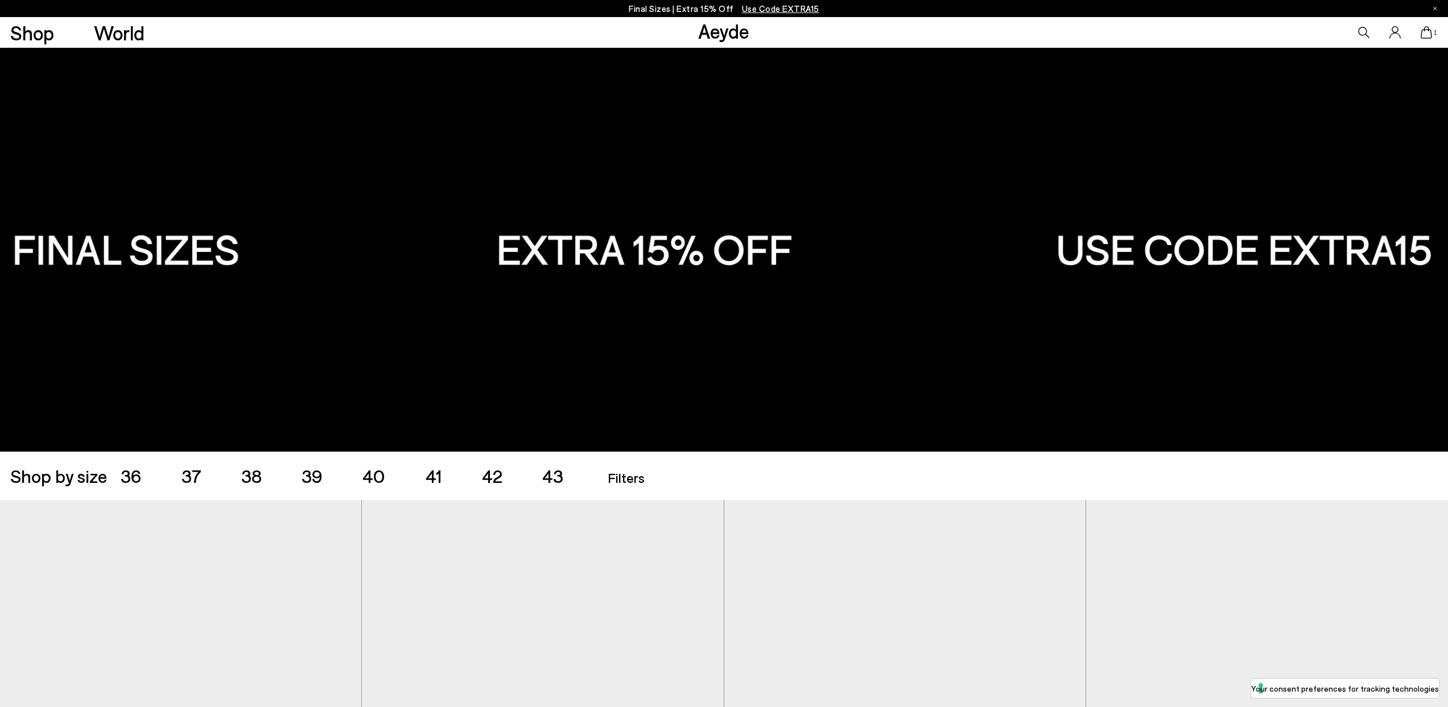
type input "**********"
click at [1397, 31] on icon at bounding box center [1395, 32] width 11 height 13
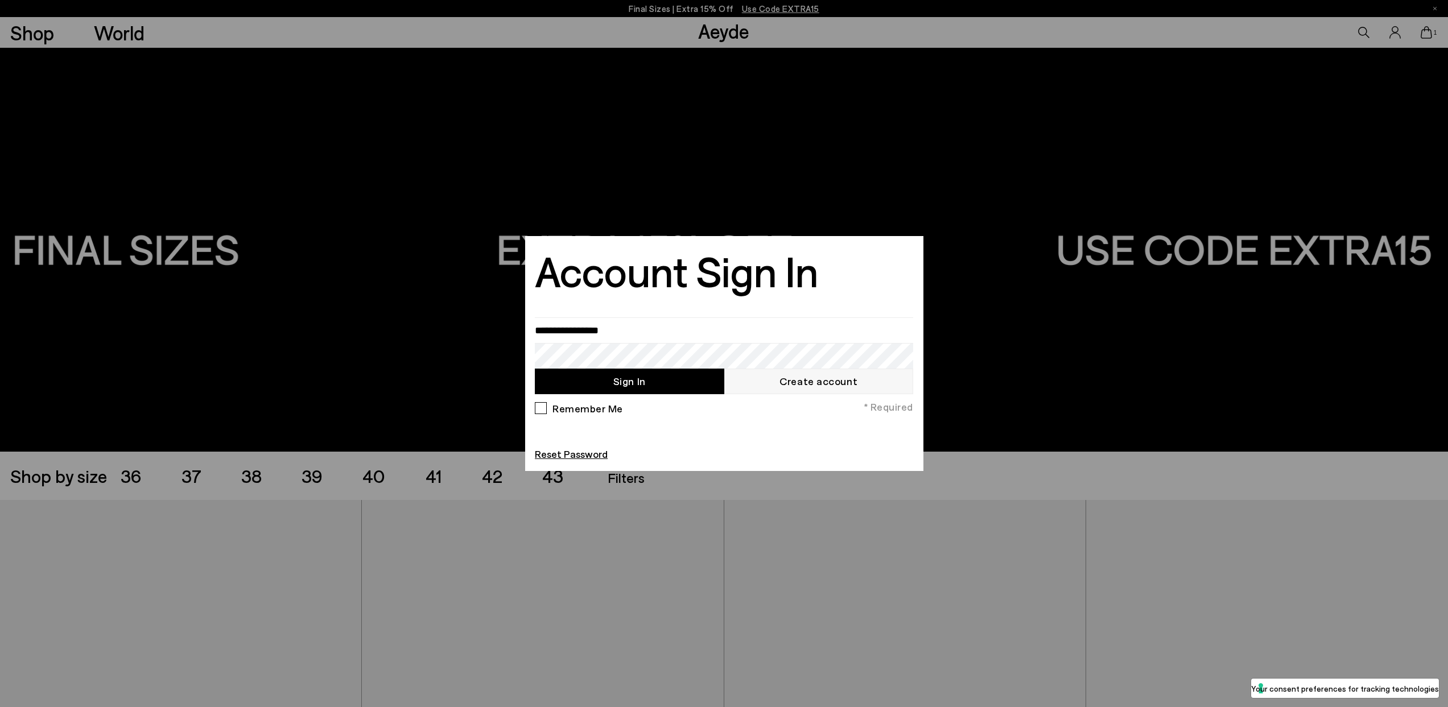
click at [803, 382] on link "Create account" at bounding box center [818, 382] width 189 height 26
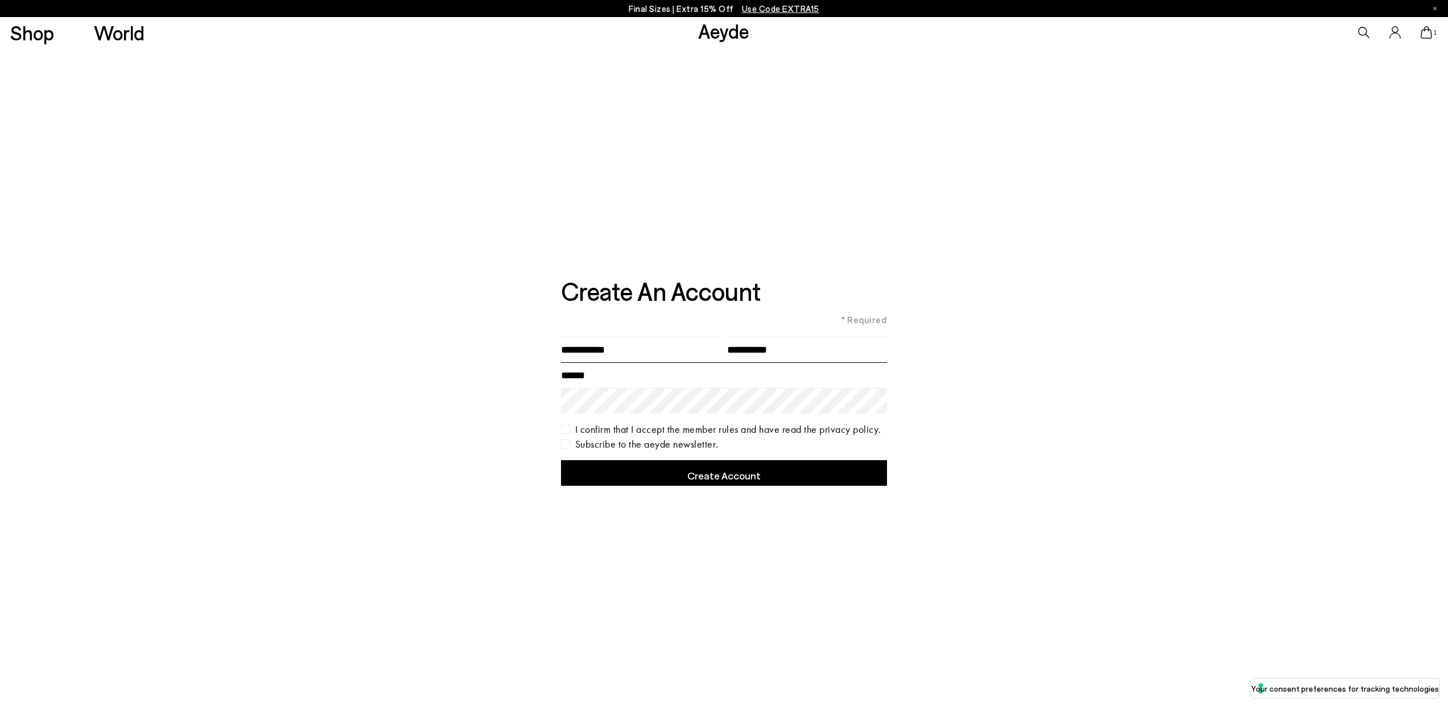
type input "**********"
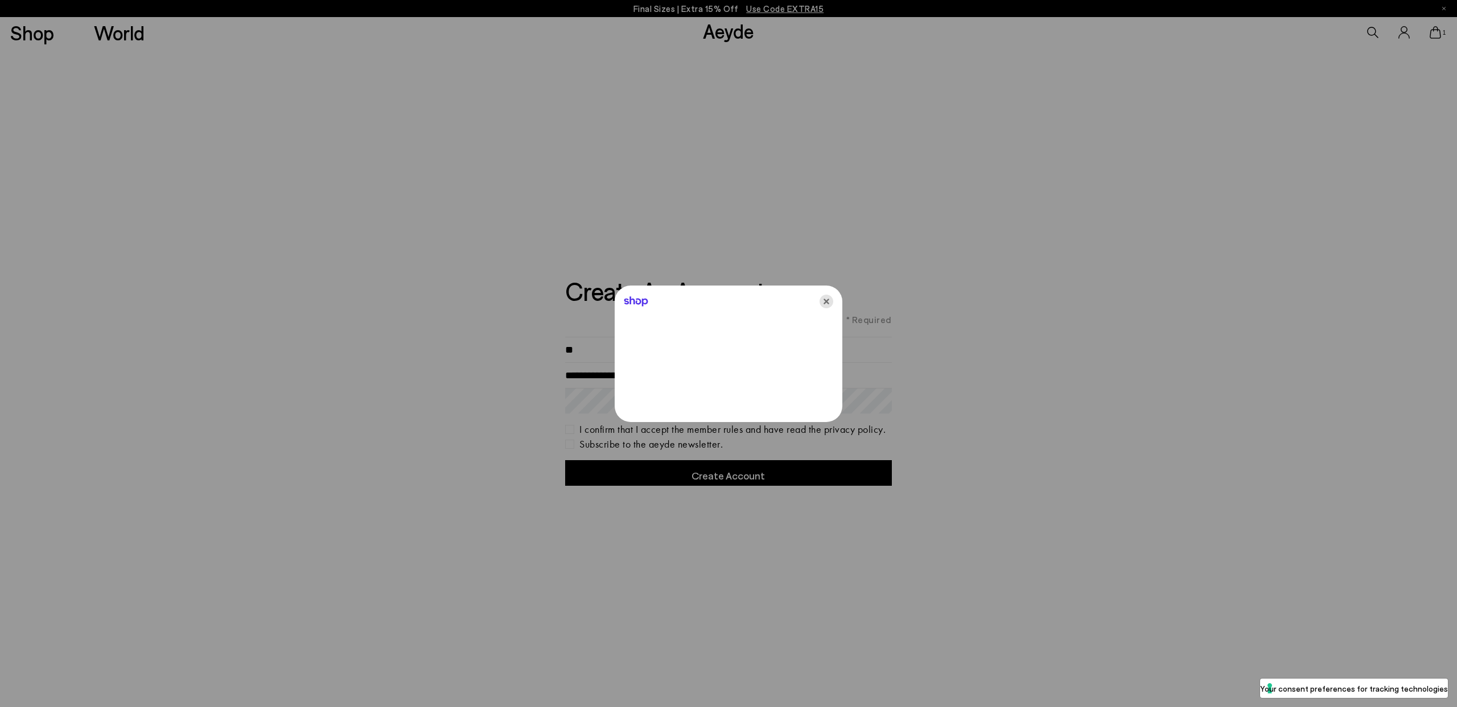
click at [830, 297] on icon "Close" at bounding box center [827, 302] width 14 height 14
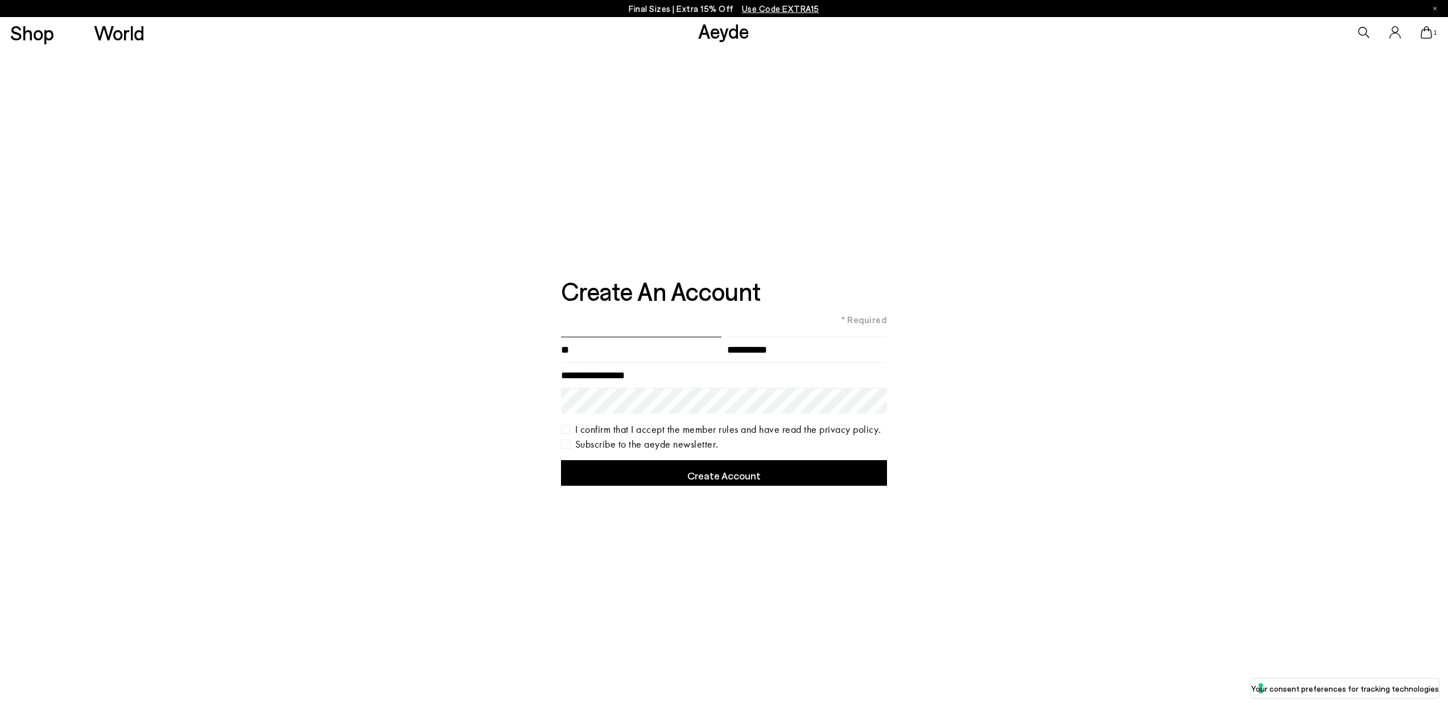
click at [595, 351] on input"] "**" at bounding box center [641, 350] width 160 height 26
type input"] "*****"
click at [787, 352] on input"] "text" at bounding box center [807, 350] width 160 height 26
type input"] "*****"
click at [689, 378] on input "**********" at bounding box center [724, 376] width 327 height 26
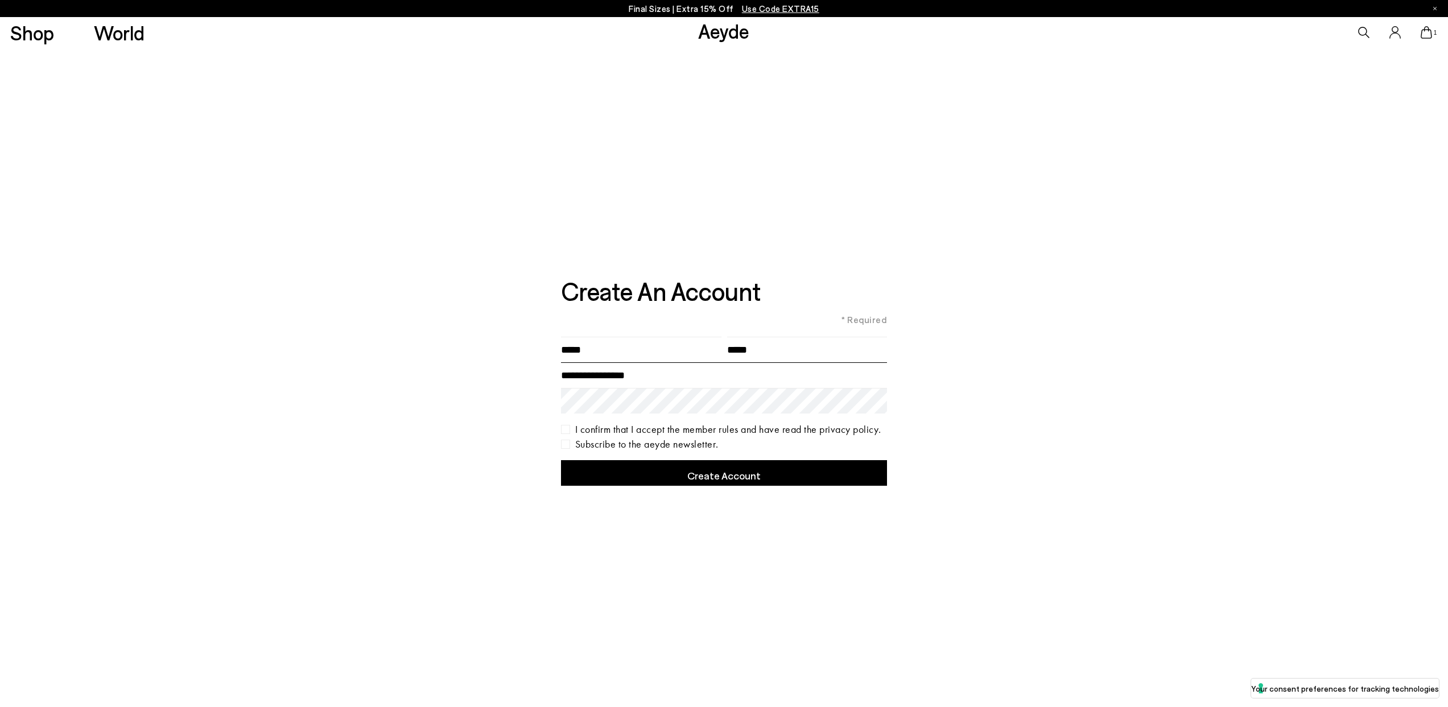
click at [689, 378] on input "**********" at bounding box center [724, 376] width 327 height 26
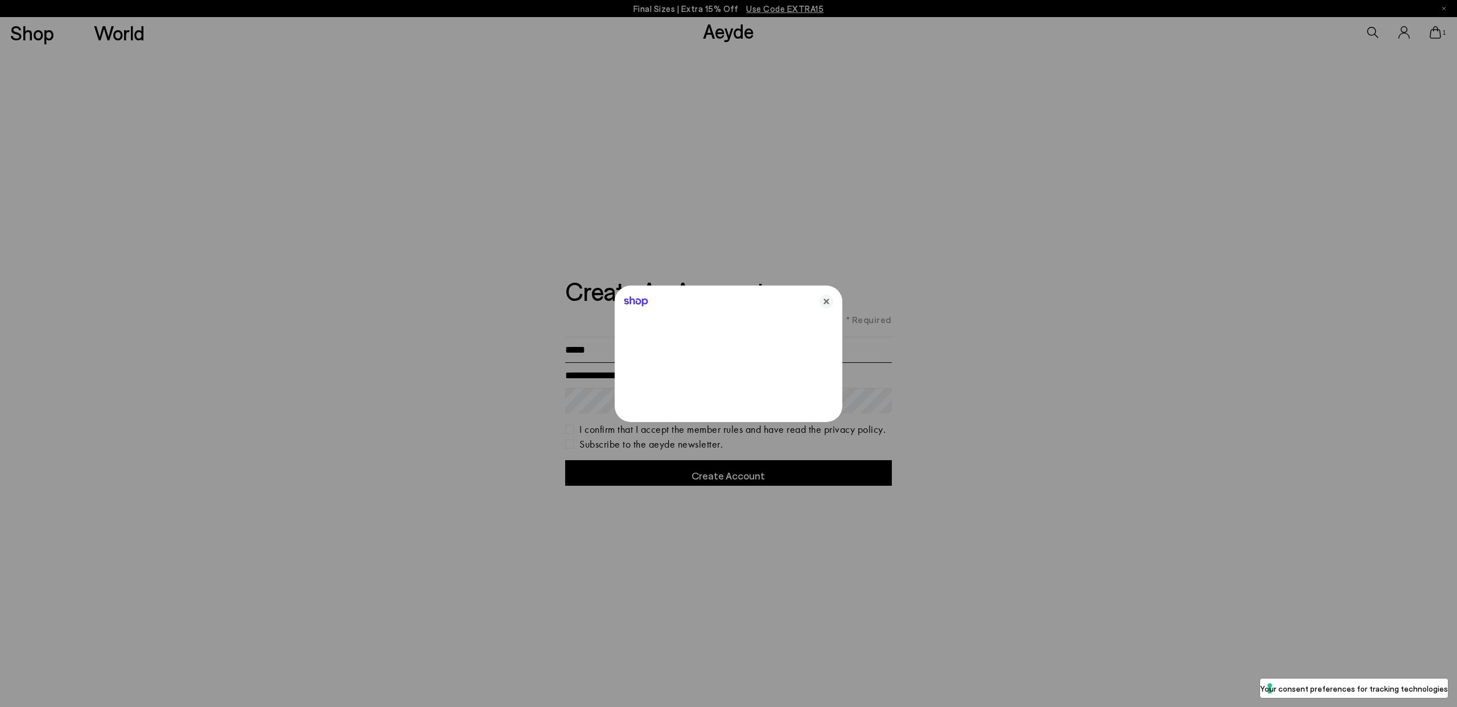
type input "**********"
click at [828, 299] on icon "Close" at bounding box center [827, 302] width 14 height 14
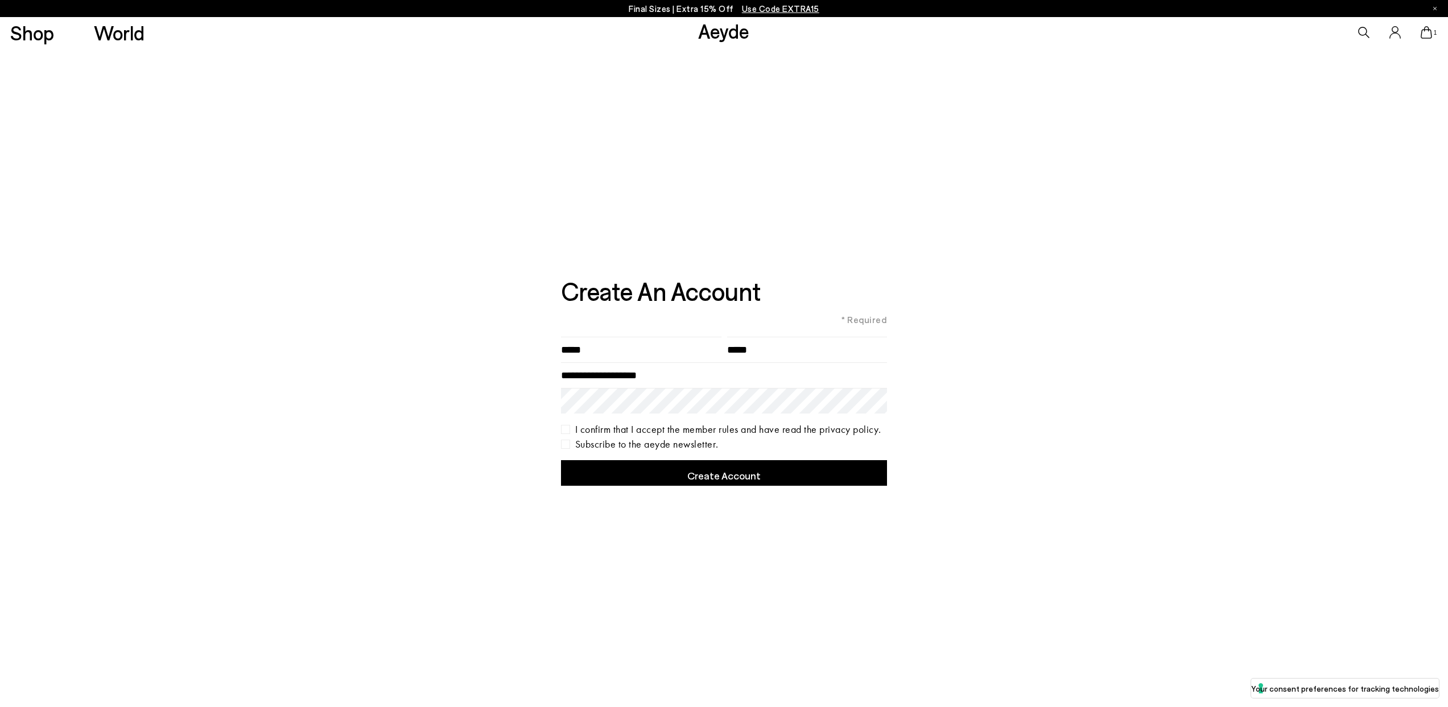
drag, startPoint x: 1007, startPoint y: 407, endPoint x: 838, endPoint y: 449, distance: 174.7
click at [1007, 407] on div "**********" at bounding box center [724, 379] width 1448 height 662
click at [747, 474] on button "Create Account" at bounding box center [724, 473] width 327 height 26
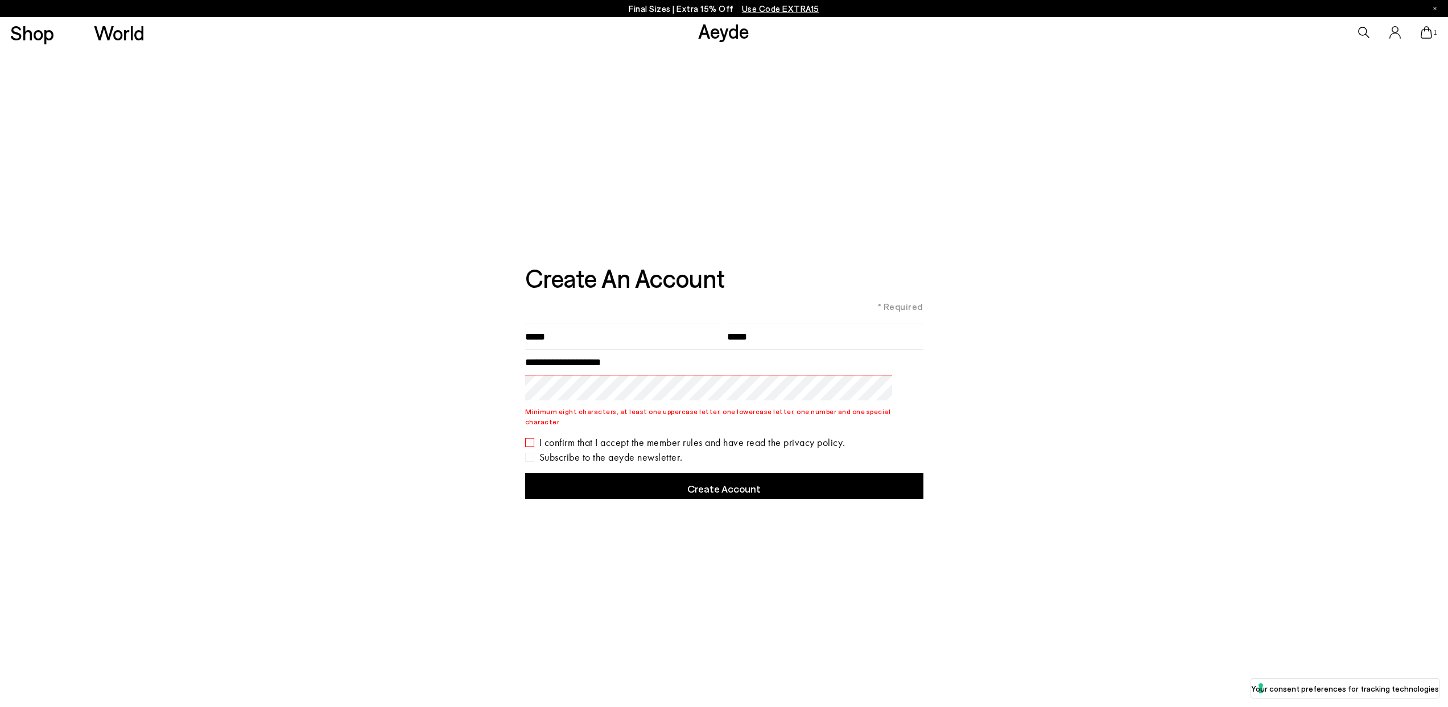
click at [546, 438] on div "I confirm that I accept the member rules and have read the privacy policy." at bounding box center [724, 442] width 398 height 9
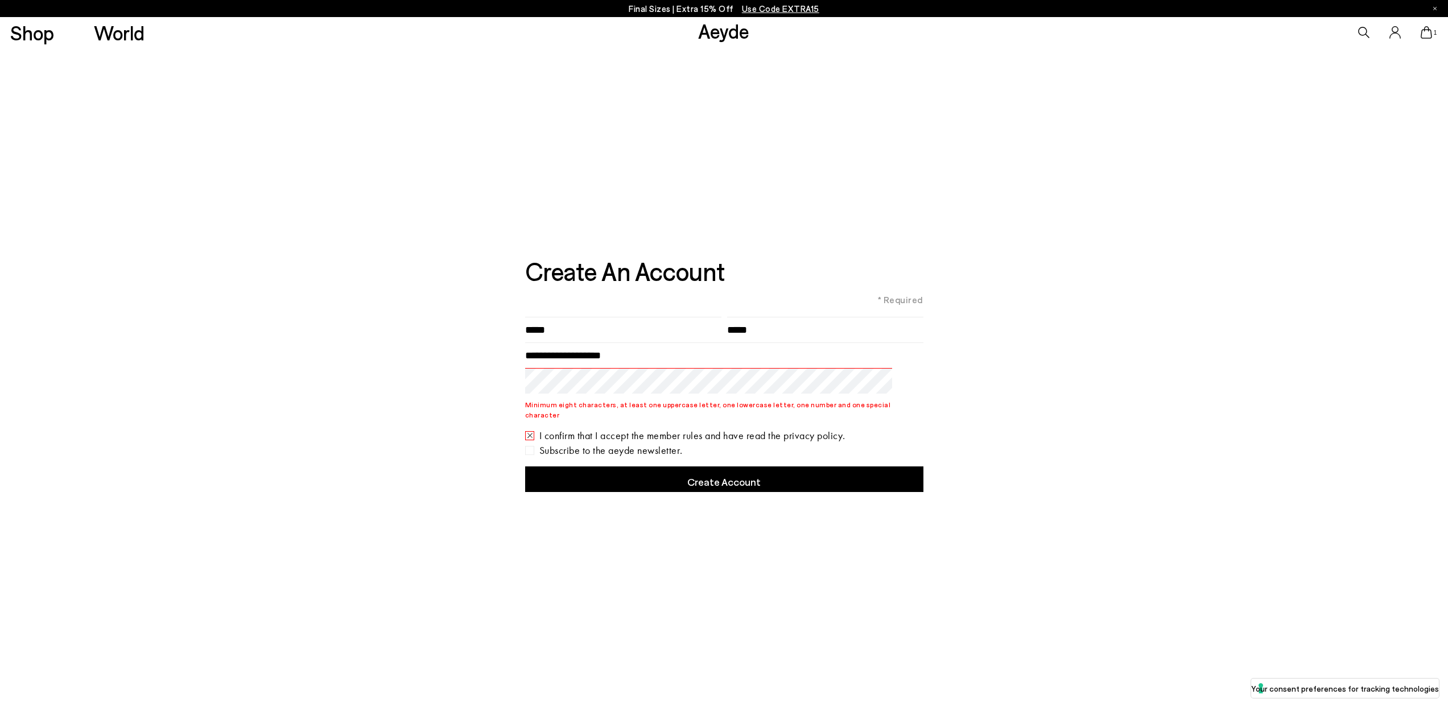
click at [393, 393] on div "**********" at bounding box center [724, 372] width 1448 height 662
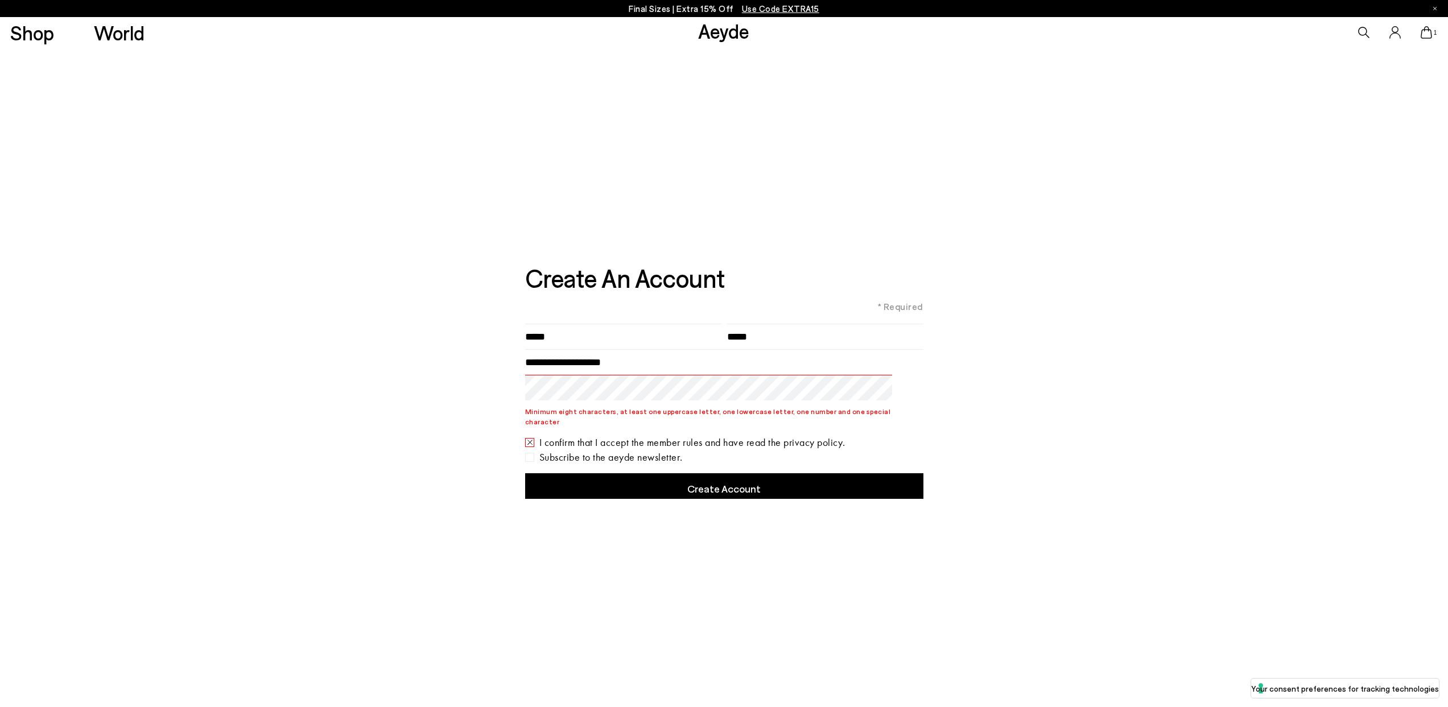
click at [673, 481] on button "Create Account" at bounding box center [724, 487] width 398 height 26
click at [649, 526] on div "**********" at bounding box center [724, 379] width 1448 height 662
click at [643, 477] on button "Create Account" at bounding box center [724, 487] width 398 height 26
click at [643, 349] on input"] "*****" at bounding box center [623, 337] width 196 height 26
drag, startPoint x: 474, startPoint y: 398, endPoint x: 516, endPoint y: 380, distance: 45.4
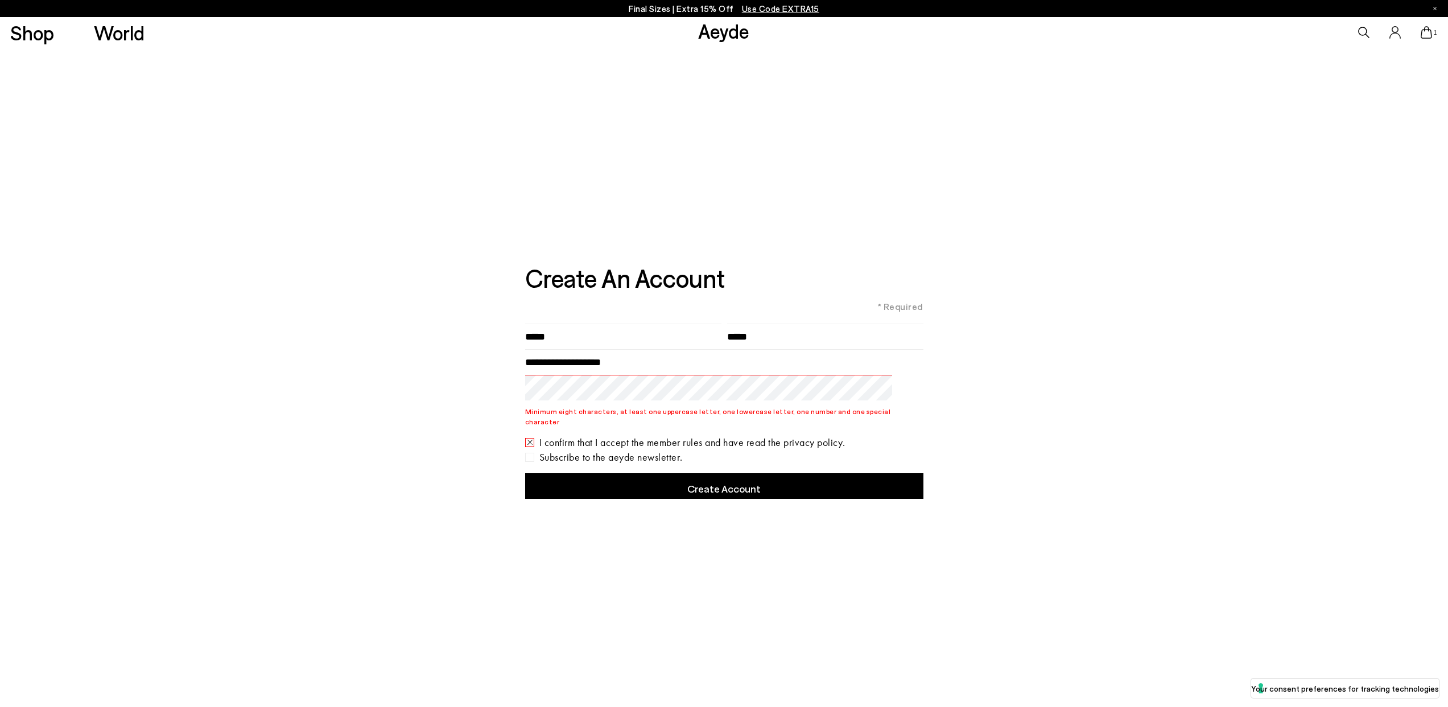
click at [474, 397] on div "**********" at bounding box center [724, 379] width 1448 height 662
click at [561, 419] on label "Minimum eight characters, at least one uppercase letter, one lowercase letter, …" at bounding box center [724, 416] width 398 height 20
click at [585, 417] on label "Minimum eight characters, at least one uppercase letter, one lowercase letter, …" at bounding box center [724, 416] width 398 height 20
click at [743, 545] on div "**********" at bounding box center [724, 379] width 1448 height 662
click at [728, 484] on button "Create Account" at bounding box center [724, 487] width 398 height 26
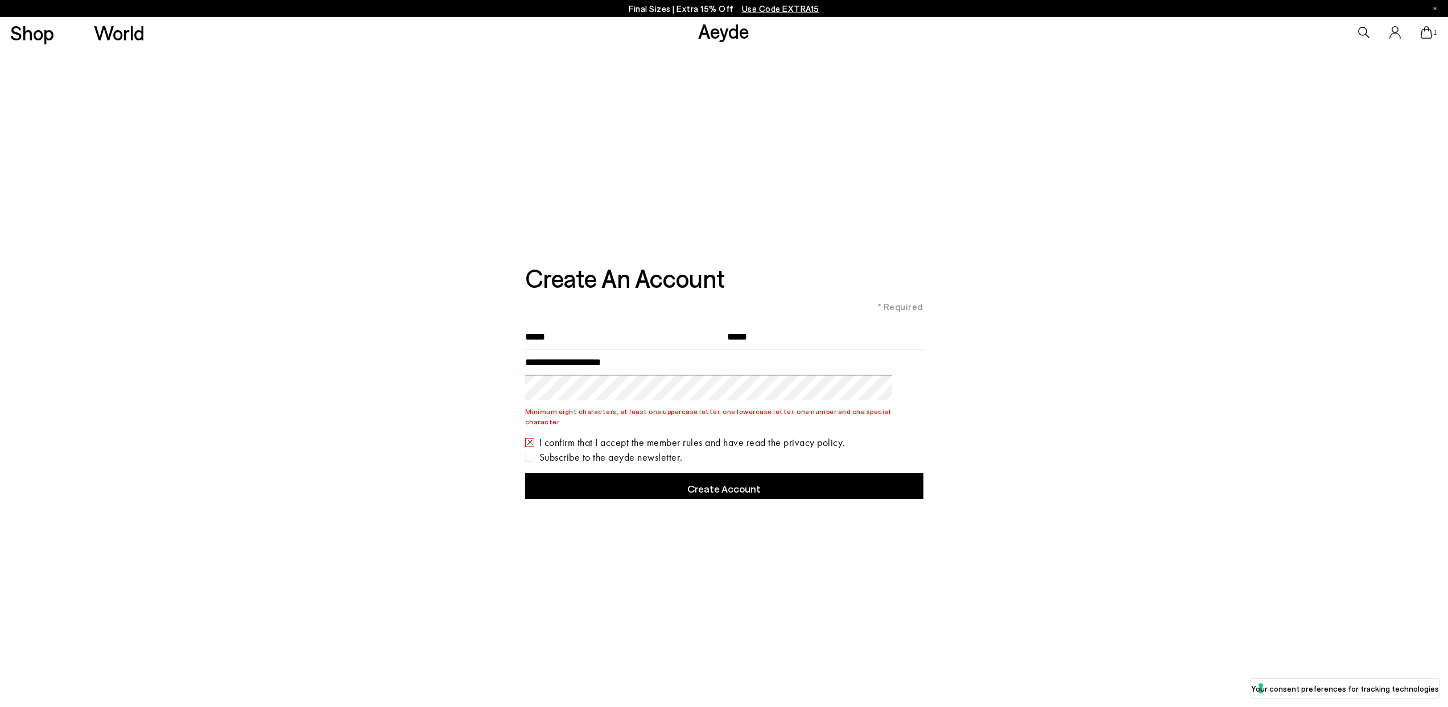
click at [546, 438] on div "I confirm that I accept the member rules and have read the privacy policy." at bounding box center [724, 442] width 398 height 9
click at [551, 439] on div "I confirm that I accept the member rules and have read the privacy policy." at bounding box center [724, 442] width 398 height 9
